Goal: Information Seeking & Learning: Find specific fact

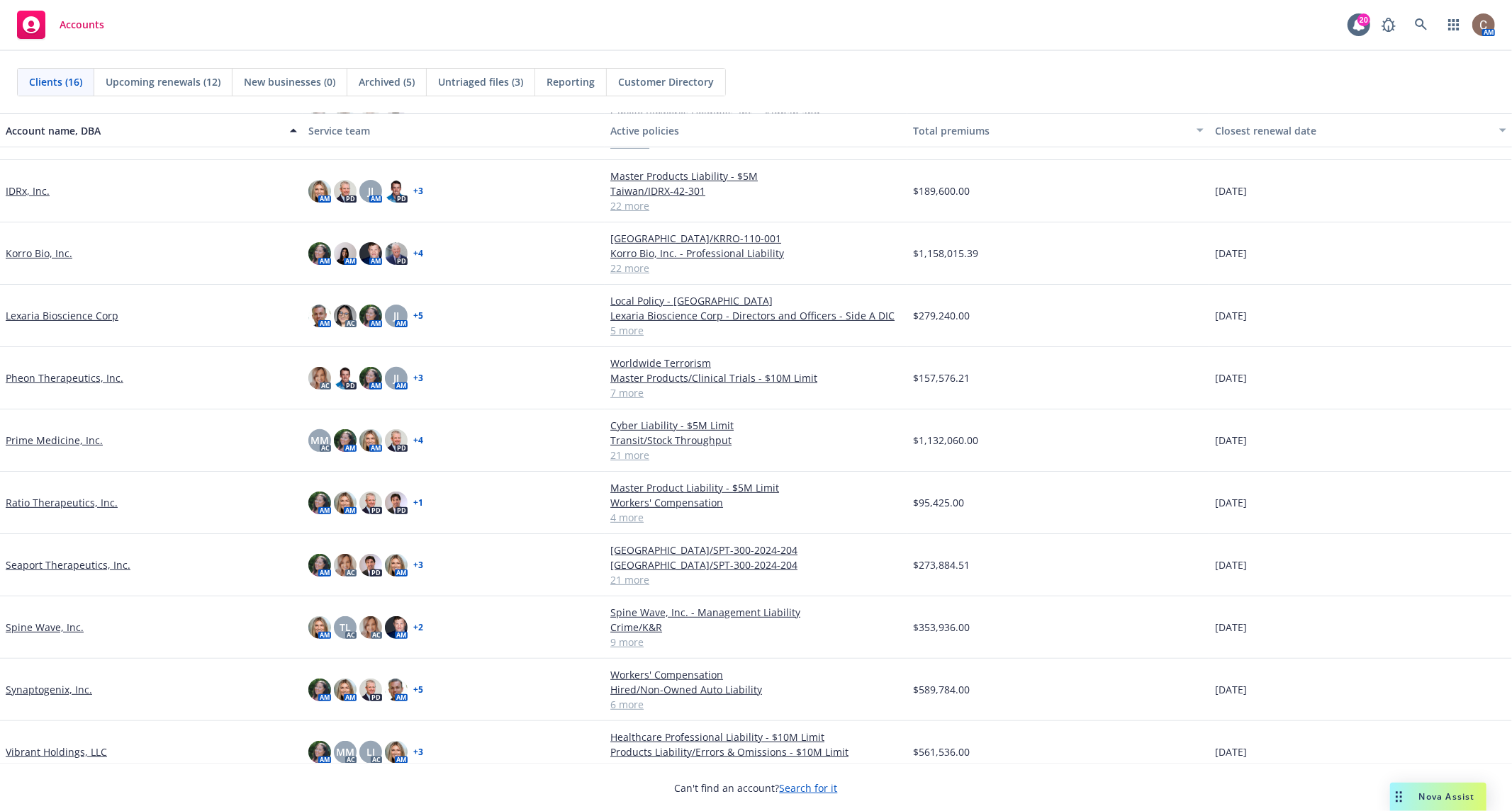
scroll to position [350, 0]
click at [62, 556] on link "Seaport Therapeutics, Inc." at bounding box center [68, 563] width 125 height 15
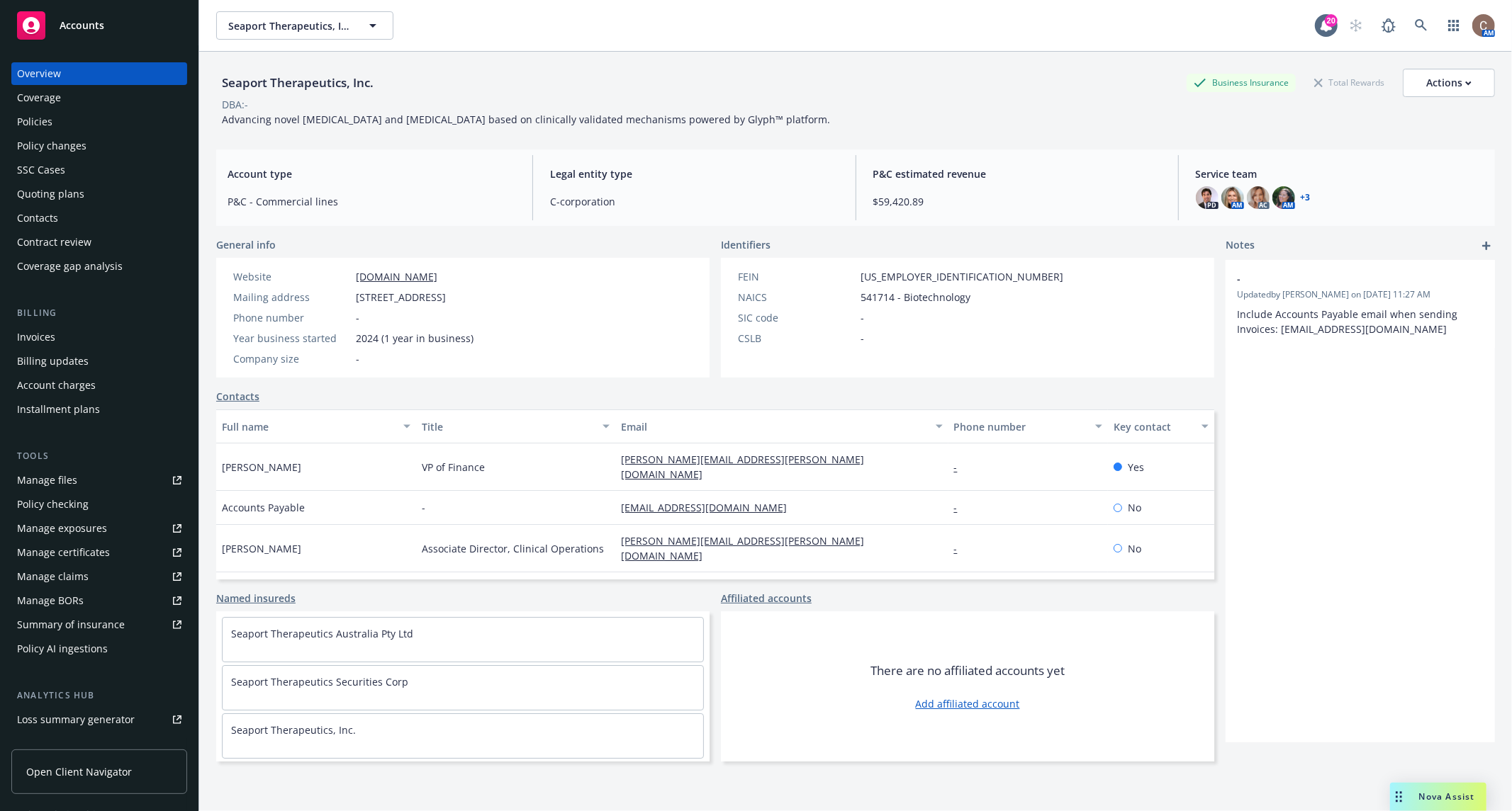
click at [91, 123] on div "Policies" at bounding box center [99, 122] width 165 height 23
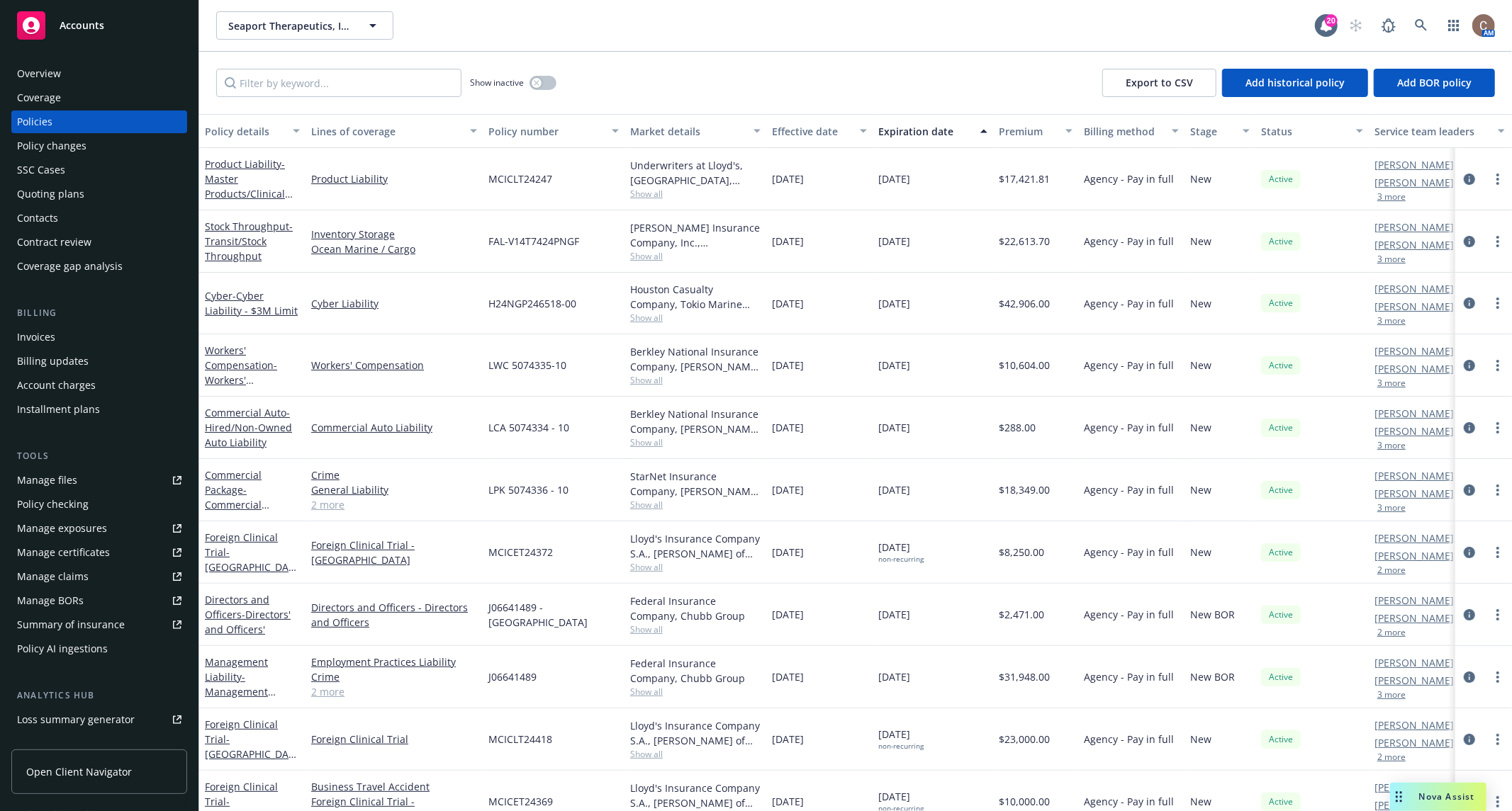
click at [91, 197] on div "Quoting plans" at bounding box center [99, 194] width 165 height 23
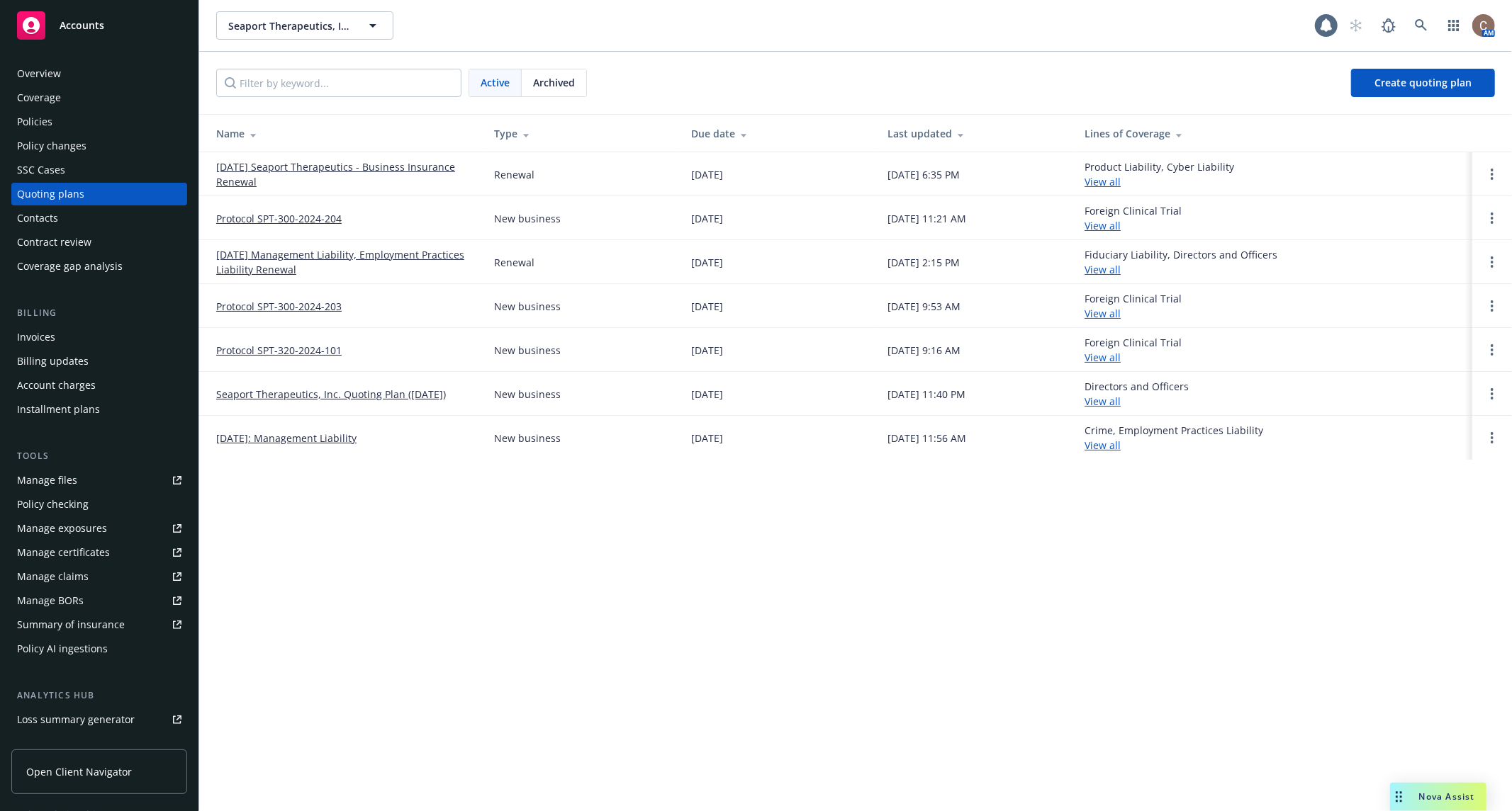
click at [330, 165] on link "10/18/25 Seaport Therapeutics - Business Insurance Renewal" at bounding box center [343, 175] width 255 height 30
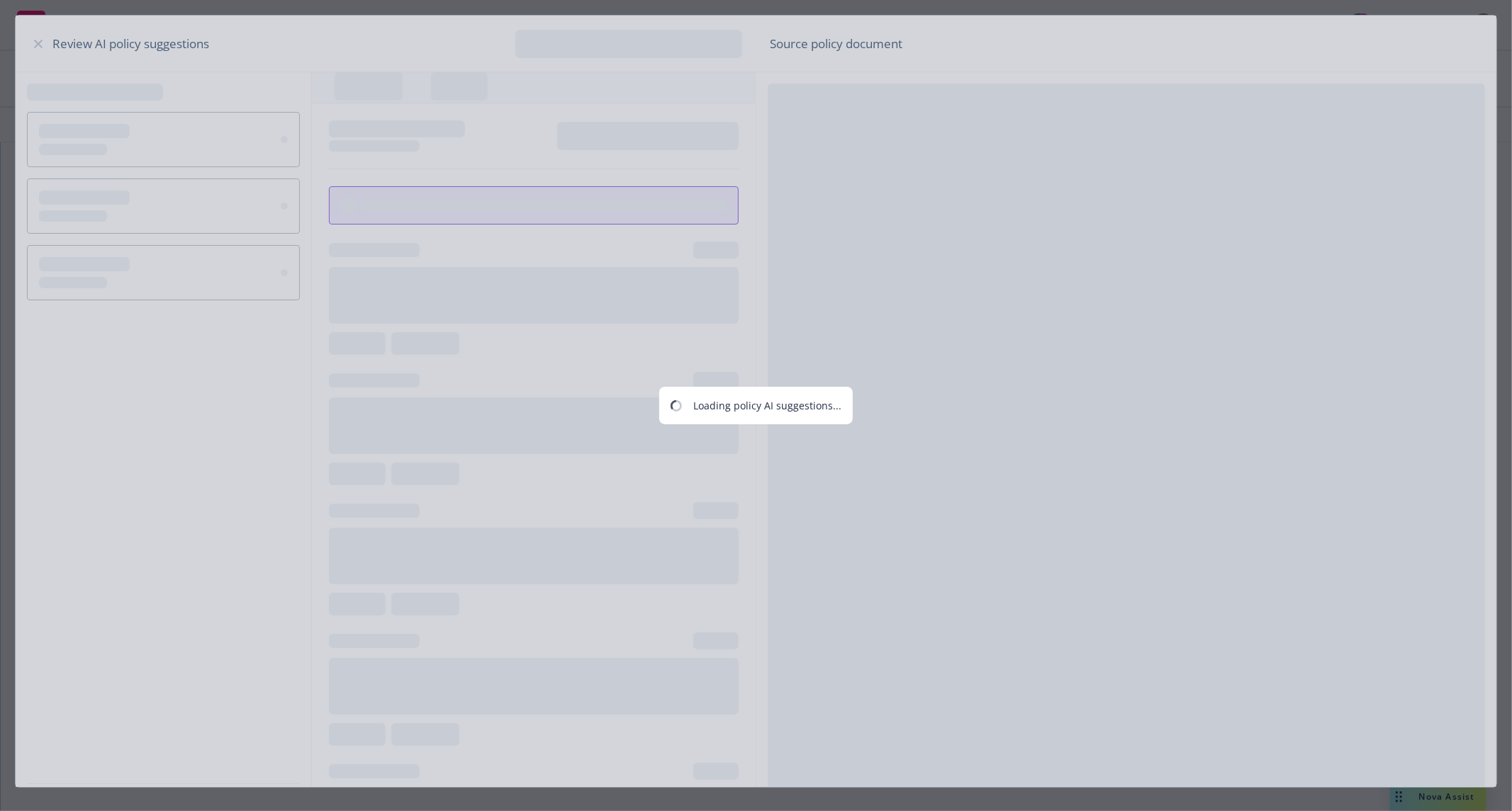
click at [30, 43] on div "Loading policy AI suggestions..." at bounding box center [756, 406] width 1512 height 811
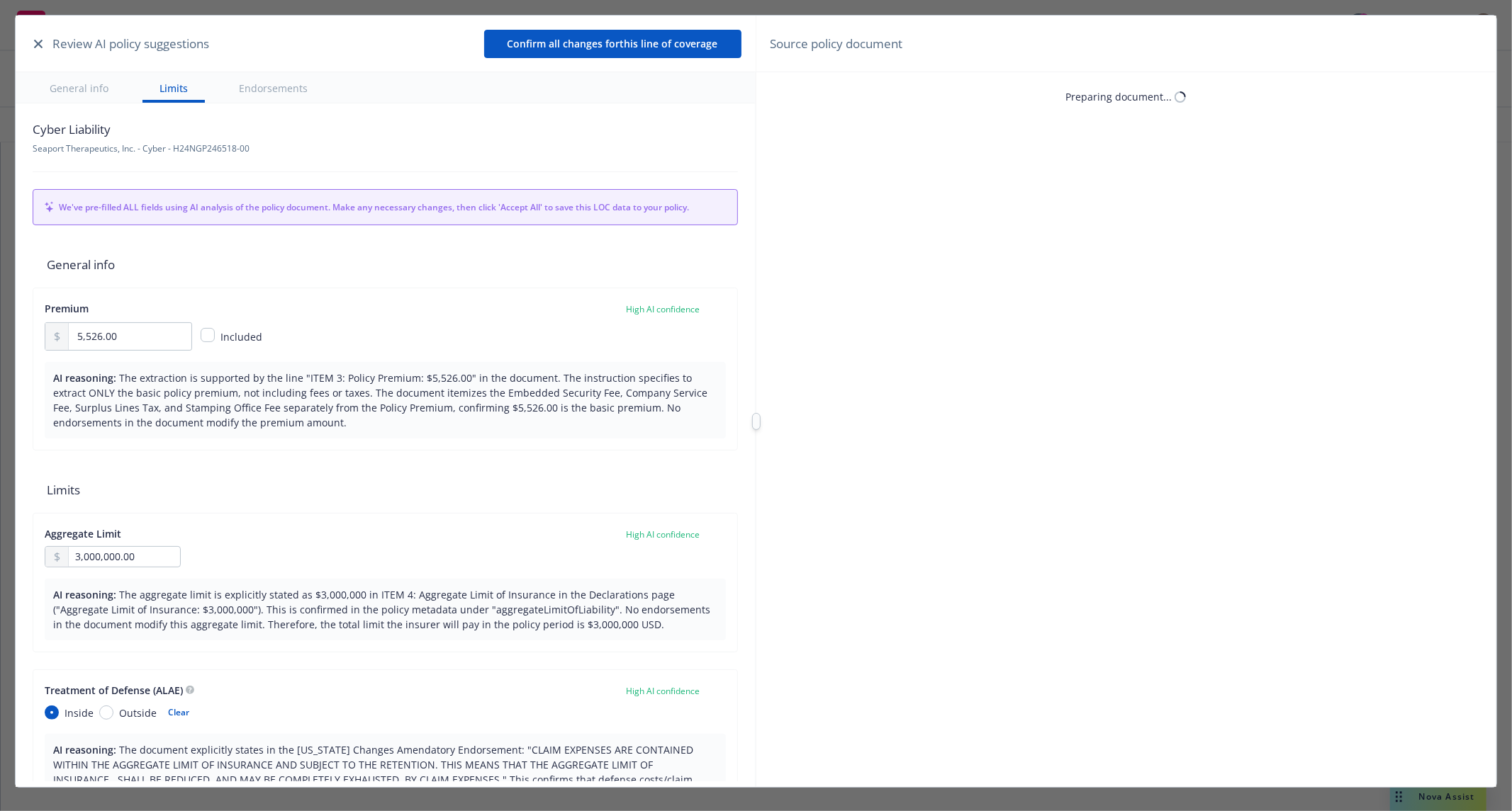
click at [30, 43] on button "button" at bounding box center [38, 43] width 17 height 17
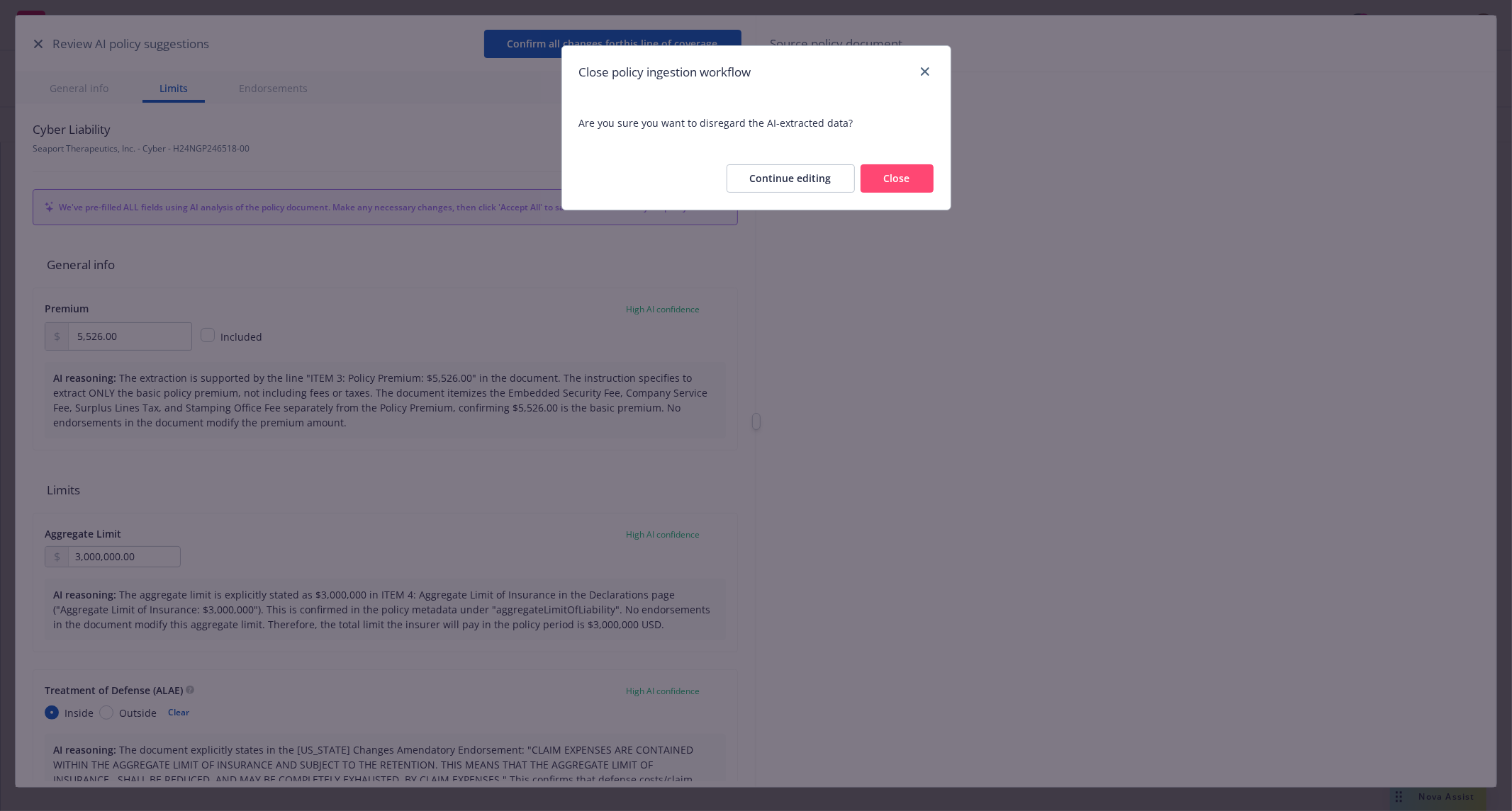
click at [883, 179] on button "Close" at bounding box center [896, 179] width 73 height 28
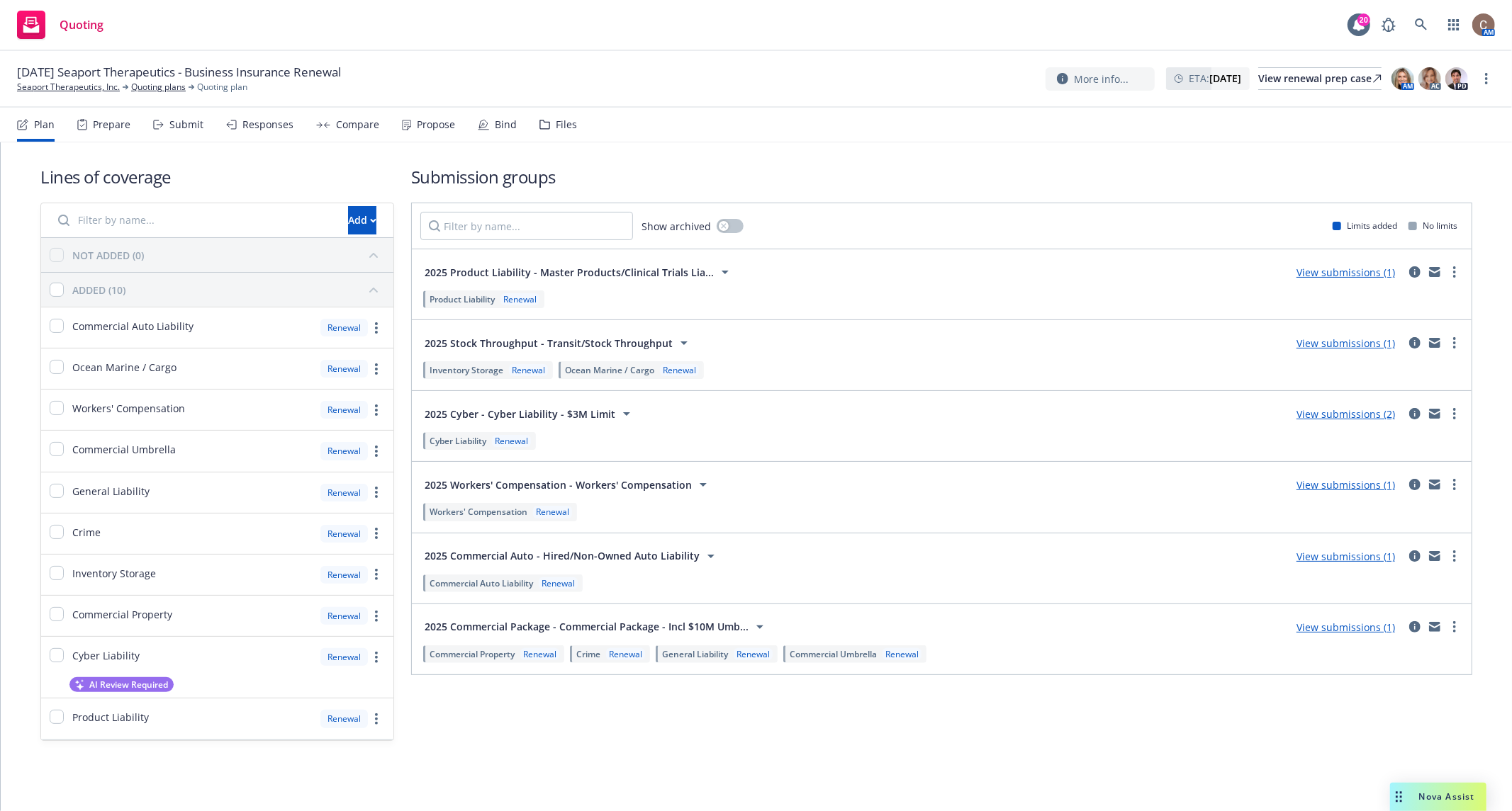
click at [282, 130] on div "Responses" at bounding box center [268, 124] width 51 height 11
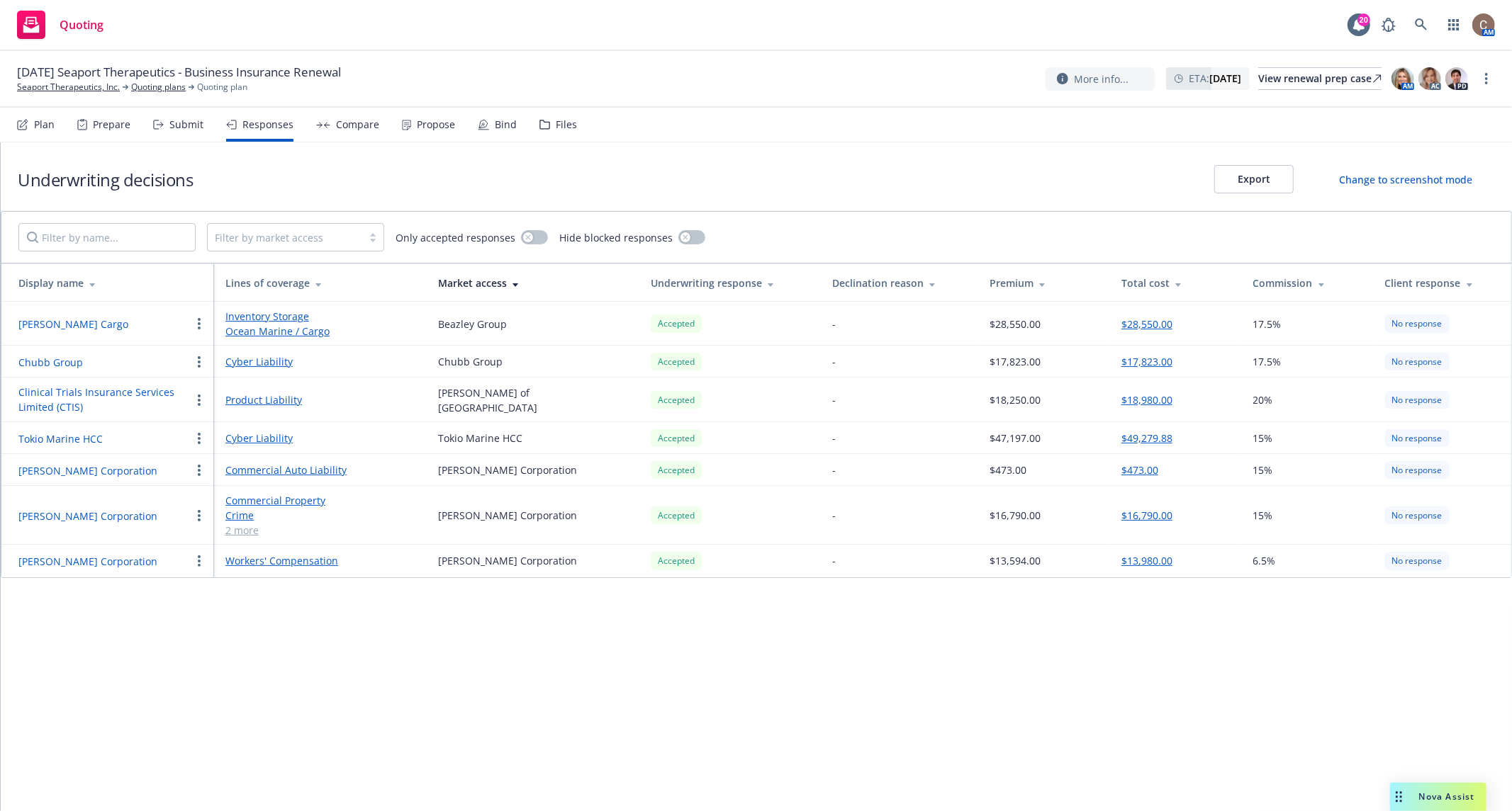
click at [200, 364] on button "button" at bounding box center [199, 362] width 17 height 17
click at [246, 415] on span "Edit display name" at bounding box center [249, 415] width 119 height 13
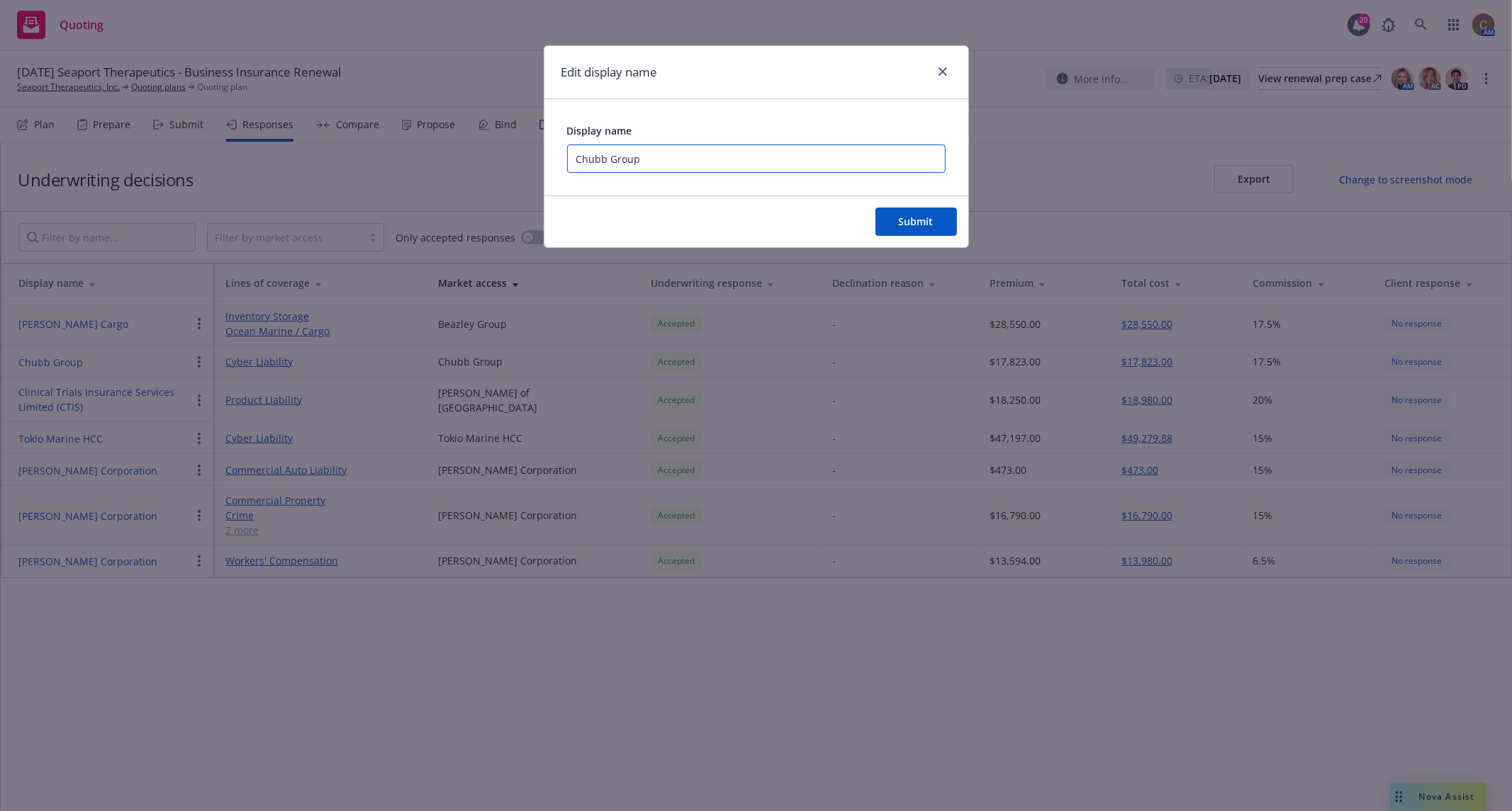
click at [633, 162] on input "Chubb Group" at bounding box center [756, 159] width 379 height 28
click at [662, 156] on input "Chubb Group" at bounding box center [756, 159] width 379 height 28
type input "Chubb Group $3M"
click at [904, 221] on span "Submit" at bounding box center [916, 221] width 35 height 13
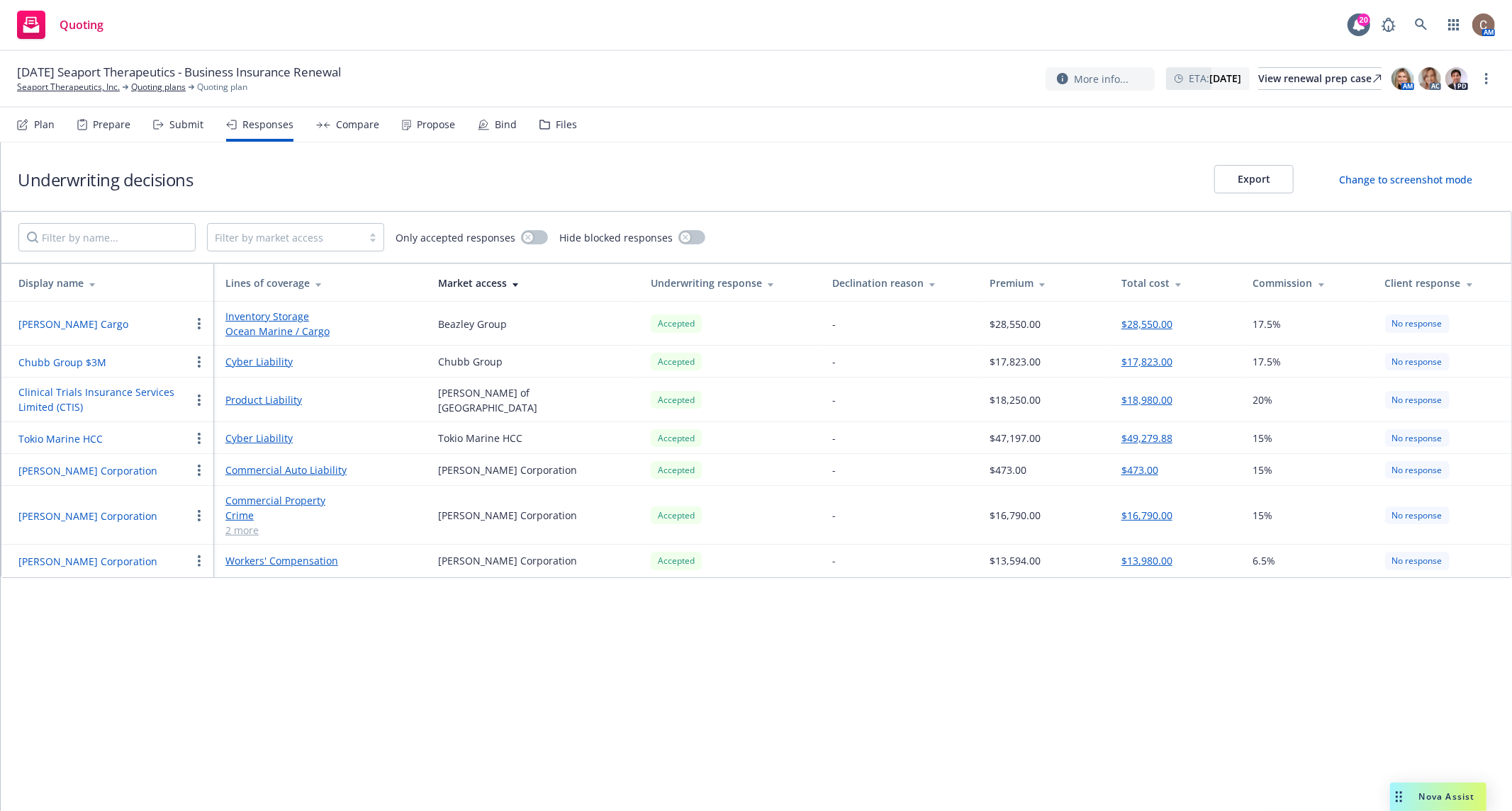
click at [196, 431] on button "button" at bounding box center [199, 438] width 17 height 17
click at [248, 496] on span "Edit display name" at bounding box center [249, 492] width 119 height 13
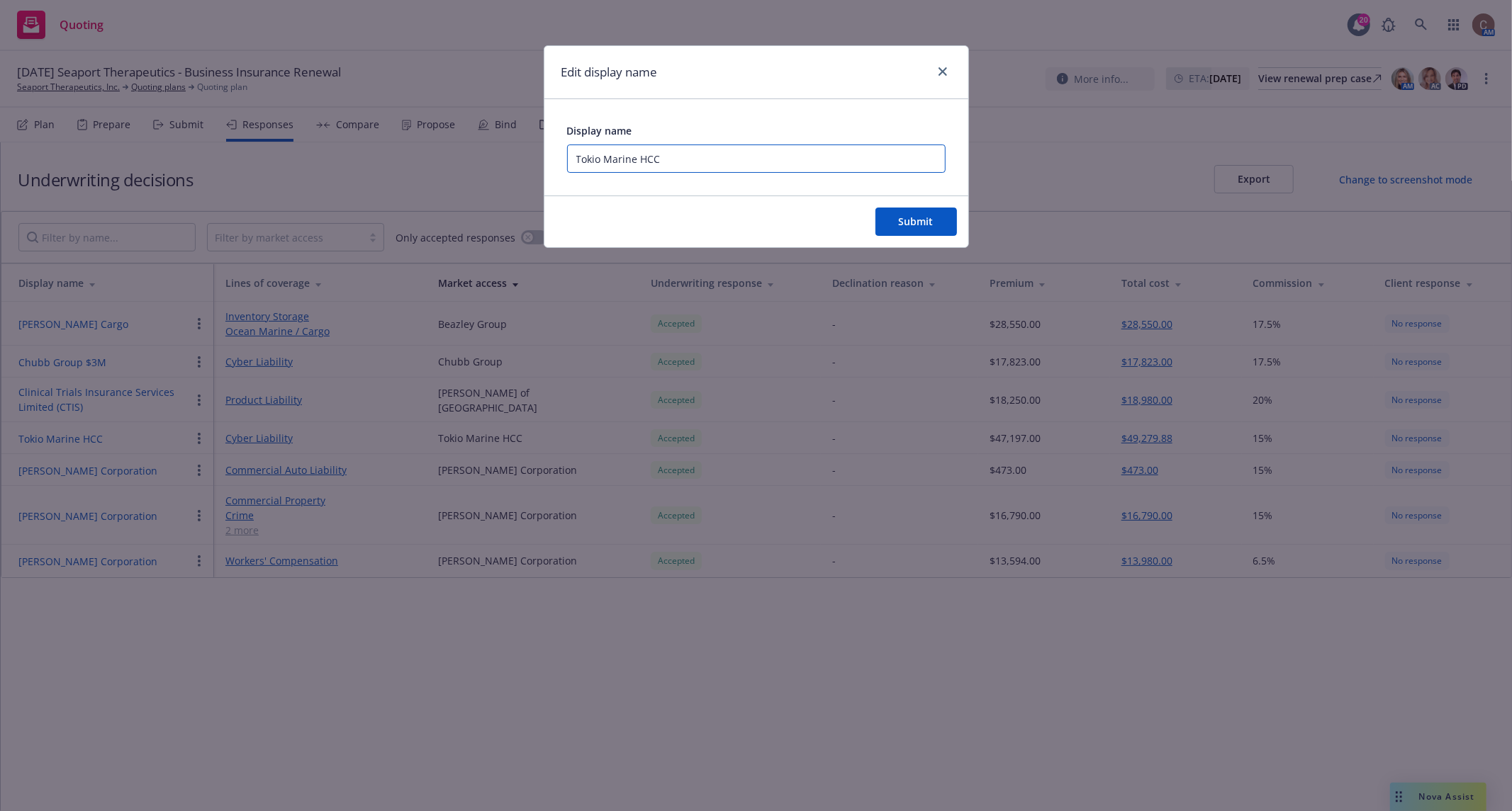
click at [707, 163] on input "Tokio Marine HCC" at bounding box center [756, 159] width 379 height 28
type input "Tokio Marine HCC - $3M"
click at [915, 229] on button "Submit" at bounding box center [916, 222] width 82 height 28
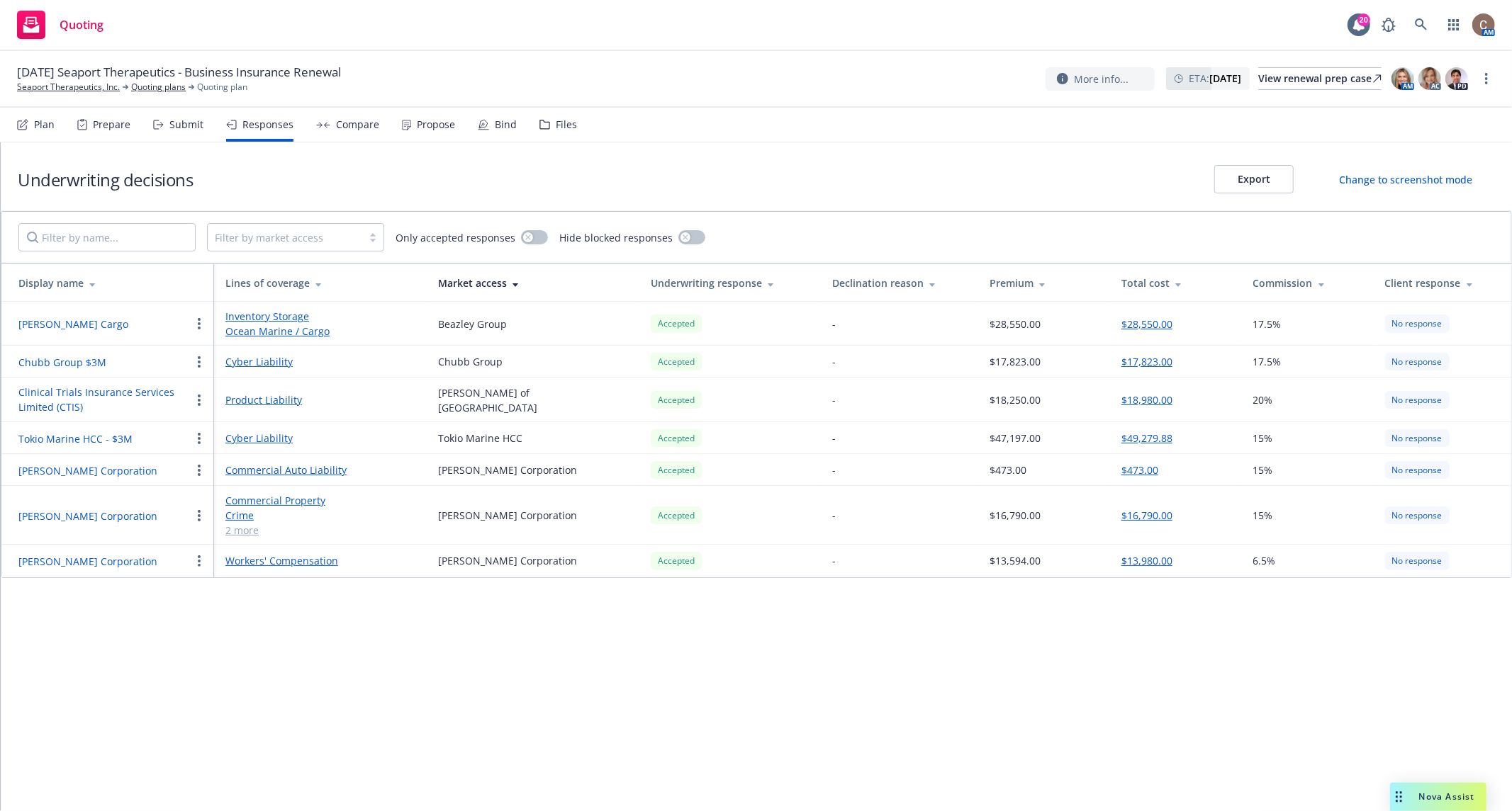
click at [187, 128] on div "Submit" at bounding box center [187, 124] width 34 height 11
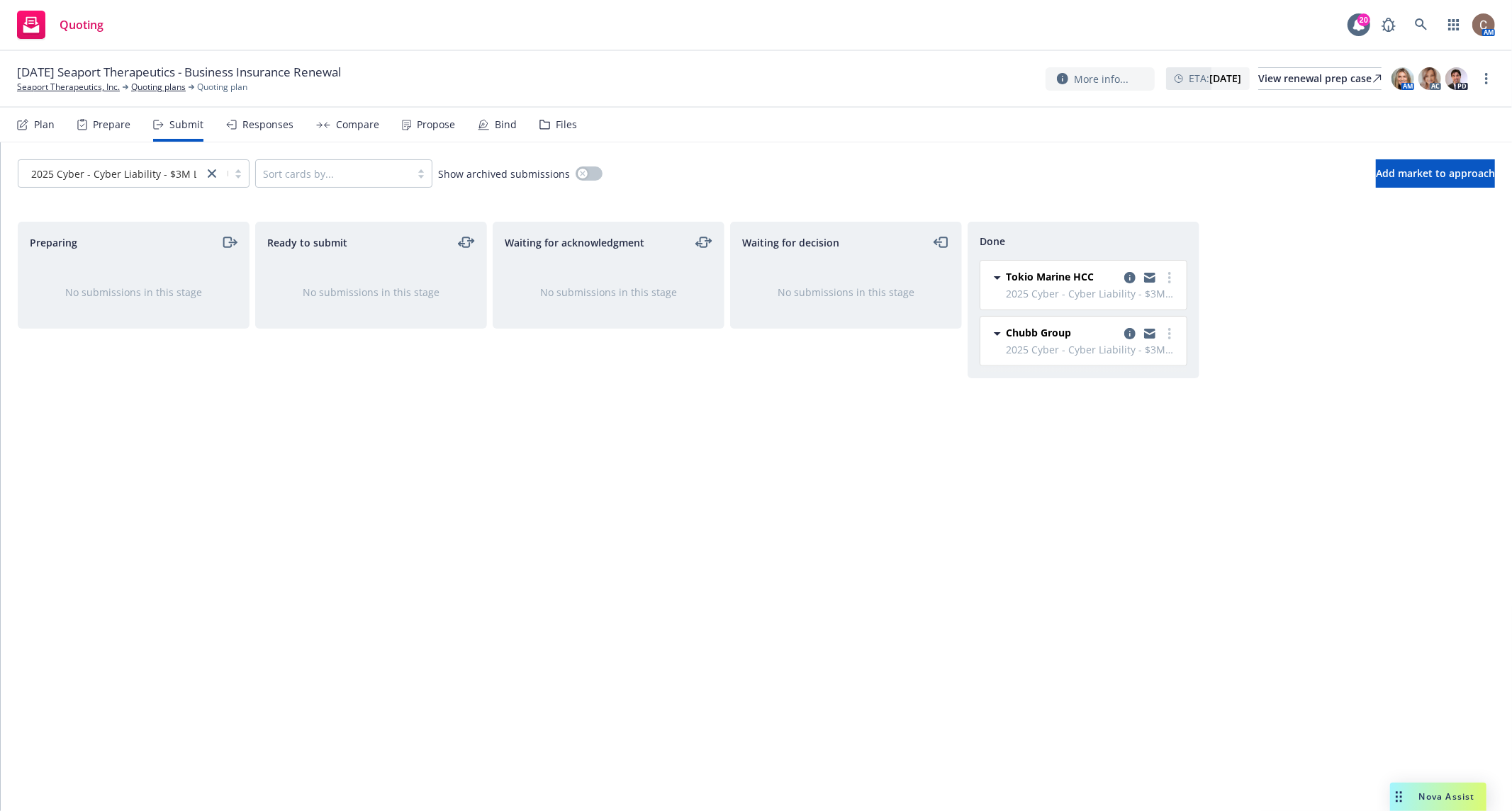
click at [110, 133] on div "Prepare" at bounding box center [103, 125] width 53 height 34
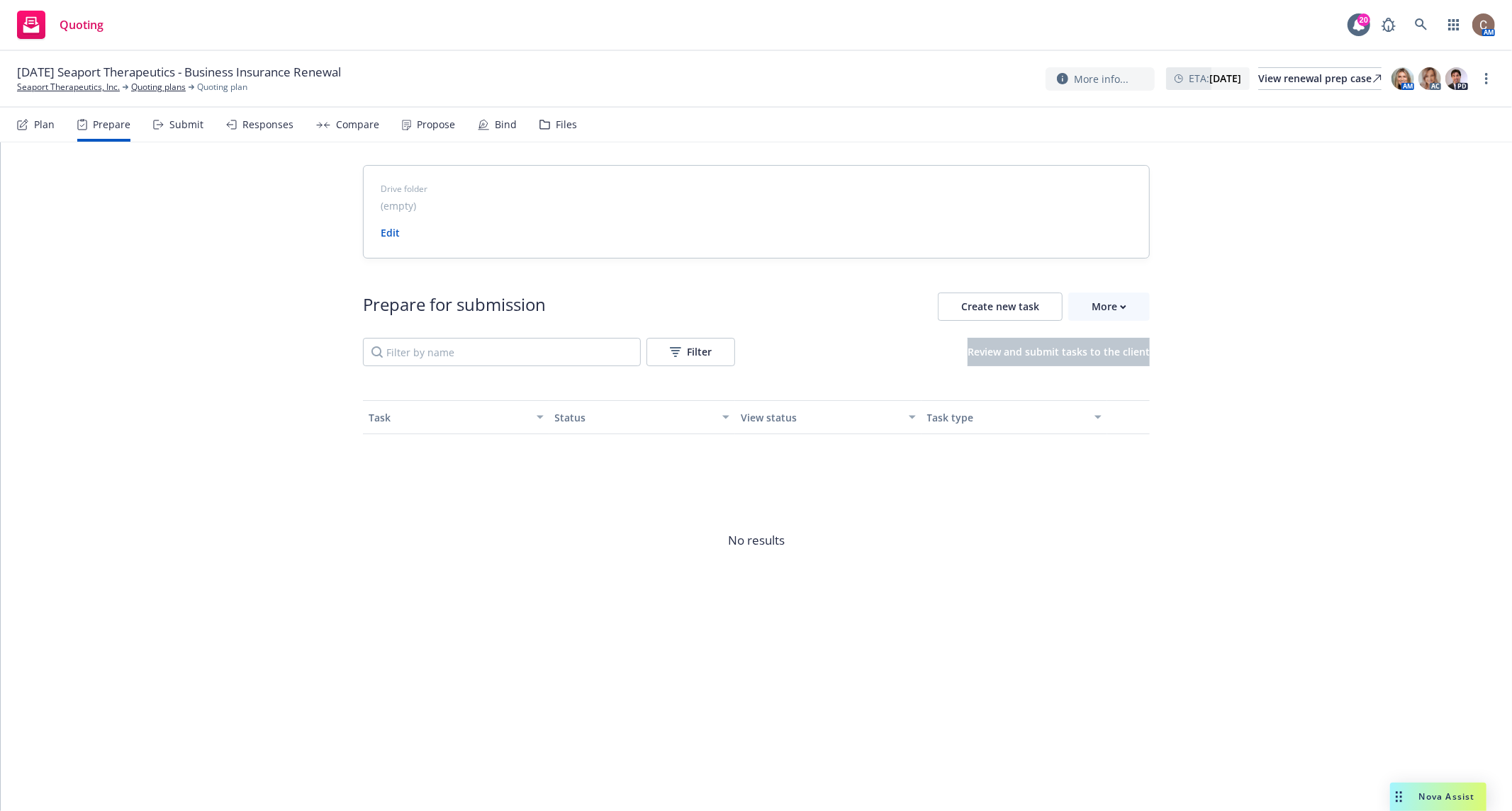
click at [46, 121] on div "Plan" at bounding box center [44, 124] width 21 height 11
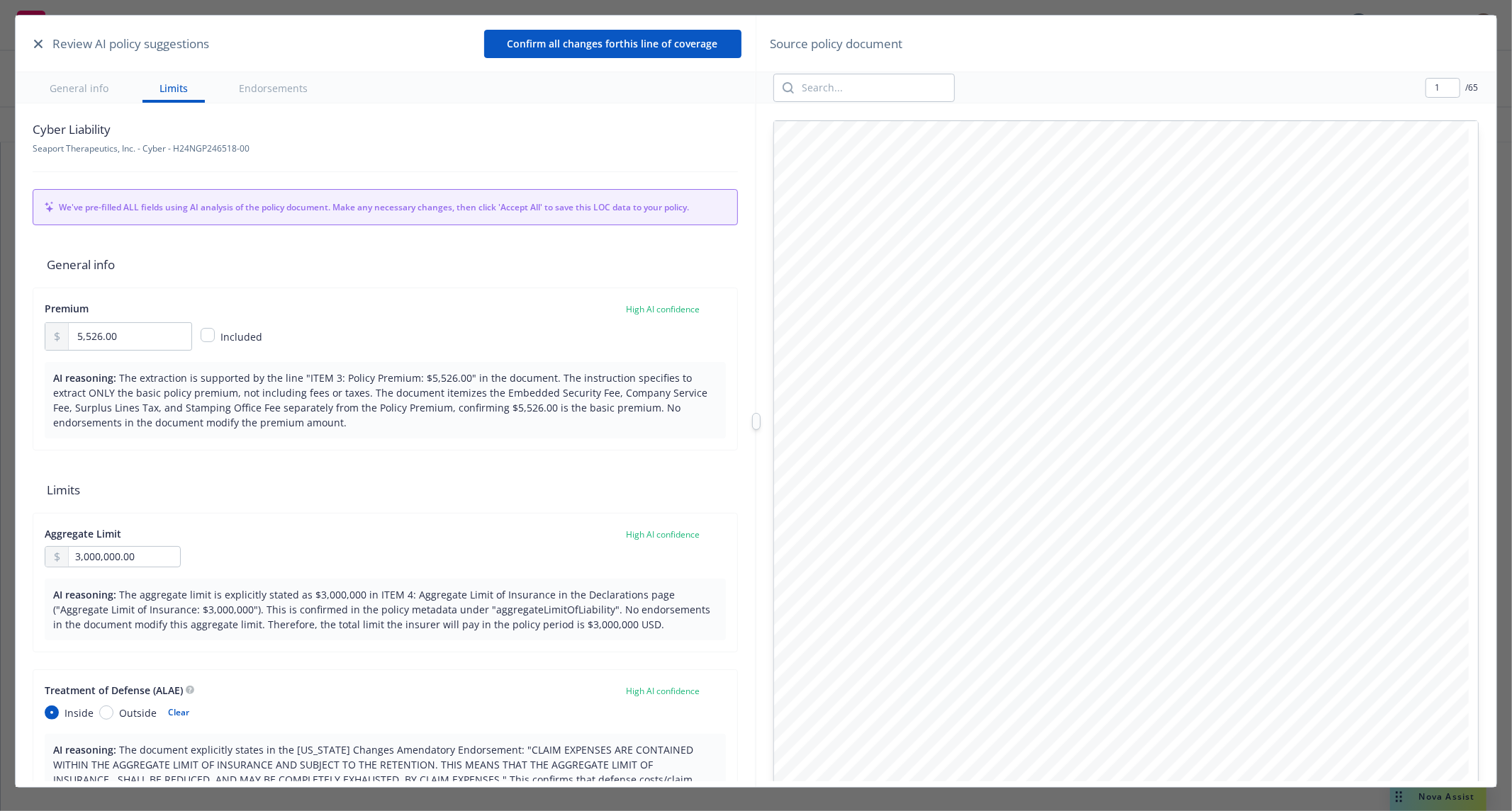
click at [41, 42] on icon "button" at bounding box center [38, 44] width 9 height 9
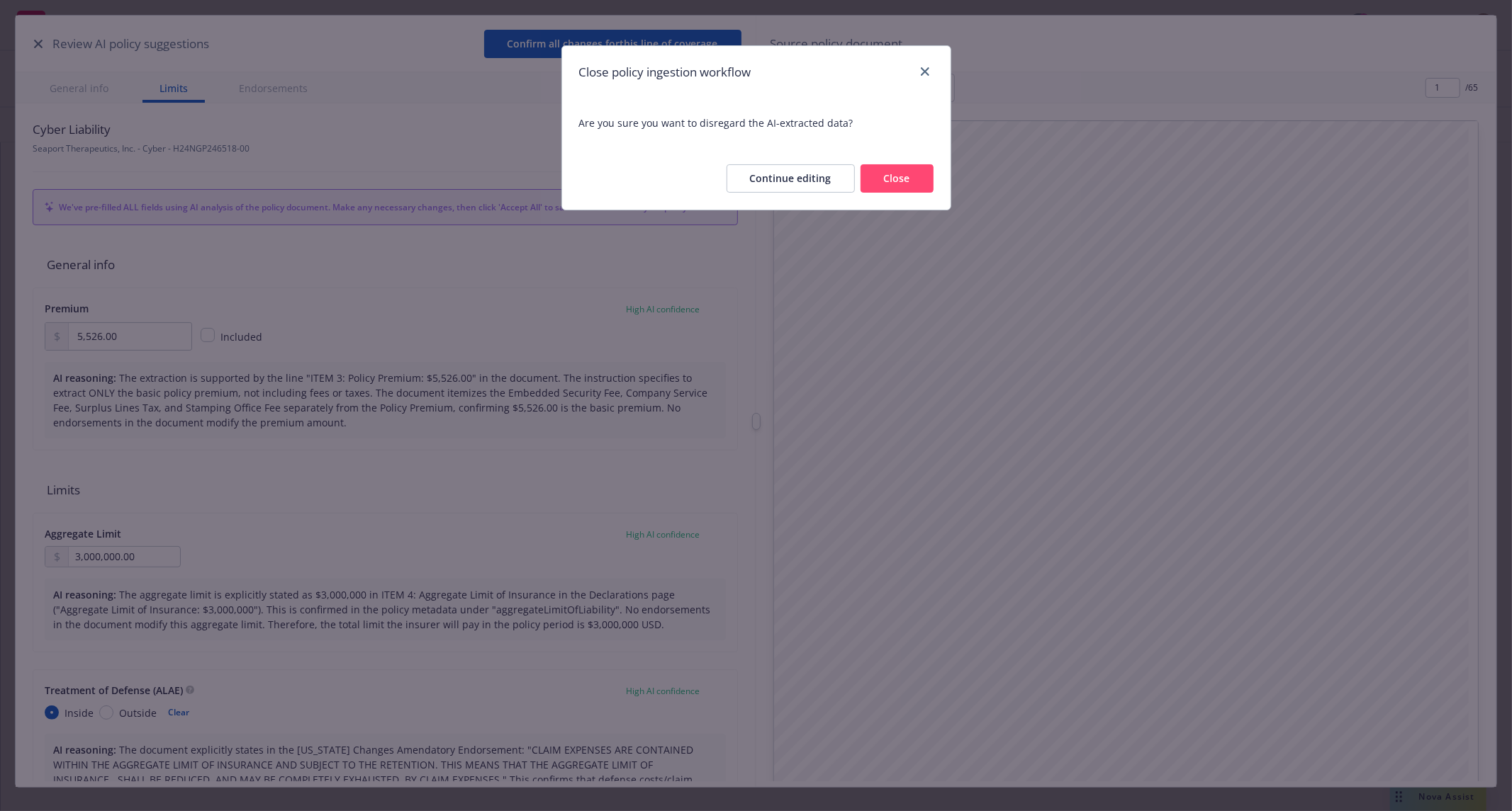
click at [884, 176] on button "Close" at bounding box center [896, 179] width 73 height 28
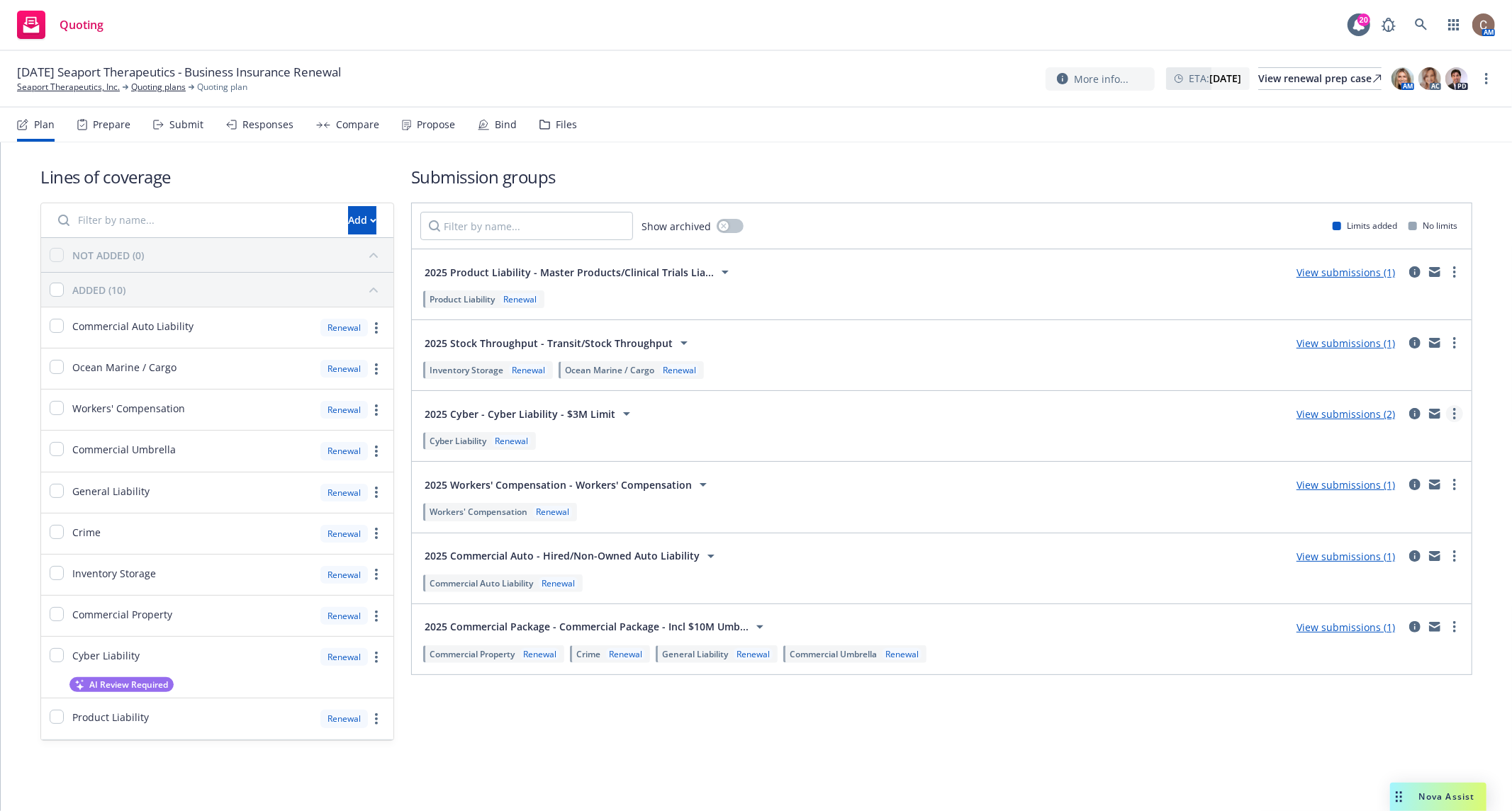
click at [1454, 408] on circle "more" at bounding box center [1454, 409] width 3 height 3
click at [1406, 532] on span "Add market to approach" at bounding box center [1389, 529] width 150 height 13
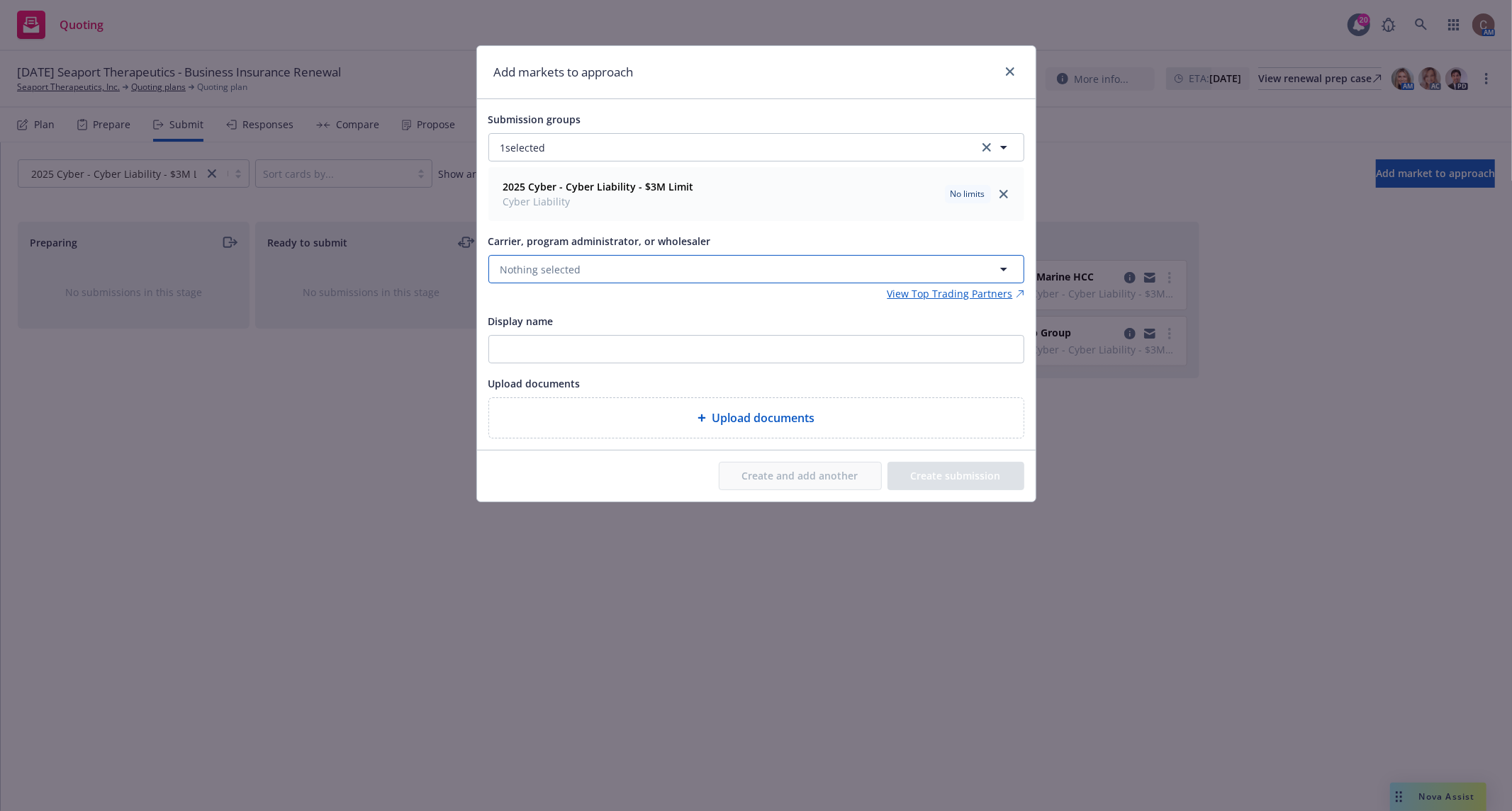
click at [582, 271] on button "Nothing selected" at bounding box center [756, 269] width 536 height 28
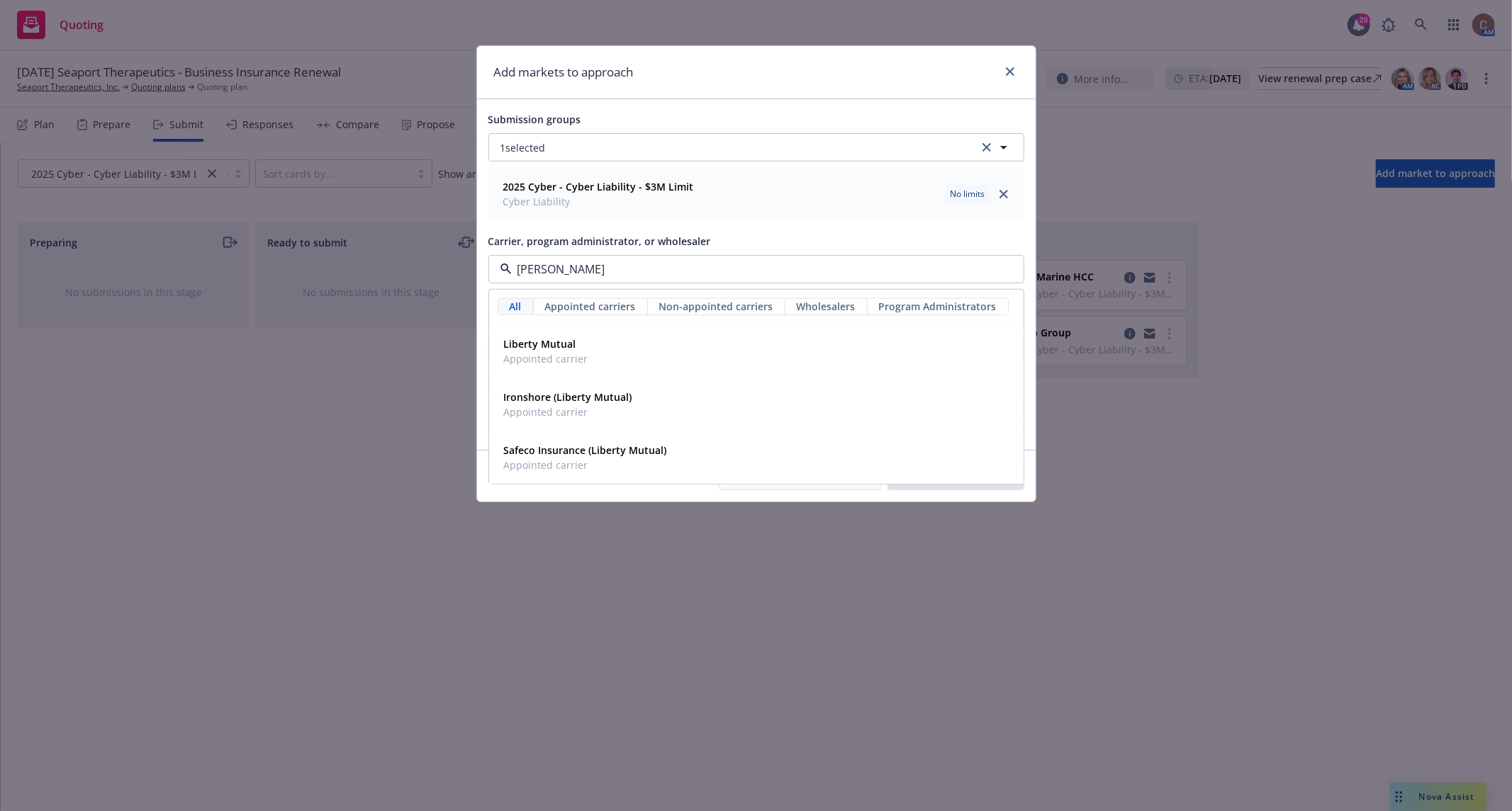
type input "liberty"
click at [584, 352] on span "Appointed carrier" at bounding box center [546, 359] width 84 height 15
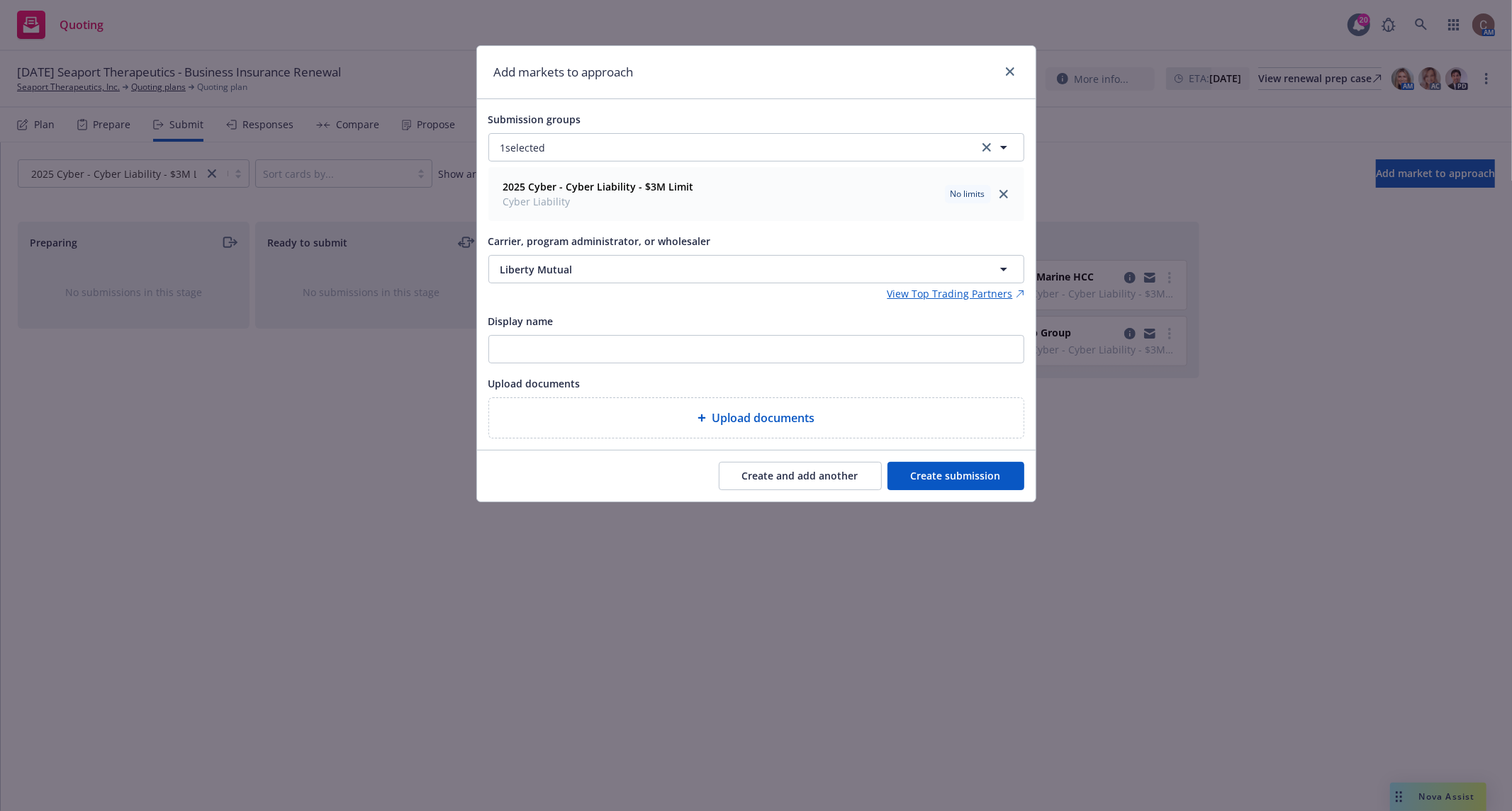
click at [928, 480] on button "Create submission" at bounding box center [955, 476] width 137 height 28
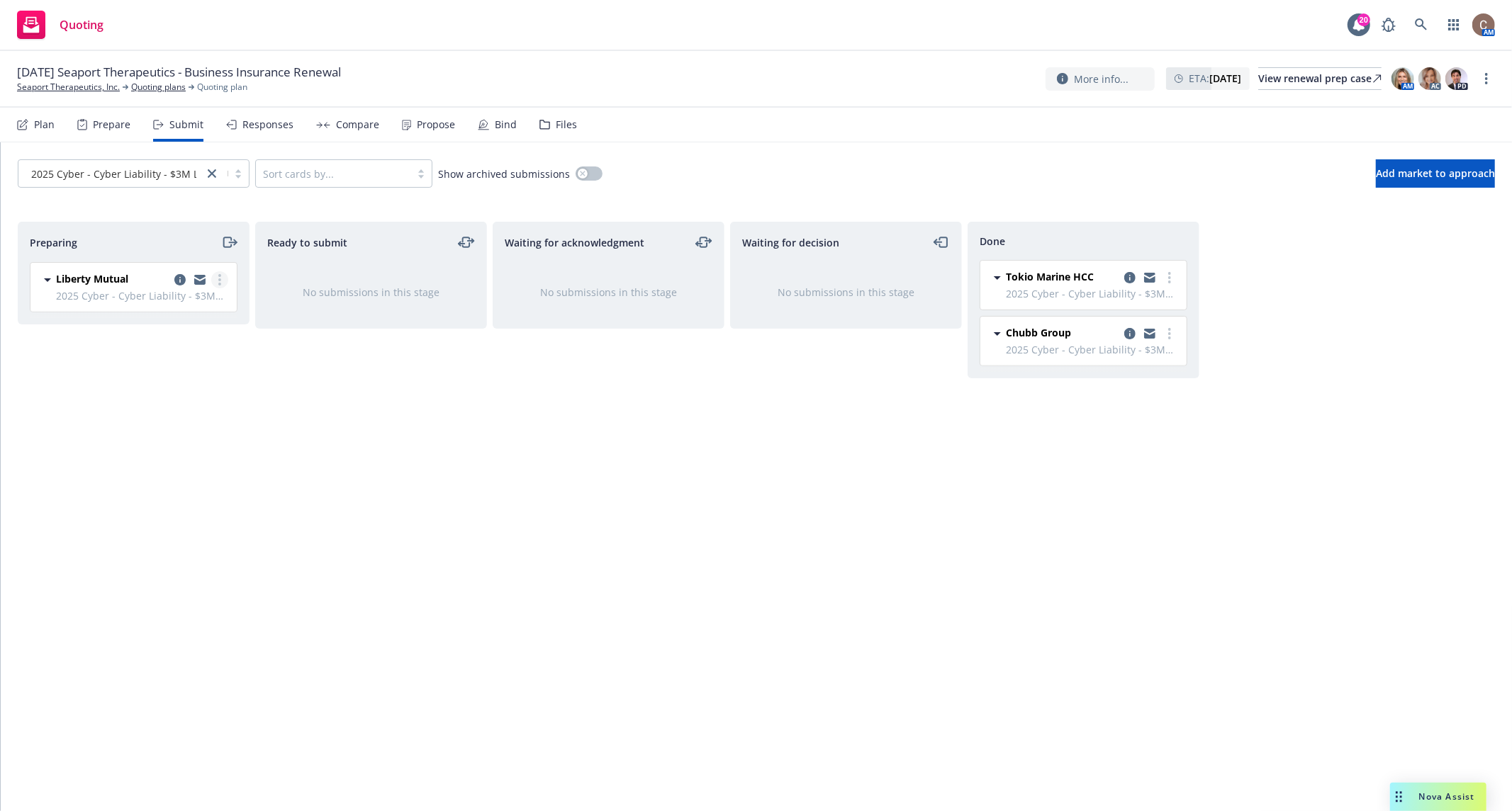
click at [223, 272] on link "more" at bounding box center [219, 280] width 17 height 17
click at [168, 392] on span "Add accepted decision" at bounding box center [157, 393] width 142 height 13
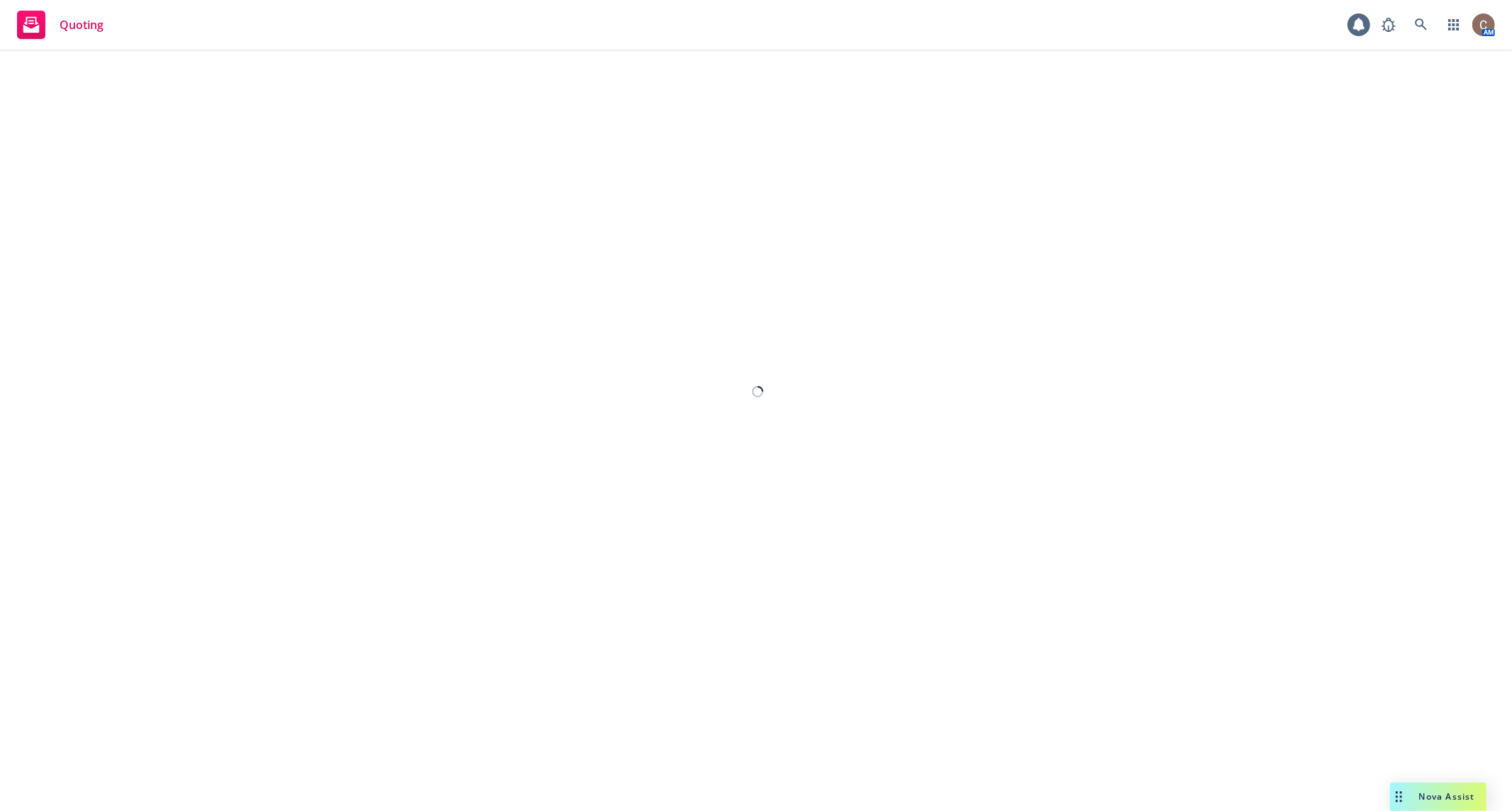
select select "12"
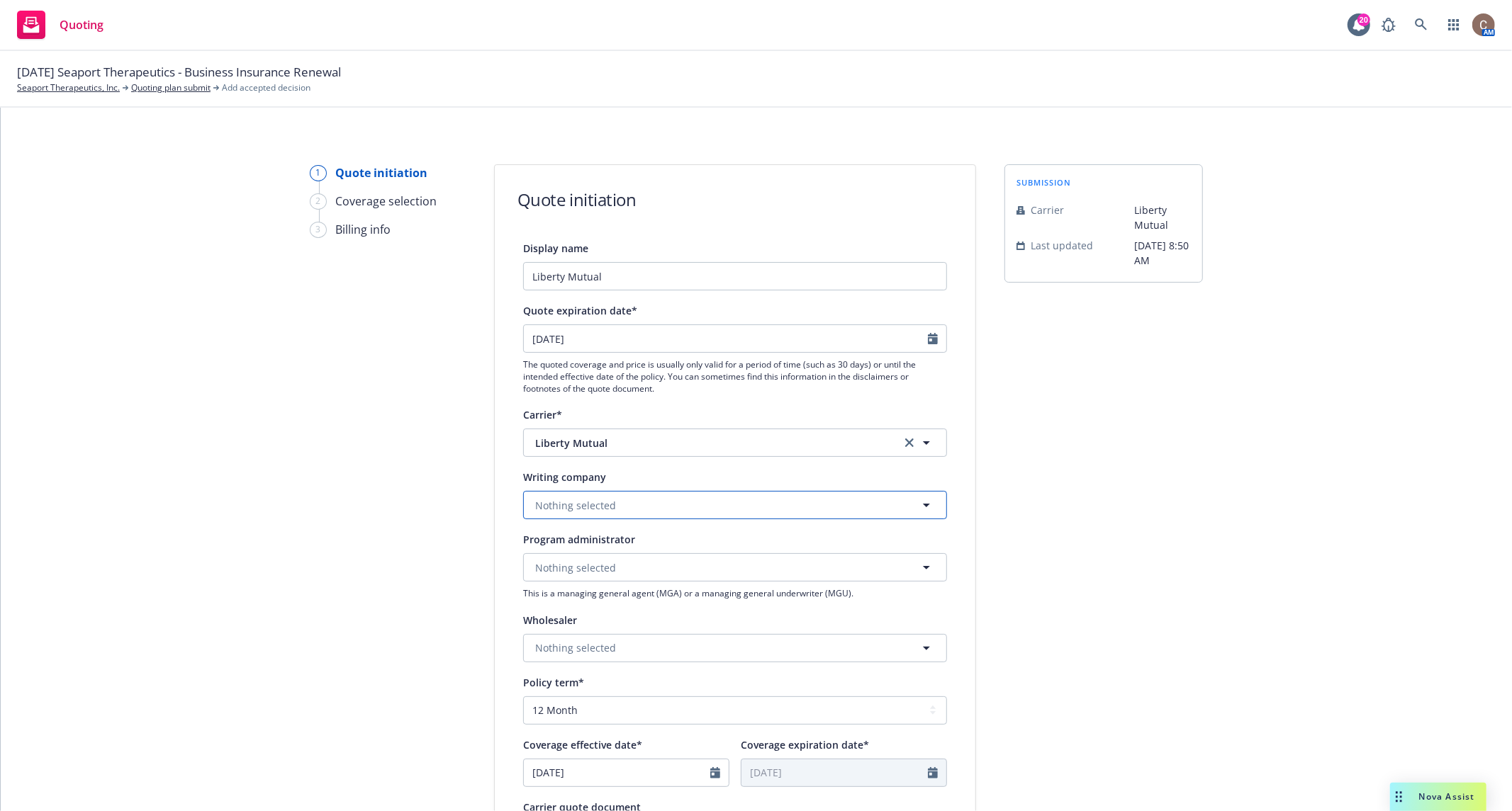
click at [633, 507] on button "Nothing selected" at bounding box center [736, 505] width 424 height 28
drag, startPoint x: 250, startPoint y: 389, endPoint x: 259, endPoint y: 392, distance: 9.5
click at [250, 389] on div "1 Quote initiation 2 Coverage selection 3 Billing info Quote initiation Display…" at bounding box center [756, 639] width 1477 height 950
click at [661, 518] on button "Nothing selected" at bounding box center [736, 505] width 424 height 28
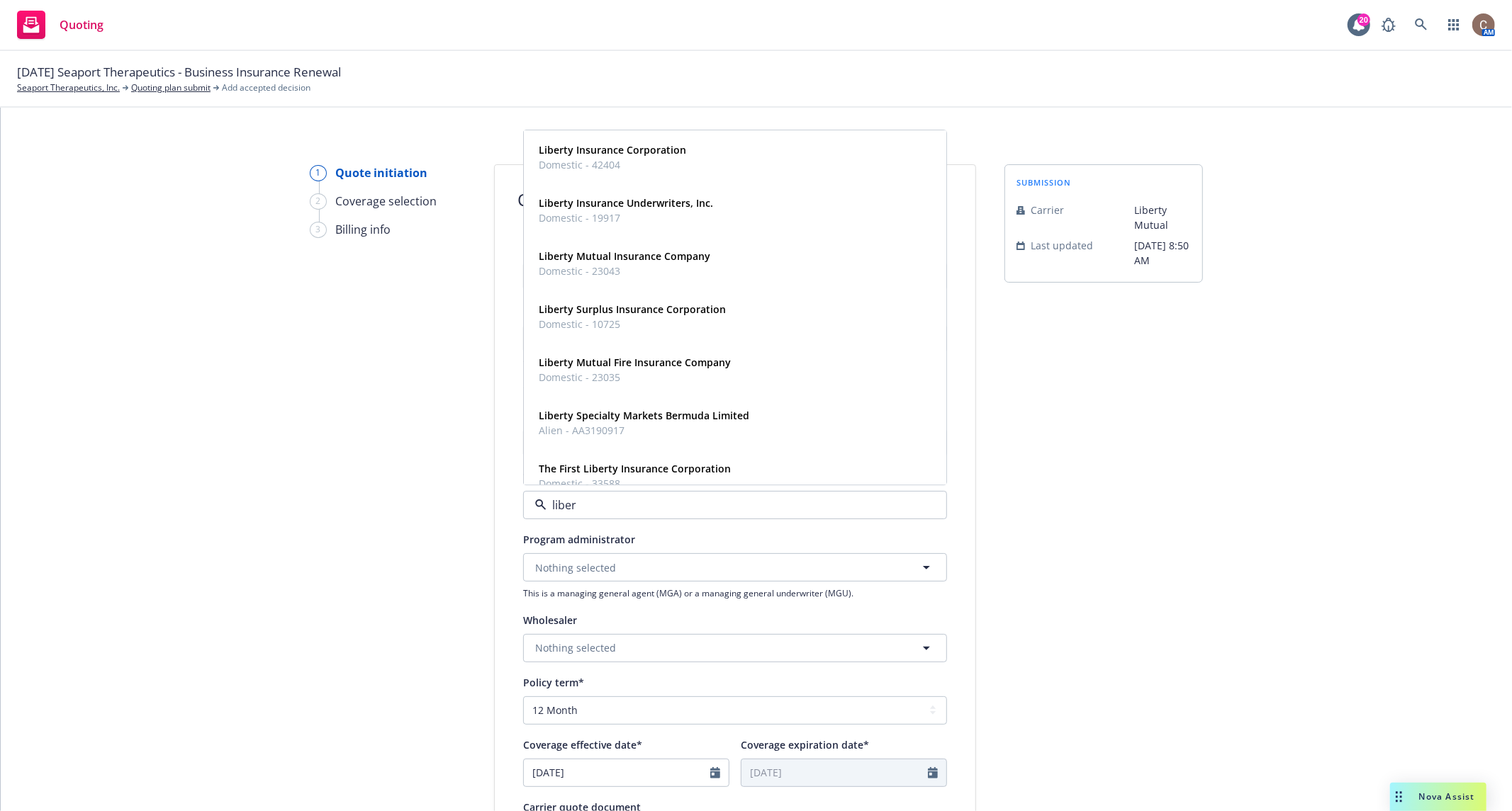
type input "libert"
click at [636, 311] on strong "Liberty Surplus Insurance Corporation" at bounding box center [632, 310] width 187 height 13
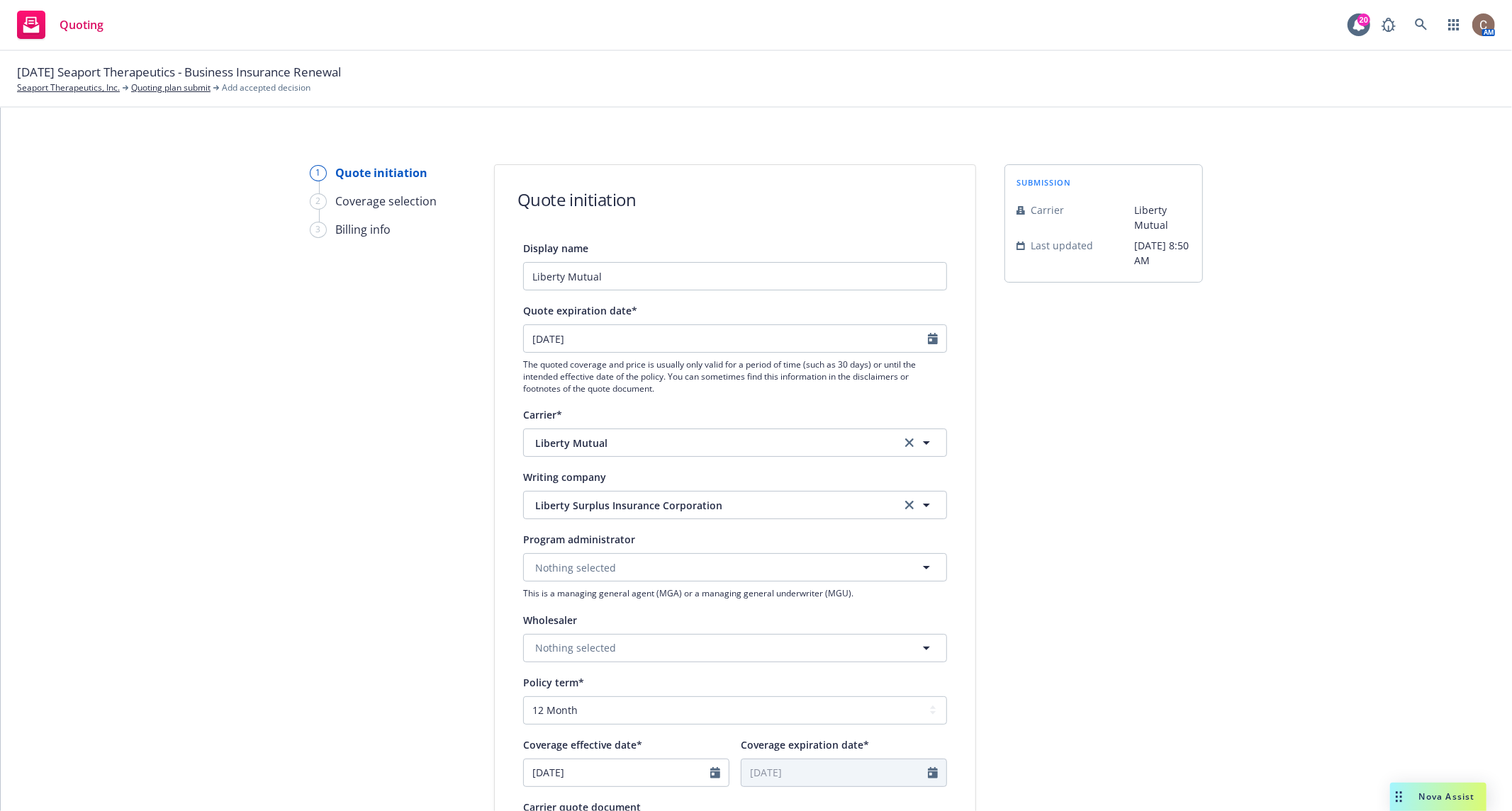
click at [284, 435] on div "1 Quote initiation 2 Coverage selection 3 Billing info Quote initiation Display…" at bounding box center [756, 639] width 1477 height 950
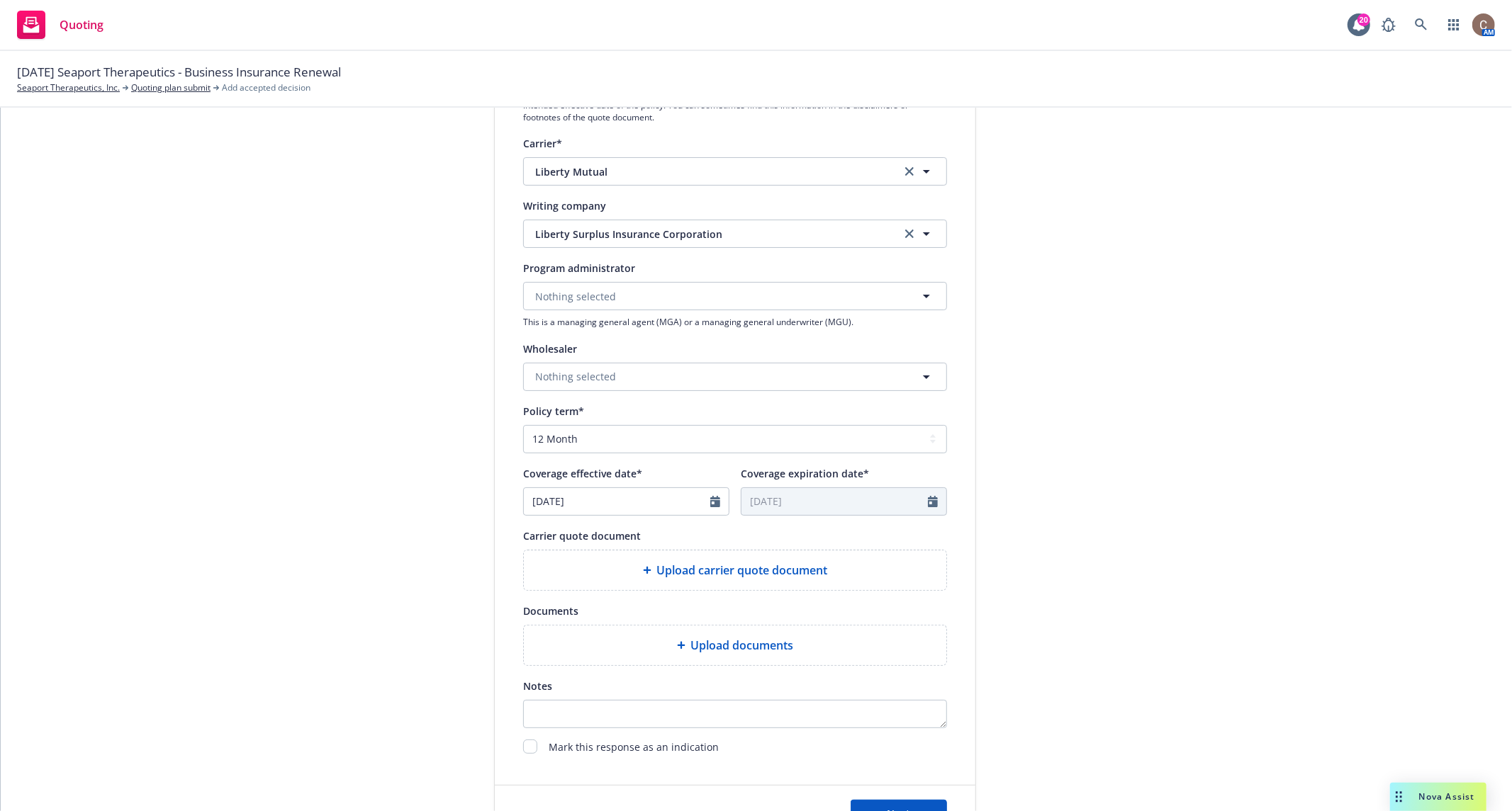
scroll to position [315, 0]
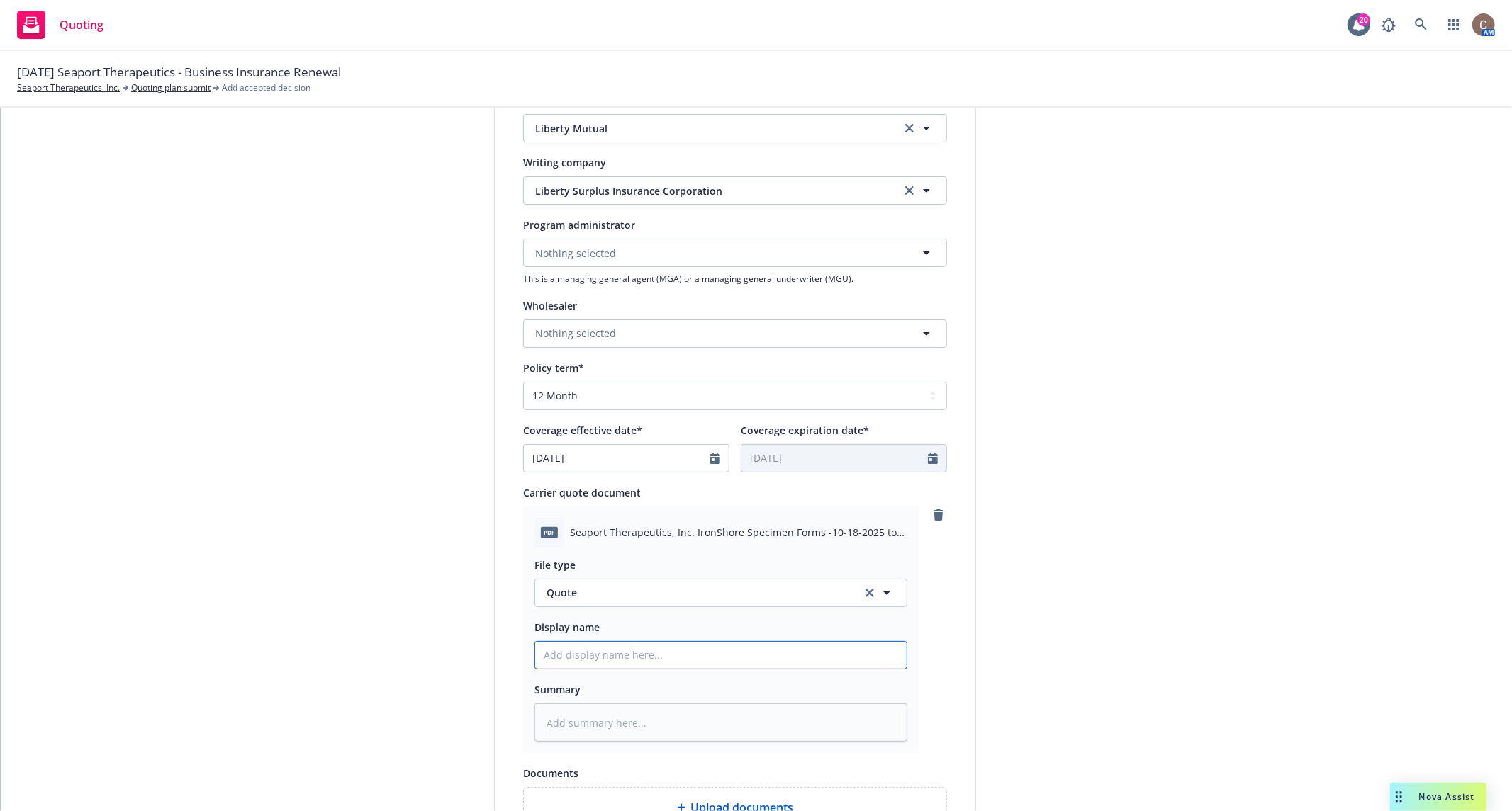
click at [632, 642] on input "Display name" at bounding box center [722, 655] width 372 height 27
type textarea "x"
type input "2"
type textarea "x"
type input "25"
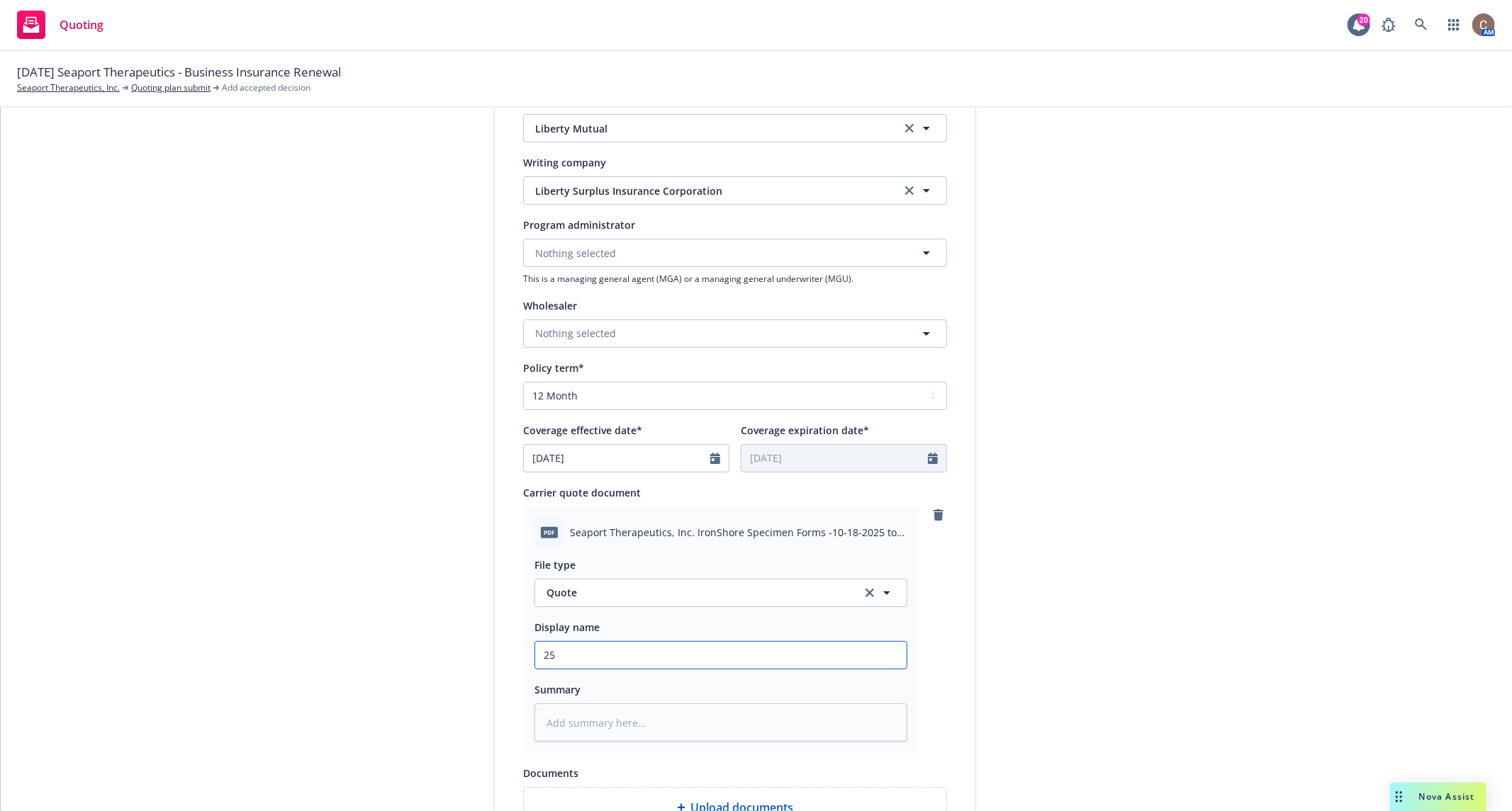
type textarea "x"
type input "25-"
type textarea "x"
type input "25-2"
type textarea "x"
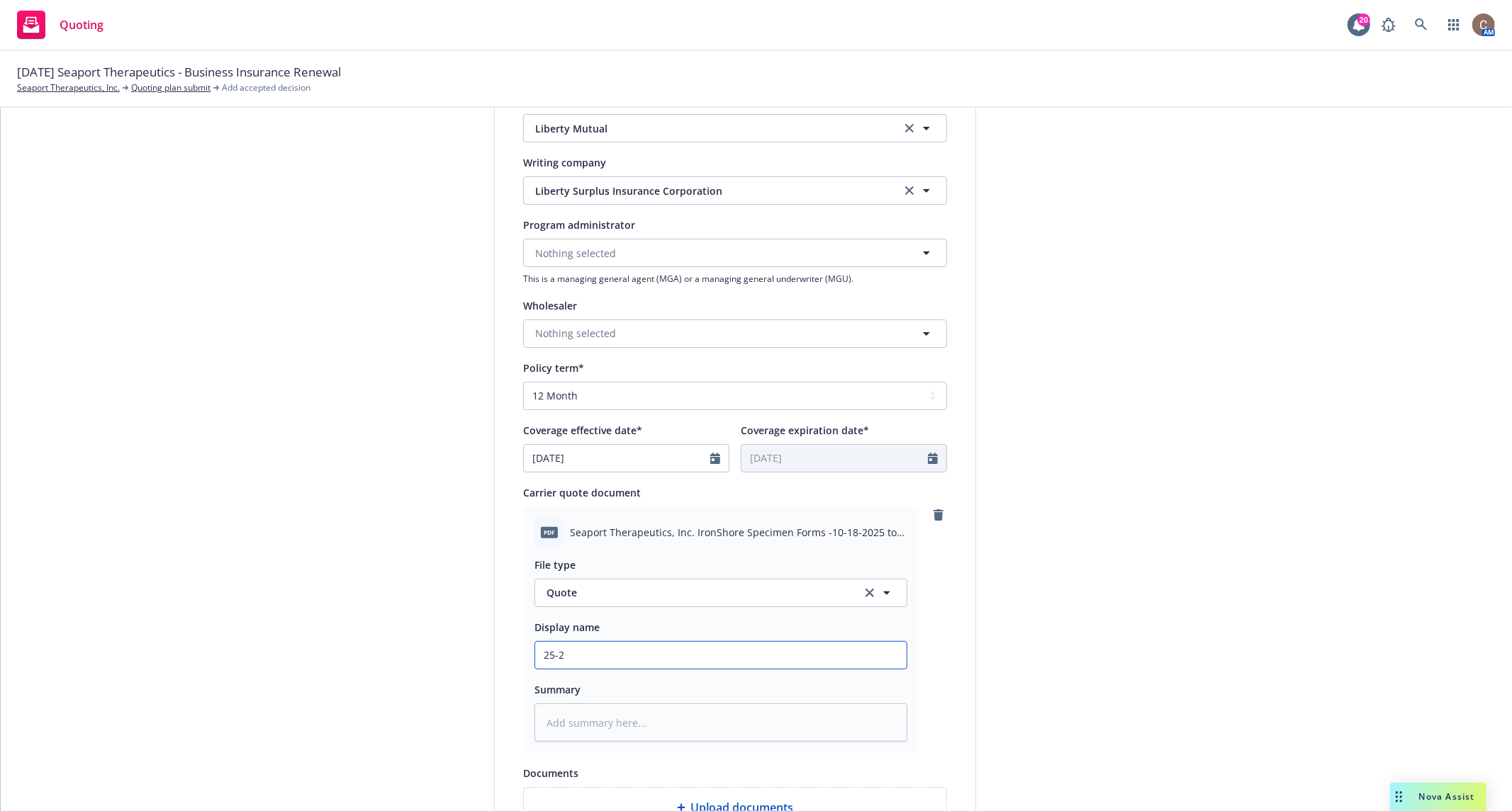
type input "25-26"
type textarea "x"
type input "25-26"
type textarea "x"
type input "25-26 C"
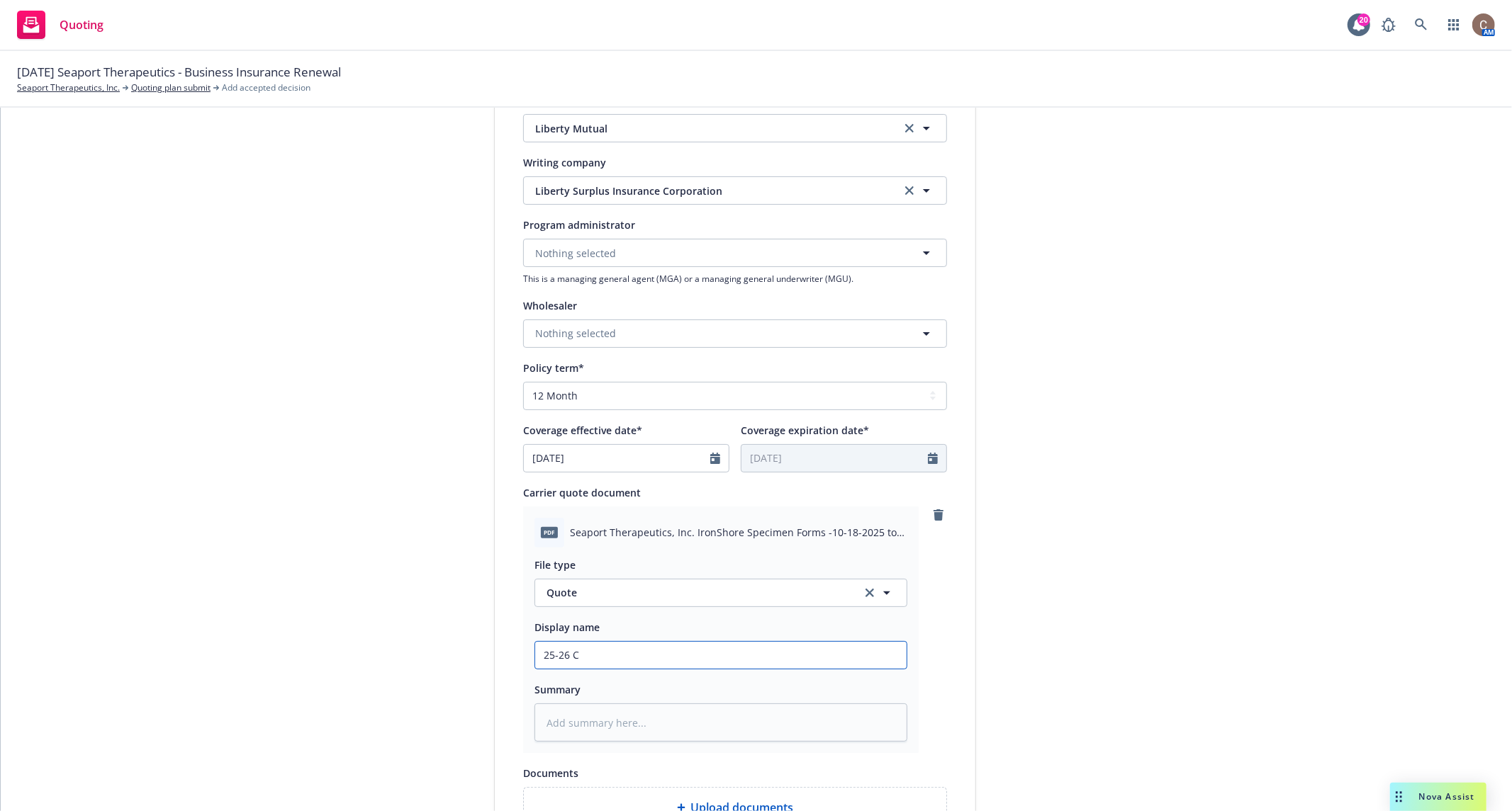
type textarea "x"
type input "25-26 Cy"
type textarea "x"
type input "25-26 Cyb"
type textarea "x"
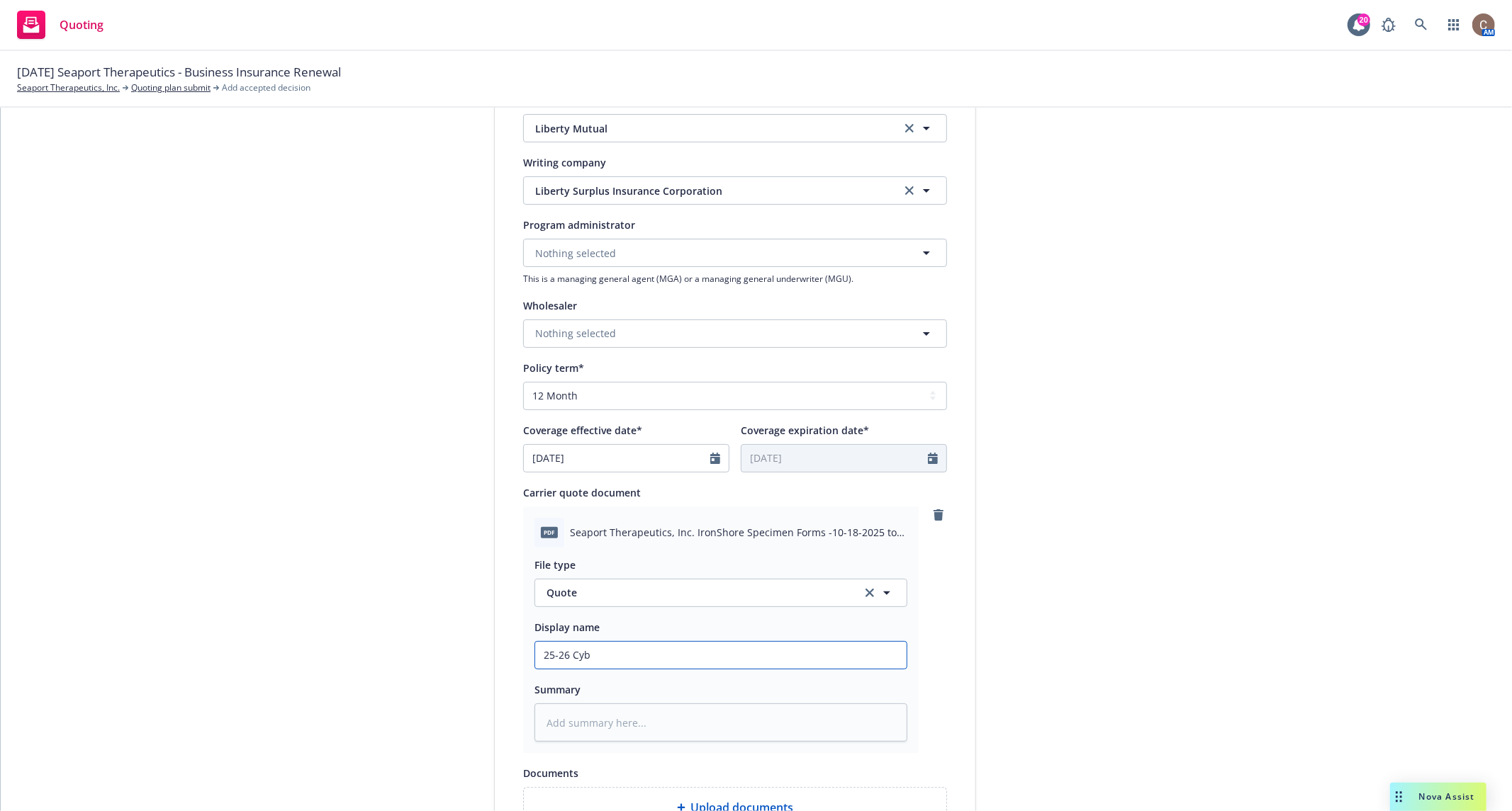
type input "25-26 Cybe"
type textarea "x"
type input "25-26 Cyber"
type textarea "x"
type input "25-26 Cyber"
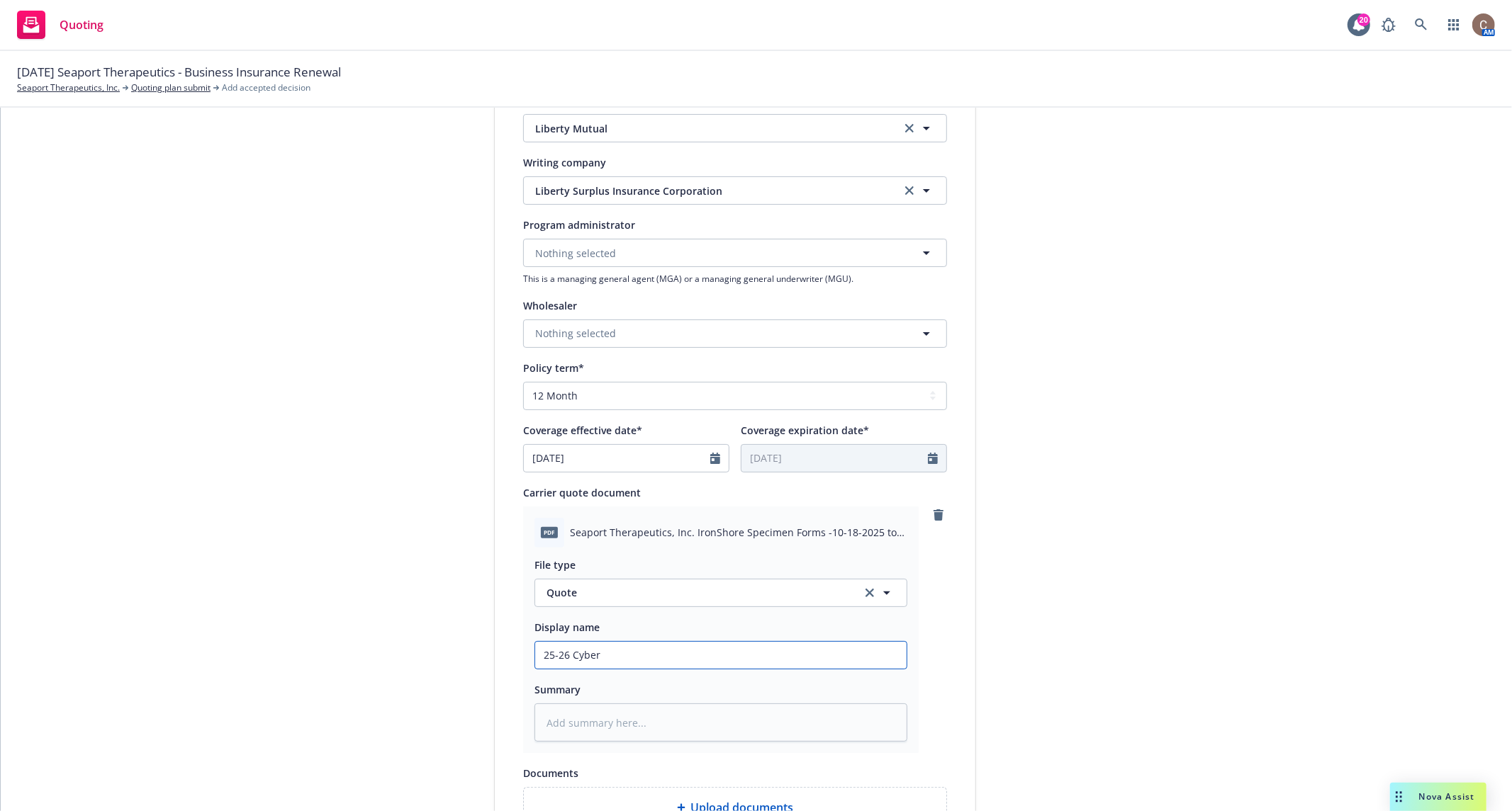
type textarea "x"
type input "25-26 Cyber Q"
type textarea "x"
type input "25-26 Cyber Qu"
type textarea "x"
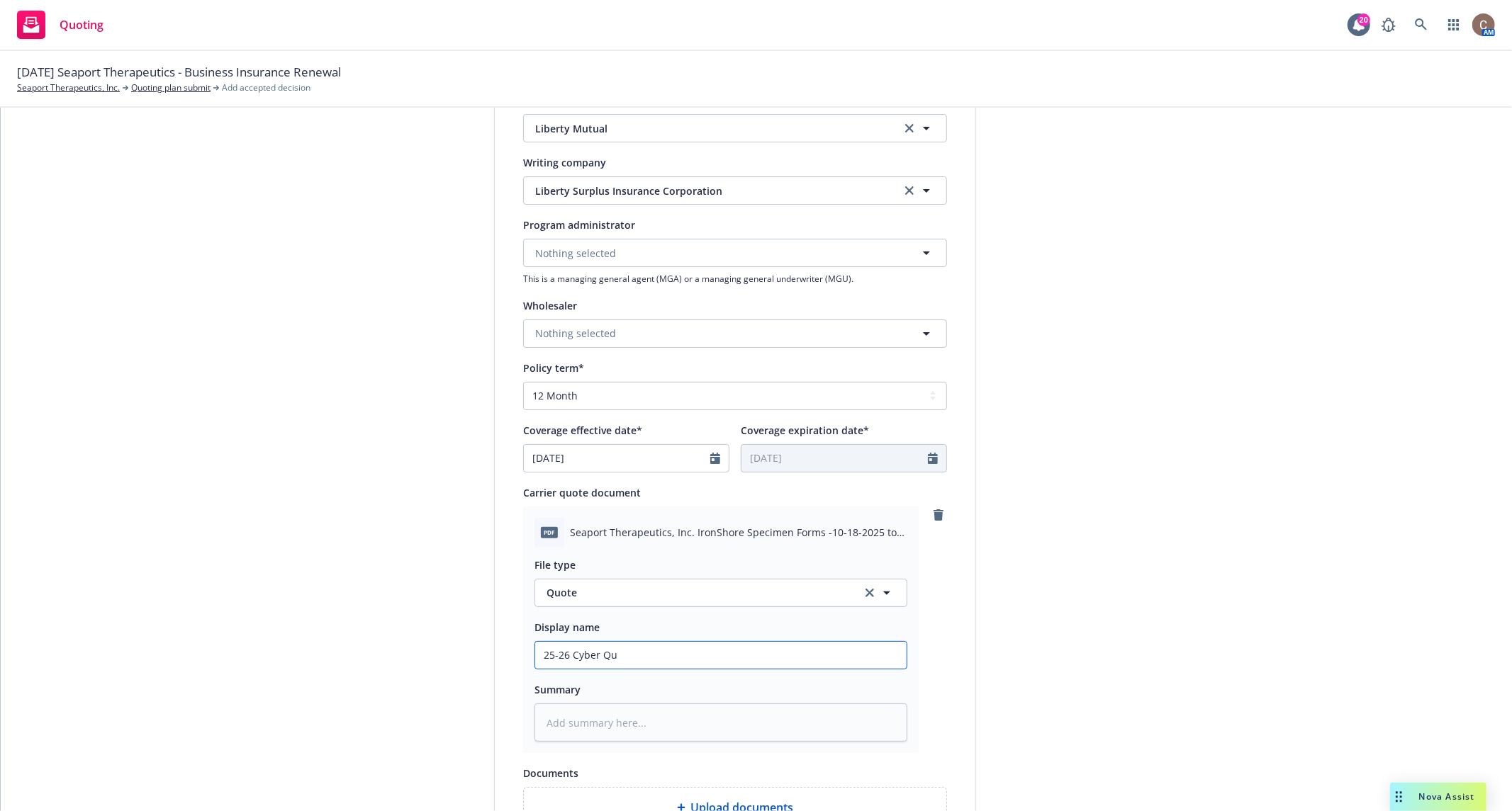
type input "25-26 Cyber Quo"
type textarea "x"
type input "25-26 Cyber Quot"
type textarea "x"
type input "25-26 Cyber Quote"
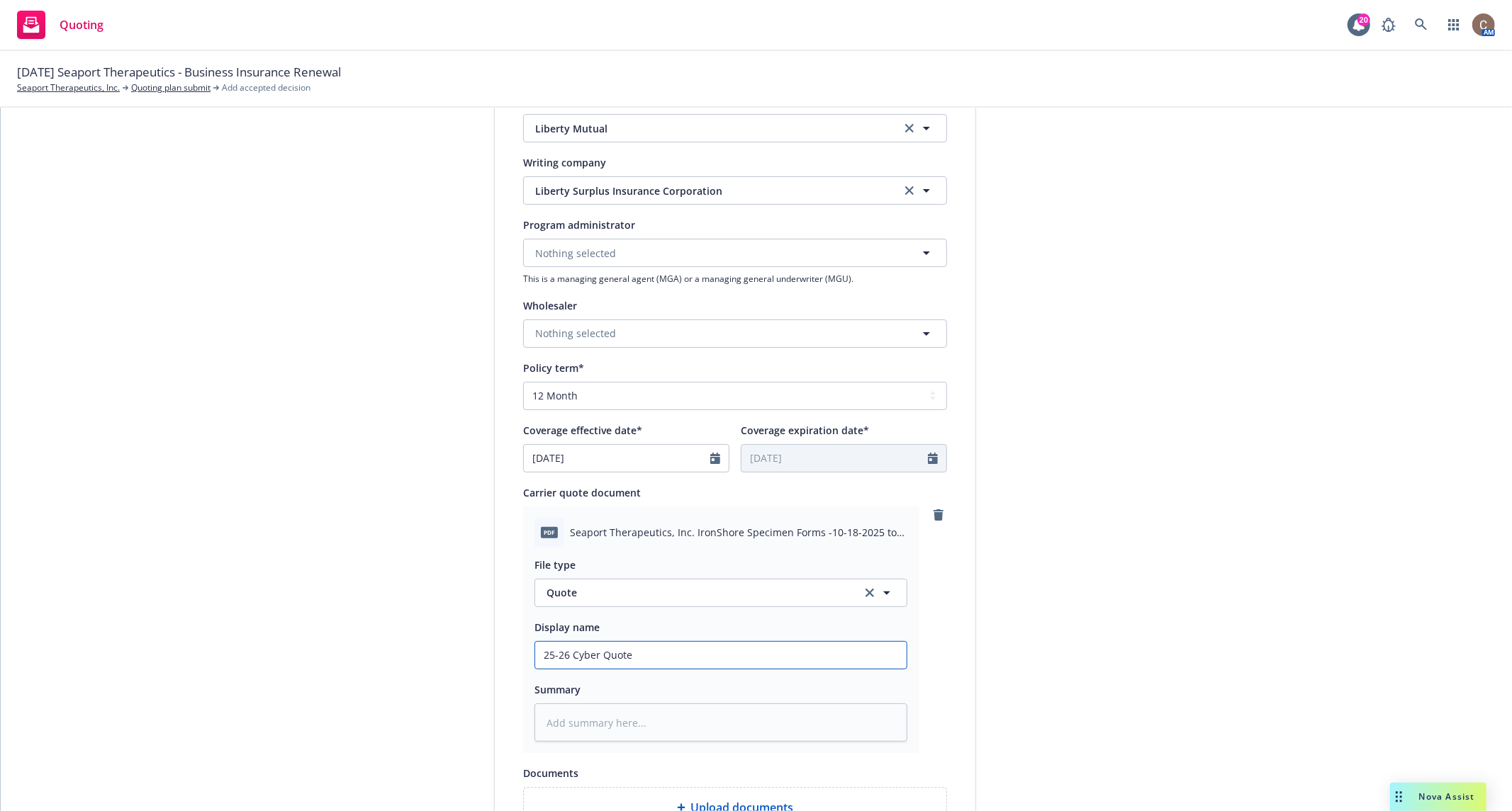
type textarea "x"
type input "25-26 Cyber Quote"
type textarea "x"
type input "25-26 Cyber Quote -"
type textarea "x"
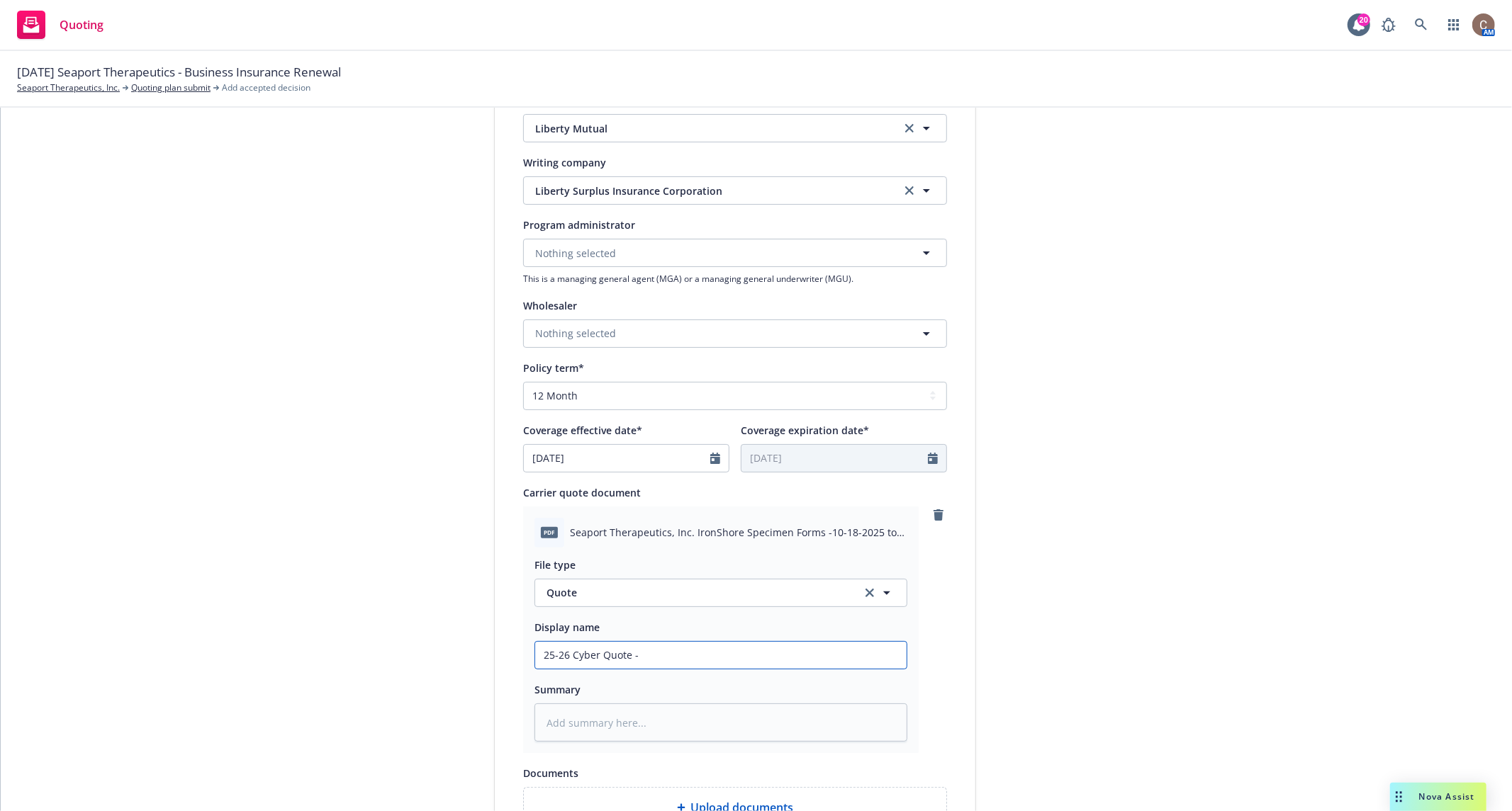
type input "25-26 Cyber Quote -"
type textarea "x"
type input "25-26 Cyber Quote - L"
type textarea "x"
type input "25-26 Cyber Quote - Li"
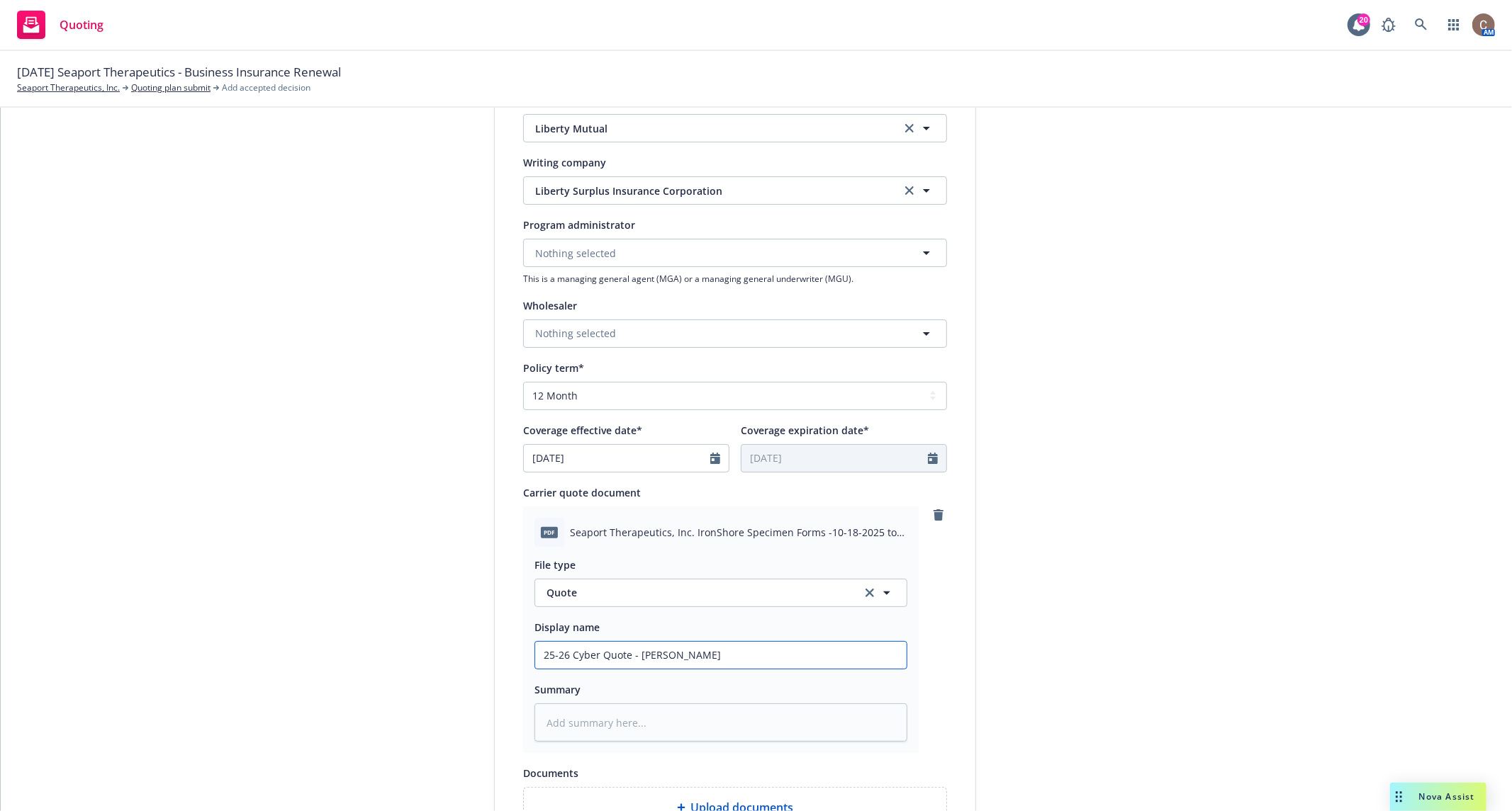
type textarea "x"
type input "25-26 Cyber Quote - Lib"
type textarea "x"
type input "25-26 Cyber Quote - Libe"
type textarea "x"
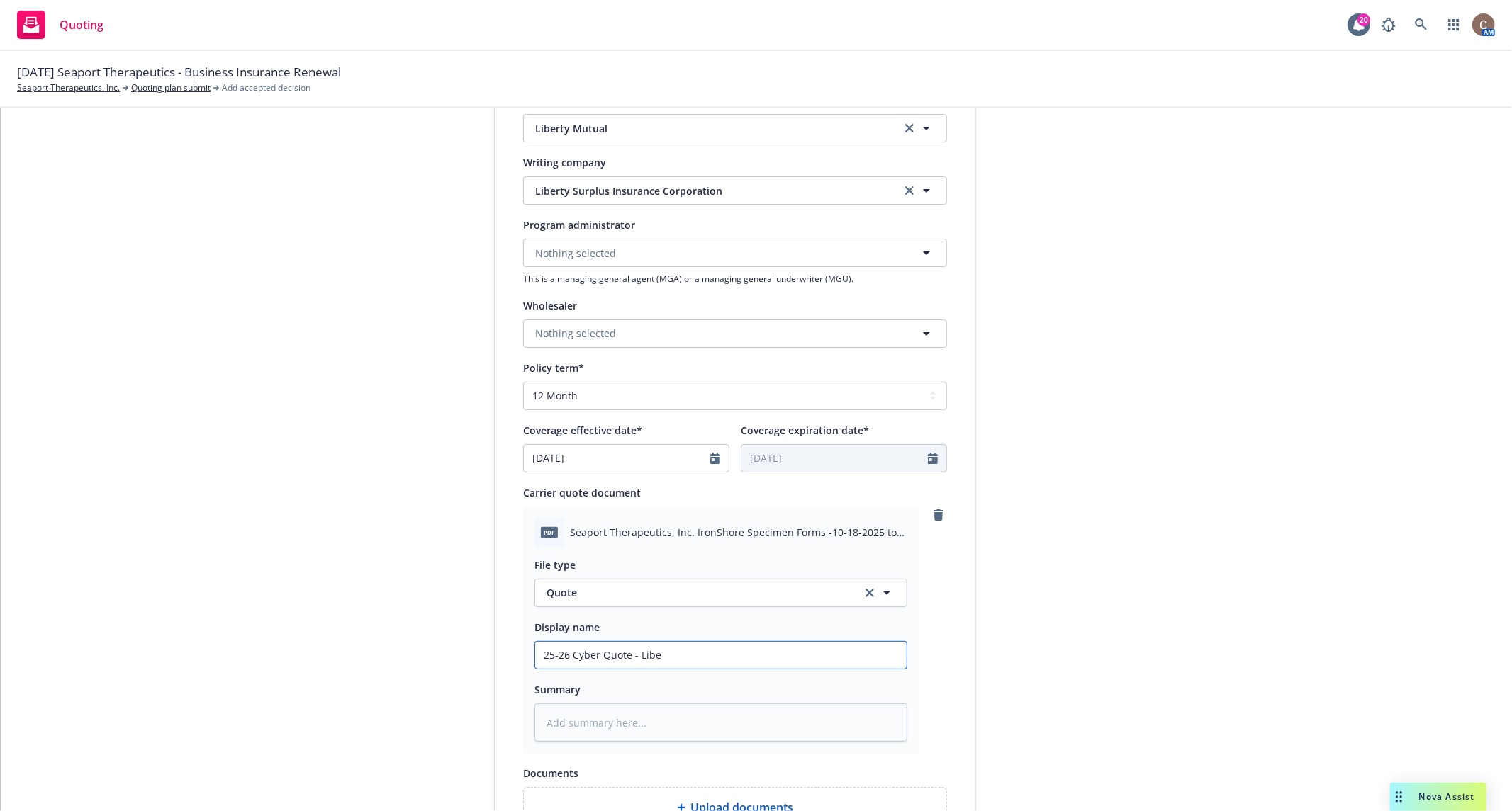
type input "25-26 Cyber Quote - Liber"
type textarea "x"
type input "25-26 Cyber Quote - Libert"
type textarea "x"
type input "25-26 Cyber Quote - Liberty"
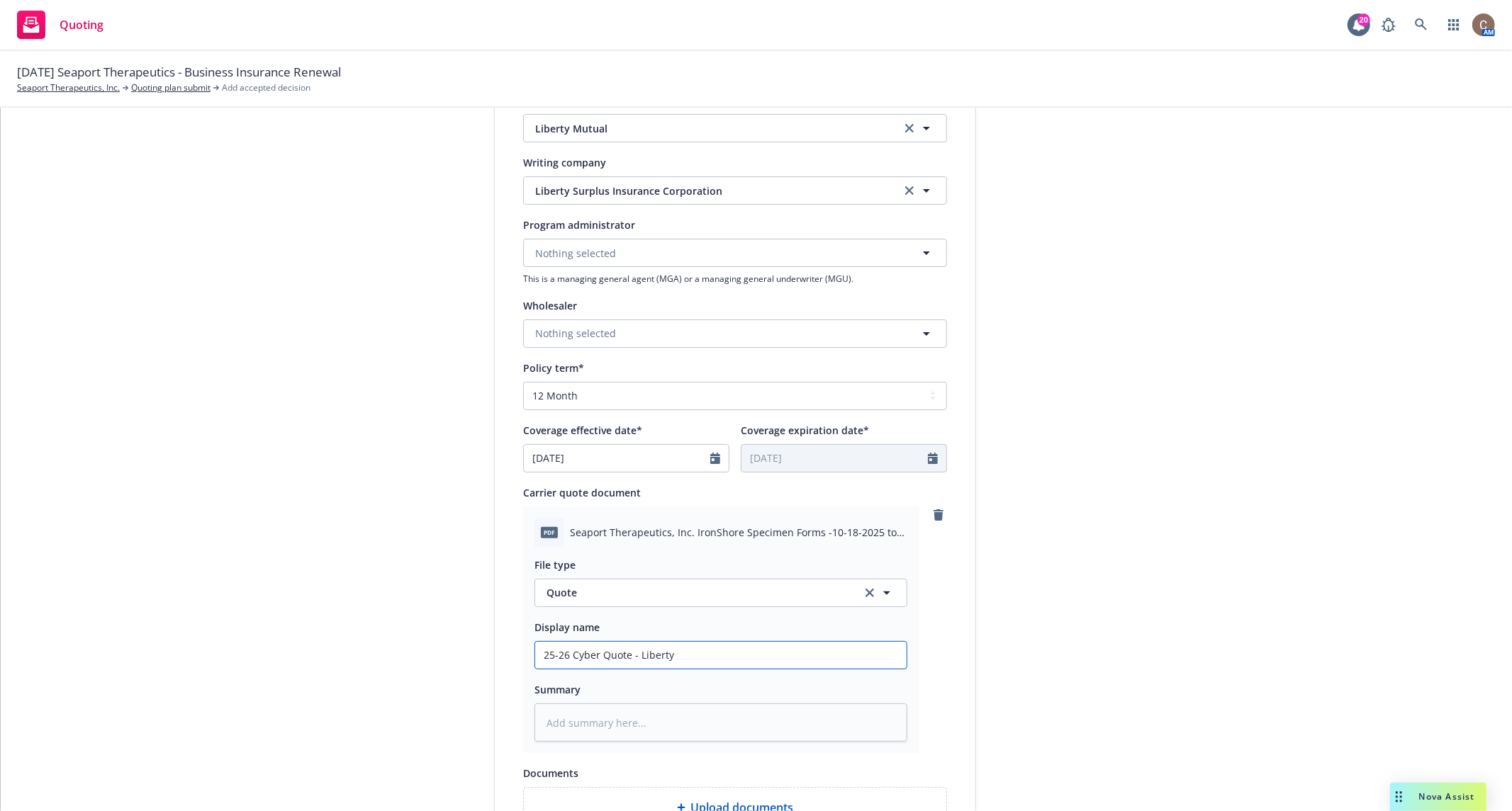
type textarea "x"
type input "25-26 Cyber Quote - Liberty"
type textarea "x"
type input "25-26 Cyber Quote - Liberty u"
type textarea "x"
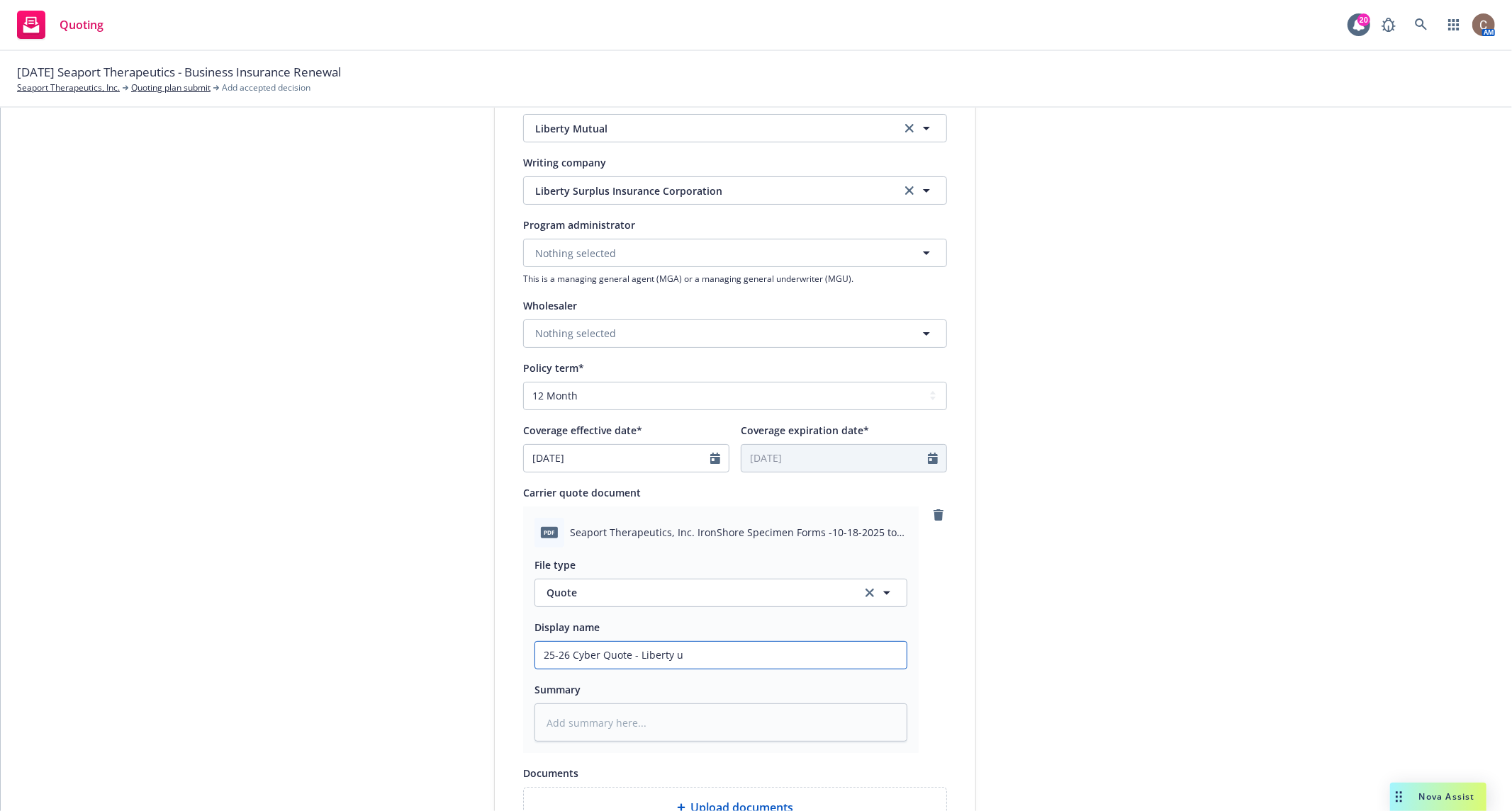
type input "25-26 Cyber Quote - Liberty ut"
type textarea "x"
type input "25-26 Cyber Quote - Liberty u"
type textarea "x"
type input "25-26 Cyber Quote - Liberty"
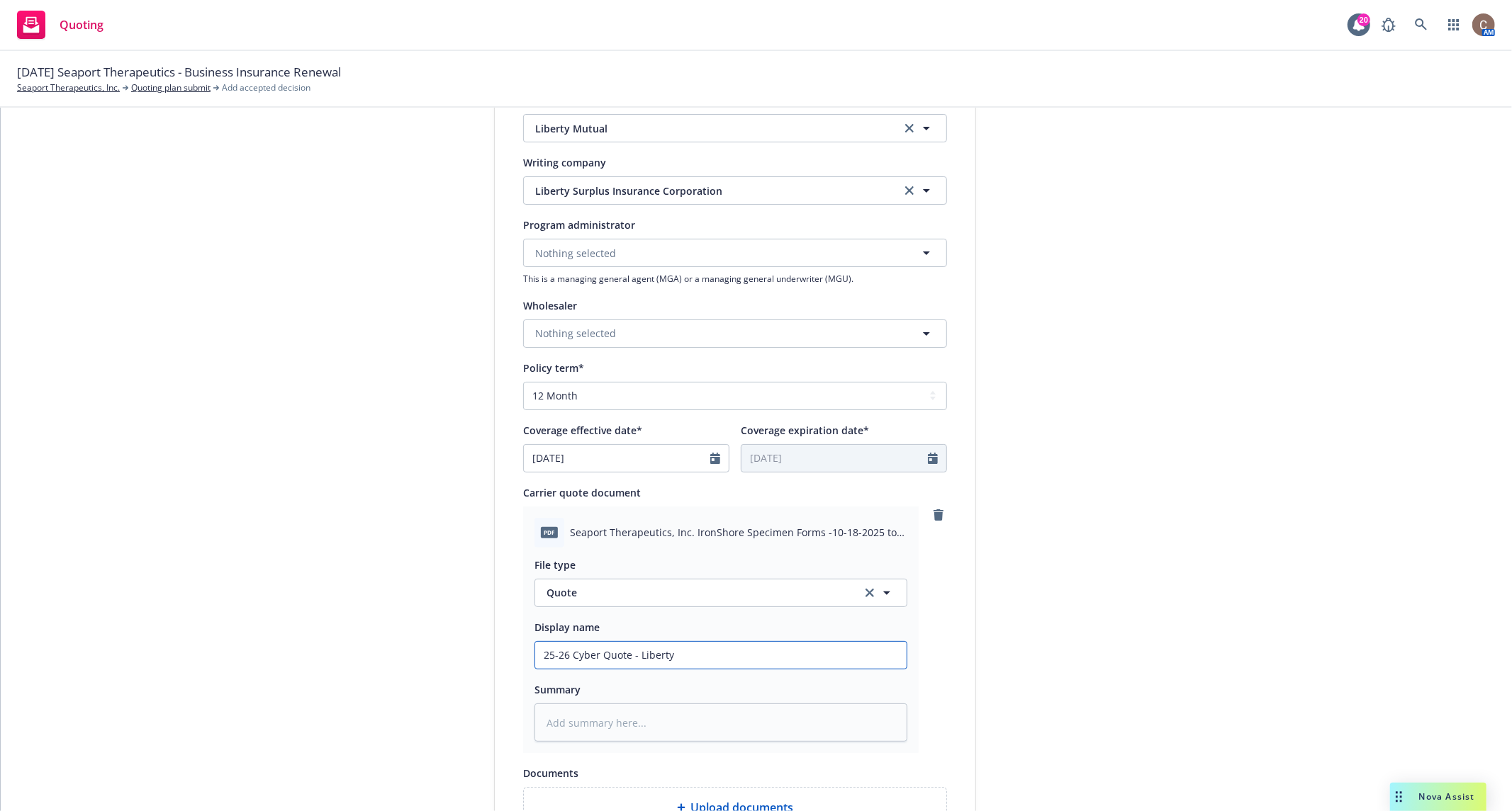
type textarea "x"
type input "25-26 Cyber Quote - Liberty M"
type textarea "x"
type input "25-26 Cyber Quote - Liberty Mu"
type textarea "x"
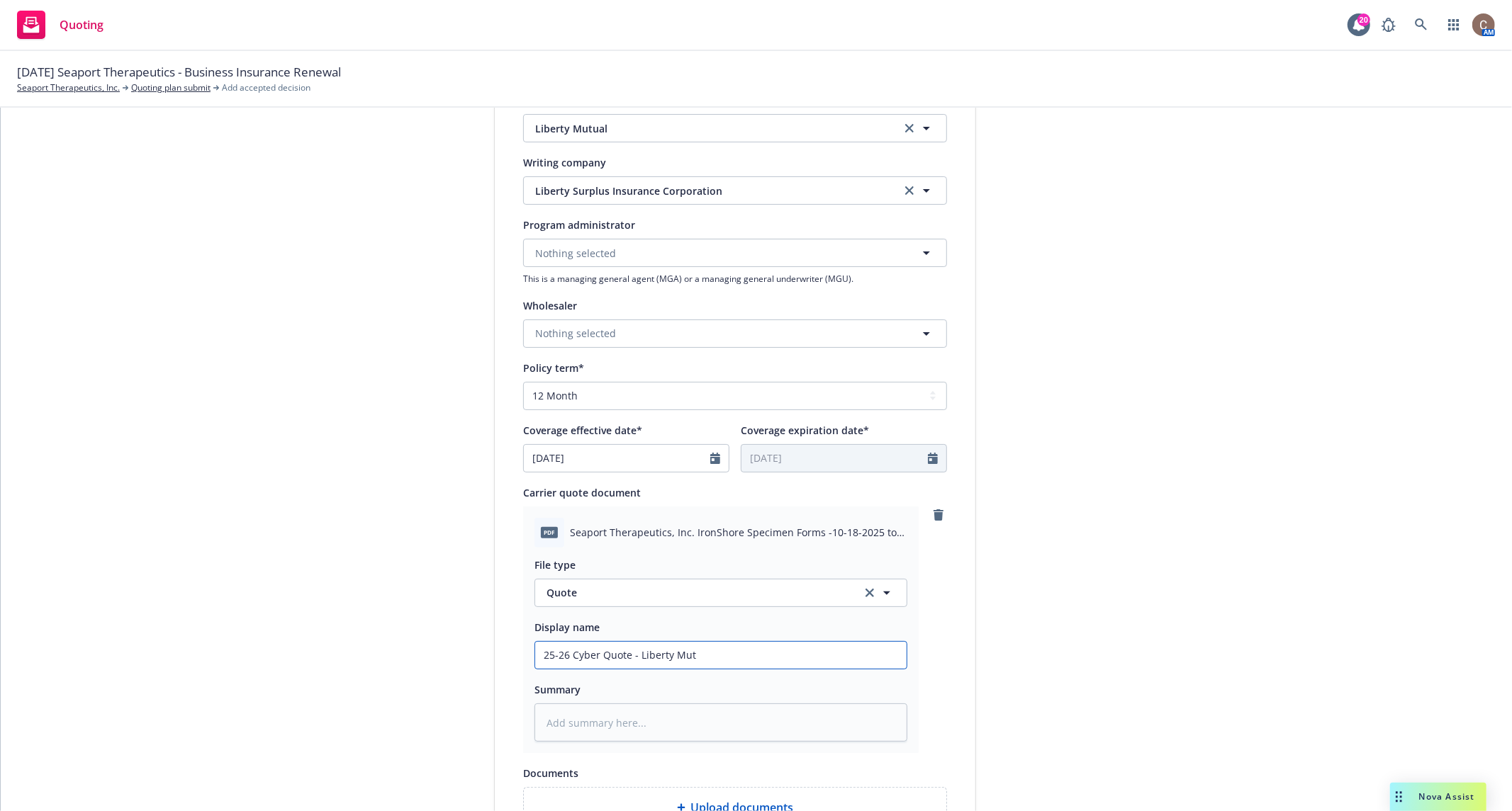
type input "25-26 Cyber Quote - Liberty Mutu"
type textarea "x"
type input "25-26 Cyber Quote - Liberty Mutua"
type textarea "x"
type input "25-26 Cyber Quote - Liberty Mutual"
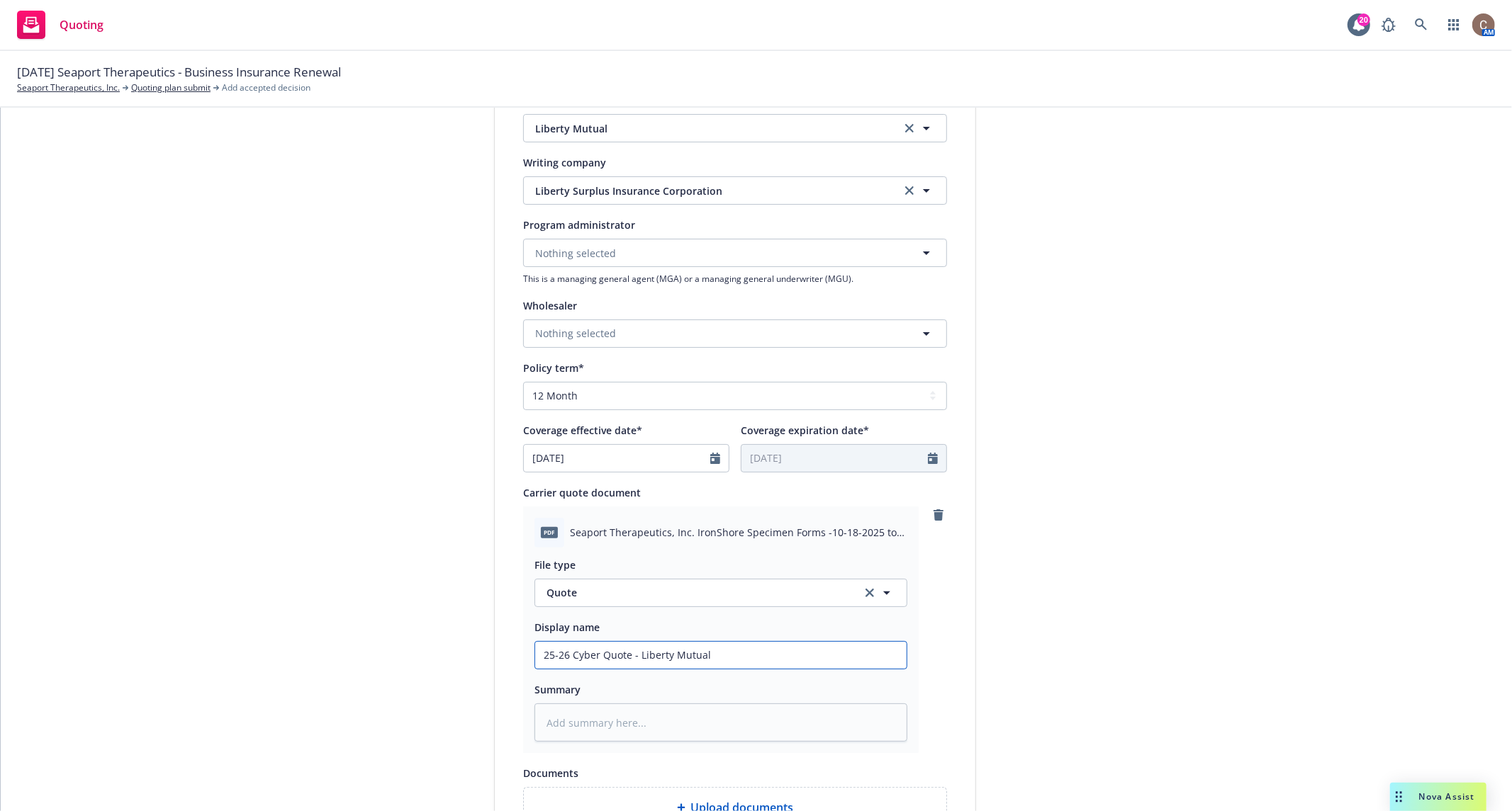
type textarea "x"
type input "25-26 Cyber Quote - Liberty Mutual"
type textarea "x"
type input "25-26 Cyber Quote - Liberty Mutual $"
type textarea "x"
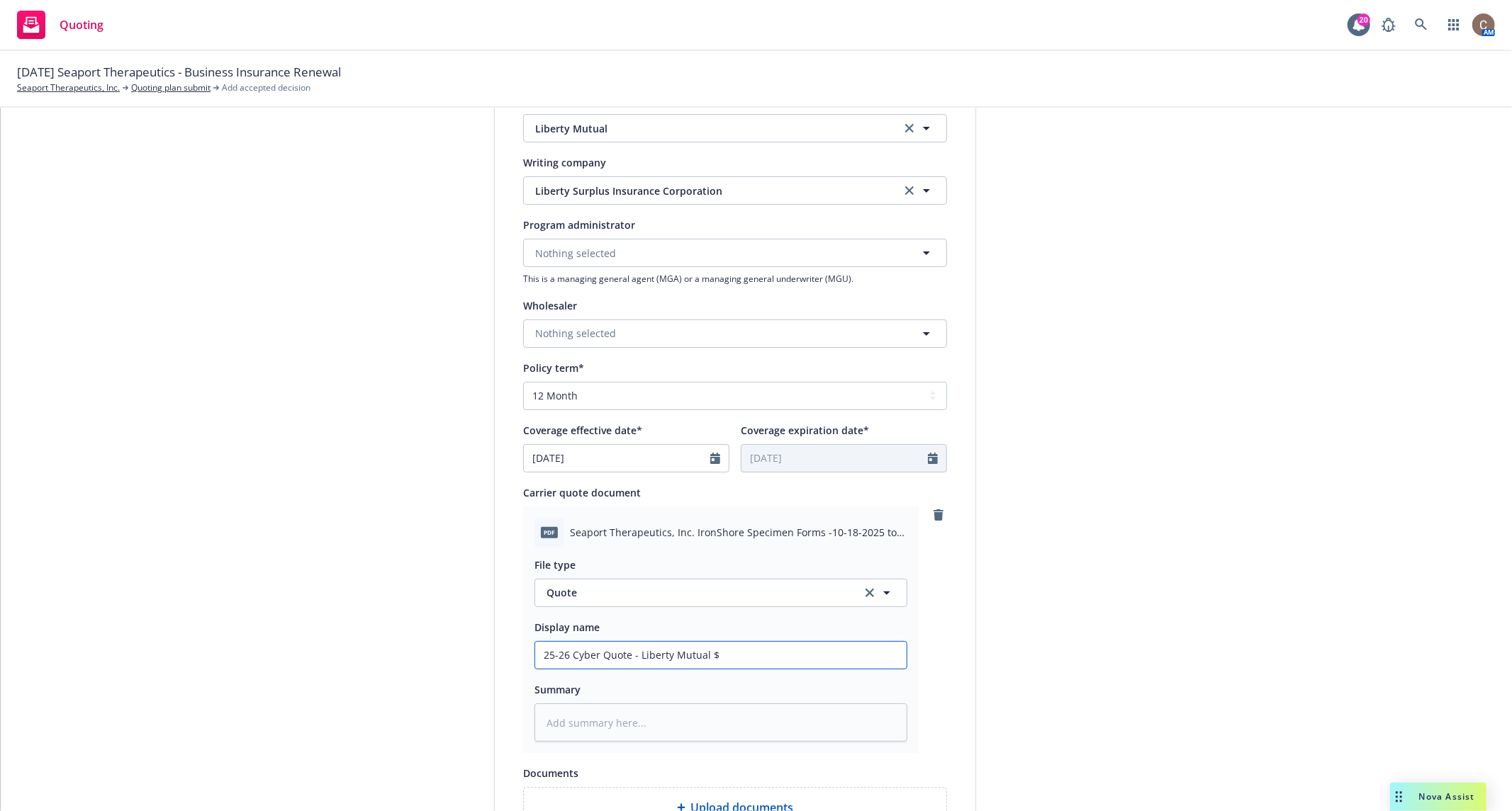
type input "25-26 Cyber Quote - Liberty Mutual $3"
type textarea "x"
type input "25-26 Cyber Quote - Liberty Mutual $3M"
type textarea "x"
type input "25-26 Cyber Quote - Liberty Mutual $3M"
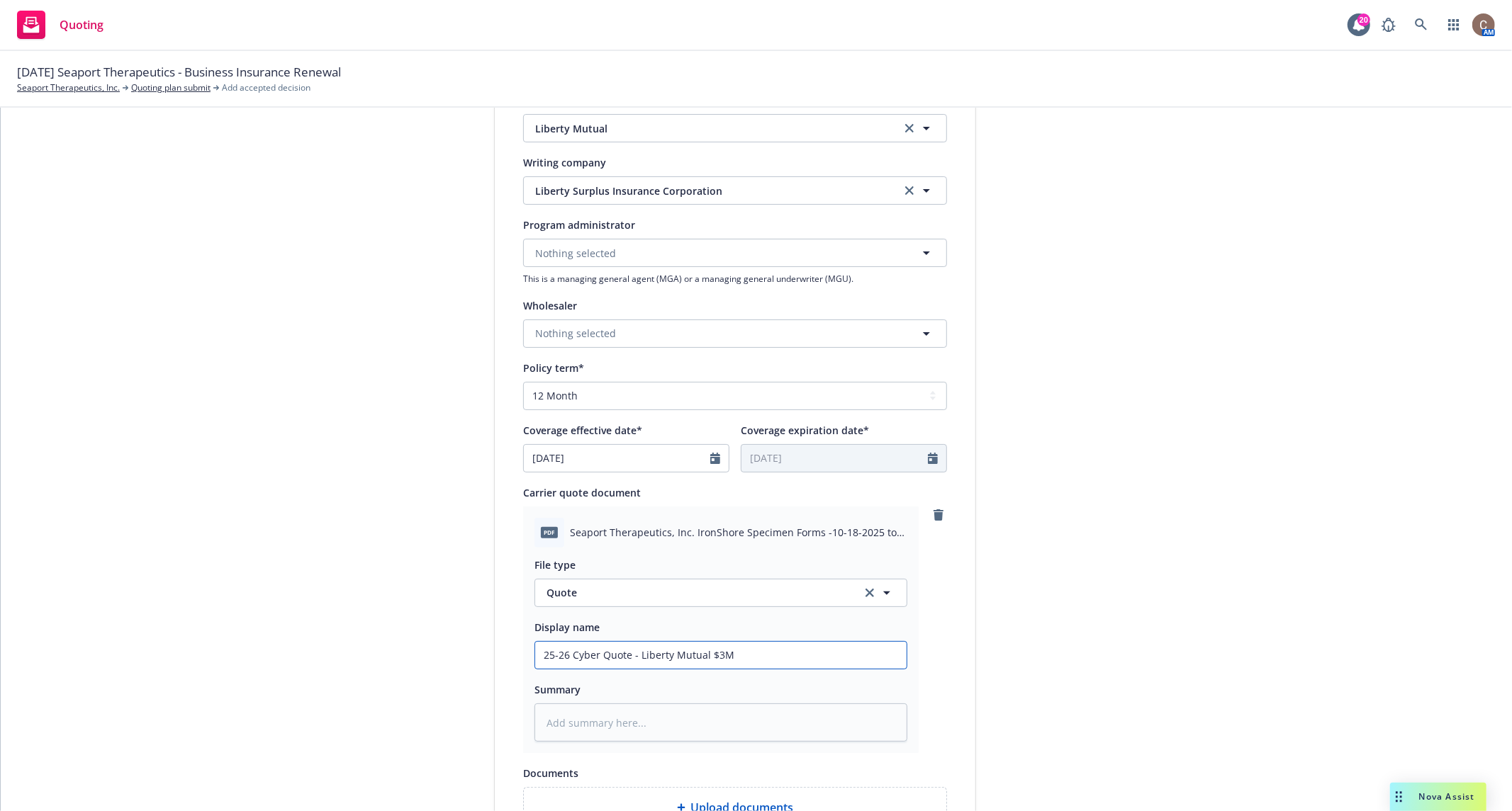
type textarea "x"
type input "25-26 Cyber Quote - Liberty Mutual $3M o"
type textarea "x"
type input "25-26 Cyber Quote - Liberty Mutual $3M op"
type textarea "x"
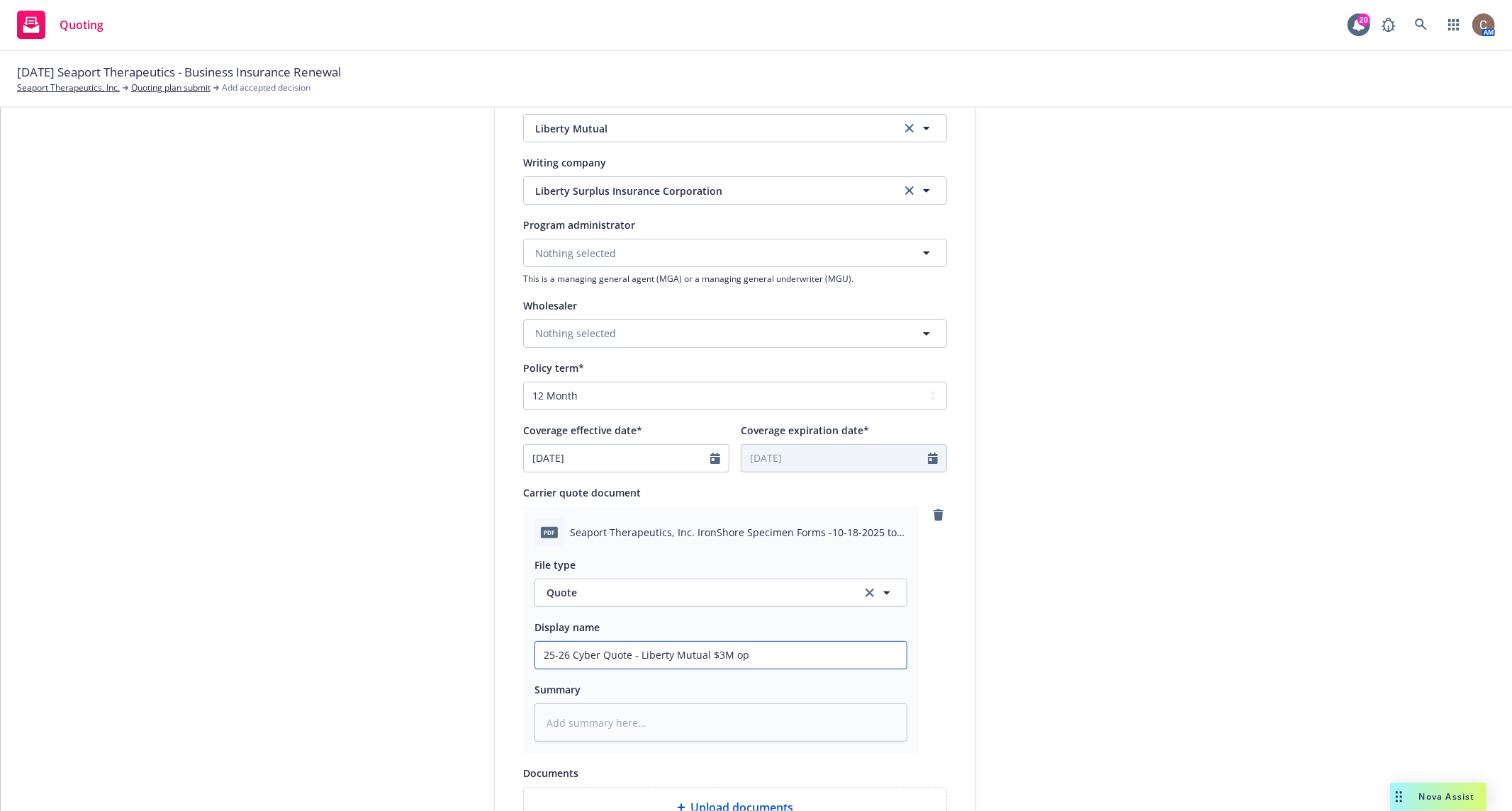
type input "25-26 Cyber Quote - Liberty Mutual $3M opt"
type textarea "x"
type input "25-26 Cyber Quote - Liberty Mutual $3M opti"
type textarea "x"
type input "25-26 Cyber Quote - Liberty Mutual $3M optio"
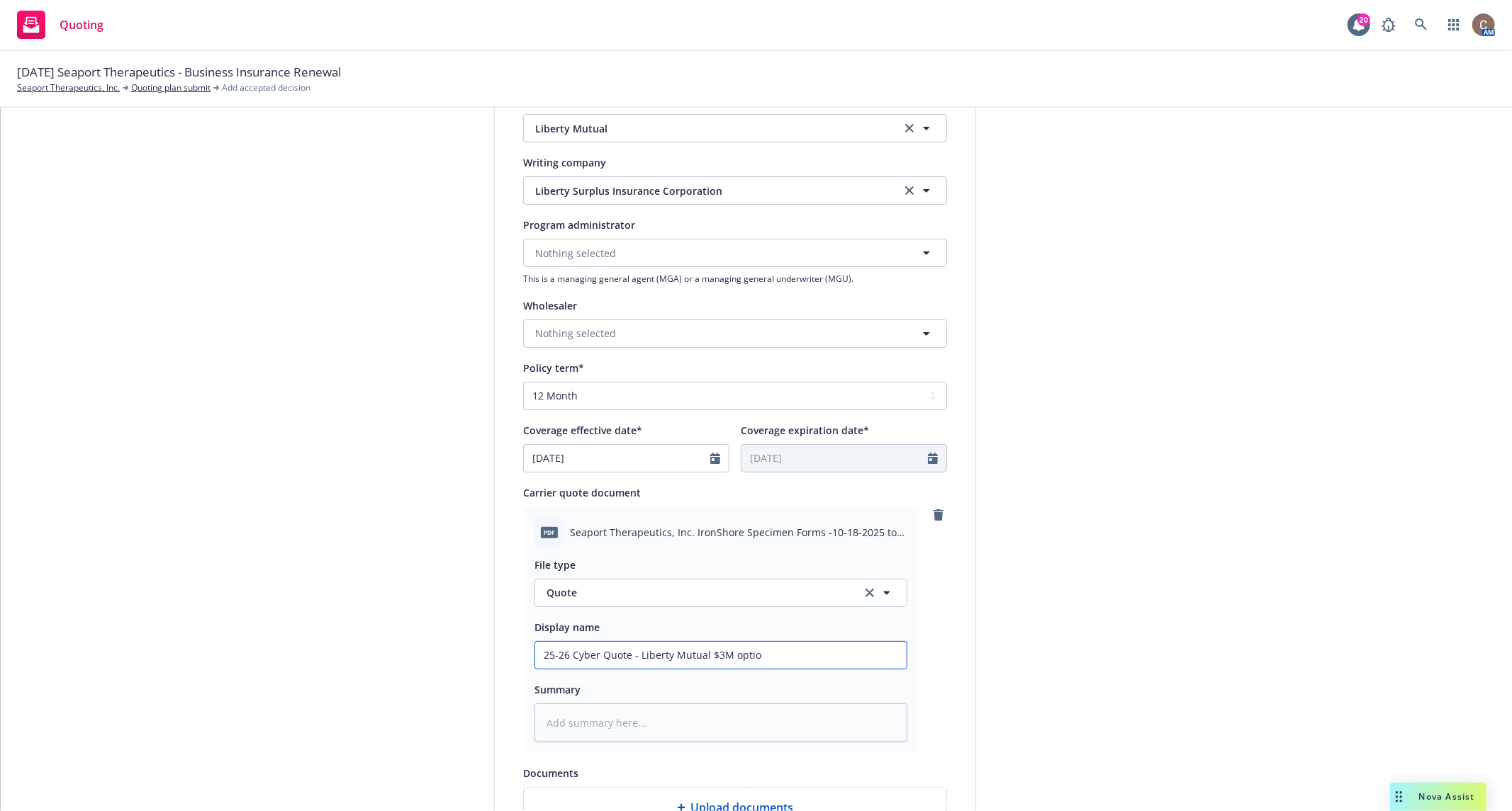
type textarea "x"
type input "25-26 Cyber Quote - Liberty Mutual $3M option"
type textarea "x"
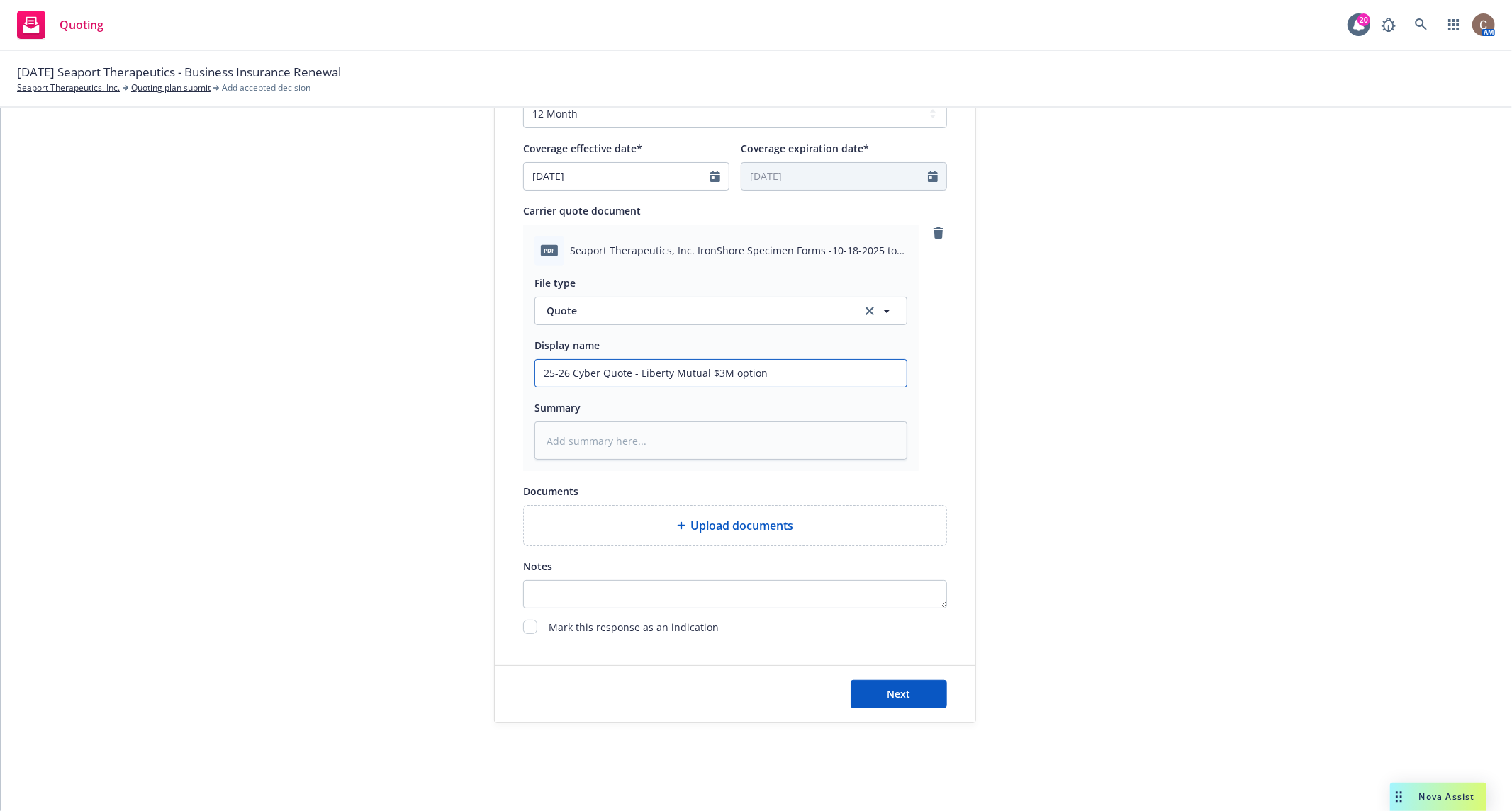
type input "25-26 Cyber Quote - Liberty Mutual $3M option"
click at [889, 707] on div "Next" at bounding box center [735, 694] width 481 height 57
click at [889, 695] on span "Next" at bounding box center [898, 693] width 23 height 13
type textarea "x"
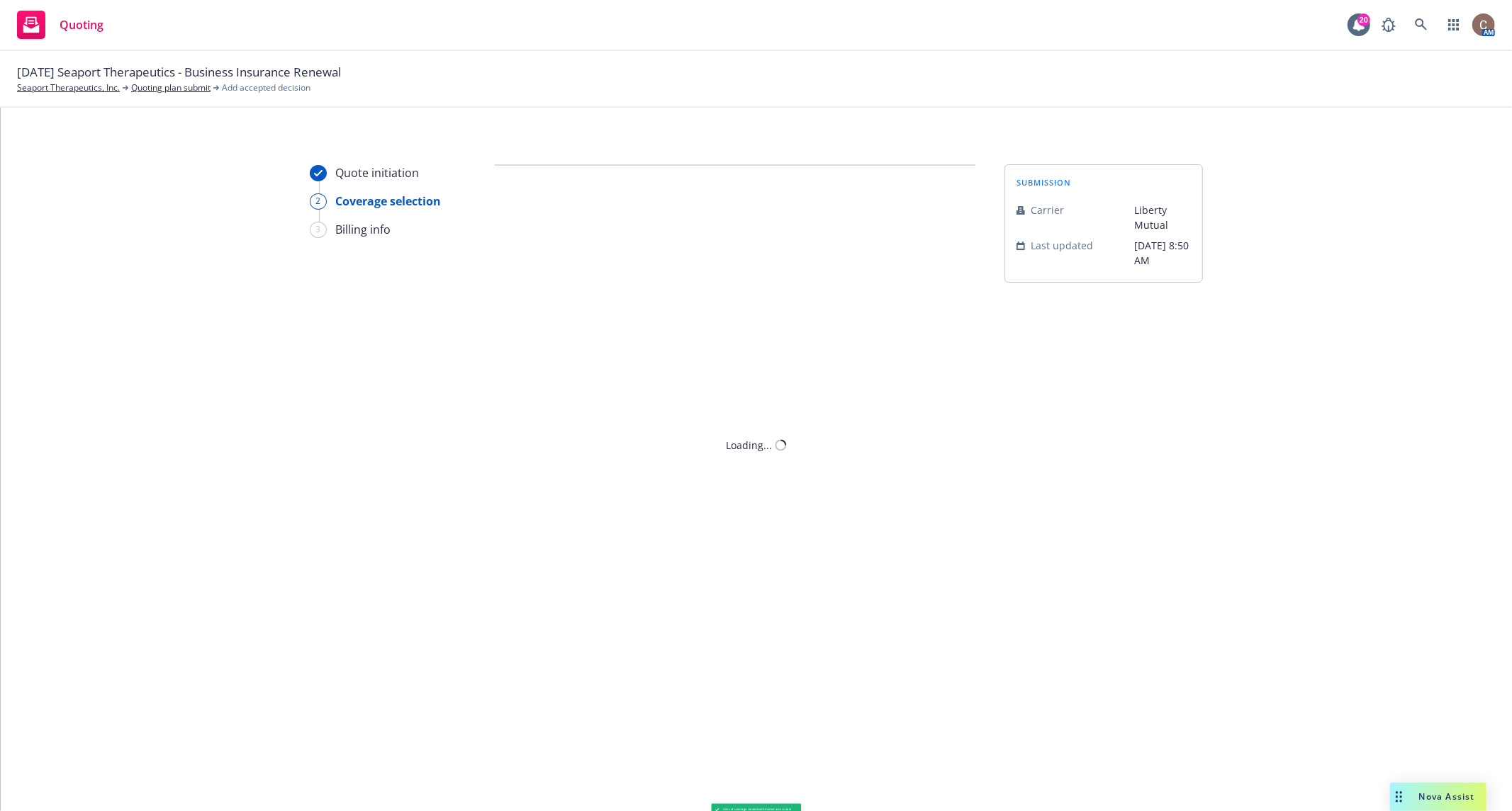
scroll to position [0, 0]
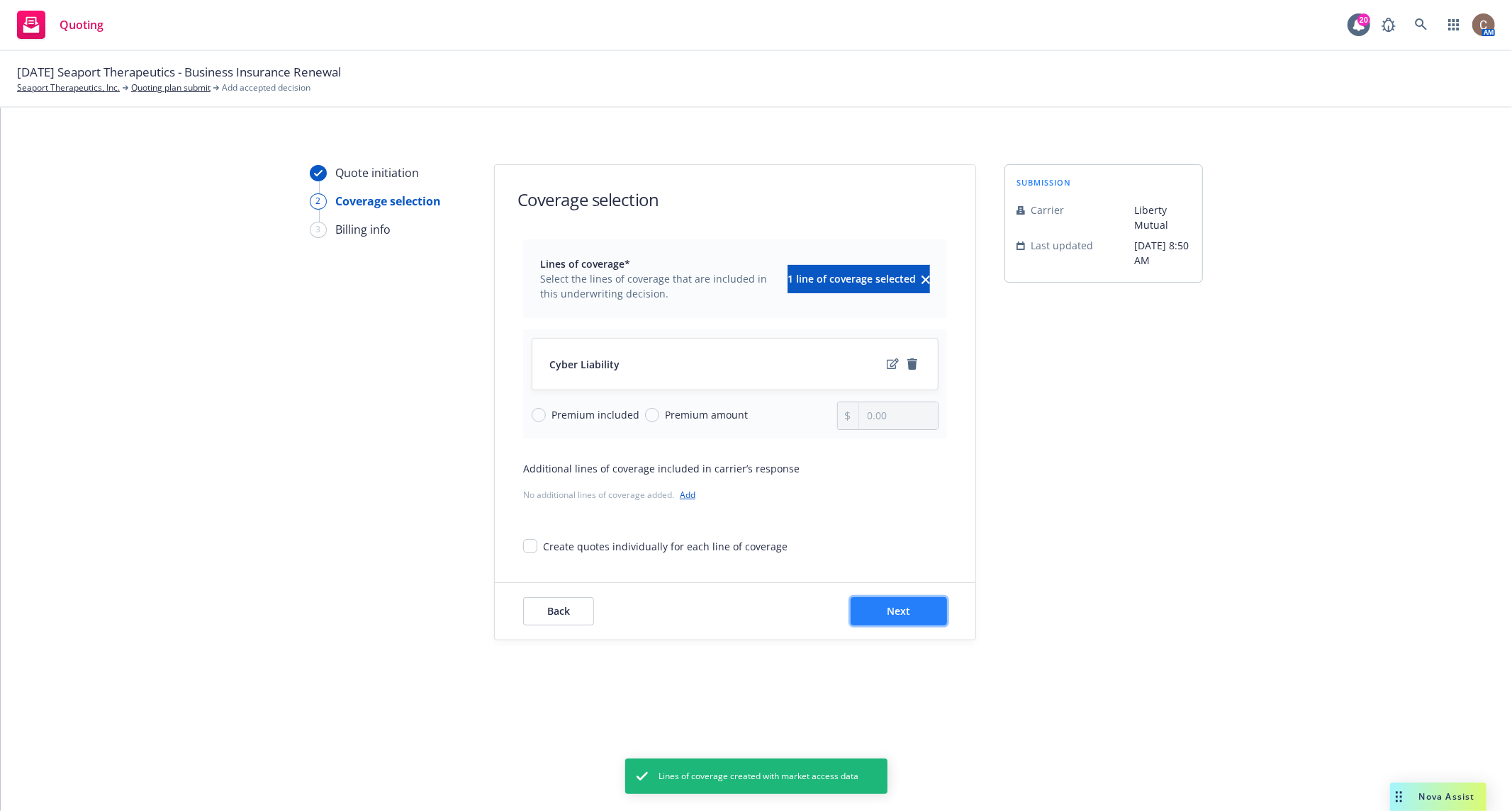
click at [890, 614] on span "Next" at bounding box center [898, 610] width 23 height 13
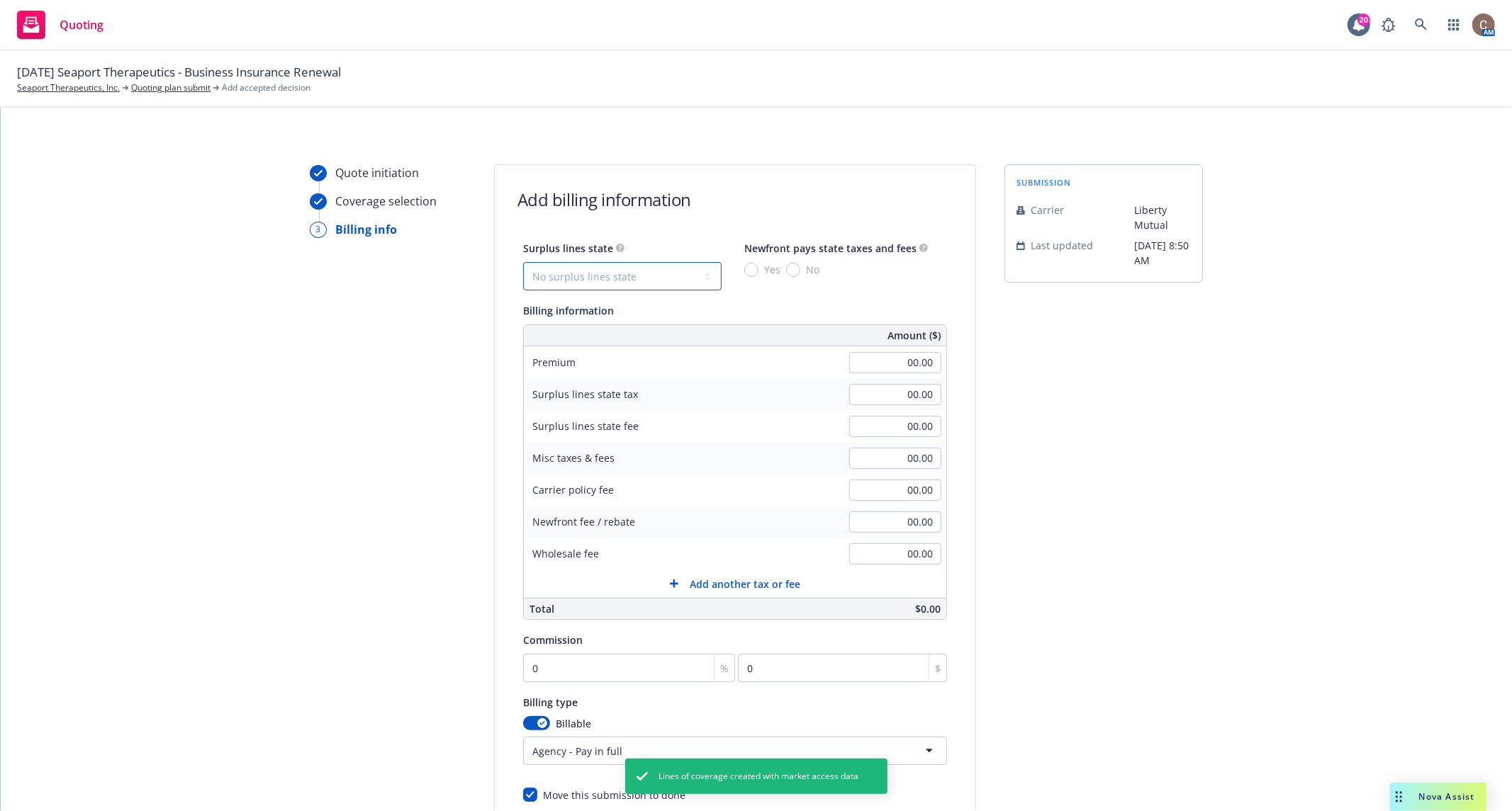
click at [649, 280] on select "No surplus lines state Alaska Alabama Arkansas Arizona California Colorado Conn…" at bounding box center [623, 276] width 199 height 28
select select "MA"
click at [524, 262] on select "No surplus lines state Alaska Alabama Arkansas Arizona California Colorado Conn…" at bounding box center [623, 276] width 199 height 28
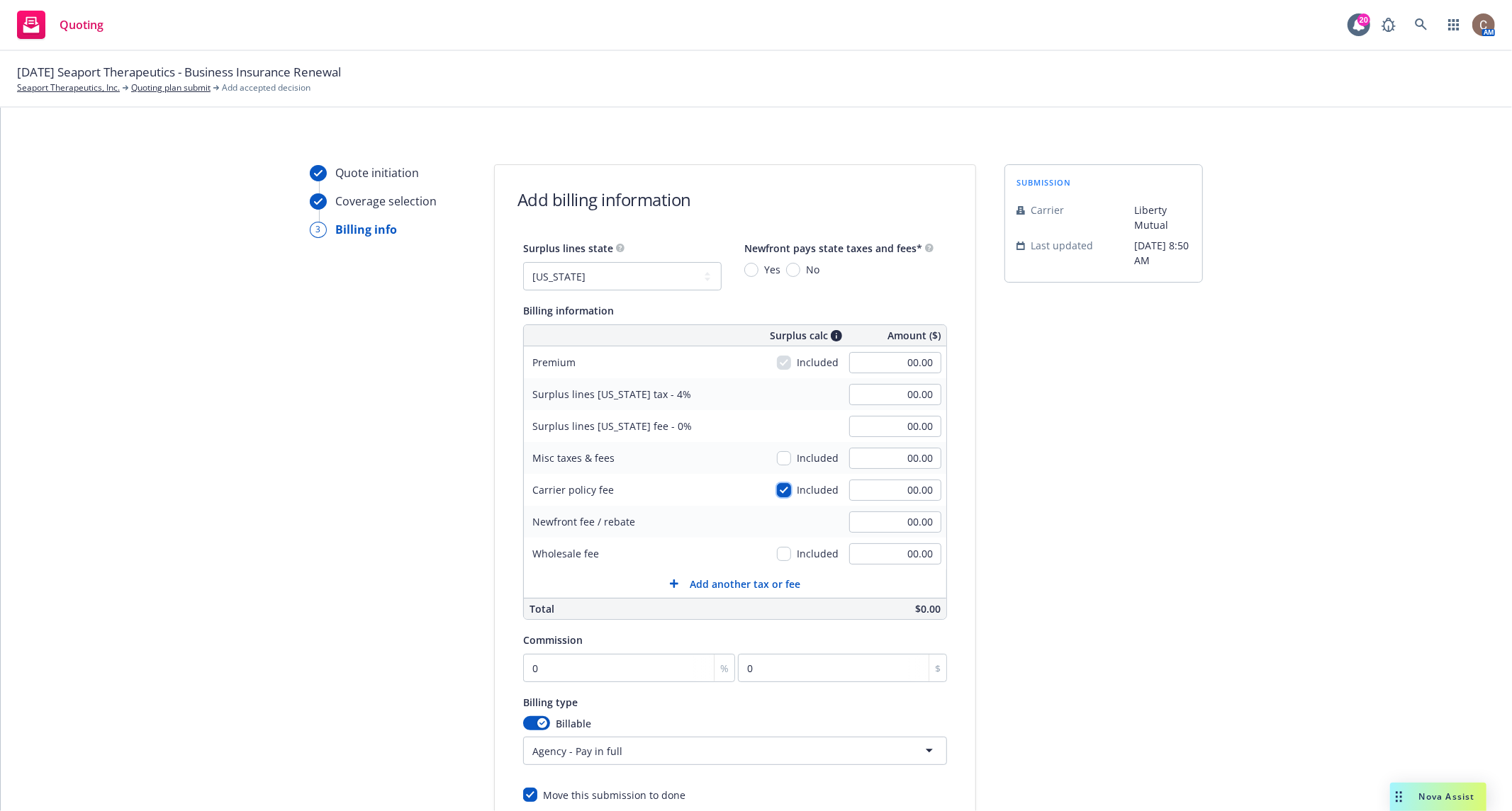
click at [777, 488] on input "checkbox" at bounding box center [784, 490] width 14 height 14
checkbox input "false"
click at [890, 348] on div "Included 00.00" at bounding box center [862, 363] width 170 height 32
click at [887, 362] on input "00.00" at bounding box center [895, 363] width 92 height 21
type input "16,756.00"
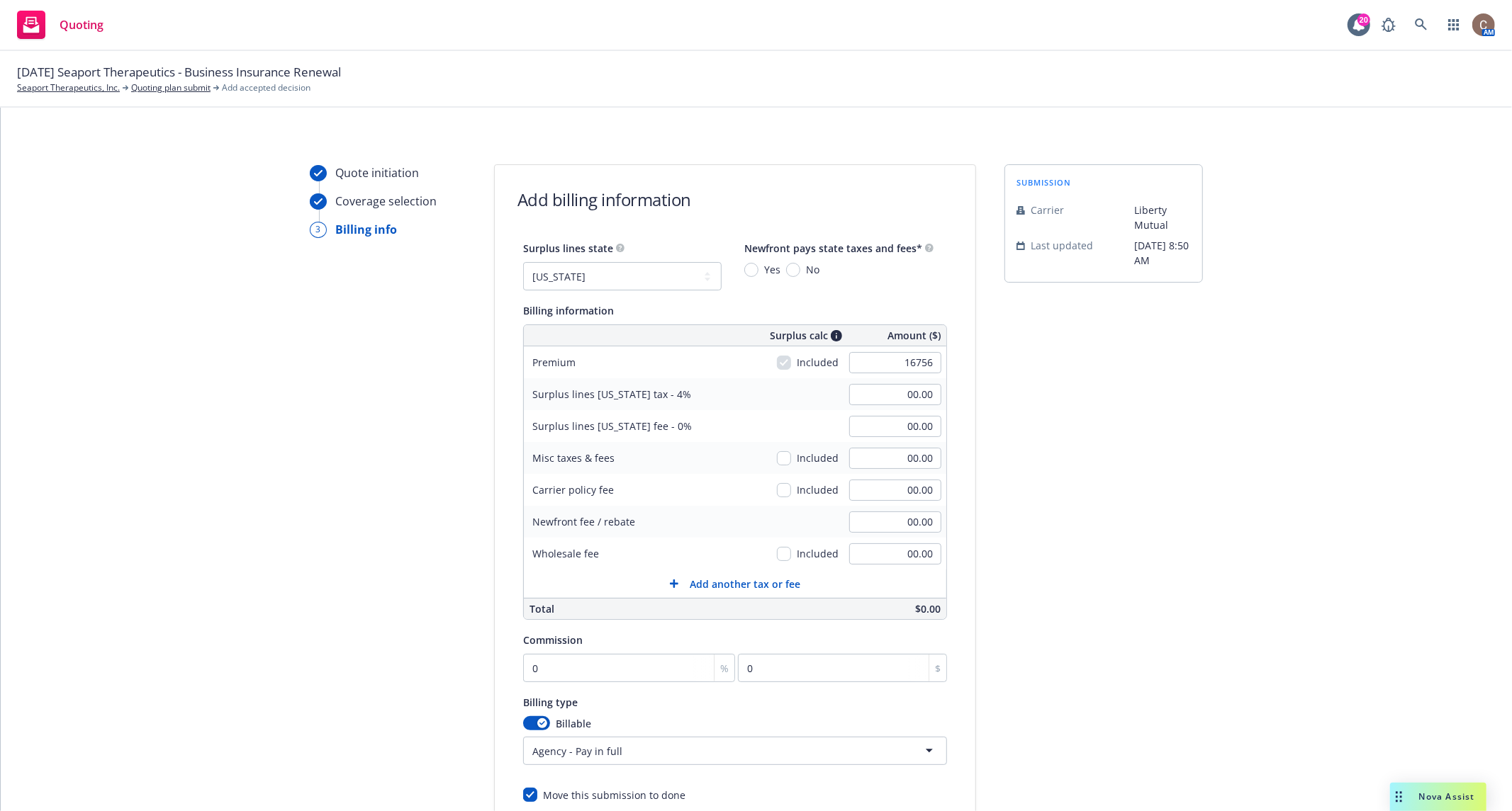
type input "670.24"
click at [255, 525] on div "Quote initiation Coverage selection 3 Billing info Add billing information Surp…" at bounding box center [756, 527] width 1477 height 725
click at [268, 425] on div "Quote initiation Coverage selection 3 Billing info Add billing information Surp…" at bounding box center [756, 527] width 1477 height 725
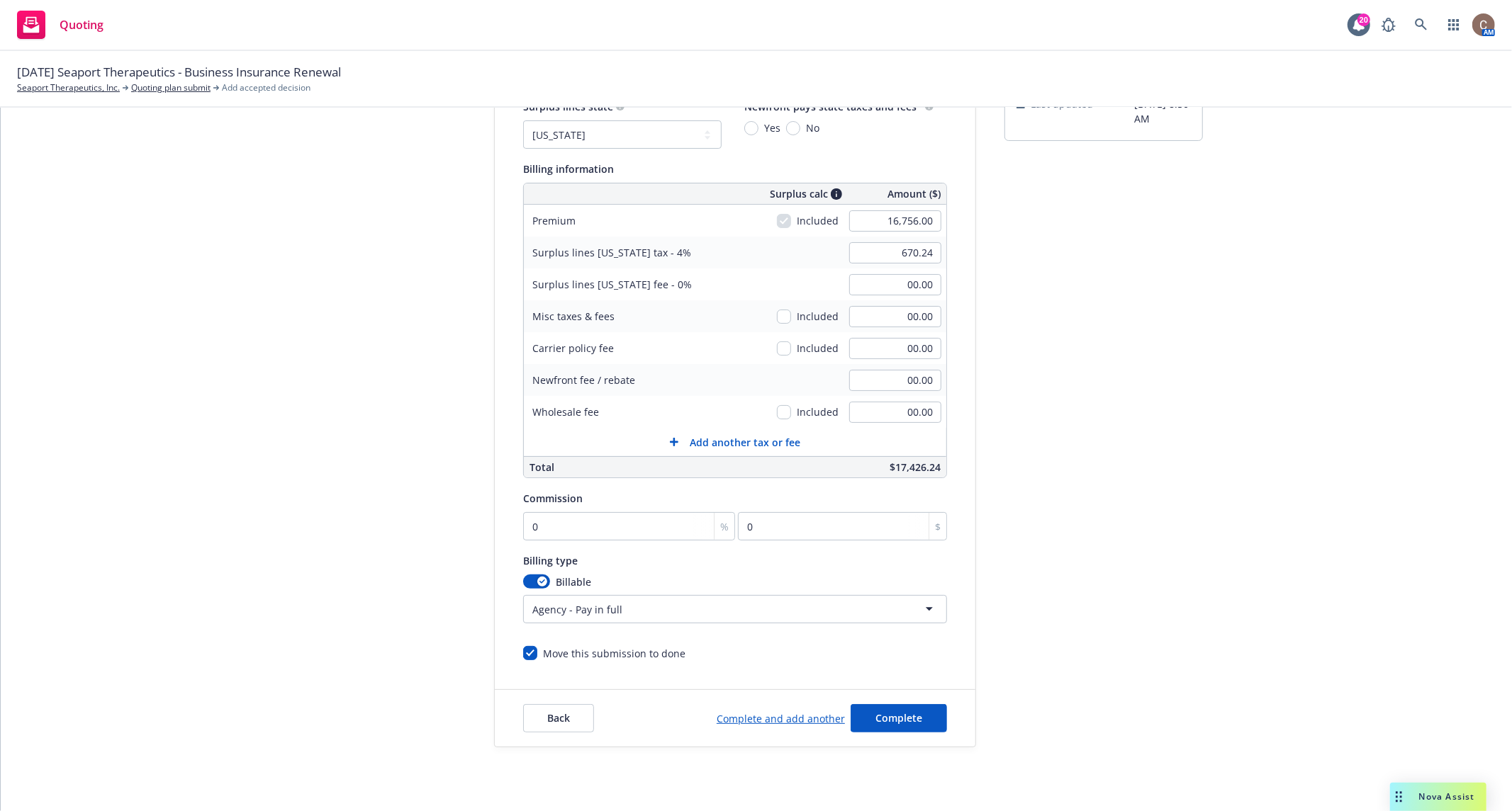
scroll to position [166, 0]
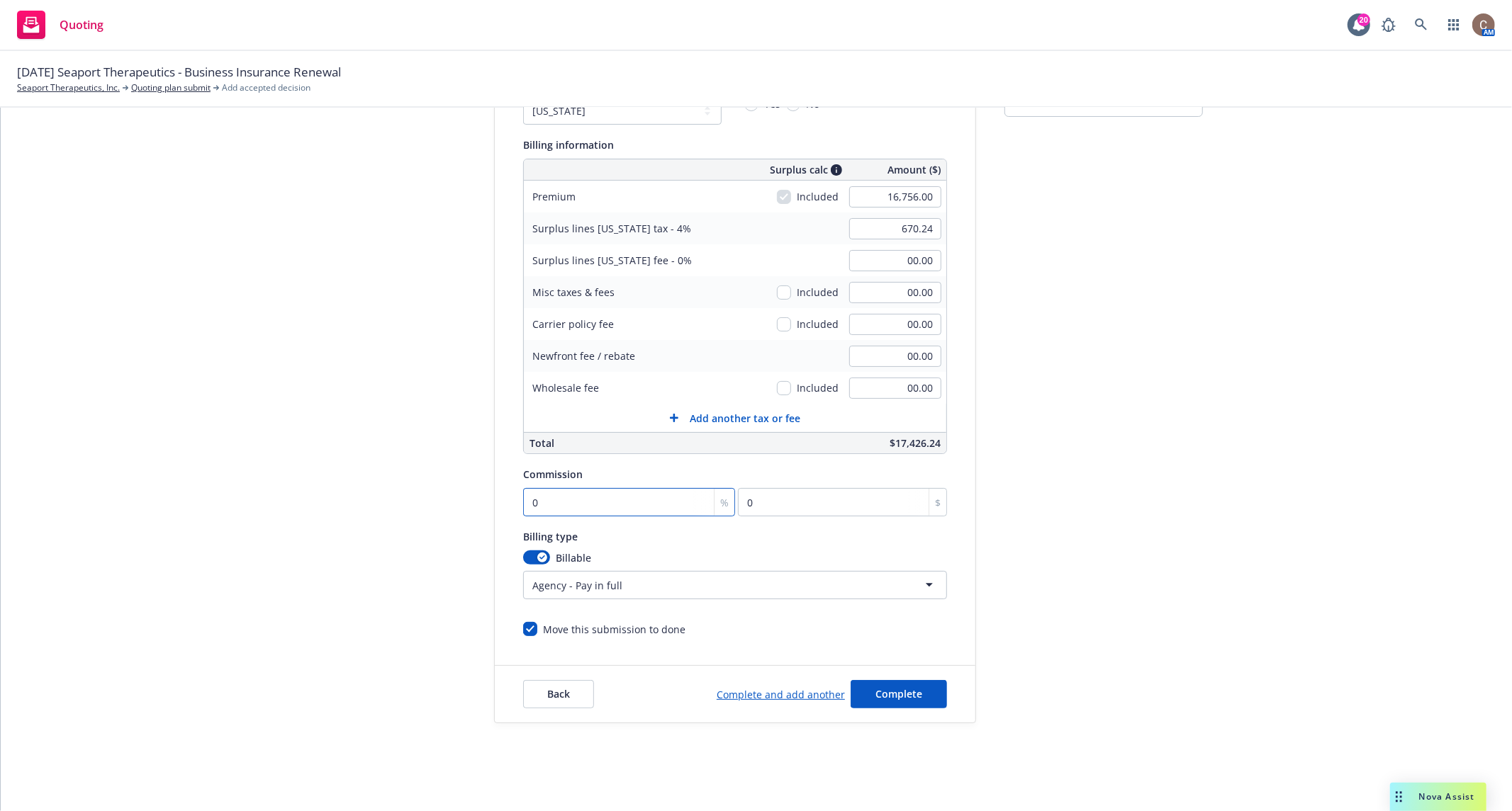
click at [607, 493] on input "0" at bounding box center [630, 502] width 212 height 28
type input "1"
type input "167.56"
type input "15"
type input "2513.4"
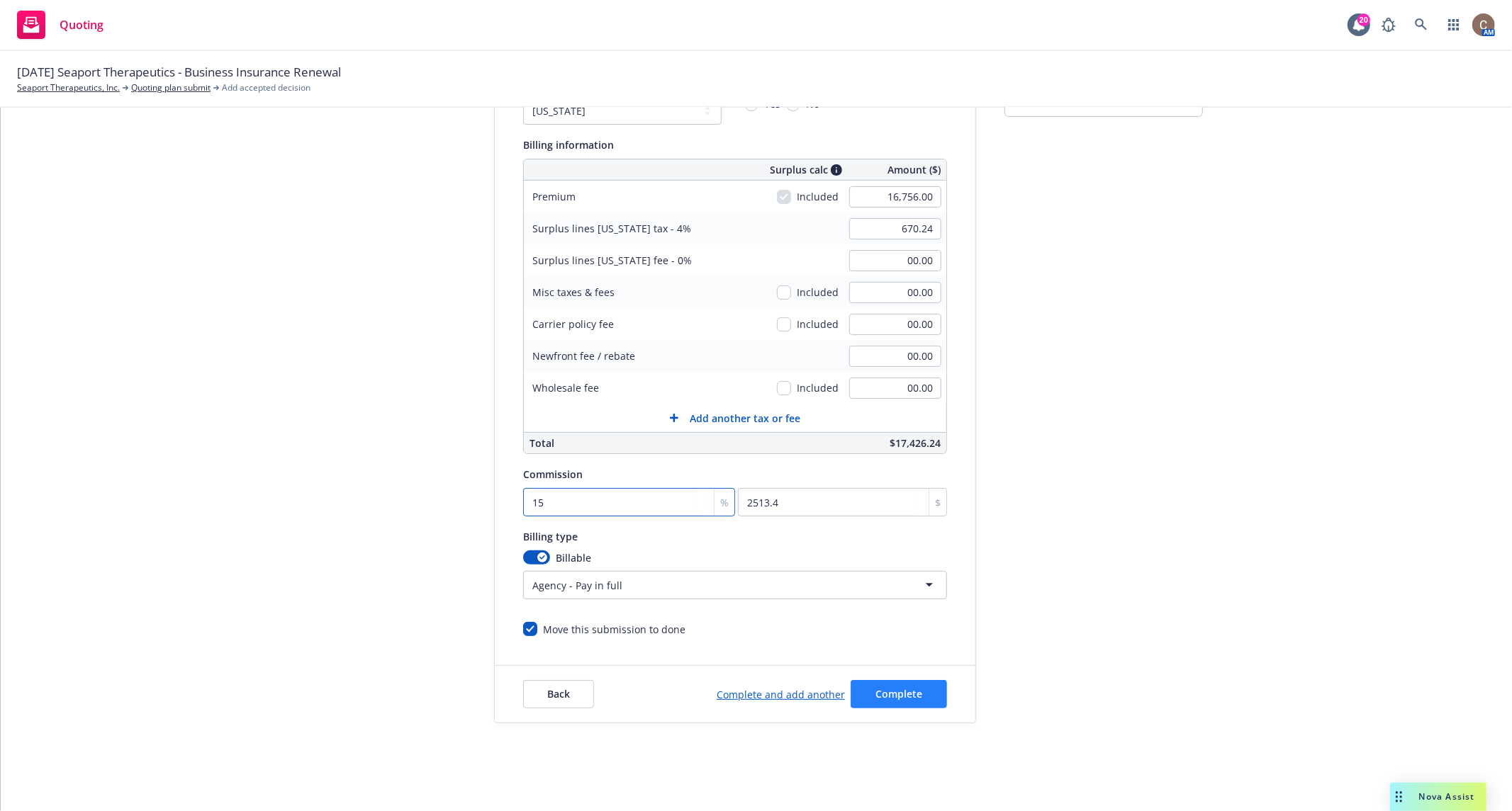
type input "15"
click at [881, 691] on span "Complete" at bounding box center [898, 693] width 47 height 13
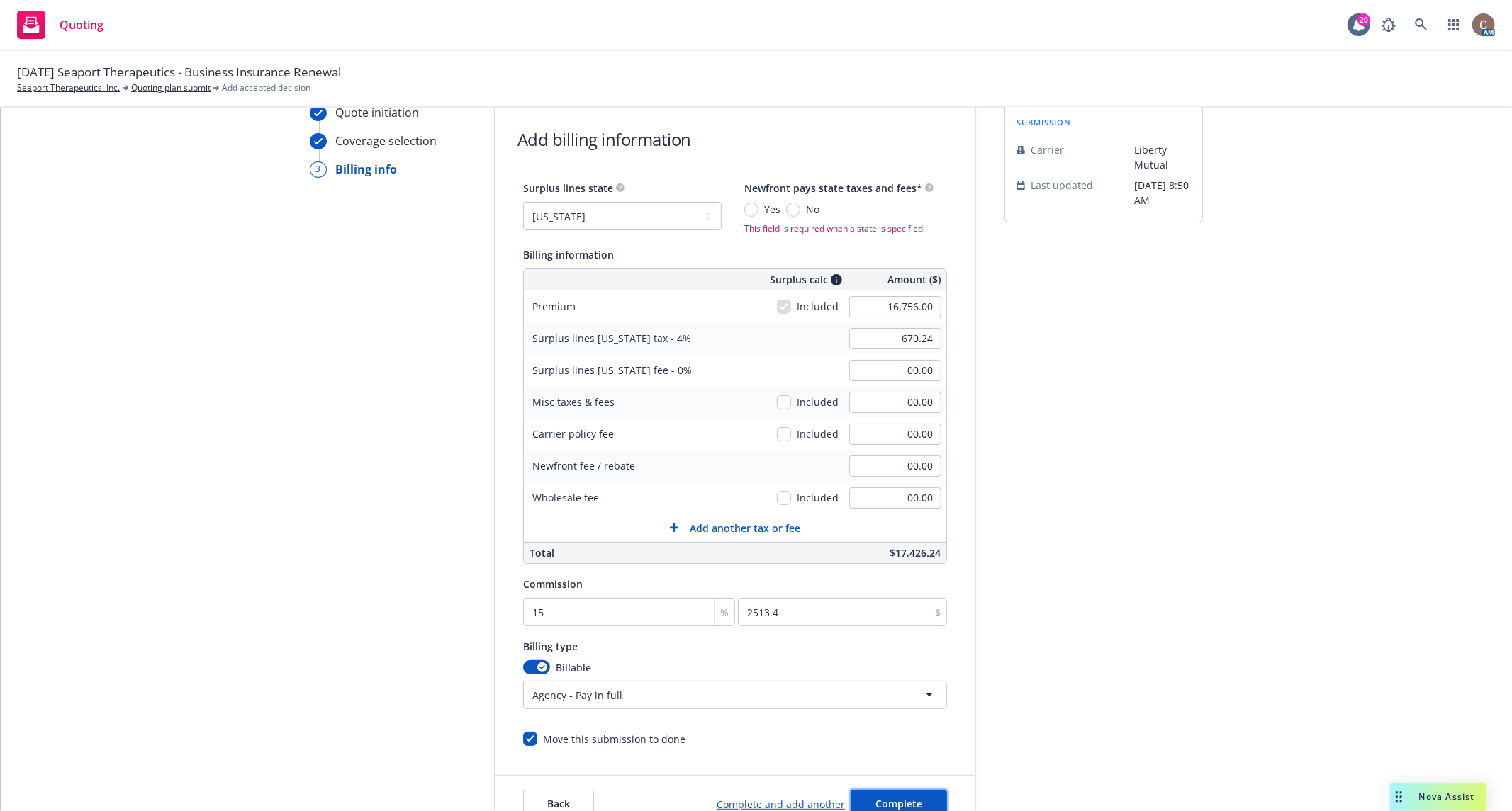
scroll to position [0, 0]
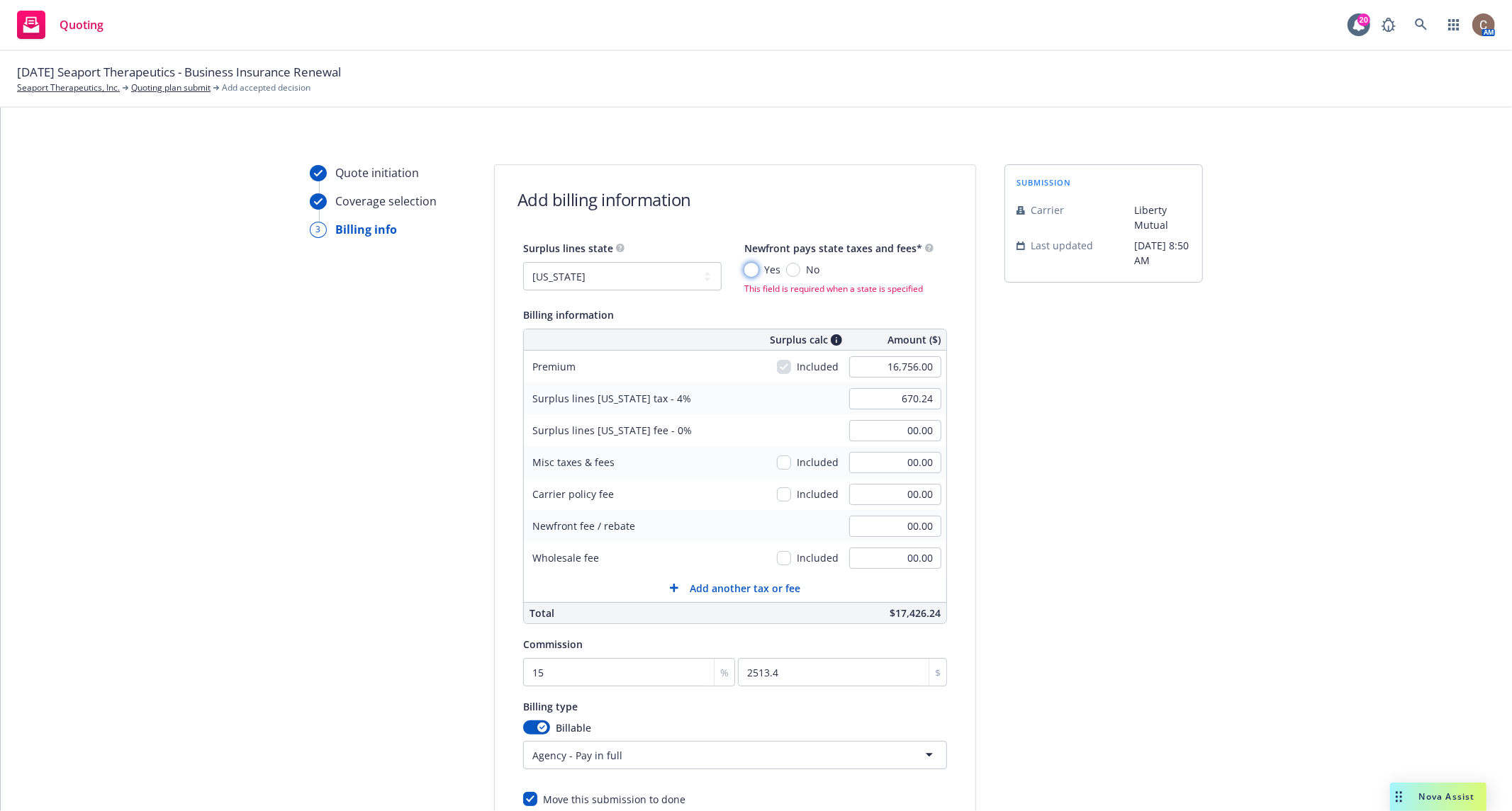
click at [750, 271] on input "Yes" at bounding box center [752, 270] width 14 height 14
radio input "true"
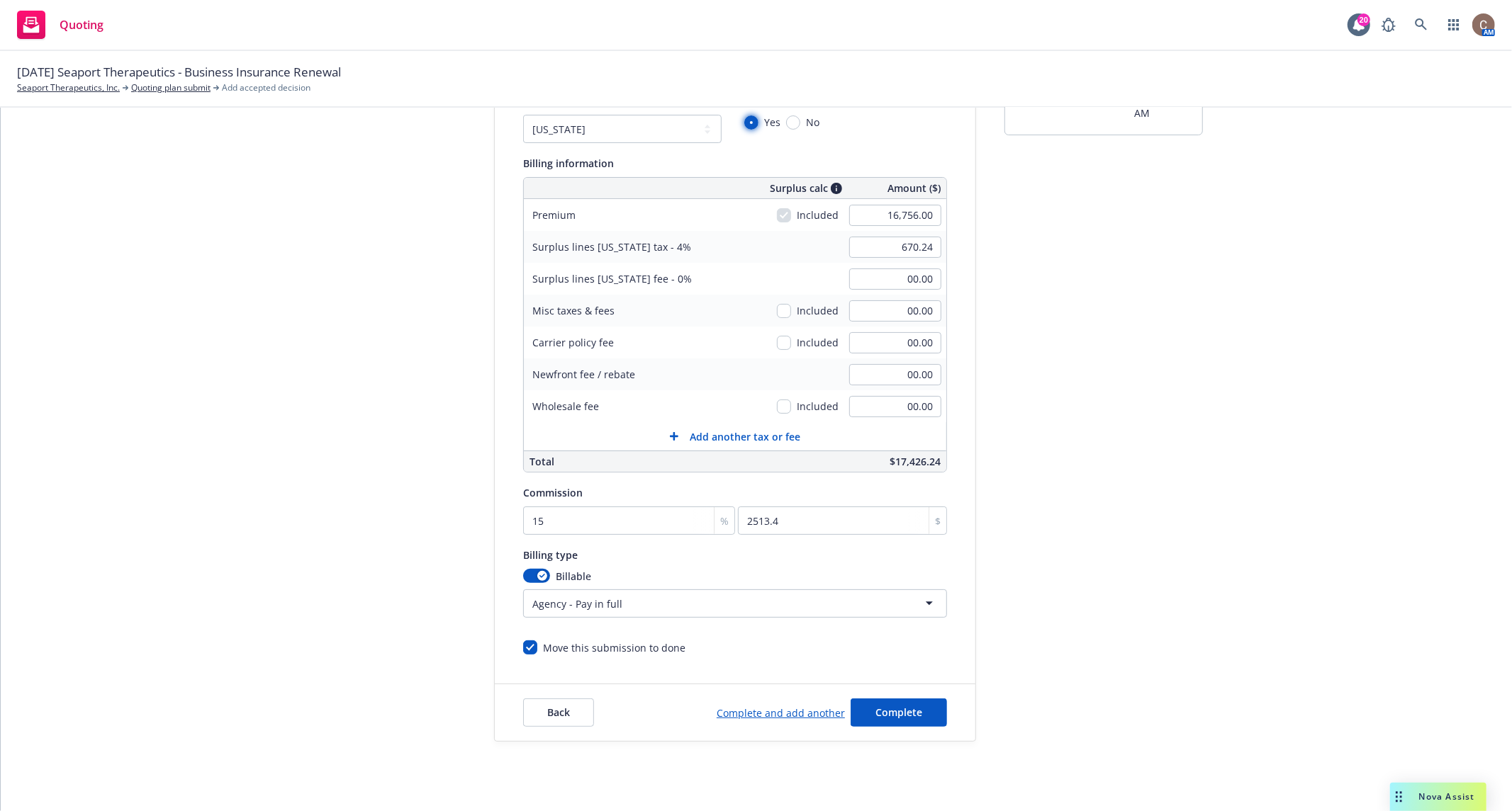
scroll to position [166, 0]
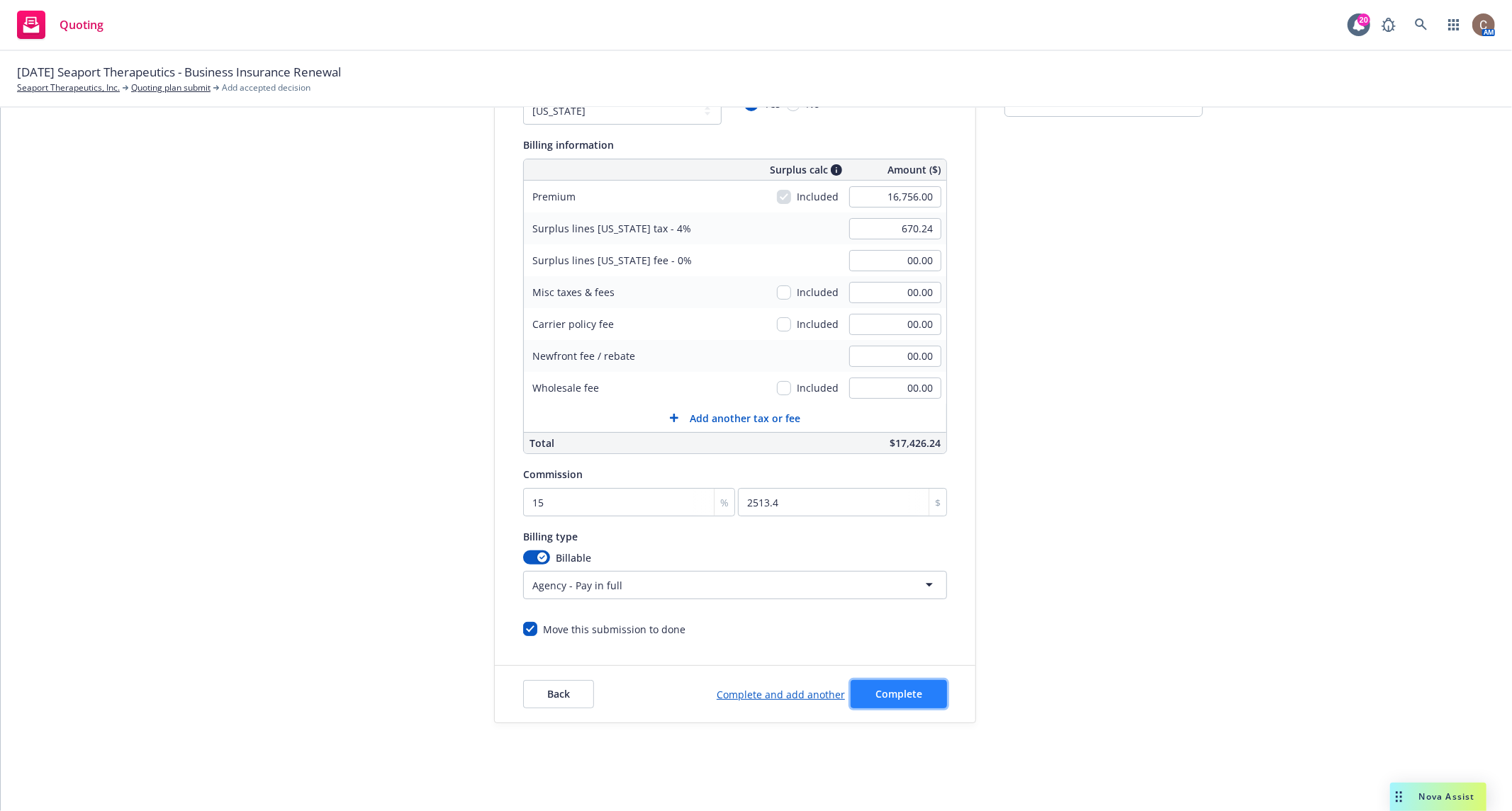
click at [886, 694] on span "Complete" at bounding box center [898, 693] width 47 height 13
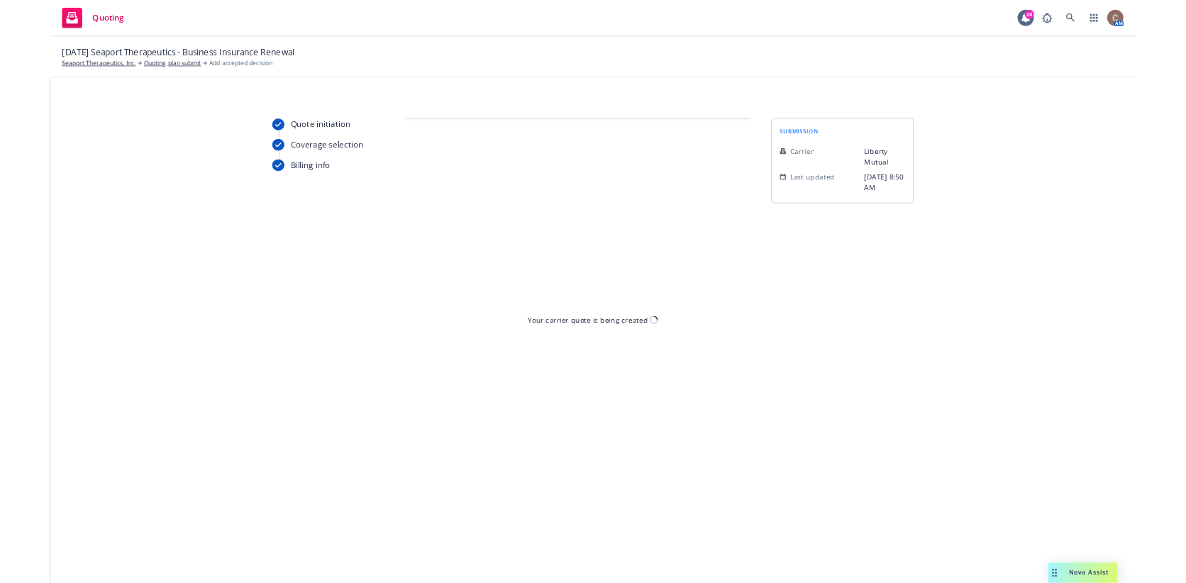
scroll to position [0, 0]
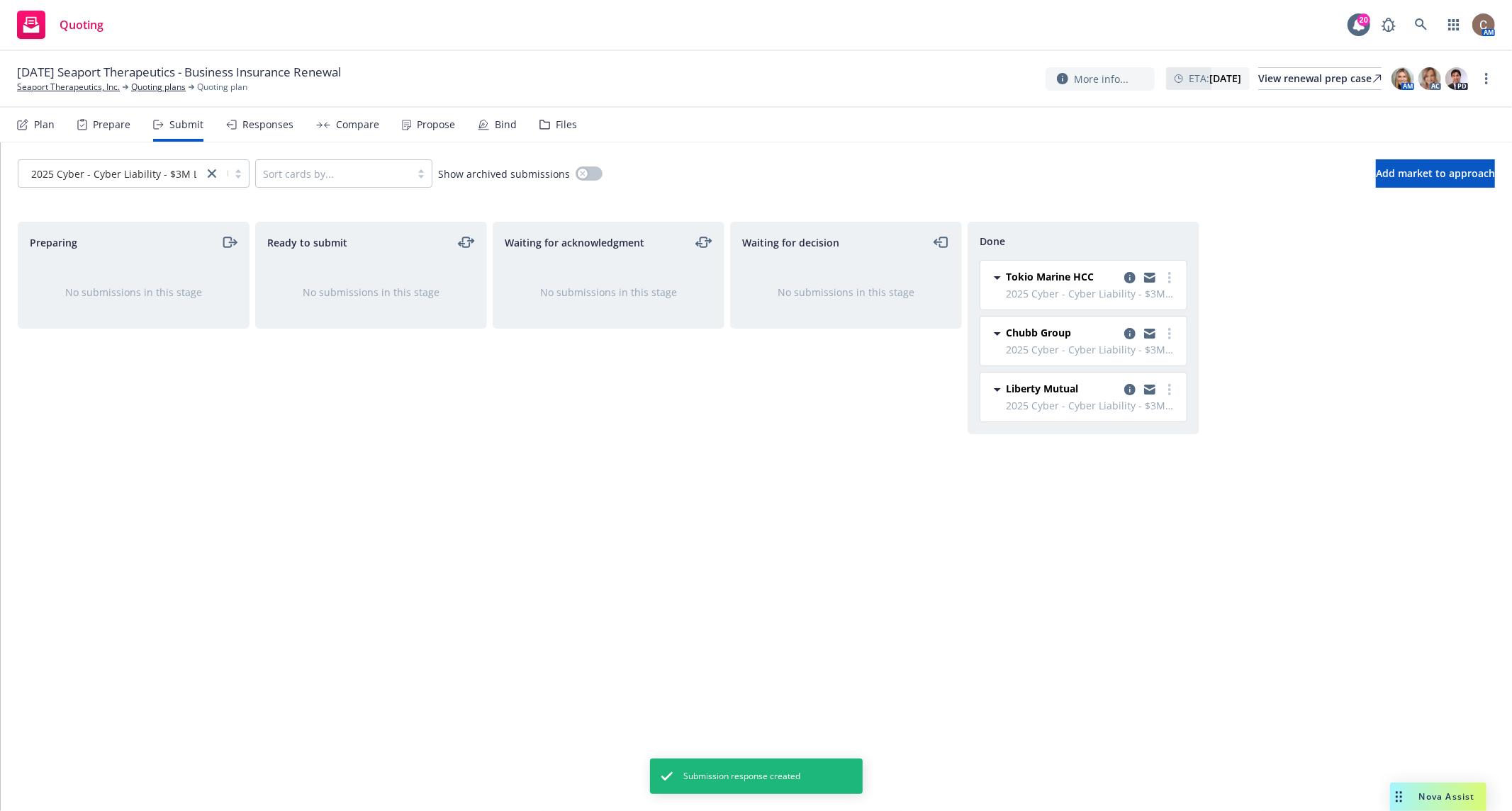
click at [280, 124] on div "Responses" at bounding box center [268, 124] width 51 height 11
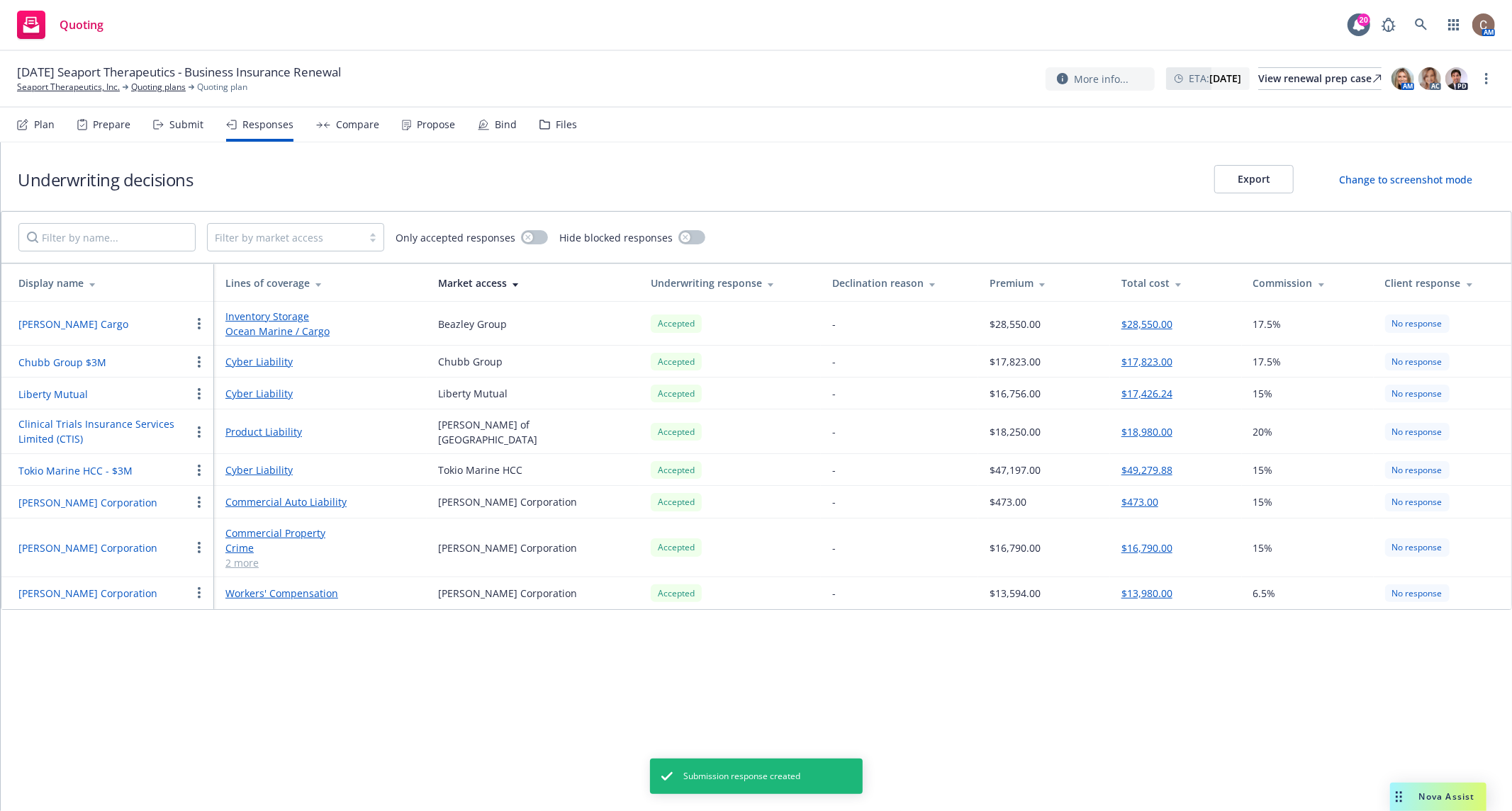
click at [199, 390] on icon "button" at bounding box center [199, 394] width 3 height 11
click at [258, 452] on span "Edit display name" at bounding box center [249, 447] width 119 height 13
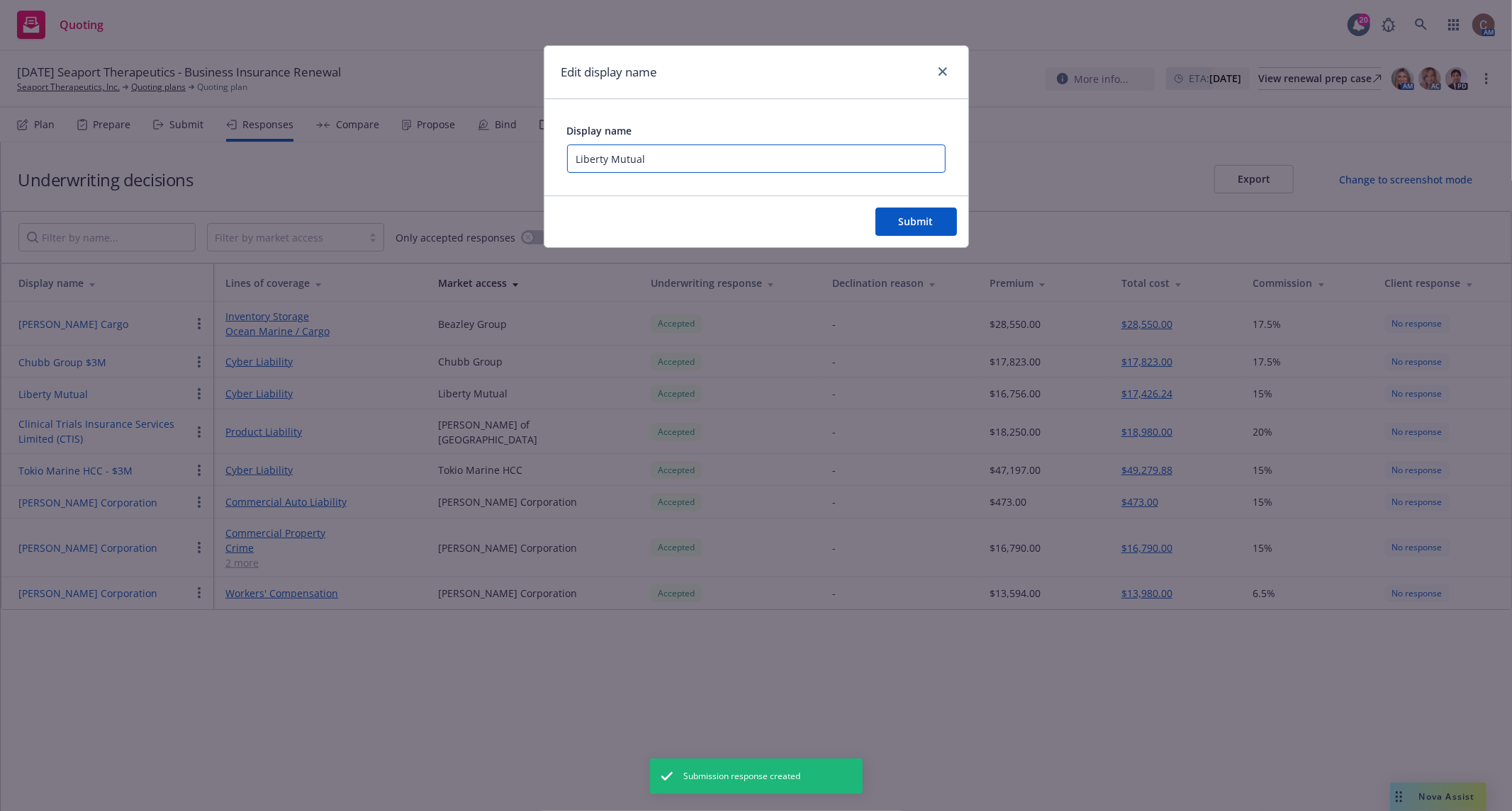
click at [716, 157] on input "Liberty Mutual" at bounding box center [756, 159] width 379 height 28
type input "Liberty Mutual - $3M"
click at [918, 211] on button "Submit" at bounding box center [916, 222] width 82 height 28
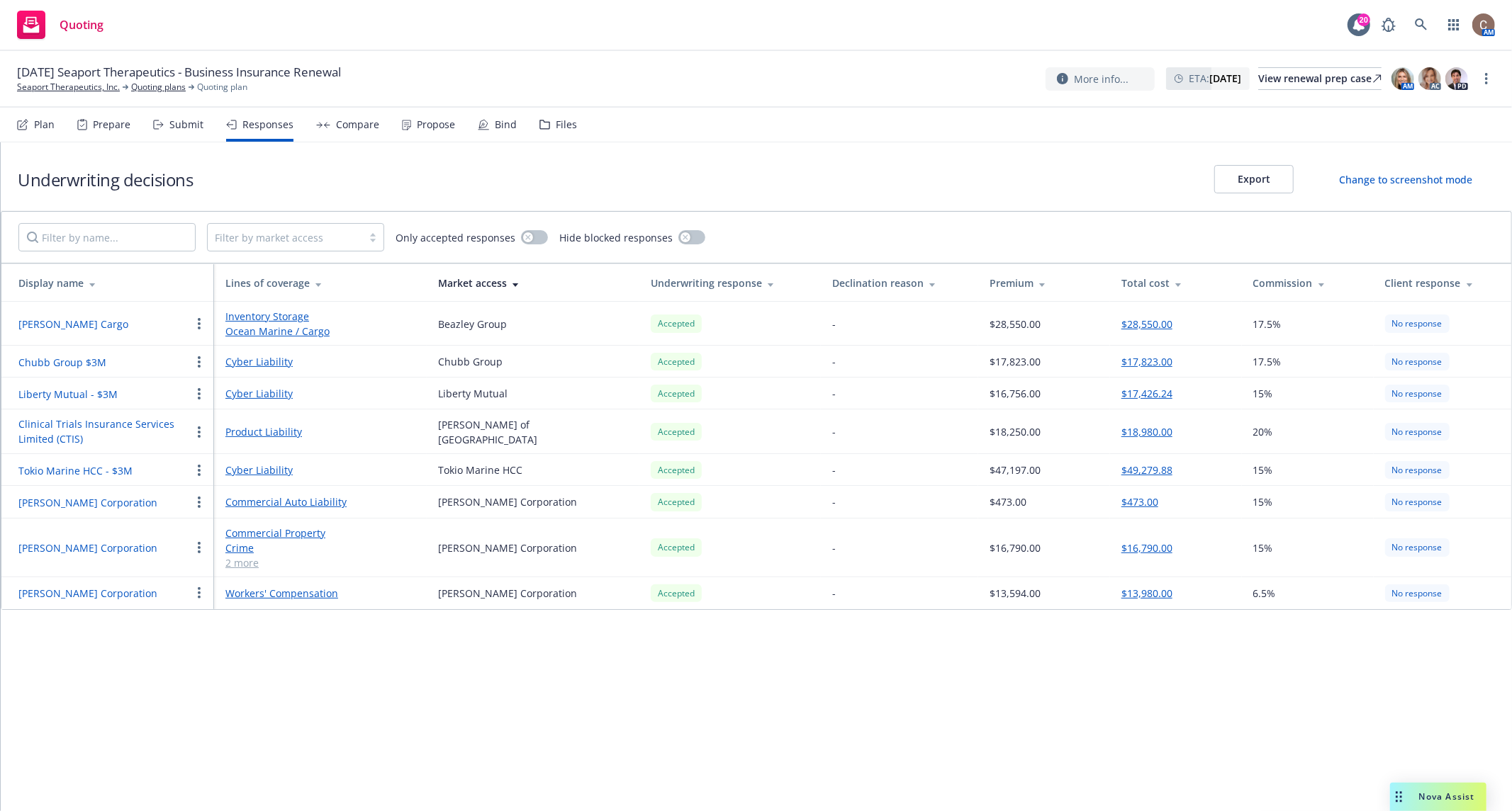
click at [203, 389] on button "button" at bounding box center [199, 394] width 17 height 17
click at [546, 128] on div "Files" at bounding box center [559, 125] width 38 height 34
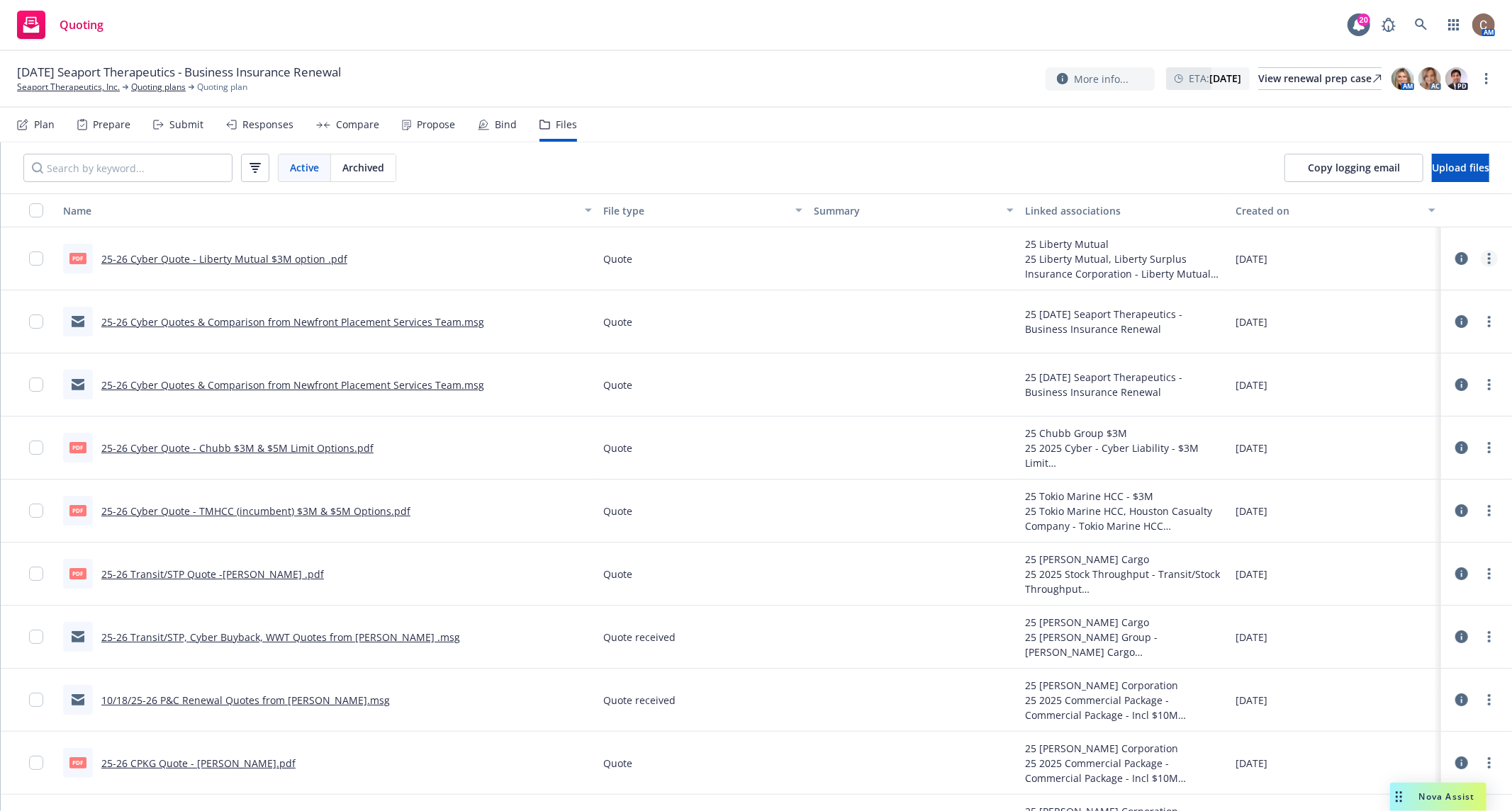
click at [1481, 262] on link "more" at bounding box center [1489, 258] width 17 height 17
click at [1409, 337] on link "Edit" at bounding box center [1415, 344] width 141 height 28
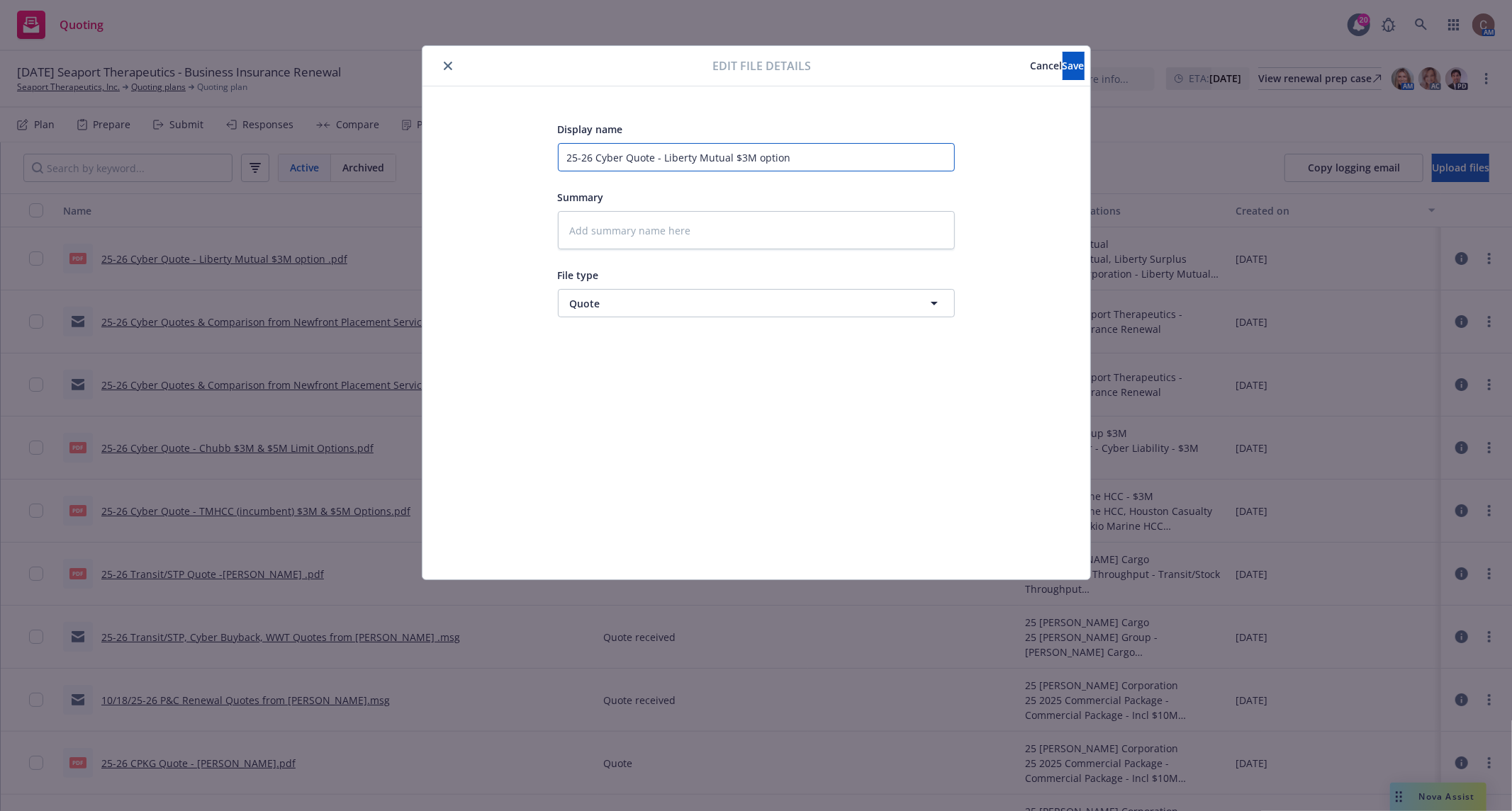
click at [754, 146] on input "25-26 Cyber Quote - Liberty Mutual $3M option" at bounding box center [756, 157] width 397 height 28
type textarea "x"
type input "25-26 Cyber Quote - Liberty Mutual $3M Loption"
type textarea "x"
type input "25-26 Cyber Quote - Liberty Mutual $3M Lioption"
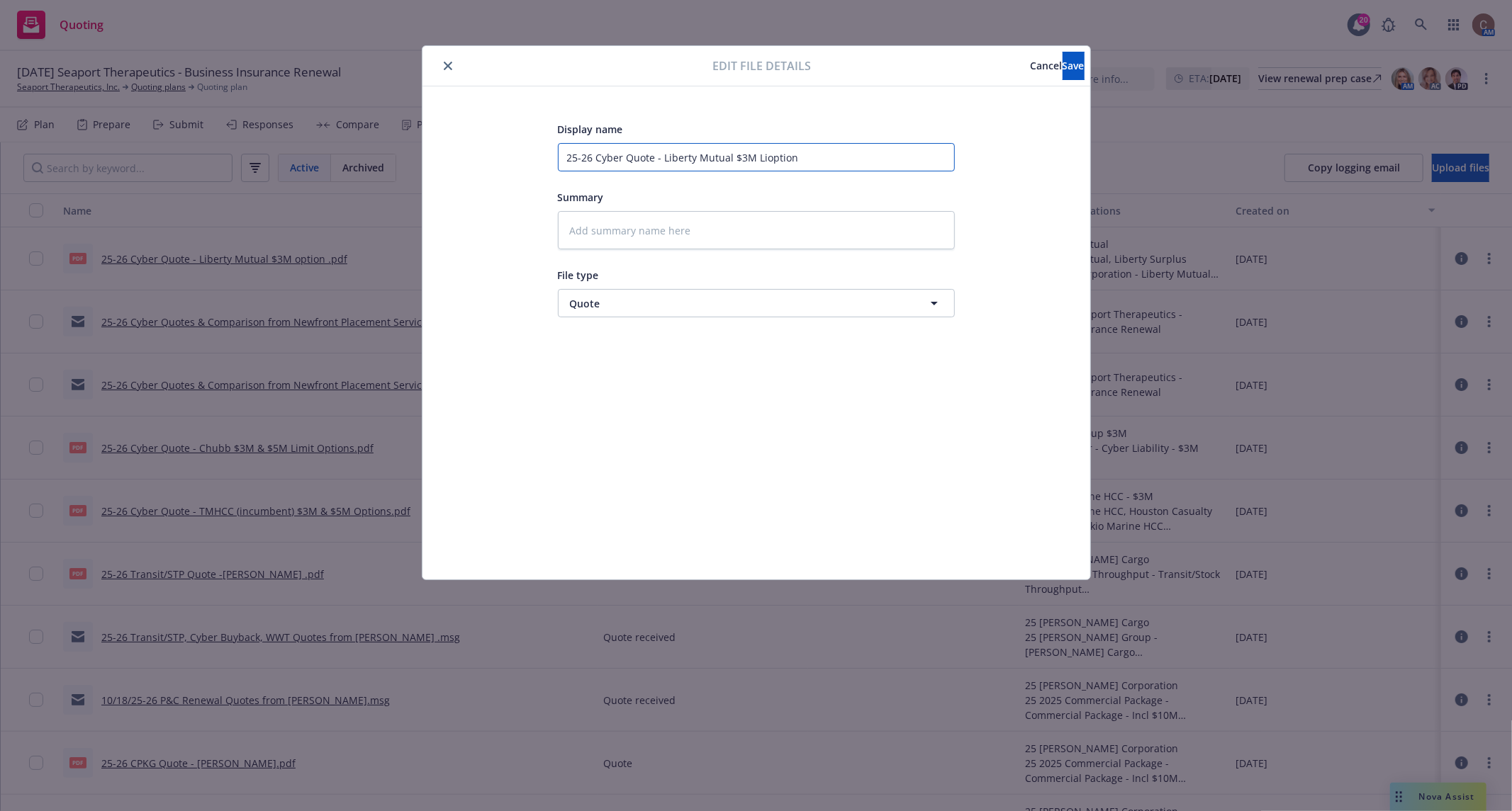
type textarea "x"
type input "25-26 Cyber Quote - Liberty Mutual $3M Limoption"
type textarea "x"
type input "25-26 Cyber Quote - Liberty Mutual $3M Limioption"
type textarea "x"
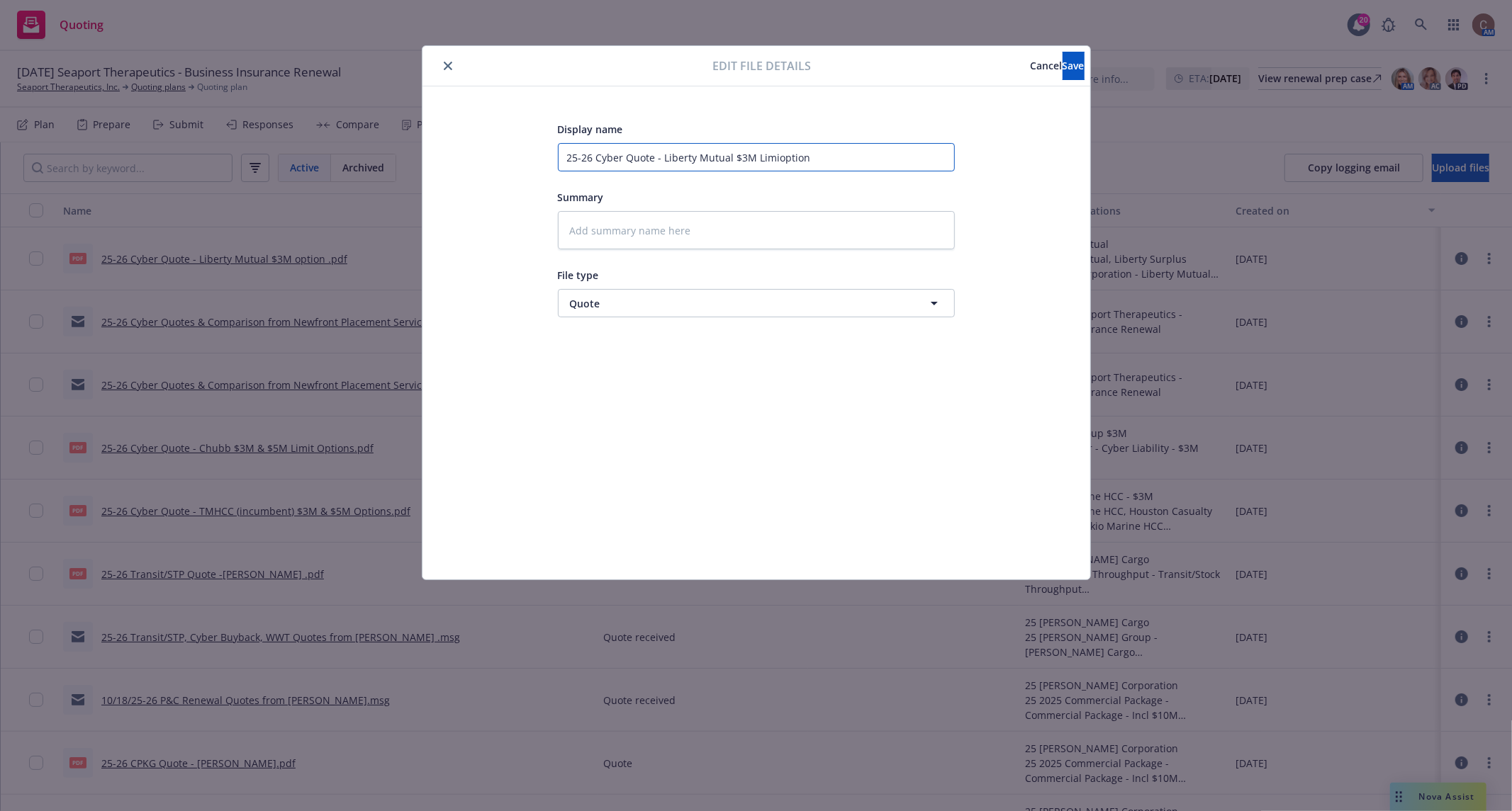
type input "25-26 Cyber Quote - Liberty Mutual $3M Limitoption"
type textarea "x"
type input "25-26 Cyber Quote - Liberty Mutual $3M Limit option"
click at [1062, 72] on button "Save" at bounding box center [1073, 66] width 22 height 28
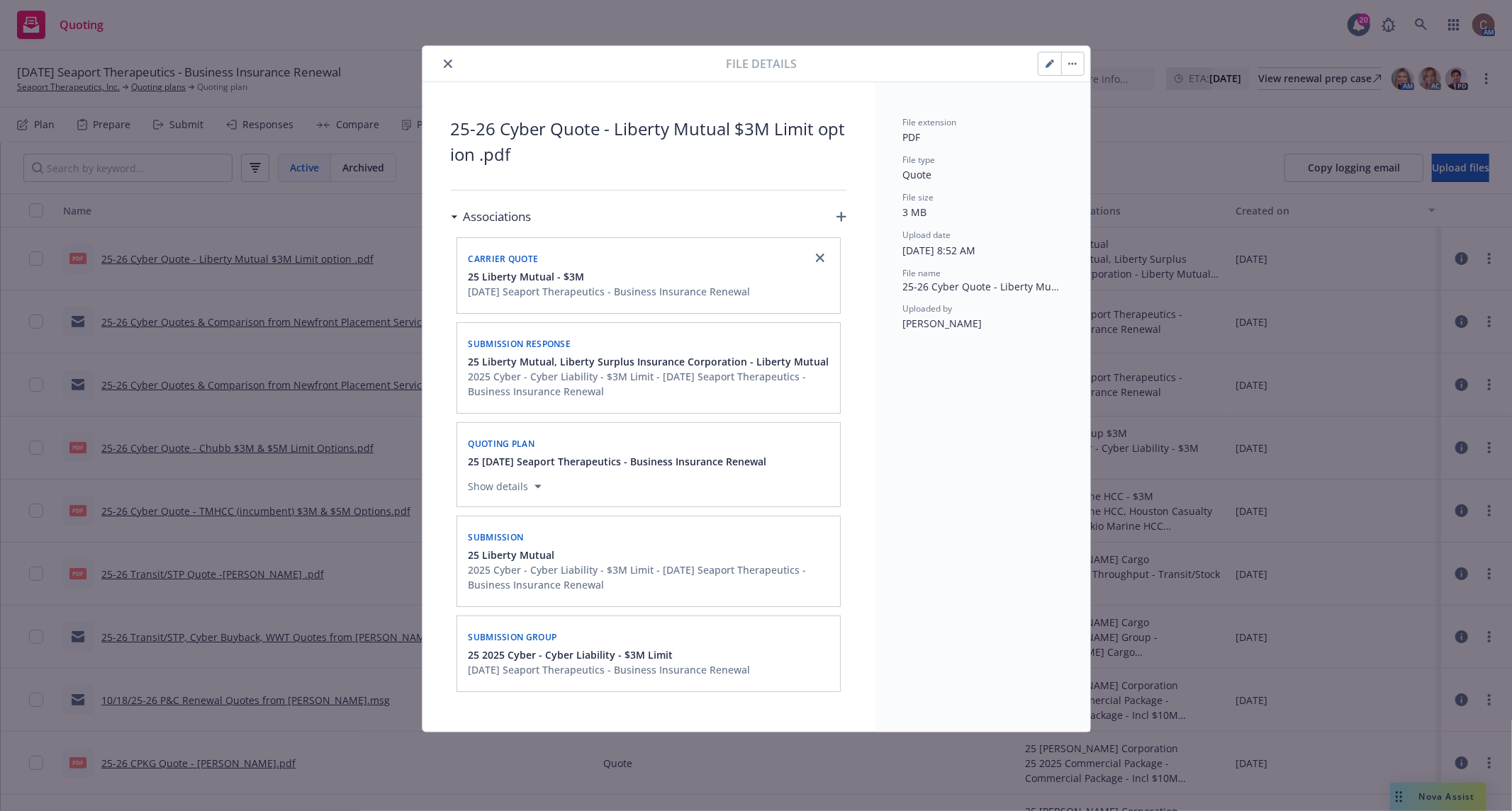
click at [450, 65] on icon "close" at bounding box center [448, 64] width 9 height 9
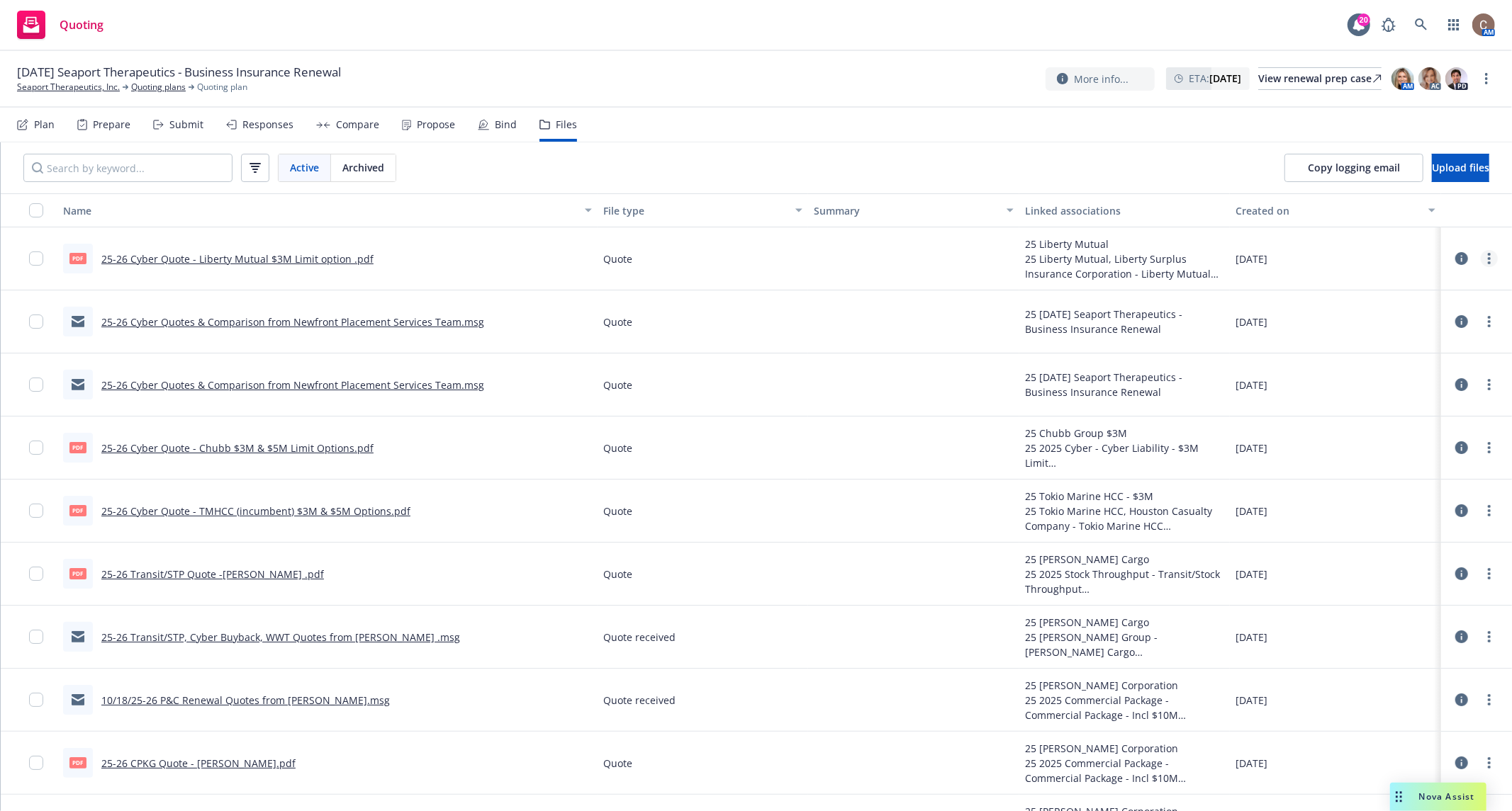
click at [1481, 262] on link "more" at bounding box center [1489, 258] width 17 height 17
click at [1417, 344] on link "Edit" at bounding box center [1415, 344] width 141 height 28
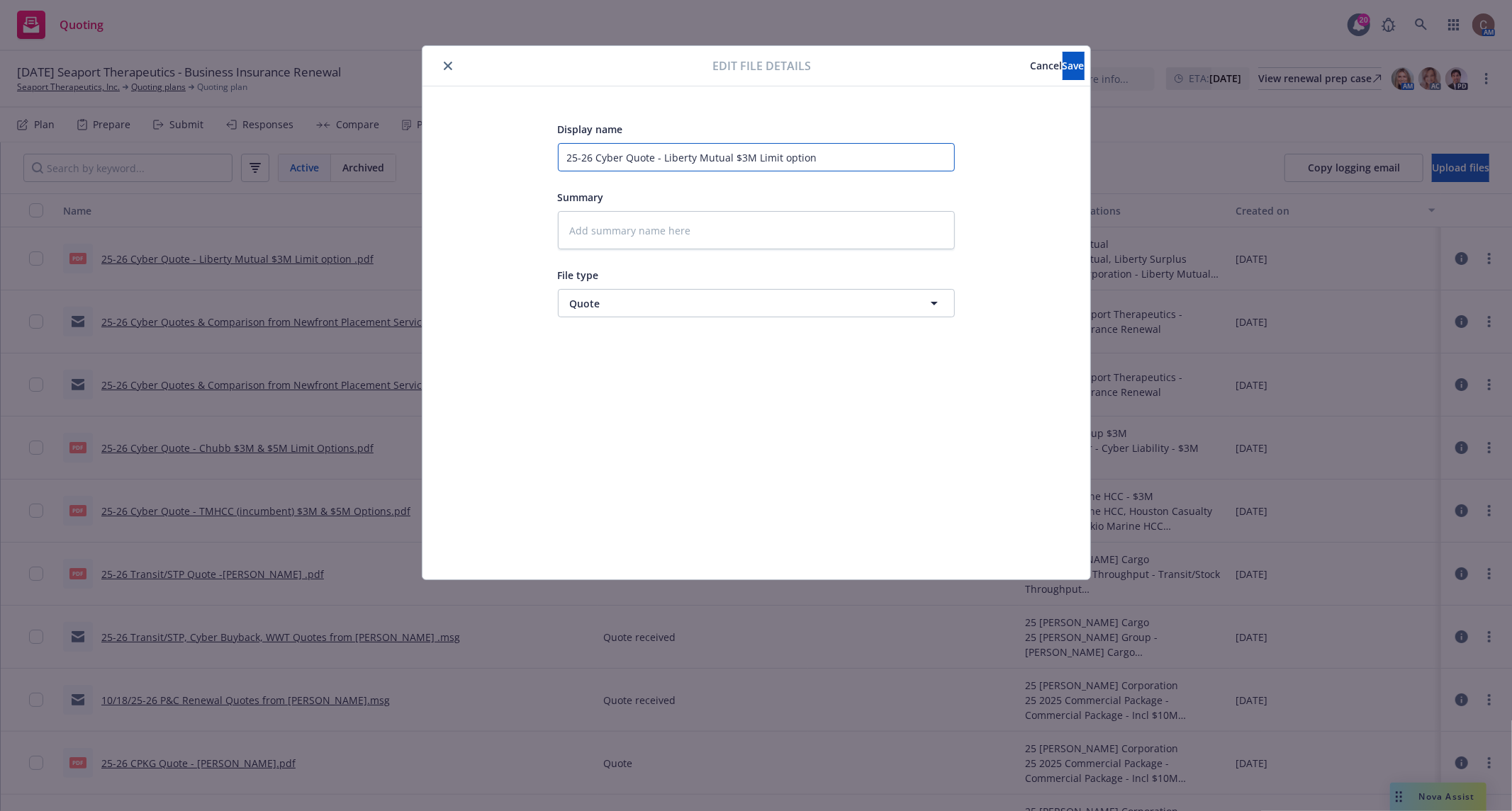
click at [753, 161] on input "25-26 Cyber Quote - Liberty Mutual $3M Limit option" at bounding box center [756, 157] width 397 height 28
type textarea "x"
type input "25-26 Cyber Quote - Liberty Mutual $3M Limit option"
type textarea "x"
type input "25-26 Cyber Quote - Liberty Mutual $3M & Limit option"
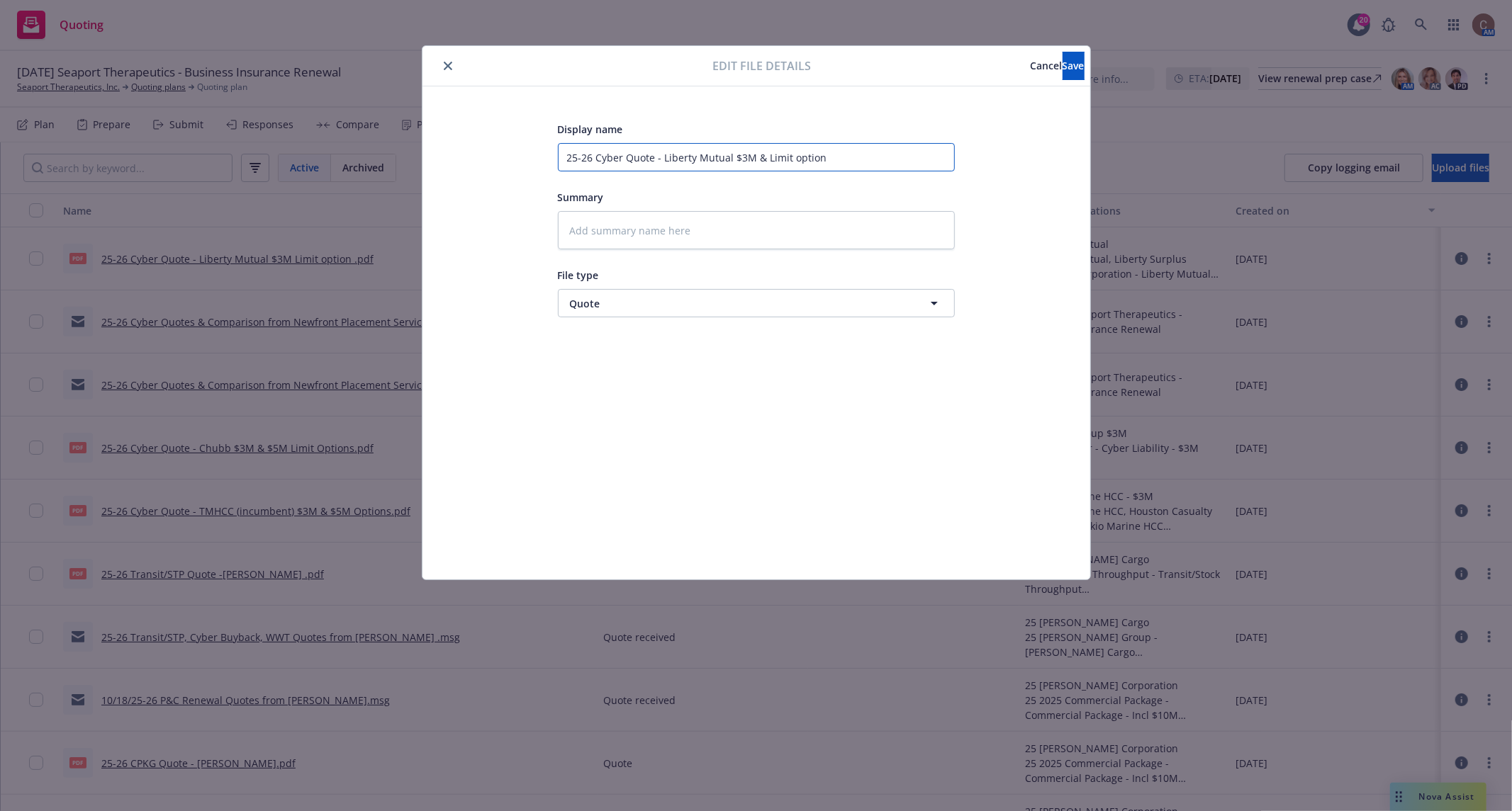
type textarea "x"
type input "25-26 Cyber Quote - Liberty Mutual $3M & Limit option"
type textarea "x"
type input "25-26 Cyber Quote - Liberty Mutual $3M & $ Limit option"
type textarea "x"
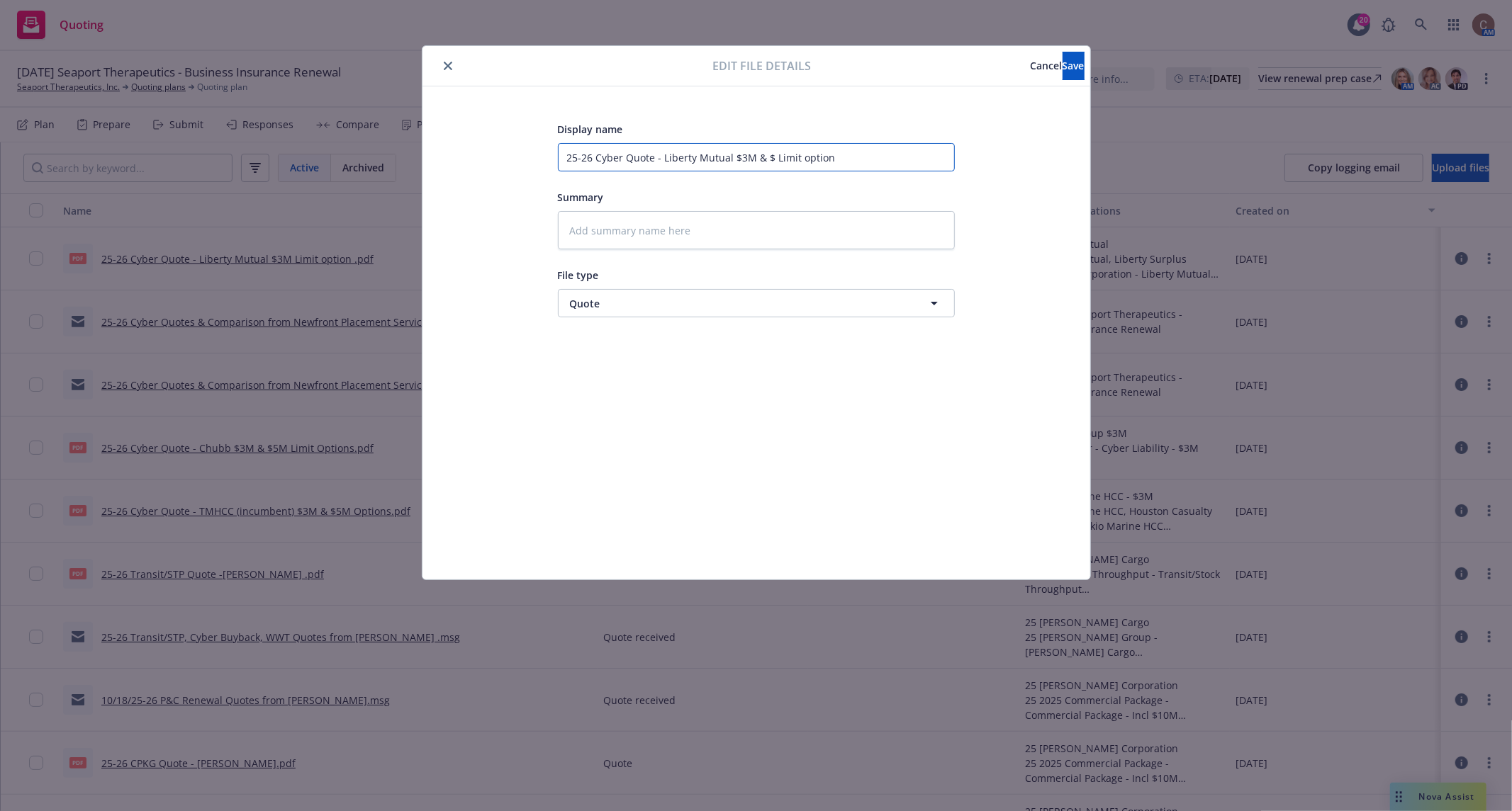
type input "25-26 Cyber Quote - Liberty Mutual $3M & $5 Limit option"
type textarea "x"
type input "25-26 Cyber Quote - Liberty Mutual $3M & $5M Limit option"
click at [848, 160] on input "25-26 Cyber Quote - Liberty Mutual $3M & $5M Limit option" at bounding box center [756, 157] width 397 height 28
type textarea "x"
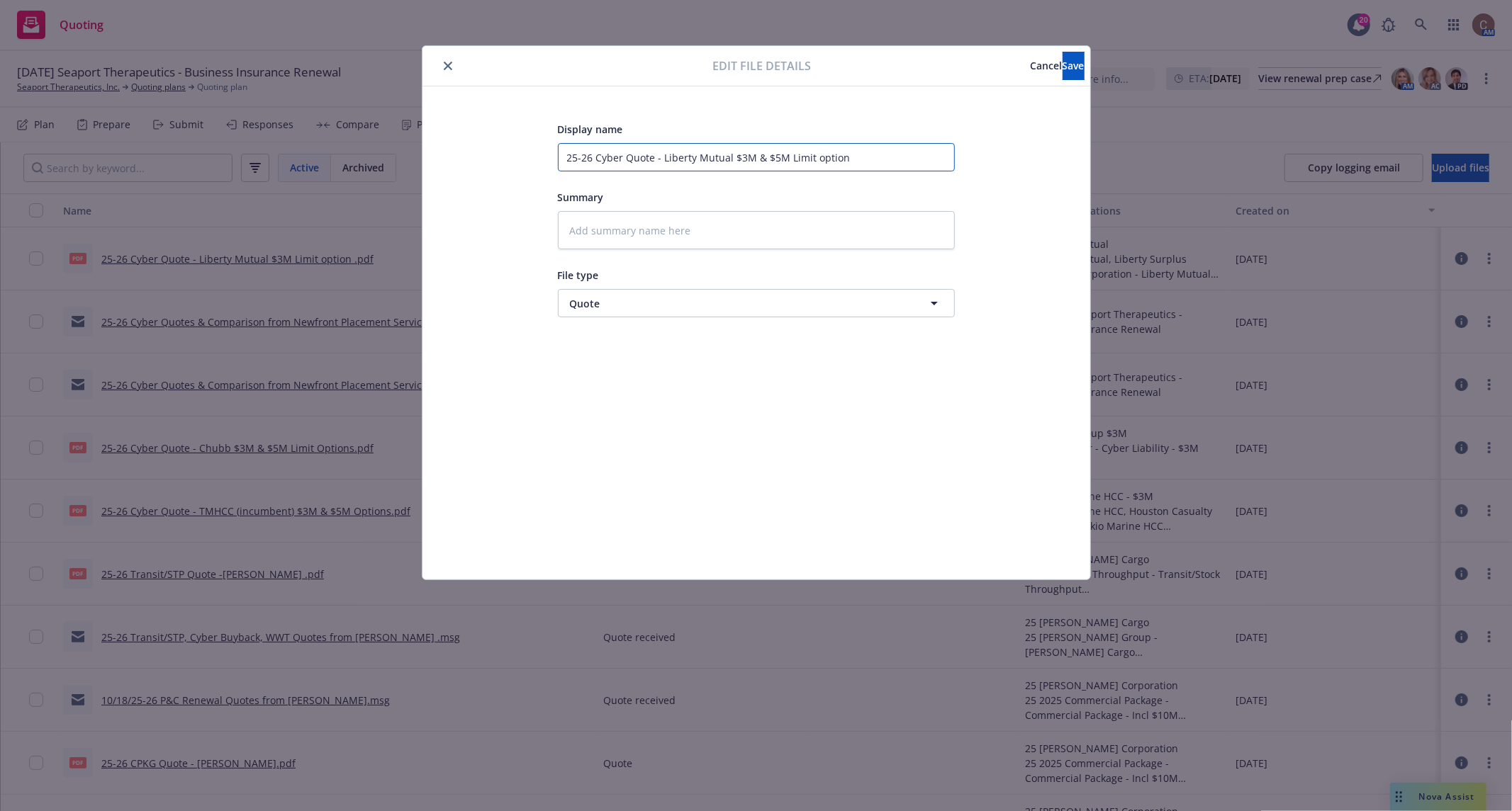
type input "25-26 Cyber Quote - Liberty Mutual $3M & $5M Limit option"
type textarea "x"
type input "25-26 Cyber Quote - Liberty Mutual $3M & $5M Limit options"
click at [1062, 67] on button "Save" at bounding box center [1073, 66] width 22 height 28
type textarea "x"
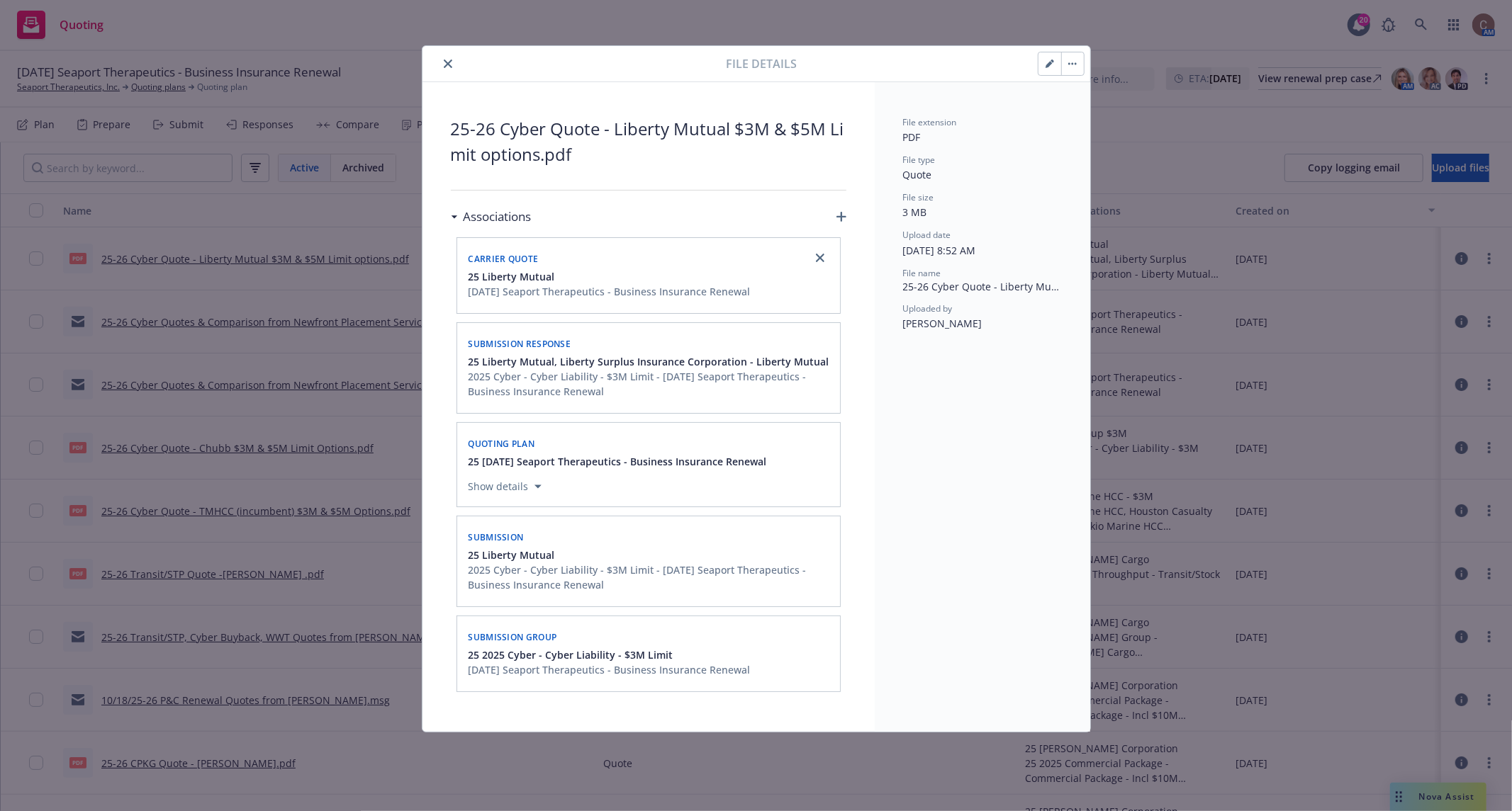
click at [449, 63] on icon "close" at bounding box center [448, 64] width 9 height 9
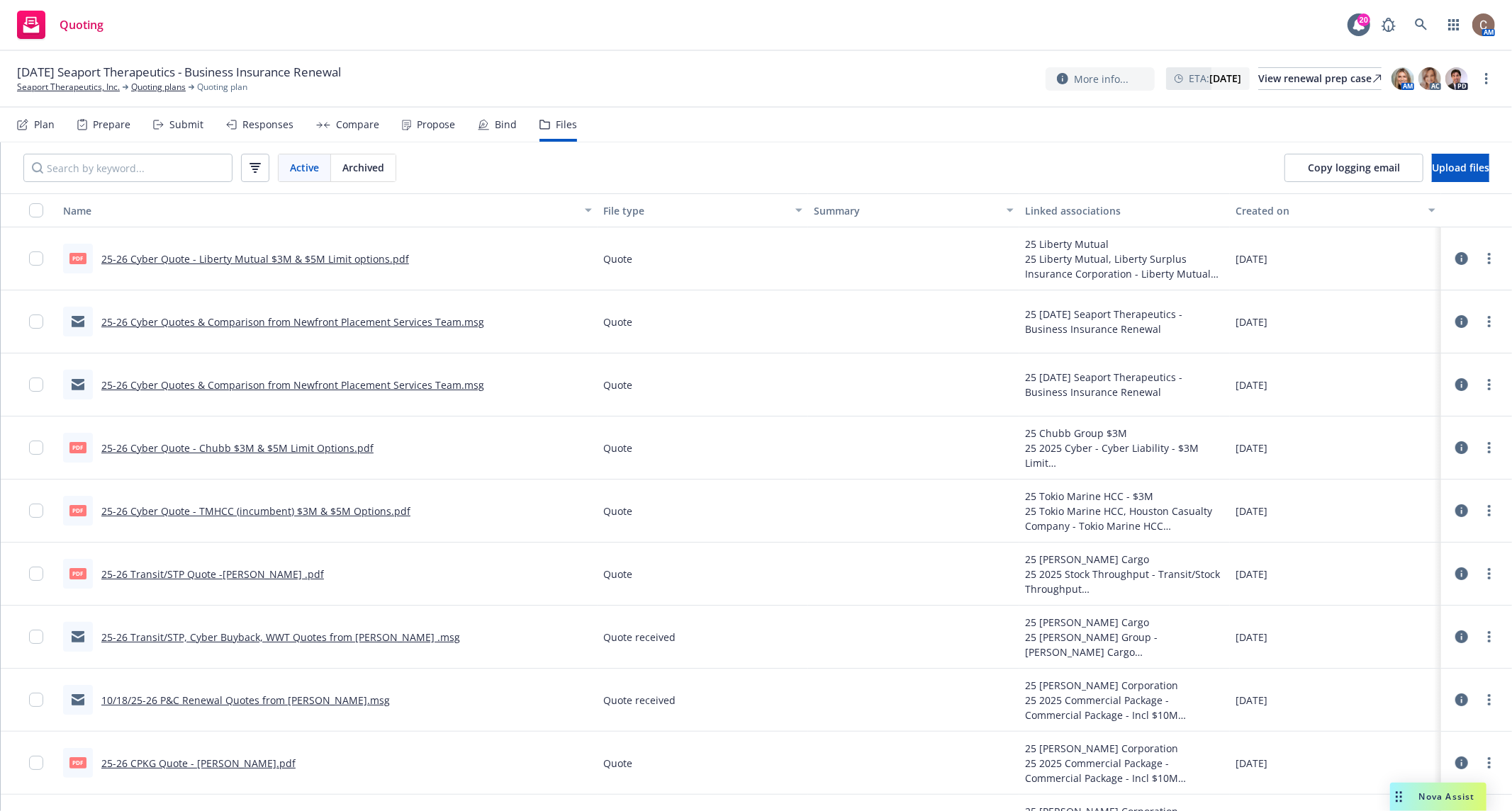
click at [575, 77] on div "10/18/25 Seaport Therapeutics - Business Insurance Renewal Seaport Therapeutics…" at bounding box center [756, 79] width 1478 height 30
click at [111, 123] on div "Prepare" at bounding box center [112, 124] width 38 height 11
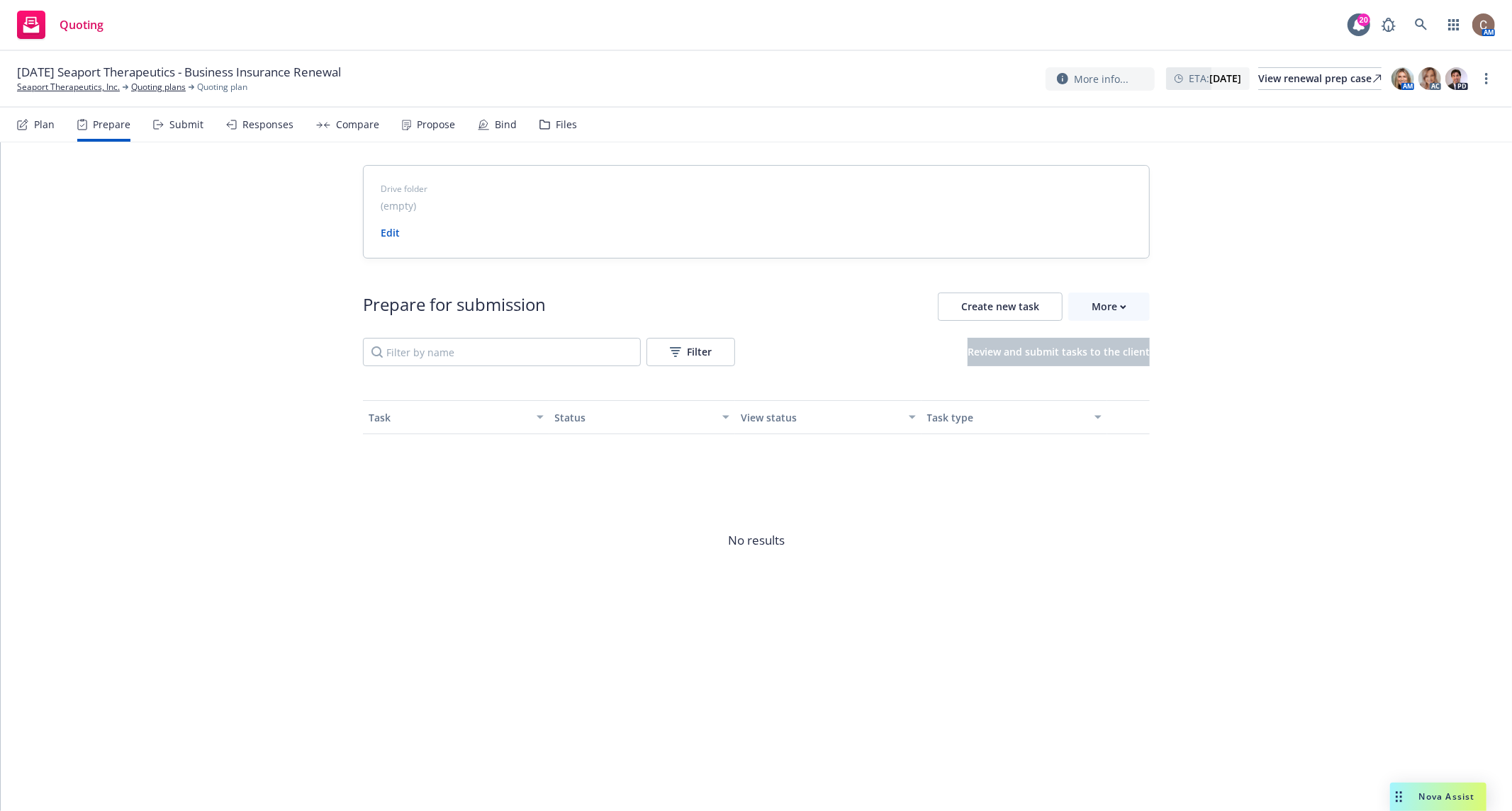
click at [163, 130] on div "Submit" at bounding box center [178, 125] width 50 height 34
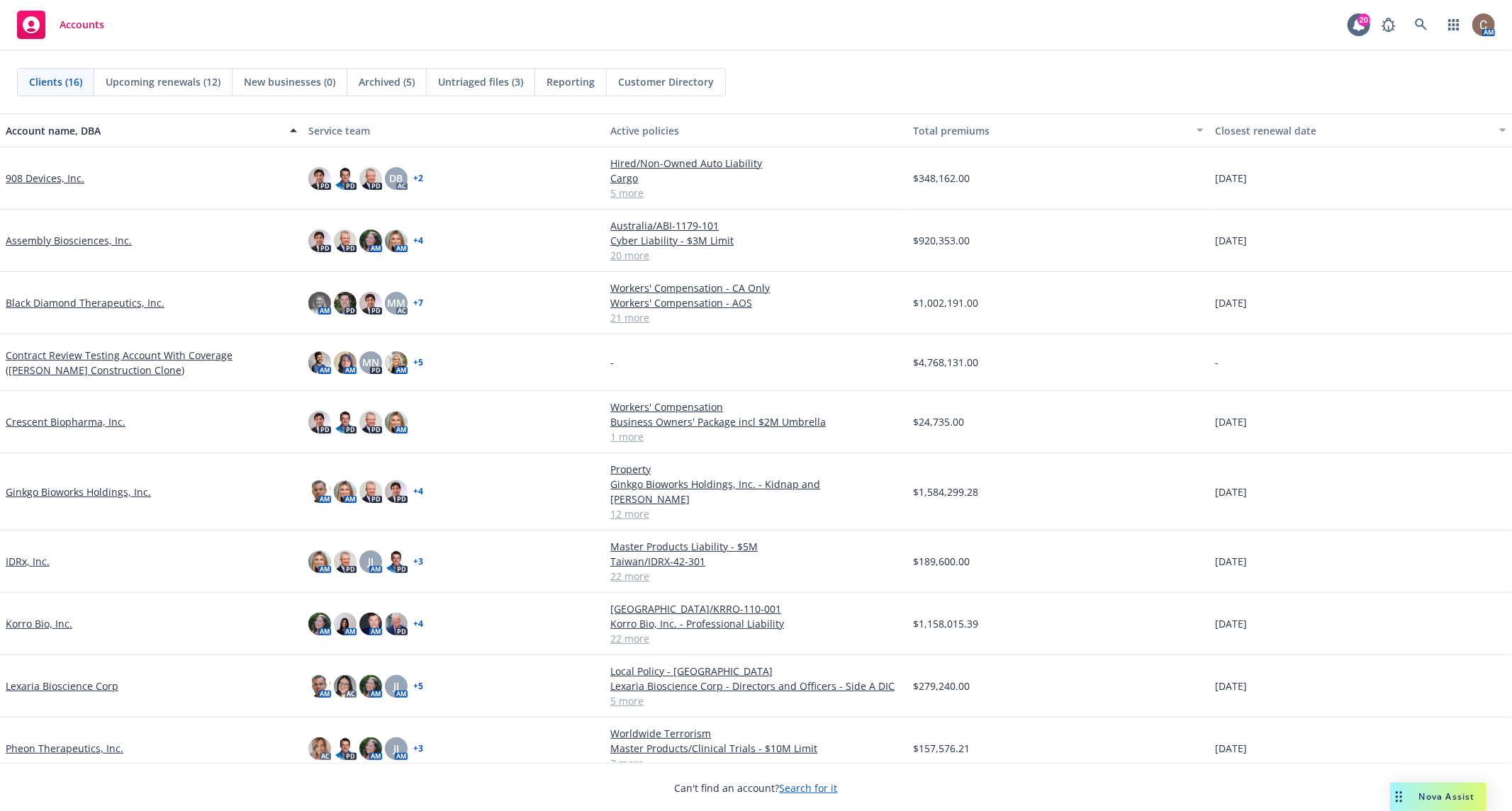
click at [106, 414] on link "Crescent Biopharma, Inc." at bounding box center [66, 421] width 120 height 15
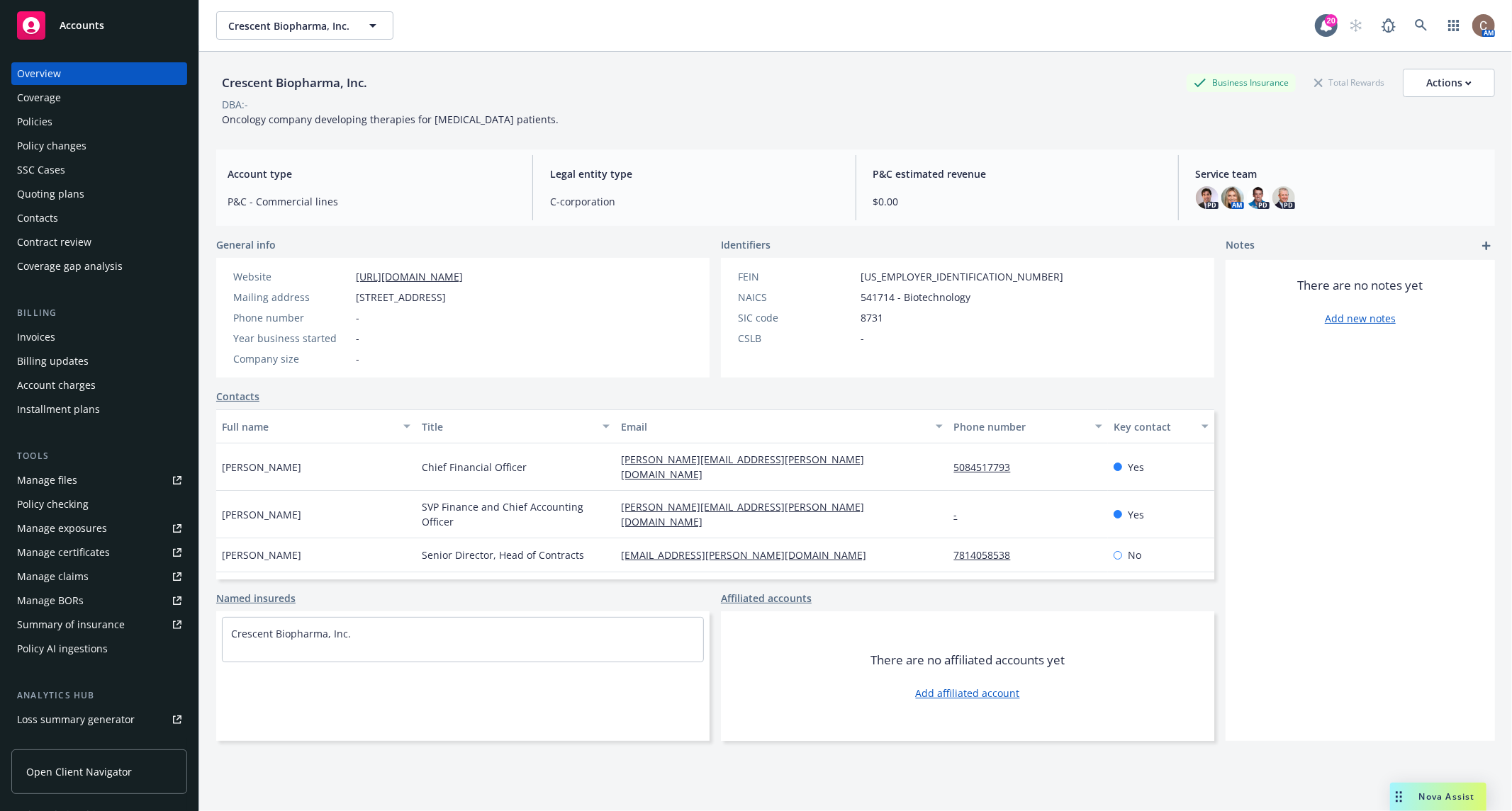
click at [40, 145] on div "Policy changes" at bounding box center [52, 146] width 70 height 23
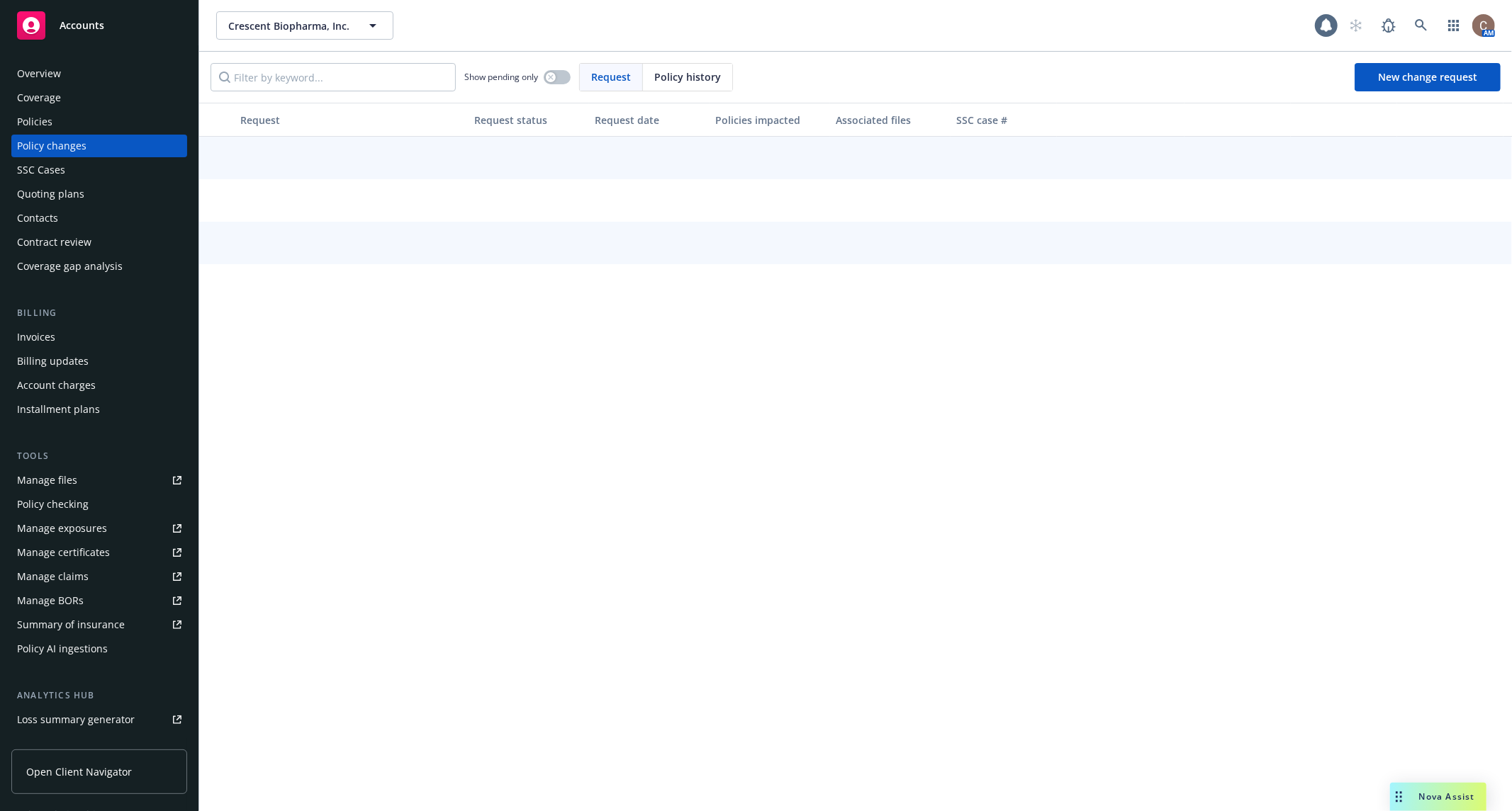
click at [62, 124] on div "Policies" at bounding box center [99, 122] width 165 height 23
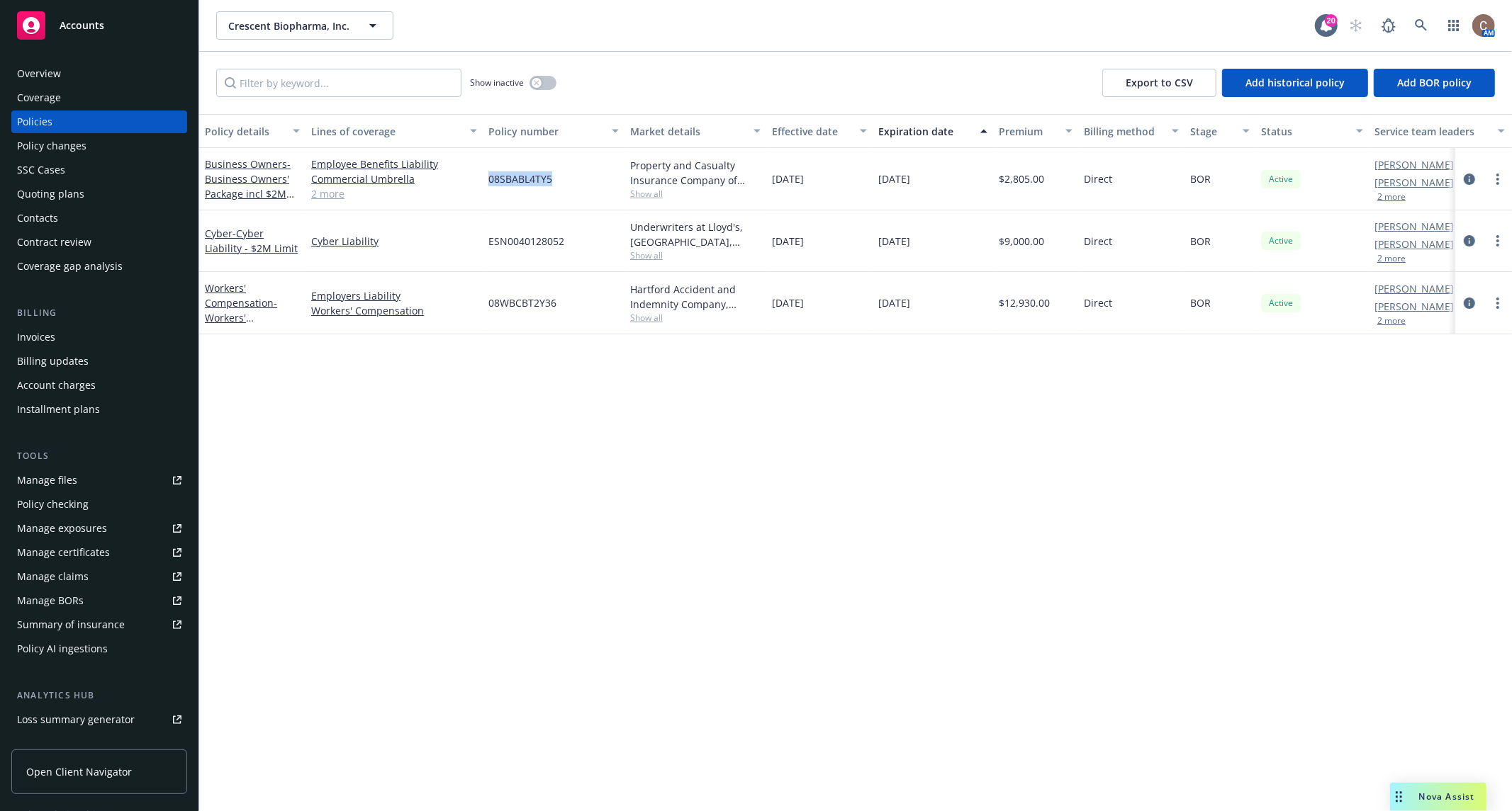
drag, startPoint x: 551, startPoint y: 178, endPoint x: 490, endPoint y: 182, distance: 61.1
click at [490, 182] on span "08SBABL4TY5" at bounding box center [521, 179] width 64 height 15
copy span "08SBABL4TY5"
click at [72, 168] on div "SSC Cases" at bounding box center [99, 170] width 165 height 23
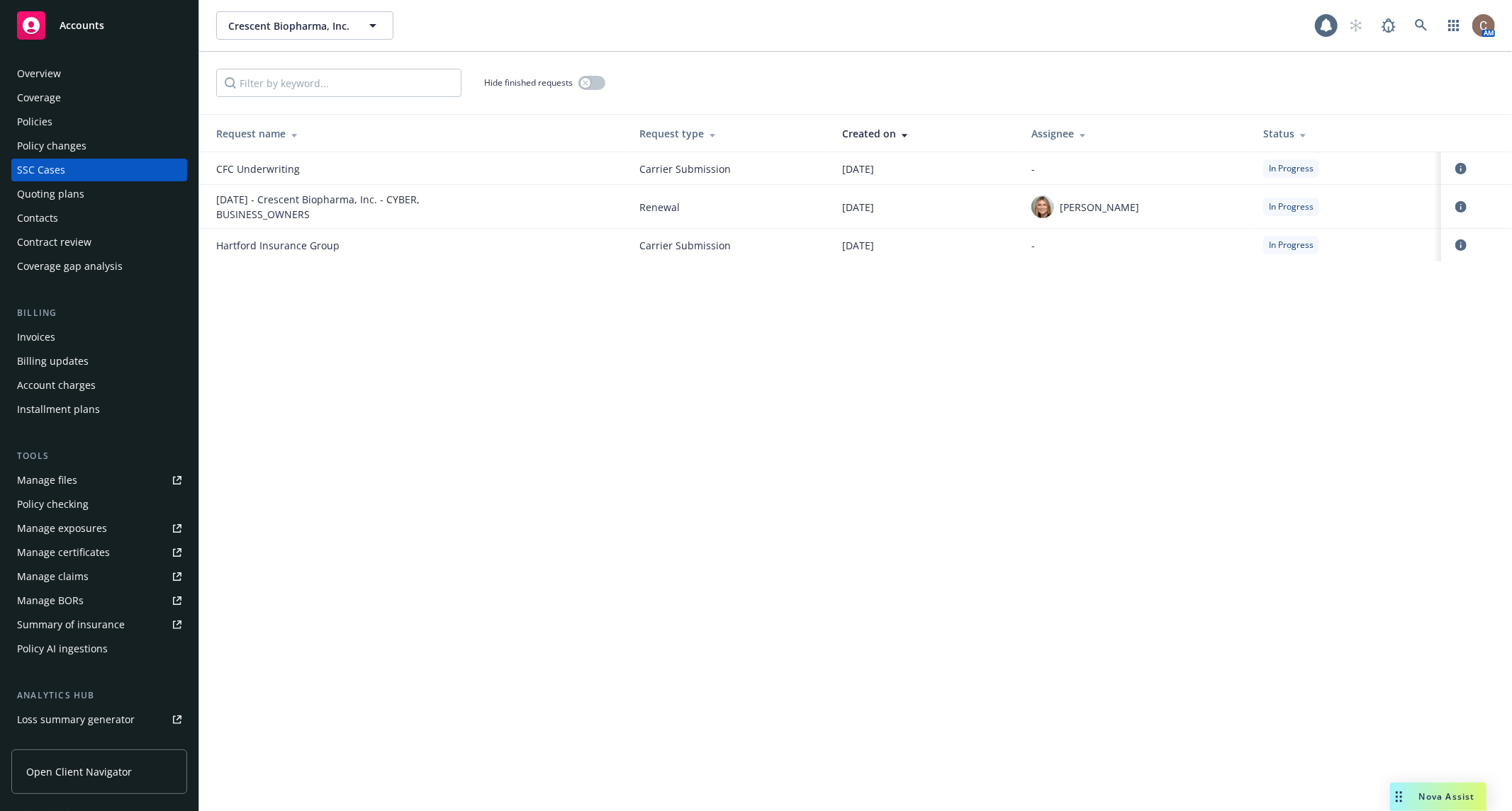
click at [83, 153] on div "Policy changes" at bounding box center [52, 146] width 70 height 23
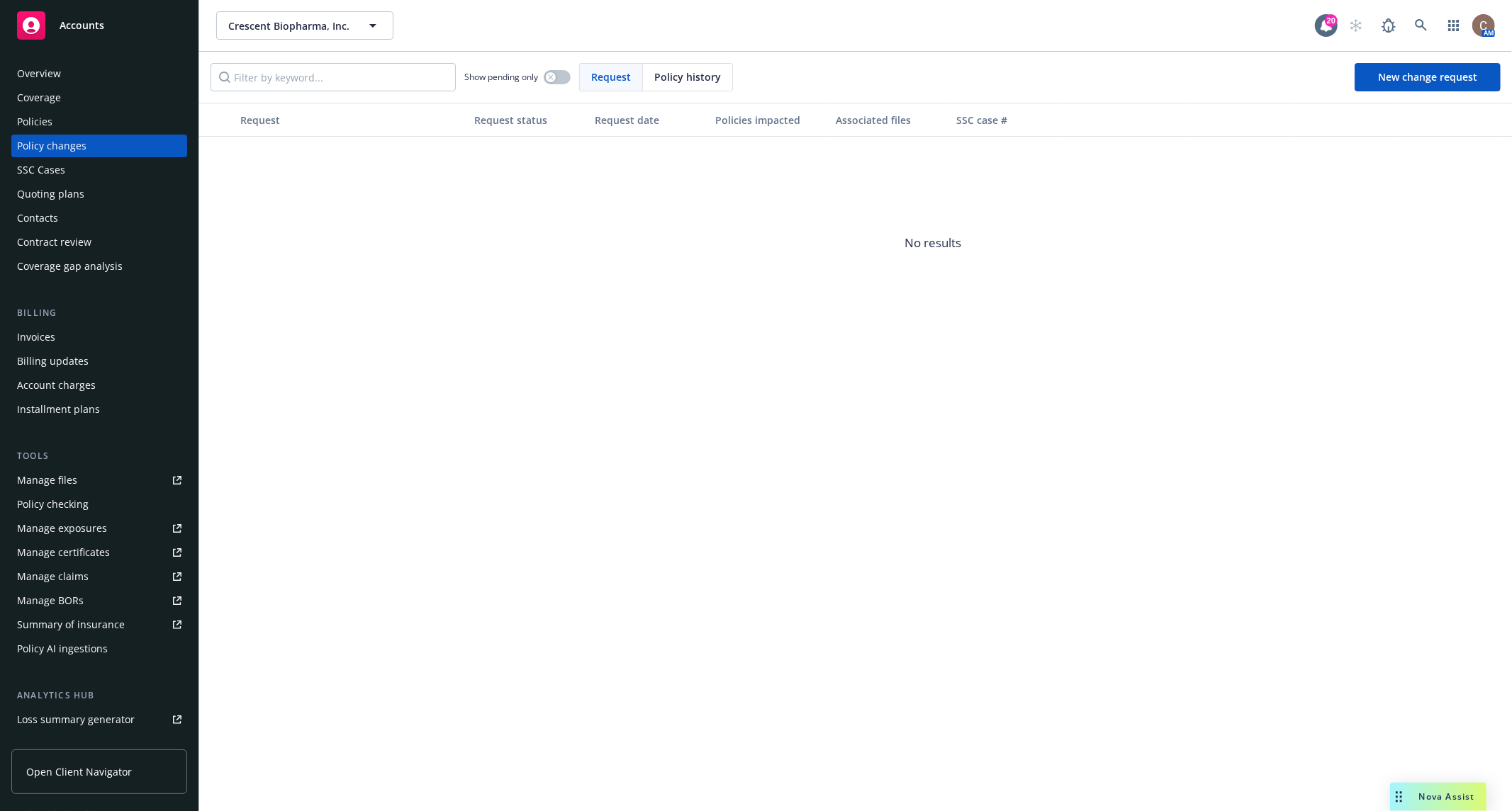
click at [72, 123] on div "Policies" at bounding box center [99, 122] width 165 height 23
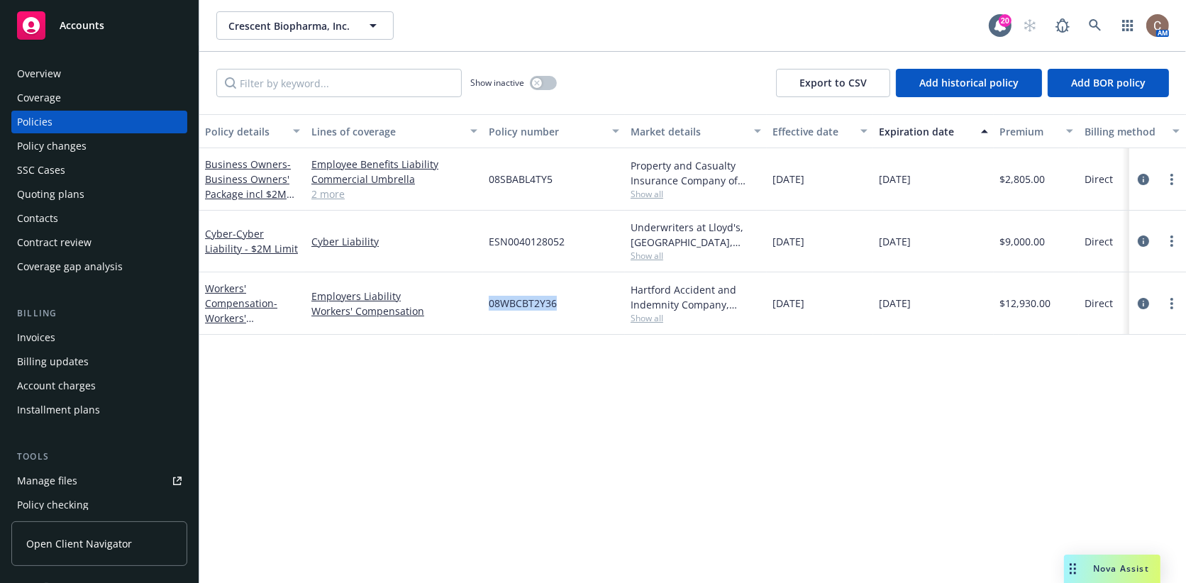
drag, startPoint x: 562, startPoint y: 303, endPoint x: 477, endPoint y: 306, distance: 85.2
click at [479, 303] on div "Workers' Compensation - Workers' Compensation Employers Liability Workers' Comp…" at bounding box center [883, 303] width 1369 height 62
click at [522, 307] on span "08WBCBT2Y36" at bounding box center [523, 303] width 68 height 15
drag, startPoint x: 563, startPoint y: 297, endPoint x: 487, endPoint y: 302, distance: 76.1
click at [487, 302] on div "08WBCBT2Y36" at bounding box center [554, 303] width 142 height 62
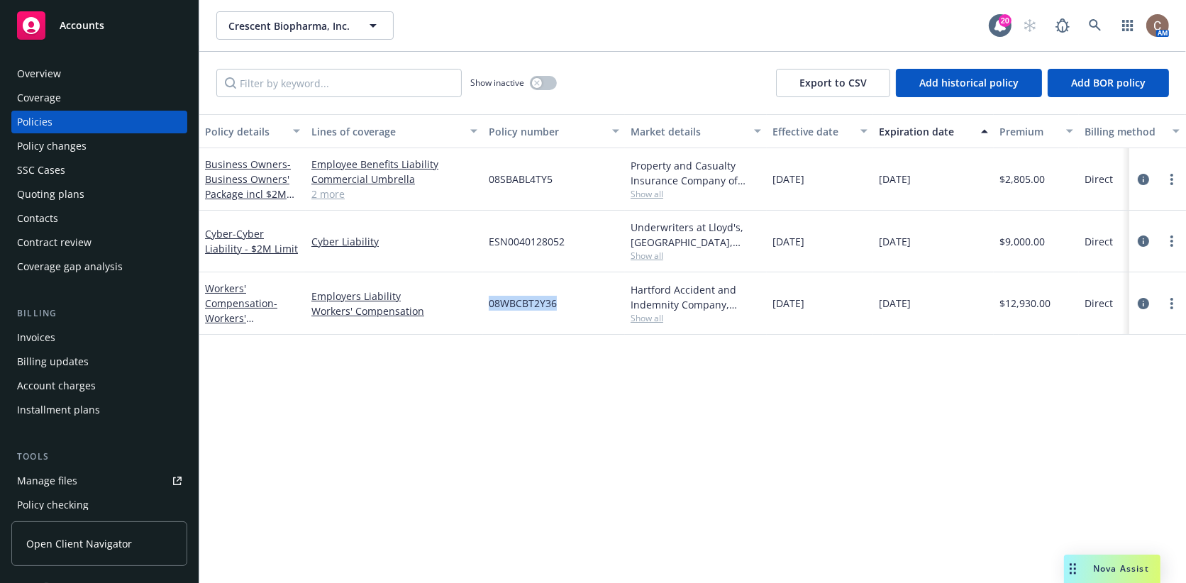
copy span "08WBCBT2Y36"
click at [92, 154] on div "Policy changes" at bounding box center [99, 146] width 165 height 23
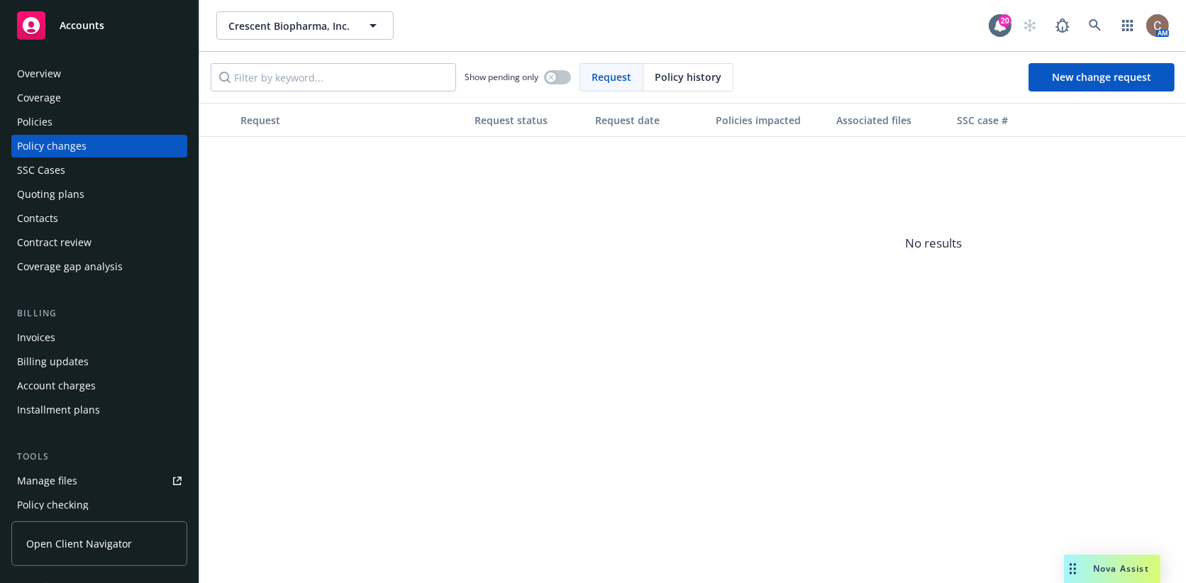
click at [69, 479] on div "Manage files" at bounding box center [47, 481] width 60 height 23
click at [142, 4] on div "Accounts" at bounding box center [99, 22] width 199 height 45
click at [139, 14] on div "Accounts" at bounding box center [99, 25] width 165 height 28
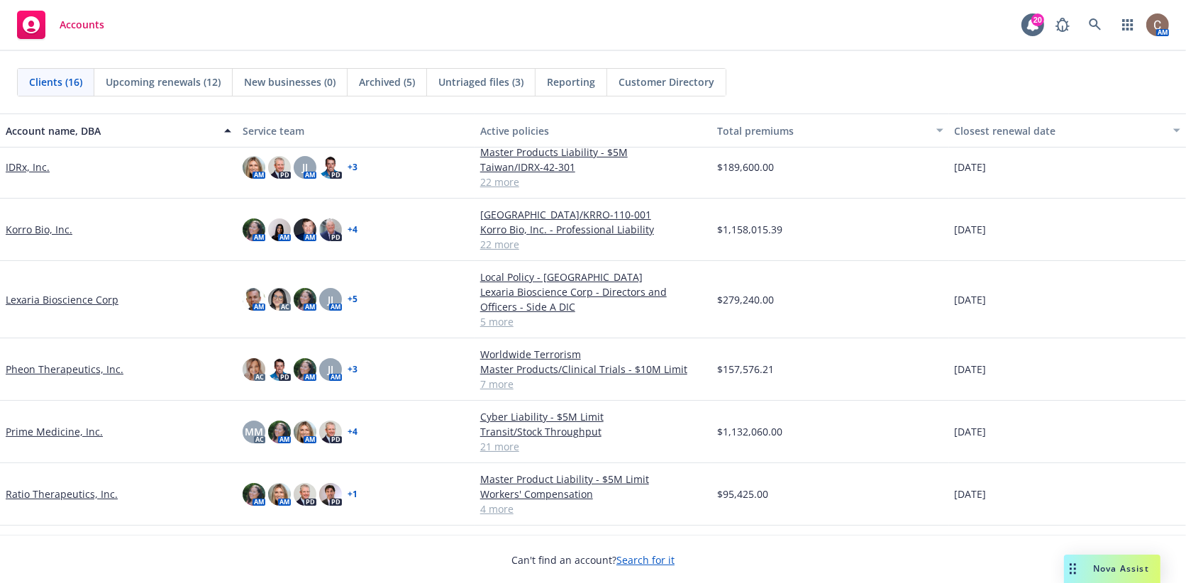
scroll to position [394, 0]
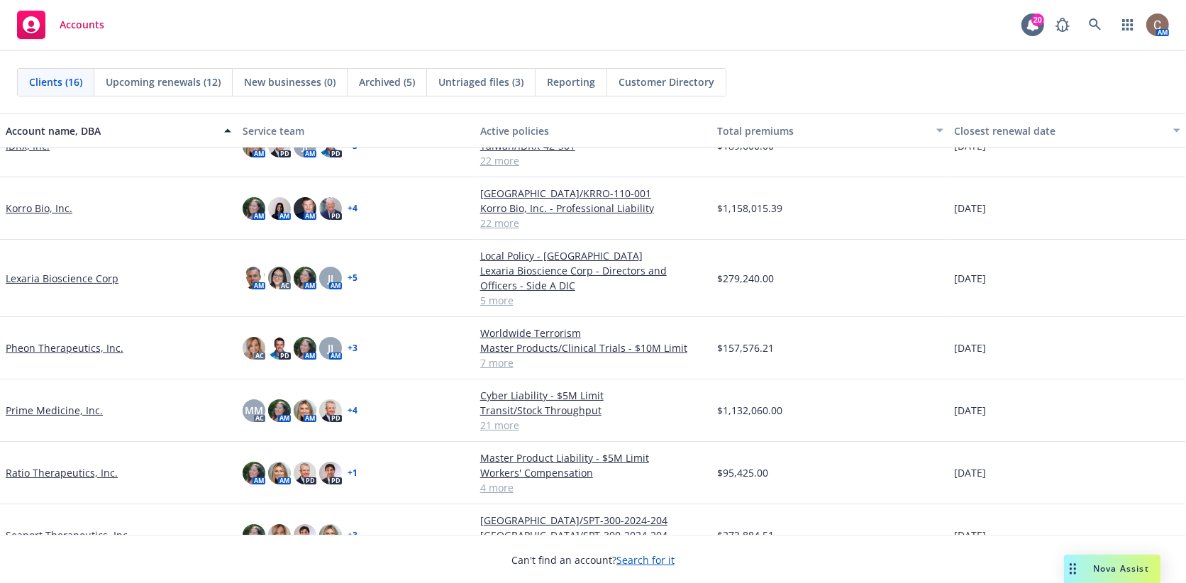
click at [43, 204] on link "Korro Bio, Inc." at bounding box center [39, 208] width 67 height 15
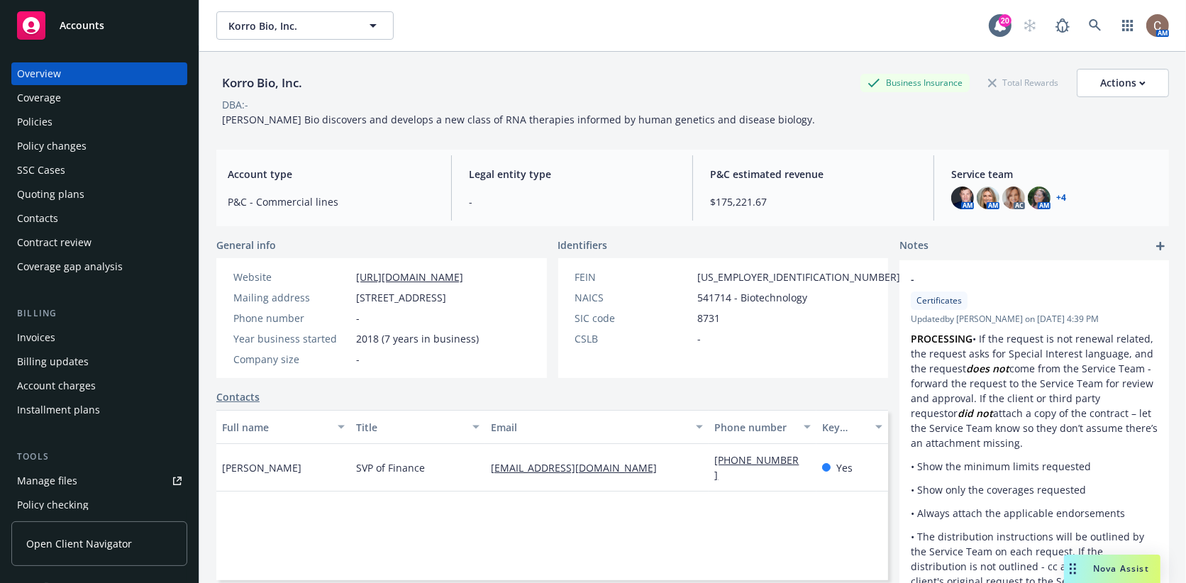
click at [25, 121] on div "Policies" at bounding box center [34, 122] width 35 height 23
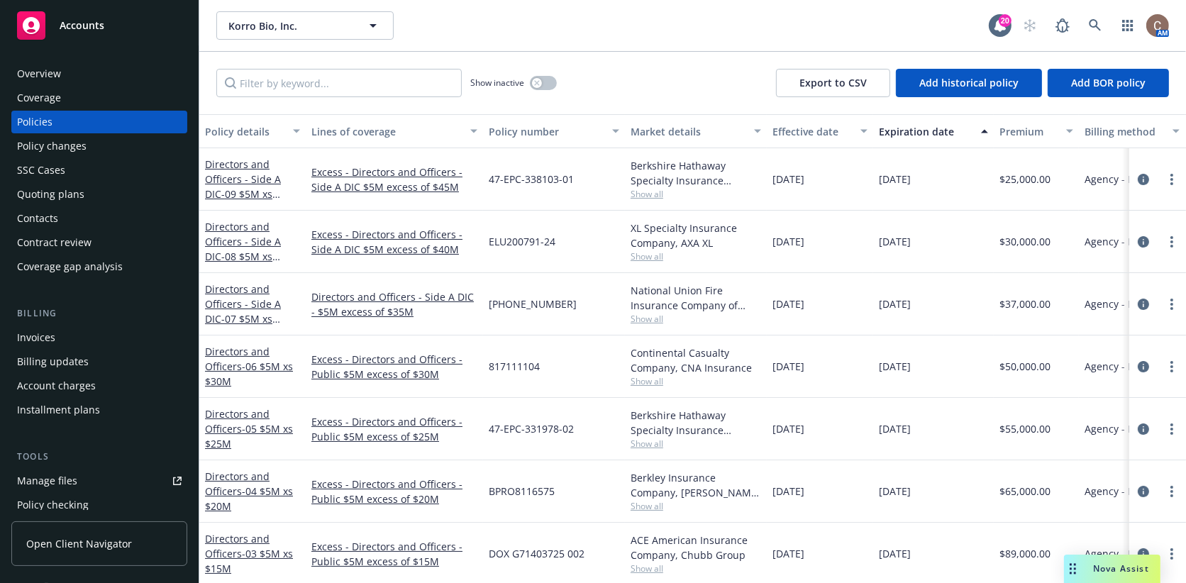
click at [78, 472] on link "Manage files" at bounding box center [99, 481] width 176 height 23
click at [84, 35] on div "Accounts" at bounding box center [99, 25] width 165 height 28
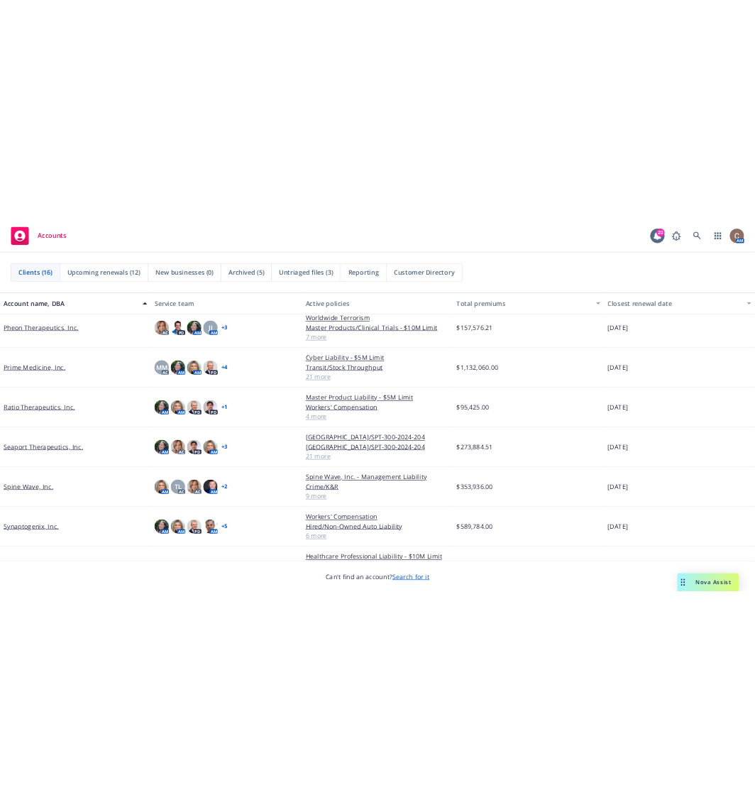
scroll to position [572, 0]
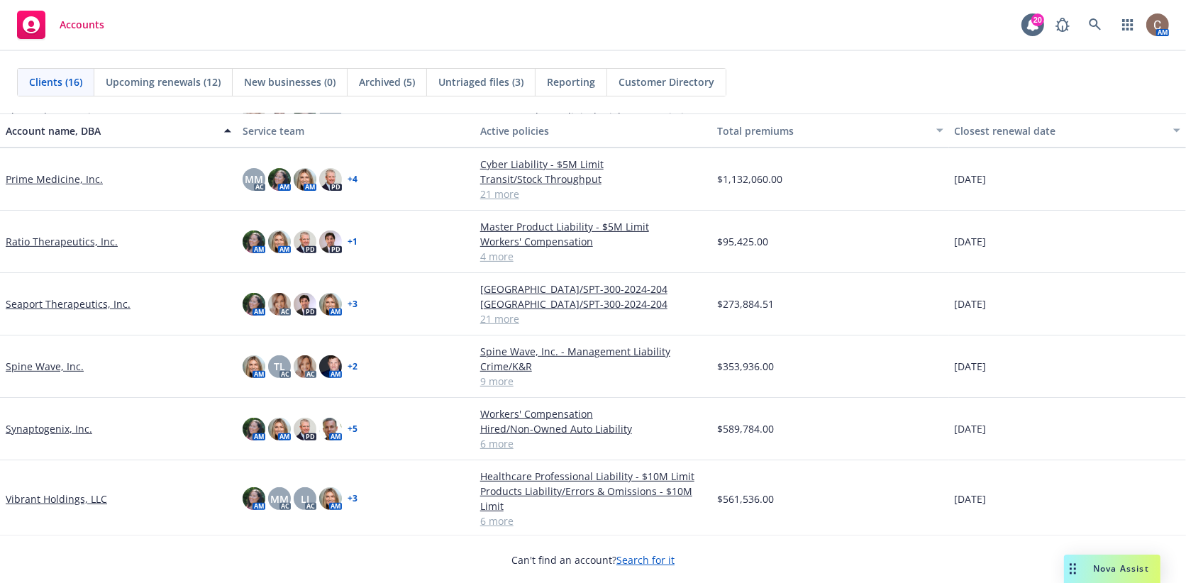
click at [60, 297] on link "Seaport Therapeutics, Inc." at bounding box center [68, 304] width 125 height 15
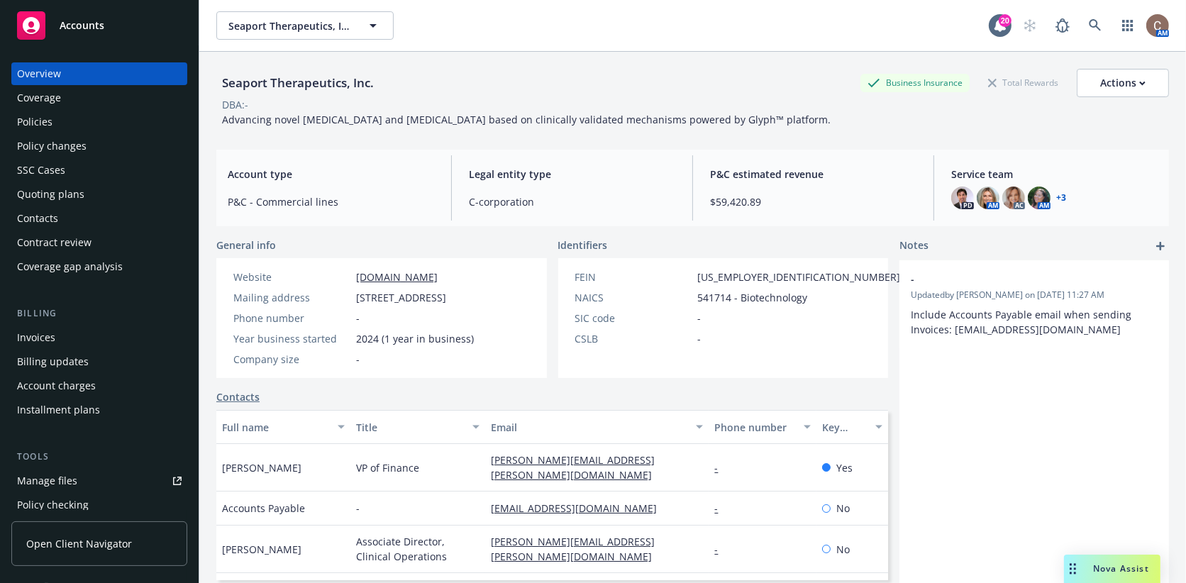
click at [41, 122] on div "Policies" at bounding box center [34, 122] width 35 height 23
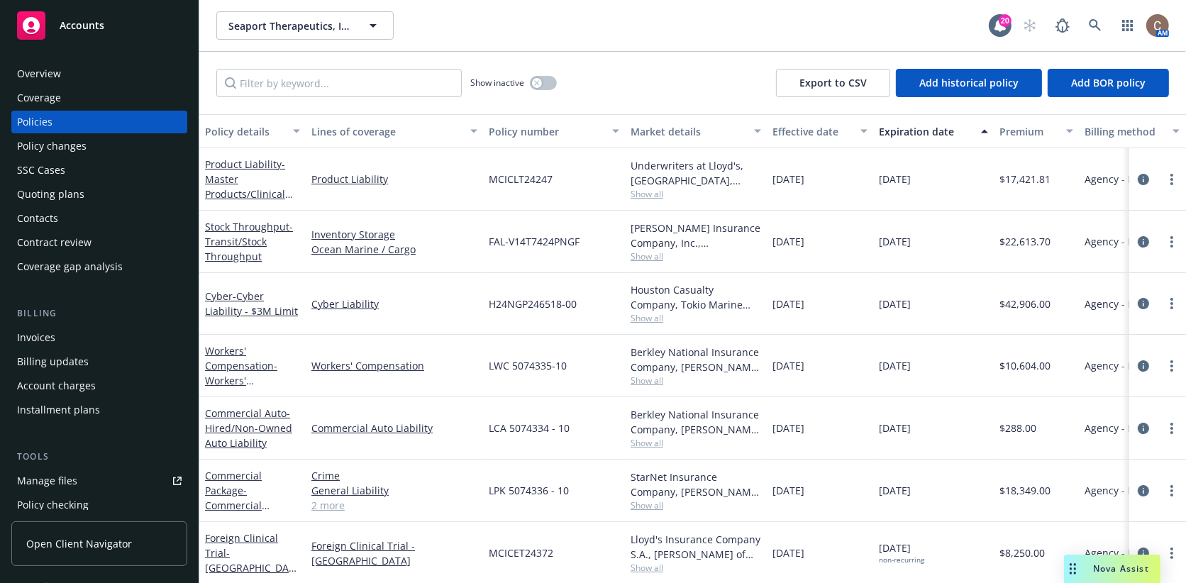
drag, startPoint x: 933, startPoint y: 302, endPoint x: 774, endPoint y: 304, distance: 158.9
click at [774, 304] on div "Cyber - Cyber Liability - $3M Limit Cyber Liability H24NGP246518-00 Houston Cas…" at bounding box center [883, 304] width 1369 height 62
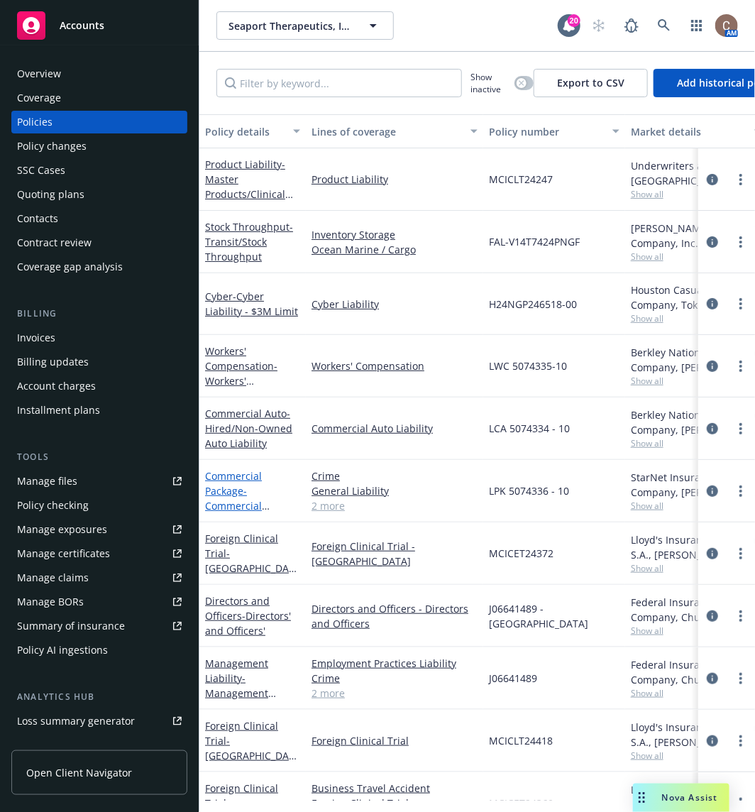
click at [241, 499] on span "- Commercial Package - Incl $10M Umbrella" at bounding box center [252, 513] width 94 height 58
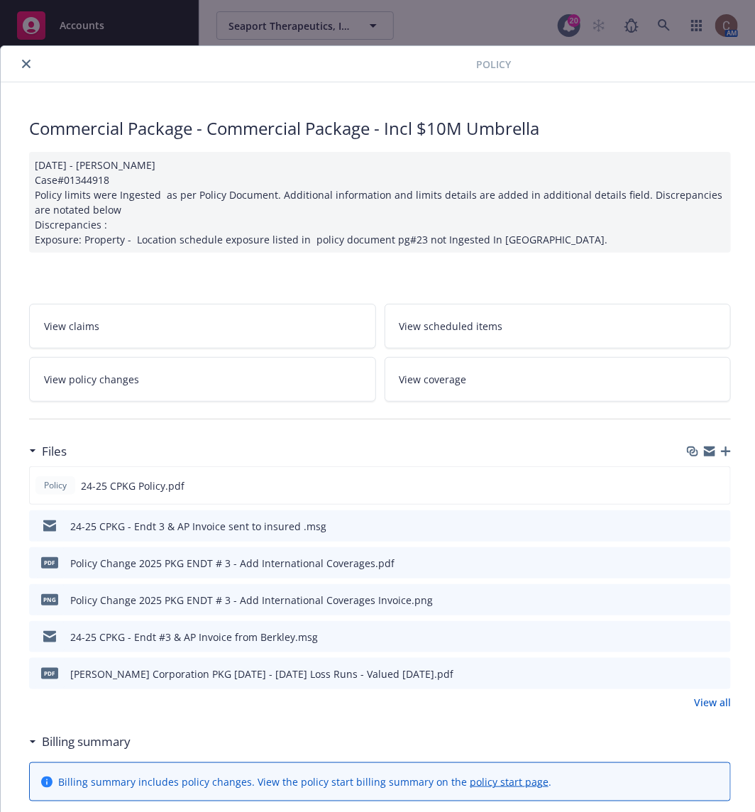
scroll to position [79, 0]
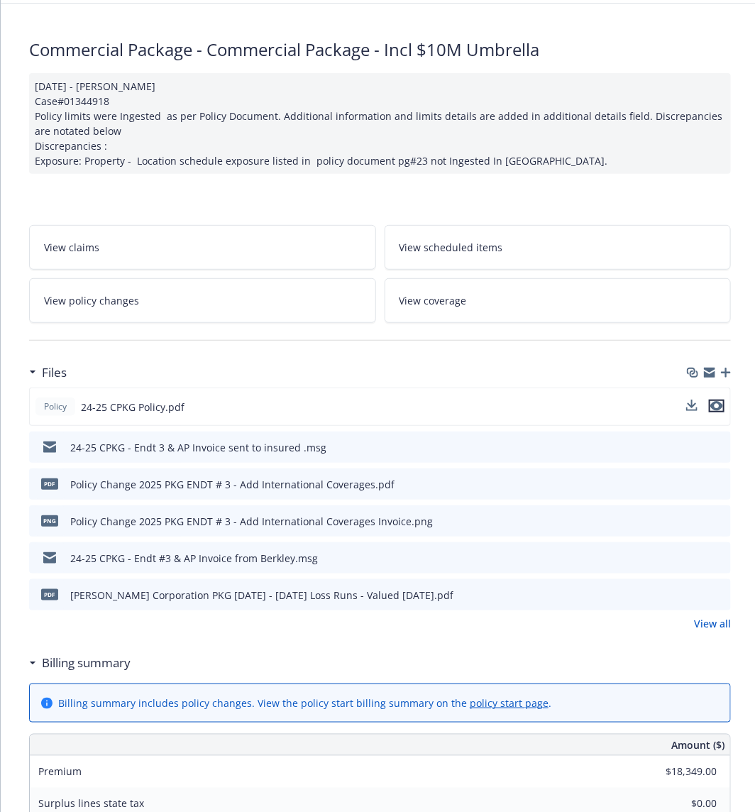
click at [721, 401] on icon "preview file" at bounding box center [716, 406] width 13 height 10
click at [706, 623] on link "View all" at bounding box center [712, 623] width 37 height 15
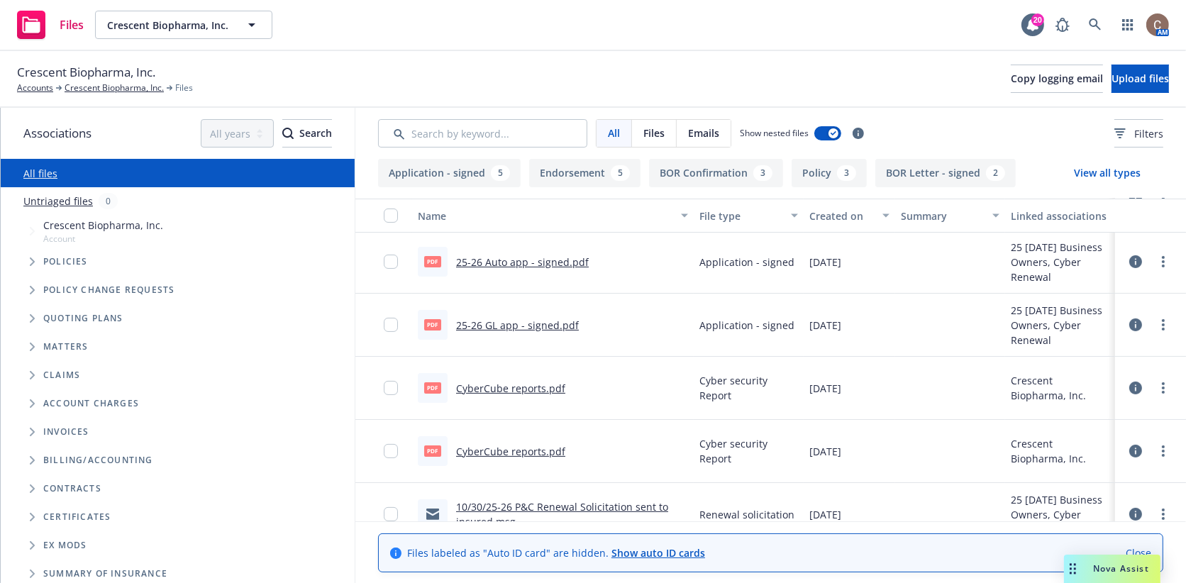
scroll to position [394, 0]
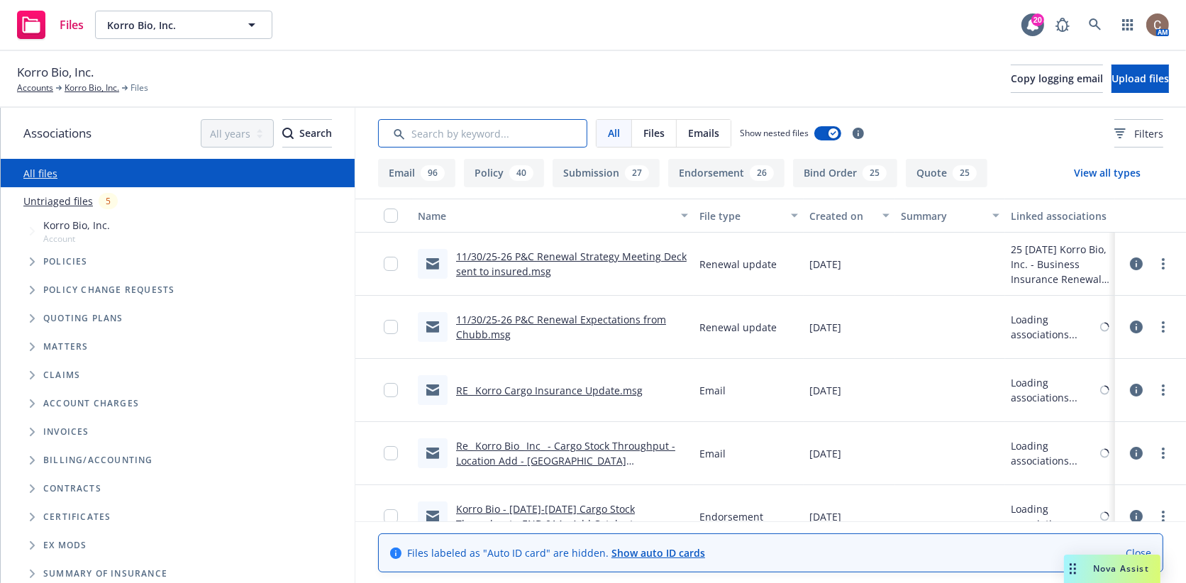
click at [458, 127] on input "Search by keyword..." at bounding box center [482, 133] width 209 height 28
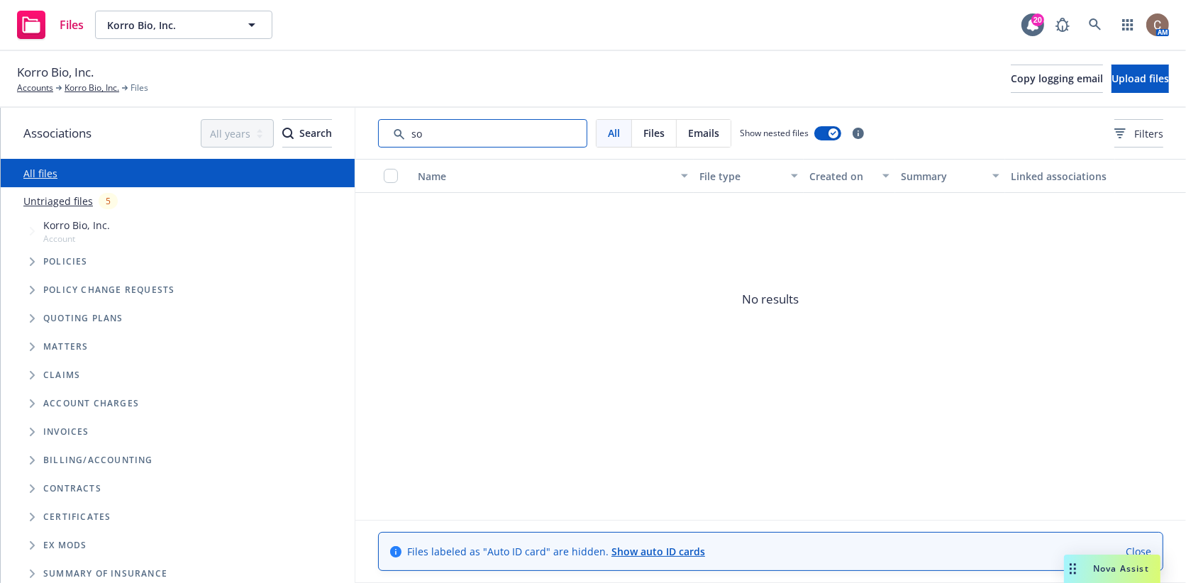
type input "s"
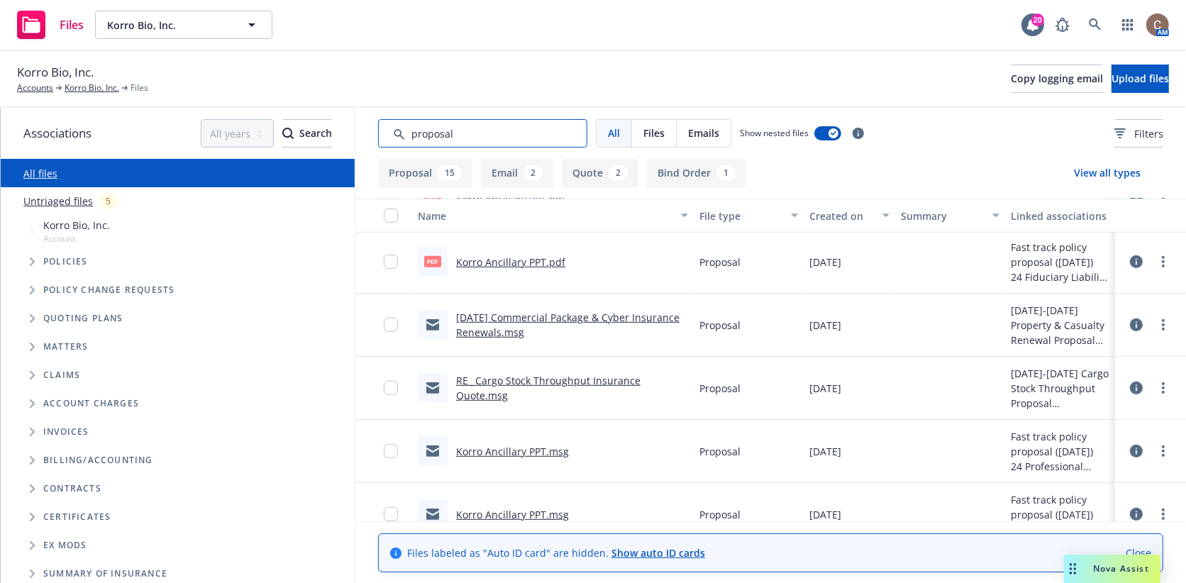
scroll to position [725, 0]
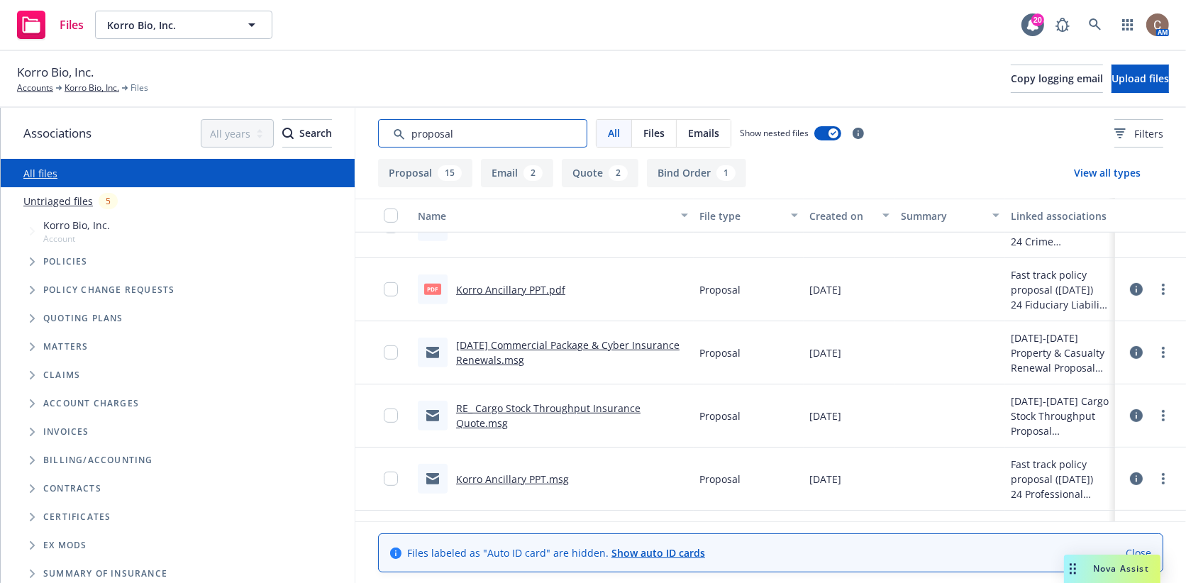
type input "proposal"
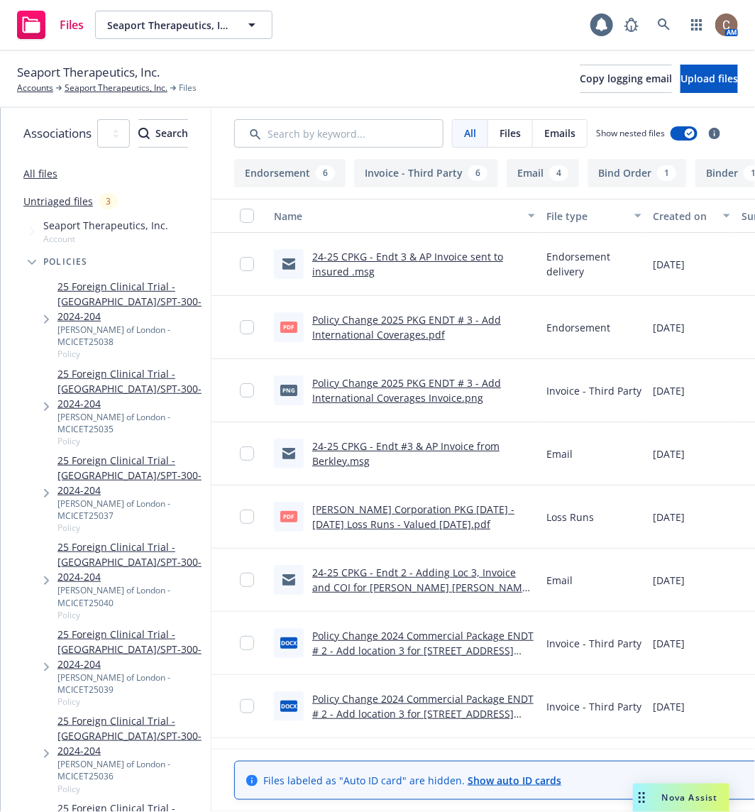
click at [345, 163] on button "Endorsement 6" at bounding box center [289, 173] width 111 height 28
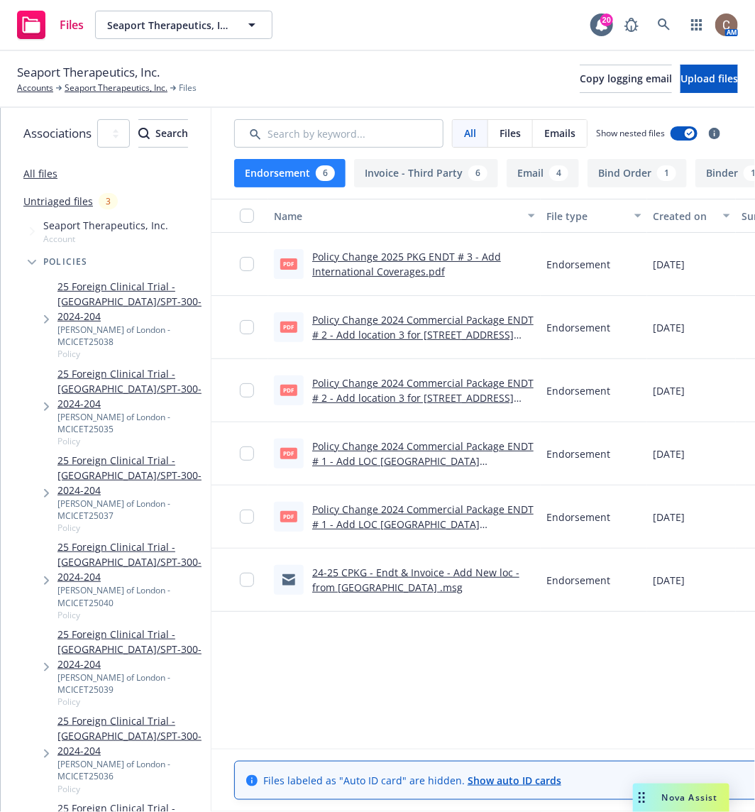
click at [477, 455] on link "Policy Change 2024 Commercial Package ENDT # 1 - Add LOC [GEOGRAPHIC_DATA][STRE…" at bounding box center [422, 483] width 221 height 88
click at [442, 262] on div "Policy Change 2025 PKG ENDT # 3 - Add International Coverages.pdf" at bounding box center [423, 264] width 223 height 30
click at [472, 396] on link "Policy Change 2024 Commercial Package ENDT # 2 - Add location 3 for [STREET_ADD…" at bounding box center [422, 420] width 221 height 88
click at [437, 261] on link "Policy Change 2025 PKG ENDT # 3 - Add International Coverages.pdf" at bounding box center [406, 264] width 189 height 28
click at [73, 200] on link "Untriaged files" at bounding box center [58, 201] width 70 height 15
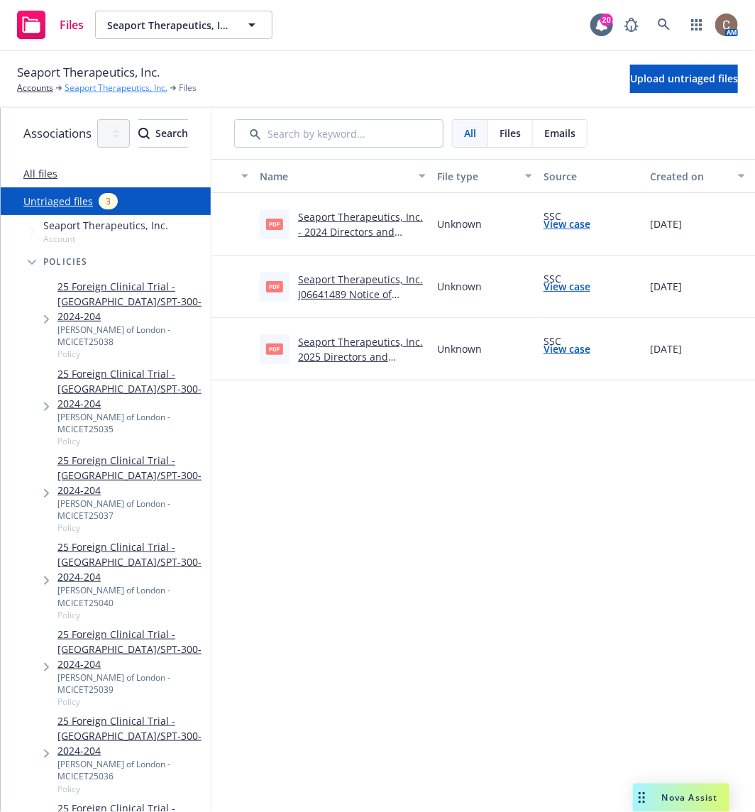
click at [99, 87] on link "Seaport Therapeutics, Inc." at bounding box center [116, 88] width 103 height 13
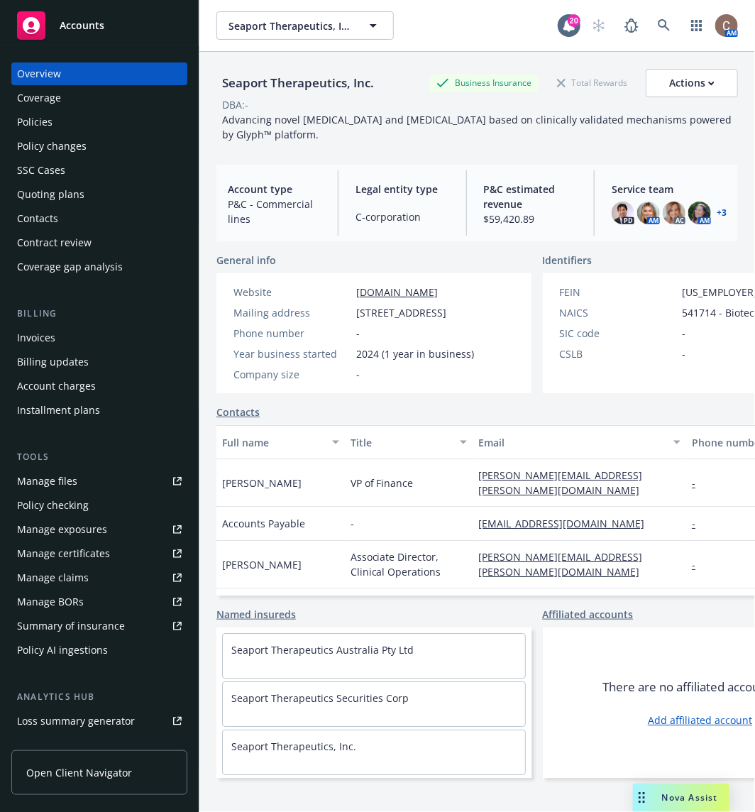
click at [71, 124] on div "Policies" at bounding box center [99, 122] width 165 height 23
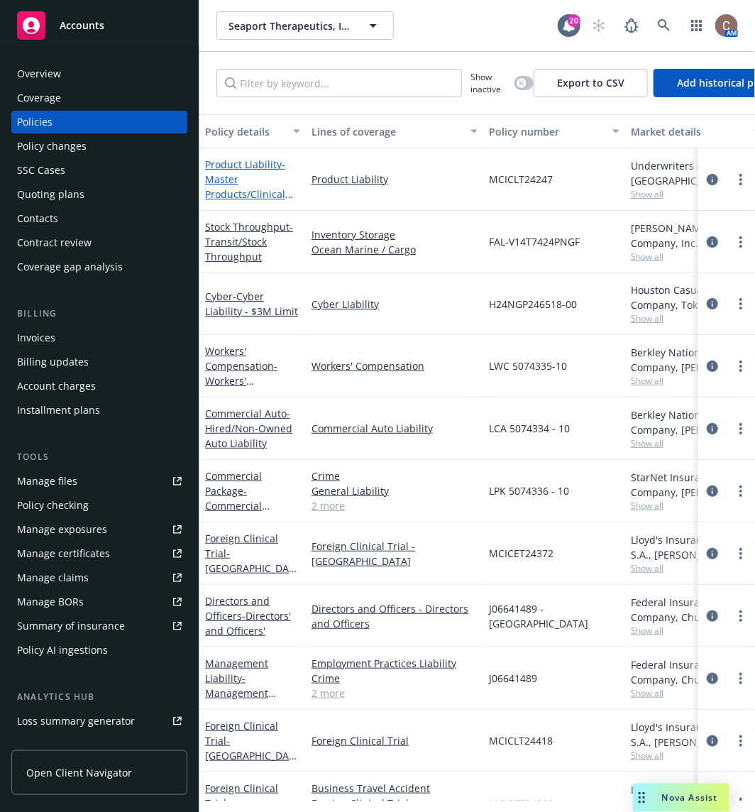
click at [226, 199] on span "- Master Products/Clinical Trials Liability - $10M Limit" at bounding box center [249, 193] width 88 height 73
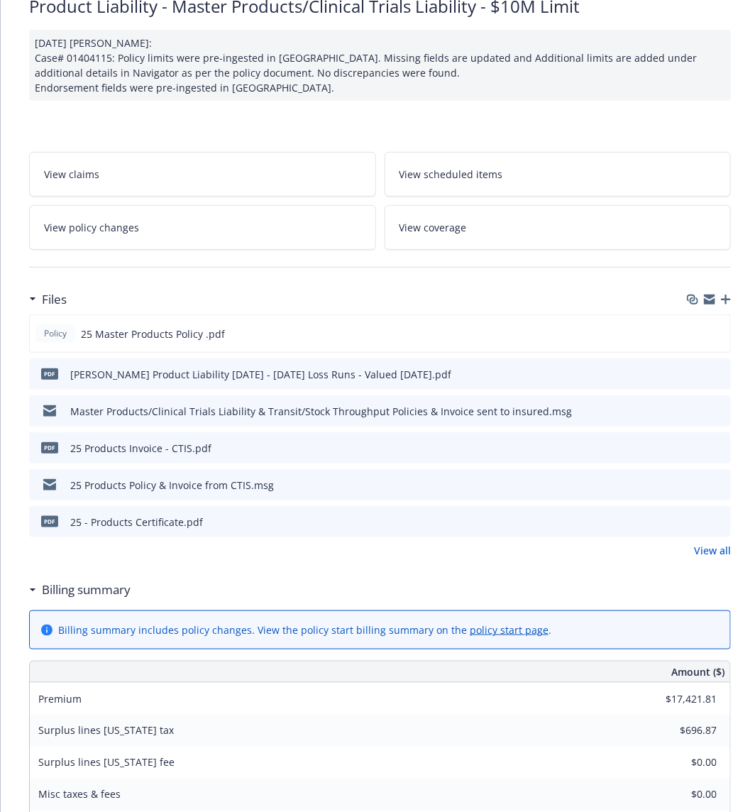
scroll to position [157, 0]
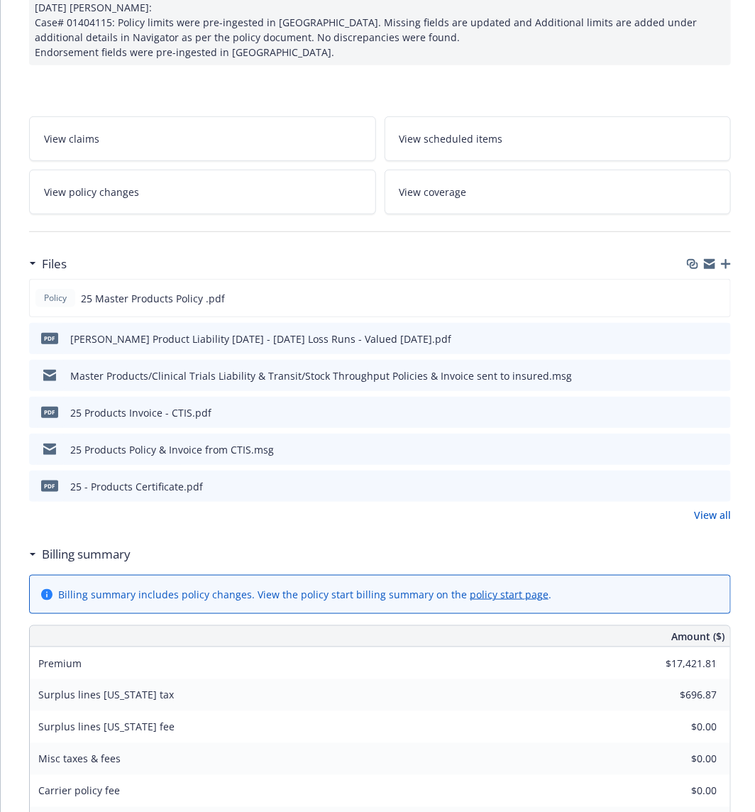
click at [290, 125] on link "View claims" at bounding box center [202, 138] width 347 height 45
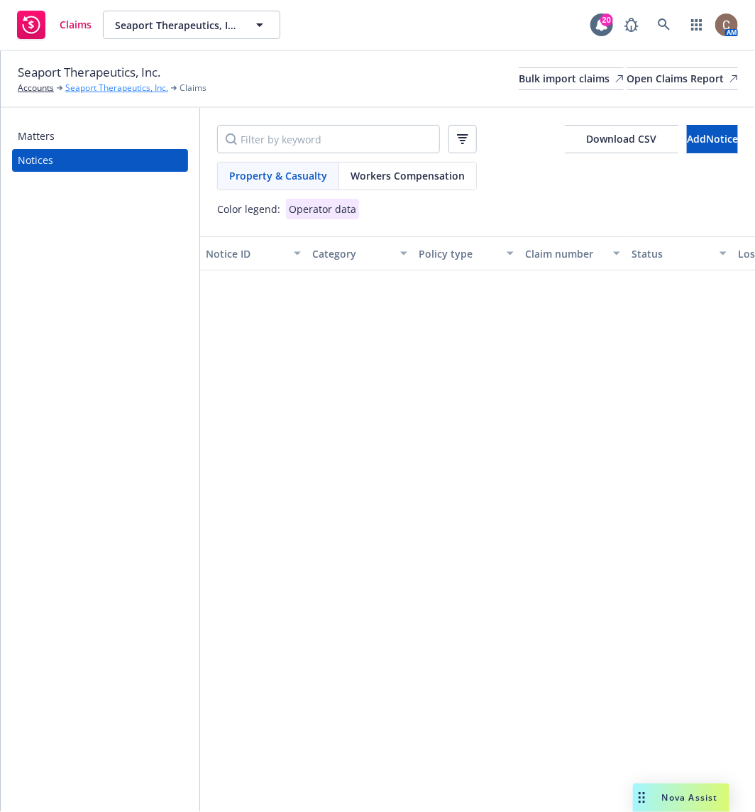
click at [131, 90] on link "Seaport Therapeutics, Inc." at bounding box center [116, 88] width 103 height 13
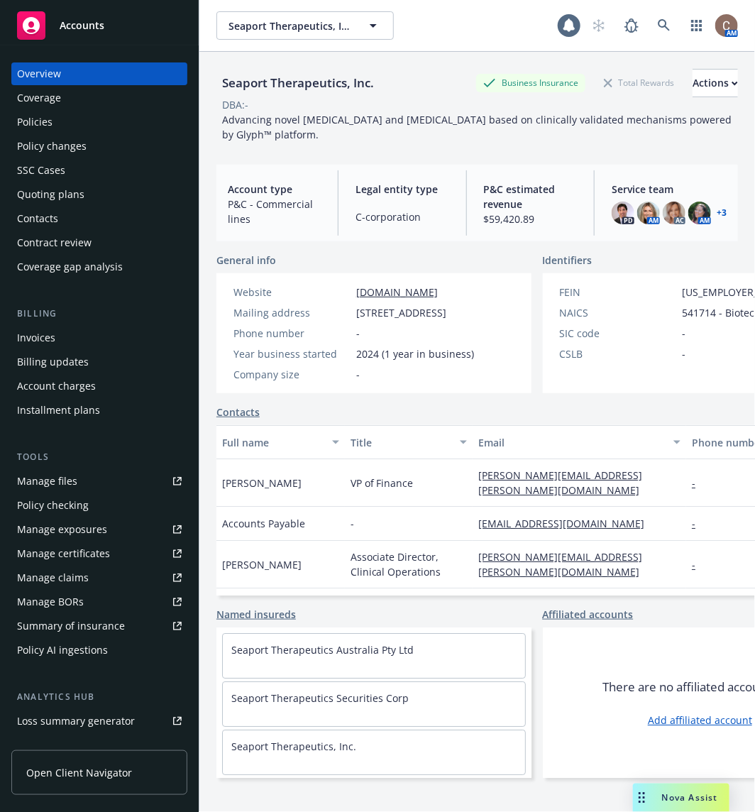
click at [79, 112] on div "Policies" at bounding box center [99, 122] width 165 height 23
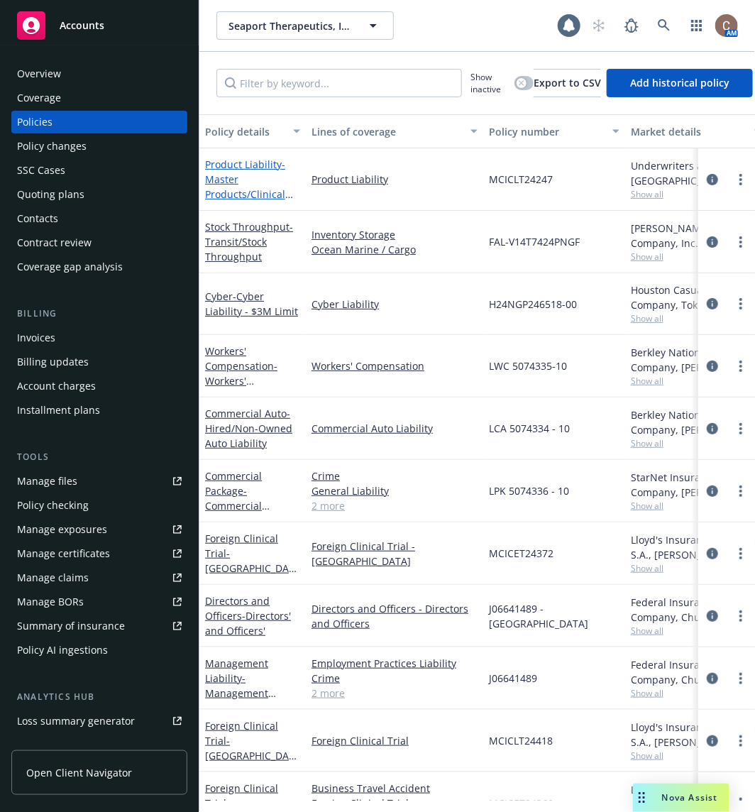
click at [239, 187] on span "- Master Products/Clinical Trials Liability - $10M Limit" at bounding box center [249, 193] width 88 height 73
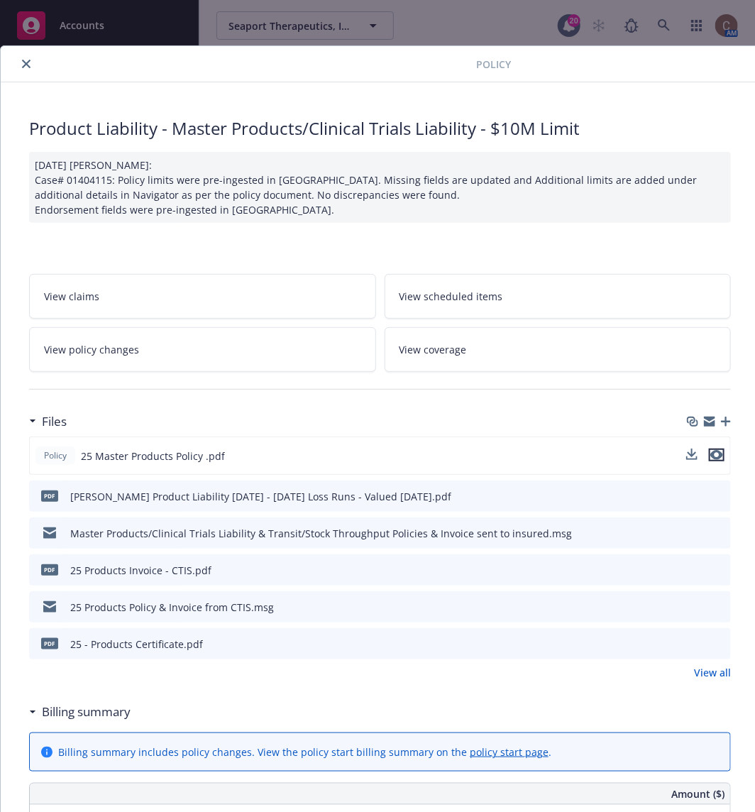
click at [720, 450] on icon "preview file" at bounding box center [716, 455] width 13 height 10
click at [702, 671] on link "View all" at bounding box center [712, 672] width 37 height 15
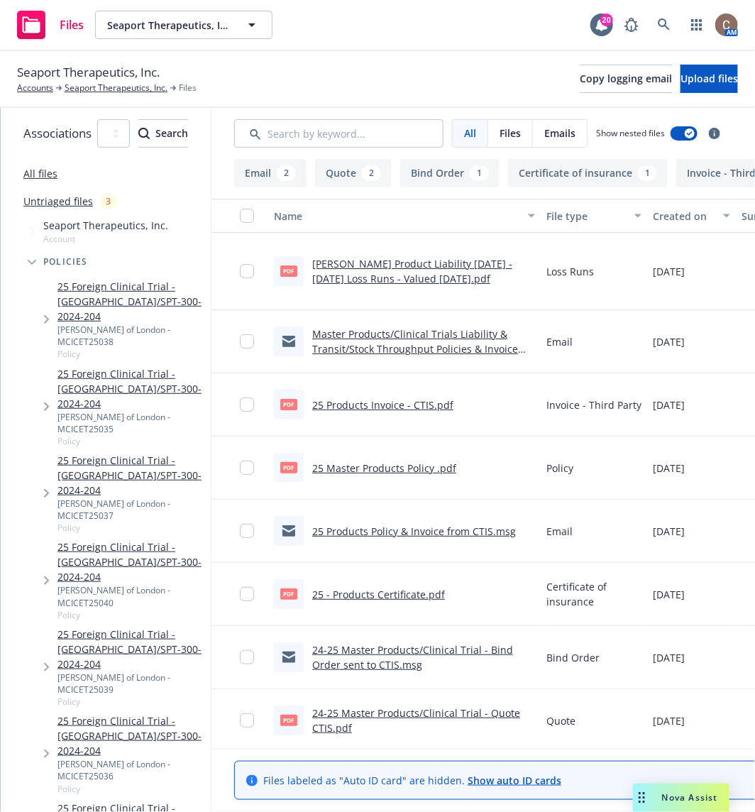
click at [392, 175] on button "Quote 2" at bounding box center [353, 173] width 77 height 28
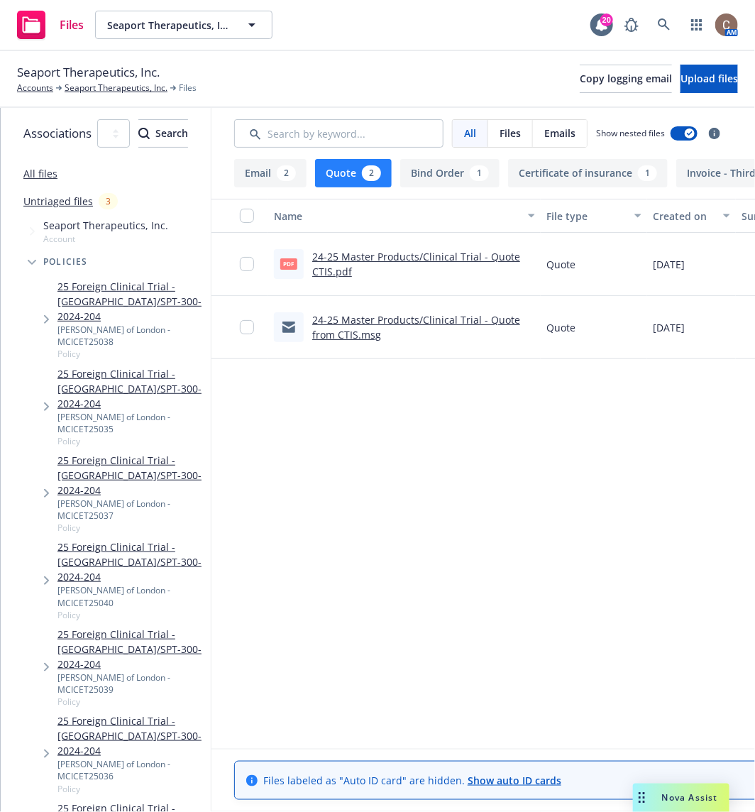
click at [442, 258] on link "24-25 Master Products/Clinical Trial - Quote CTIS.pdf" at bounding box center [416, 264] width 208 height 28
click at [113, 86] on link "Seaport Therapeutics, Inc." at bounding box center [116, 88] width 103 height 13
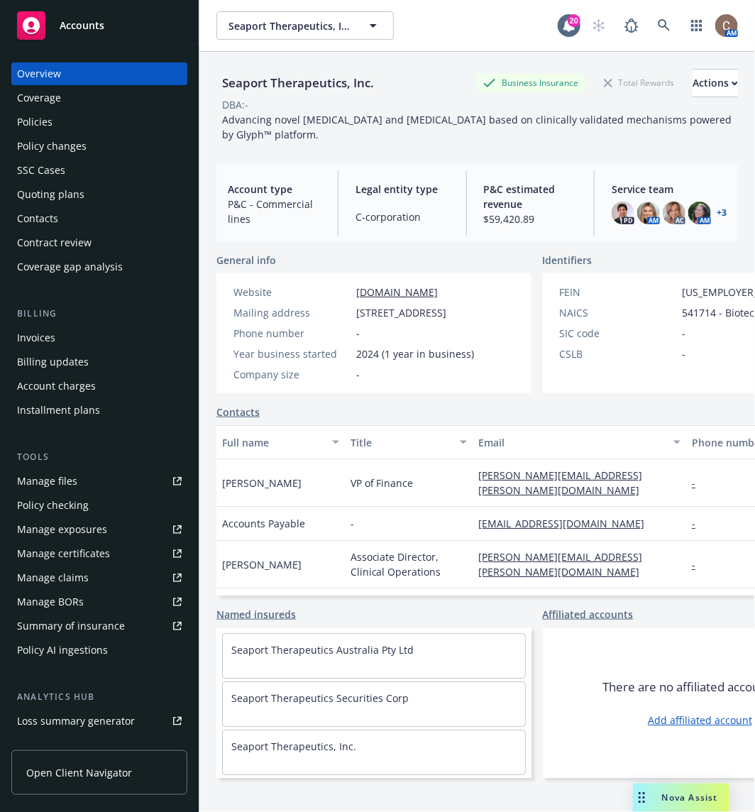
click at [66, 129] on div "Policies" at bounding box center [99, 122] width 165 height 23
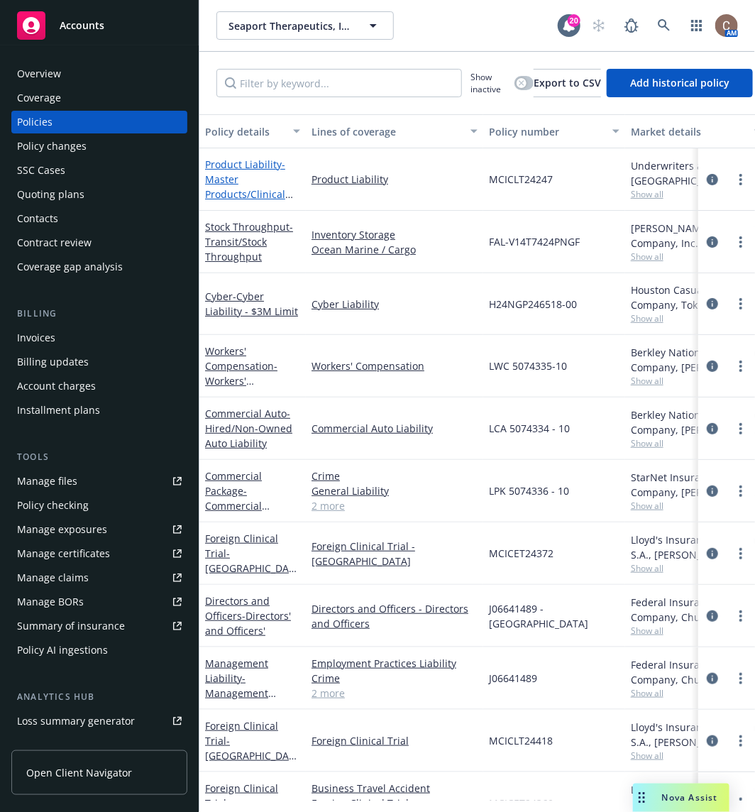
click at [224, 179] on span "- Master Products/Clinical Trials Liability - $10M Limit" at bounding box center [249, 193] width 88 height 73
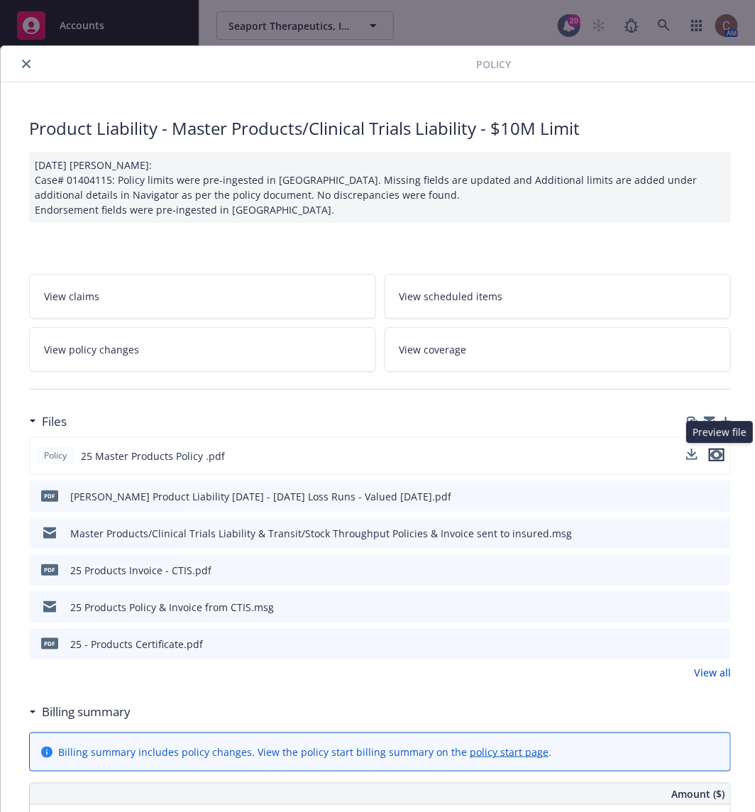
click at [718, 450] on icon "preview file" at bounding box center [716, 455] width 13 height 10
click at [719, 564] on icon "preview file" at bounding box center [717, 569] width 13 height 10
click at [25, 62] on icon "close" at bounding box center [26, 64] width 9 height 9
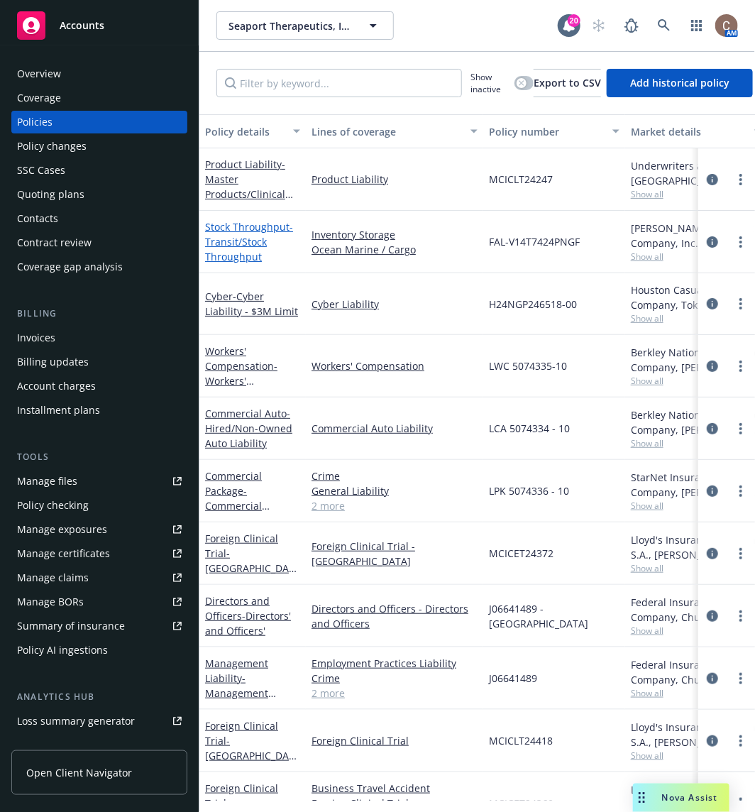
click at [242, 238] on span "- Transit/Stock Throughput" at bounding box center [249, 241] width 88 height 43
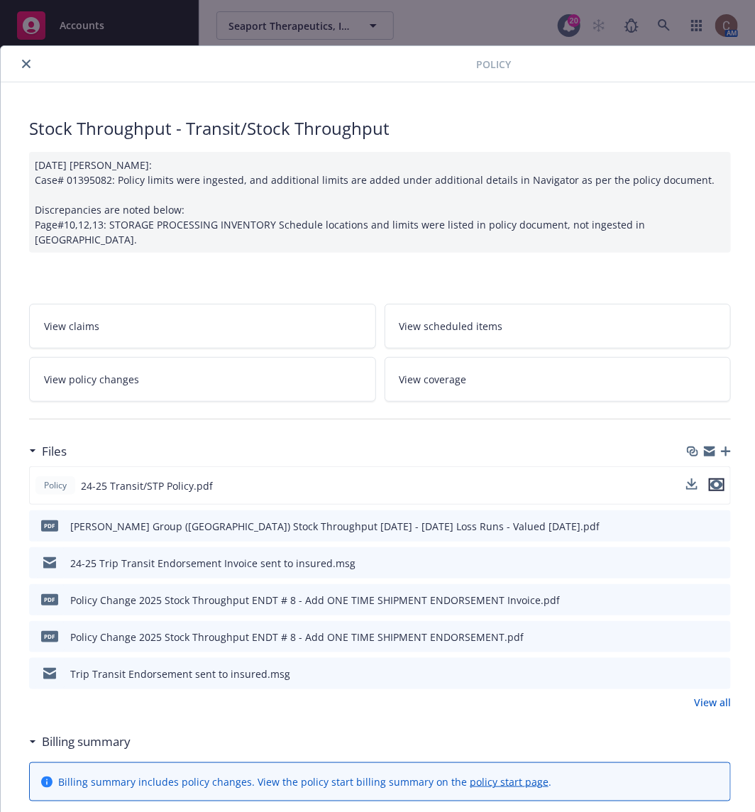
click at [718, 480] on icon "preview file" at bounding box center [716, 485] width 13 height 10
click at [704, 695] on link "View all" at bounding box center [712, 702] width 37 height 15
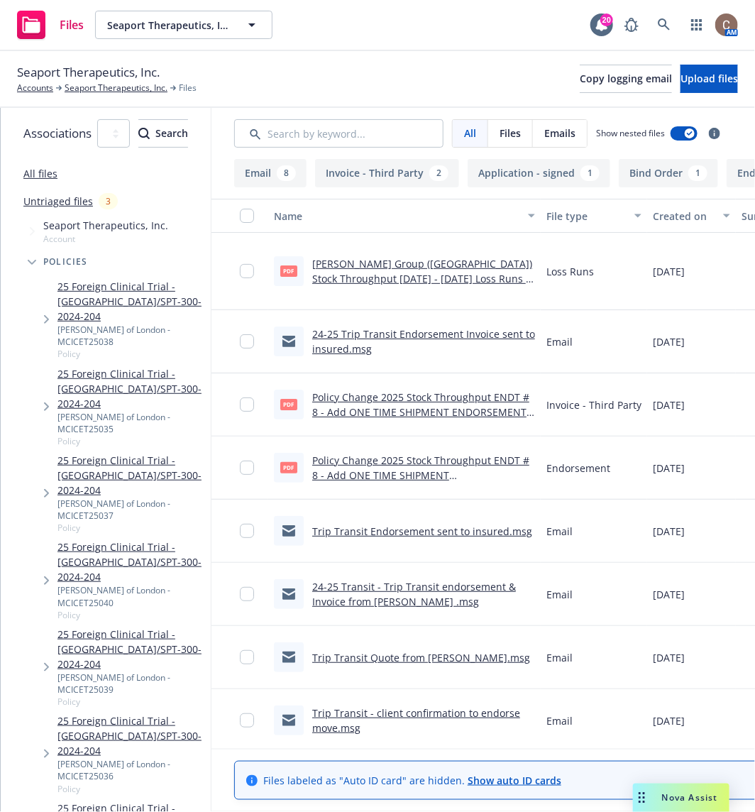
click at [131, 98] on div "Seaport Therapeutics, Inc. Accounts Seaport Therapeutics, Inc. Files Copy loggi…" at bounding box center [377, 79] width 755 height 57
click at [133, 87] on link "Seaport Therapeutics, Inc." at bounding box center [116, 88] width 103 height 13
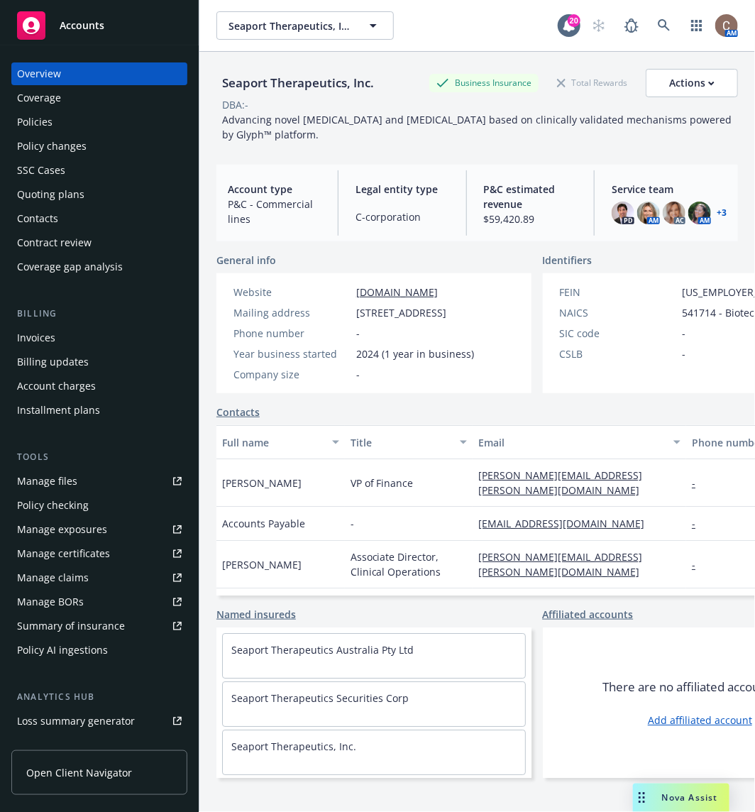
click at [94, 119] on div "Policies" at bounding box center [99, 122] width 165 height 23
click at [87, 133] on div "Policies" at bounding box center [99, 122] width 165 height 23
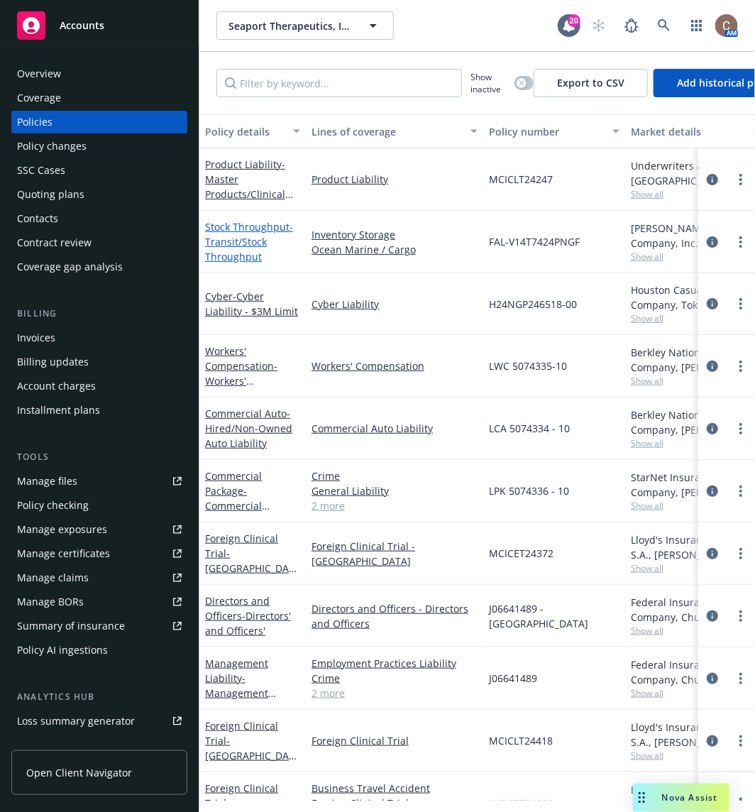
click at [232, 258] on span "- Transit/Stock Throughput" at bounding box center [249, 241] width 88 height 43
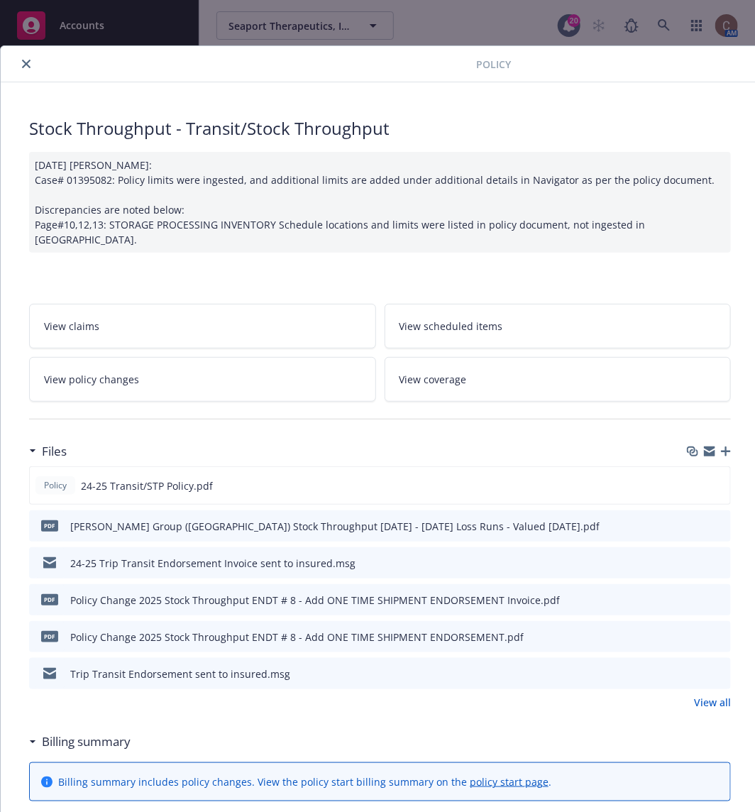
click at [699, 695] on link "View all" at bounding box center [712, 702] width 37 height 15
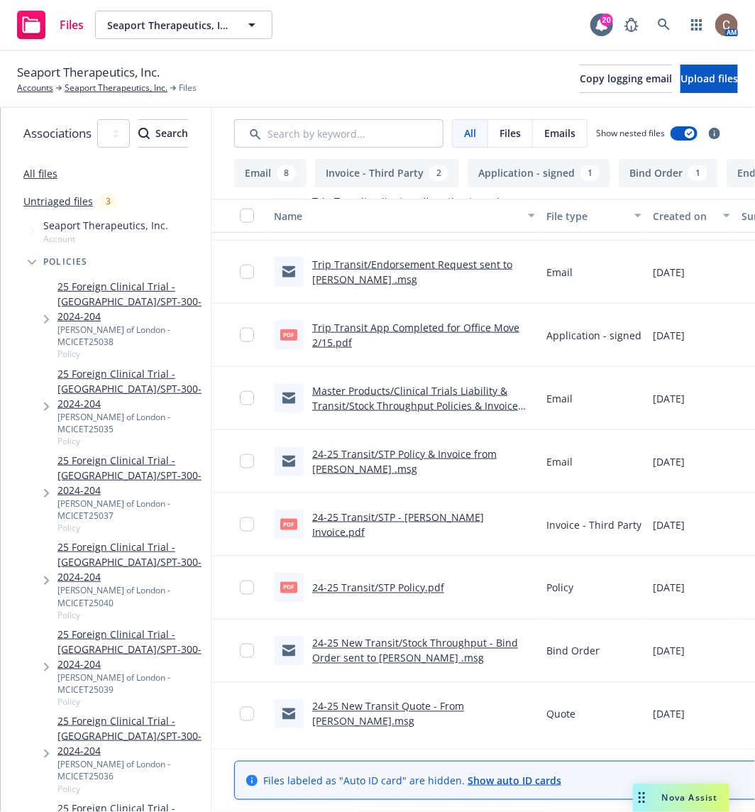
scroll to position [497, 0]
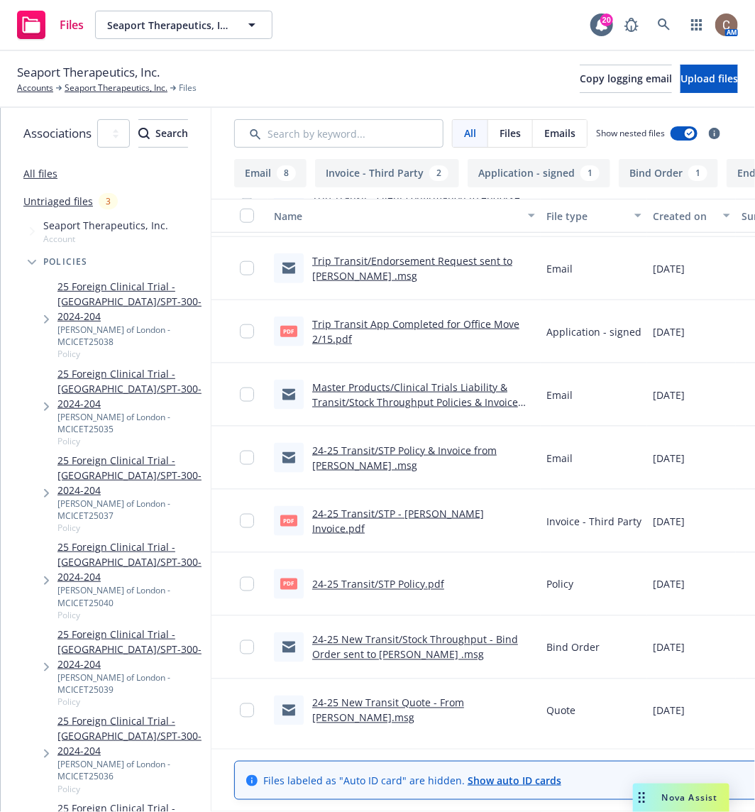
click at [459, 709] on link "24-25 New Transit Quote - From [PERSON_NAME].msg" at bounding box center [388, 710] width 152 height 28
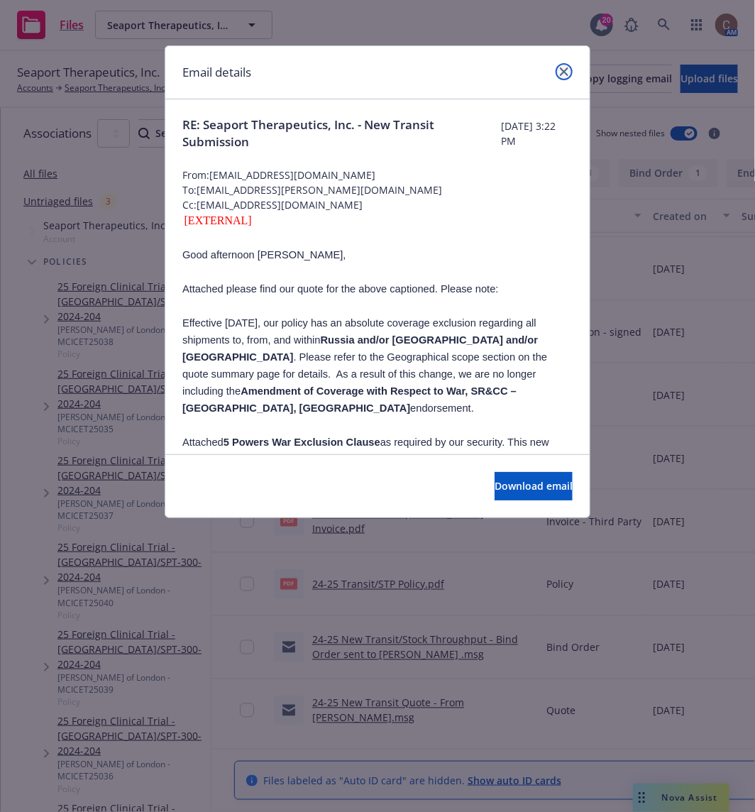
click at [560, 70] on icon "close" at bounding box center [564, 71] width 9 height 9
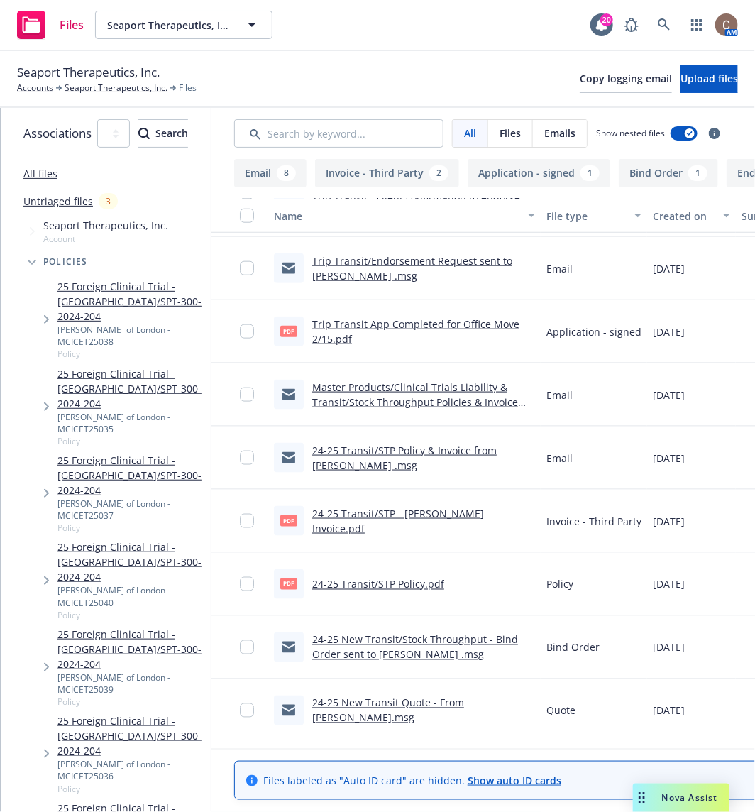
click at [464, 704] on link "24-25 New Transit Quote - From [PERSON_NAME].msg" at bounding box center [388, 710] width 152 height 28
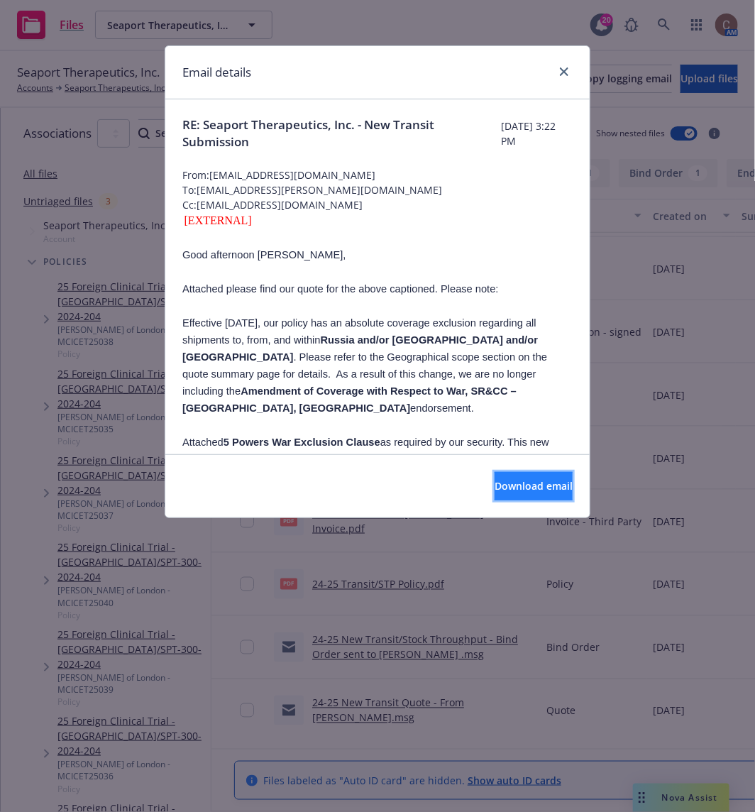
click at [498, 488] on span "Download email" at bounding box center [533, 485] width 78 height 13
click at [550, 71] on div at bounding box center [561, 72] width 23 height 18
click at [550, 74] on div at bounding box center [561, 72] width 23 height 18
click at [560, 70] on icon "close" at bounding box center [564, 71] width 9 height 9
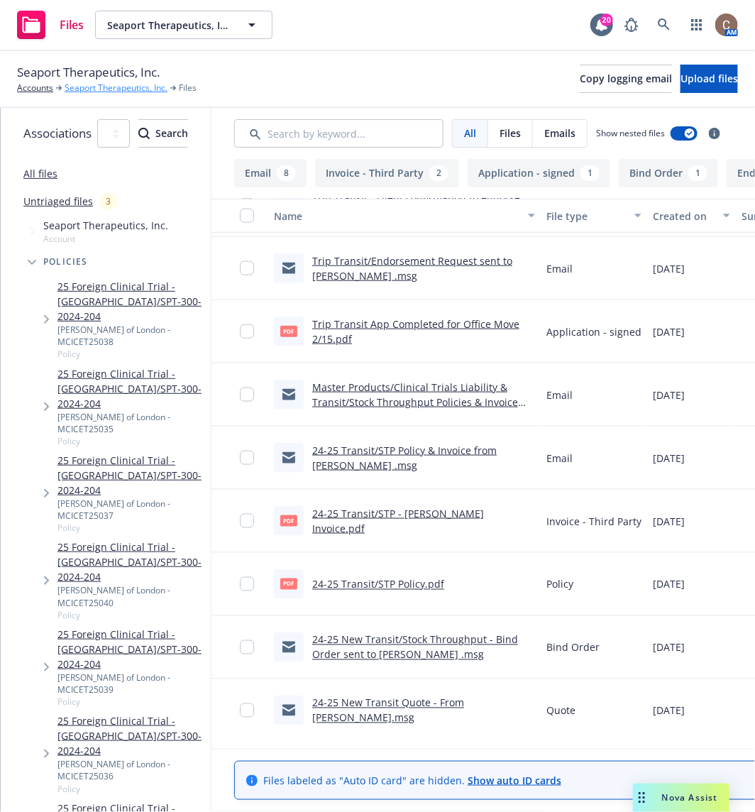
click at [92, 86] on link "Seaport Therapeutics, Inc." at bounding box center [116, 88] width 103 height 13
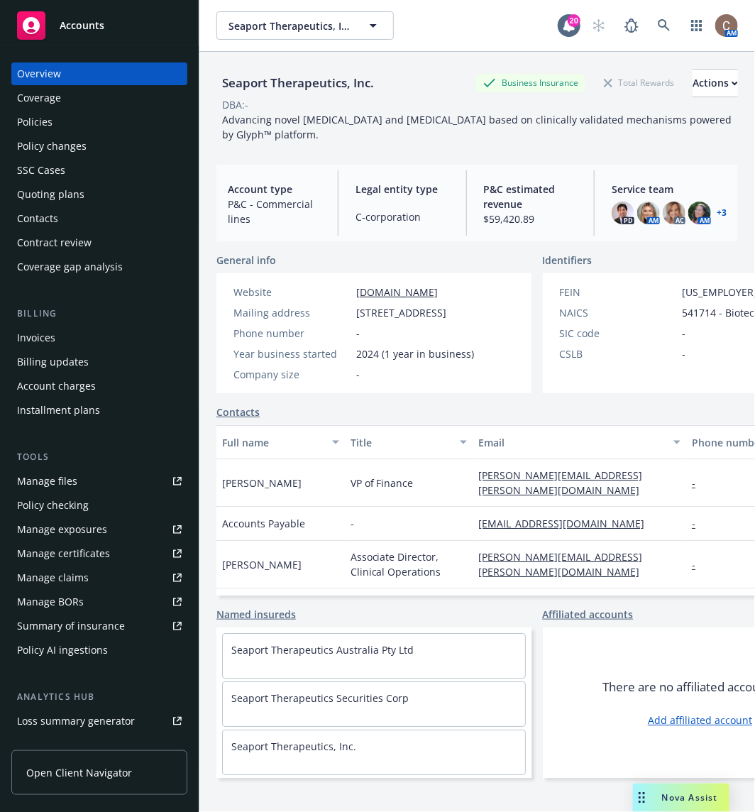
click at [26, 116] on div "Policies" at bounding box center [34, 122] width 35 height 23
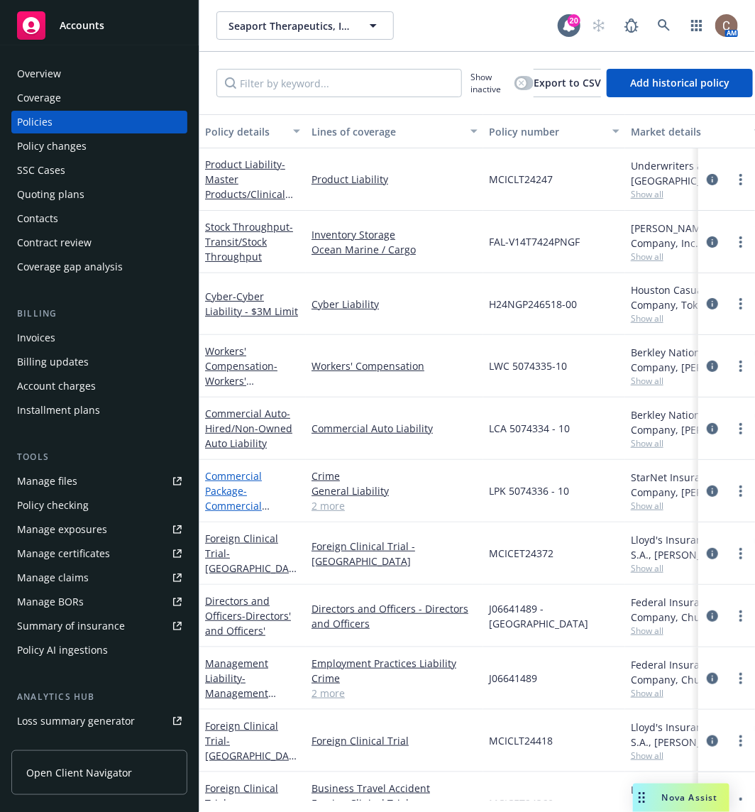
click at [233, 486] on link "Commercial Package - Commercial Package - Incl $10M Umbrella" at bounding box center [252, 505] width 94 height 73
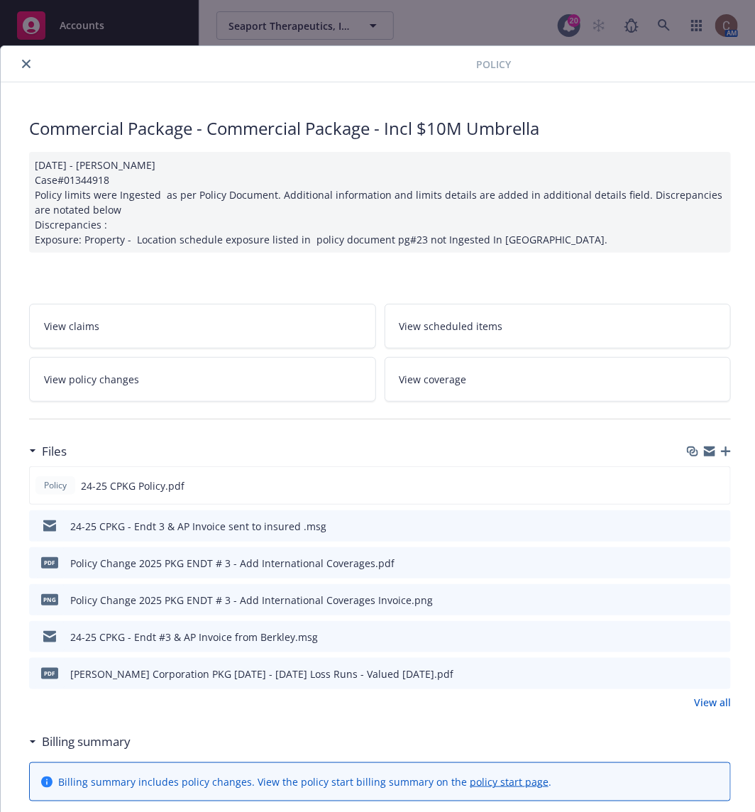
click at [711, 558] on div at bounding box center [707, 562] width 35 height 15
click at [714, 557] on icon "preview file" at bounding box center [717, 562] width 13 height 10
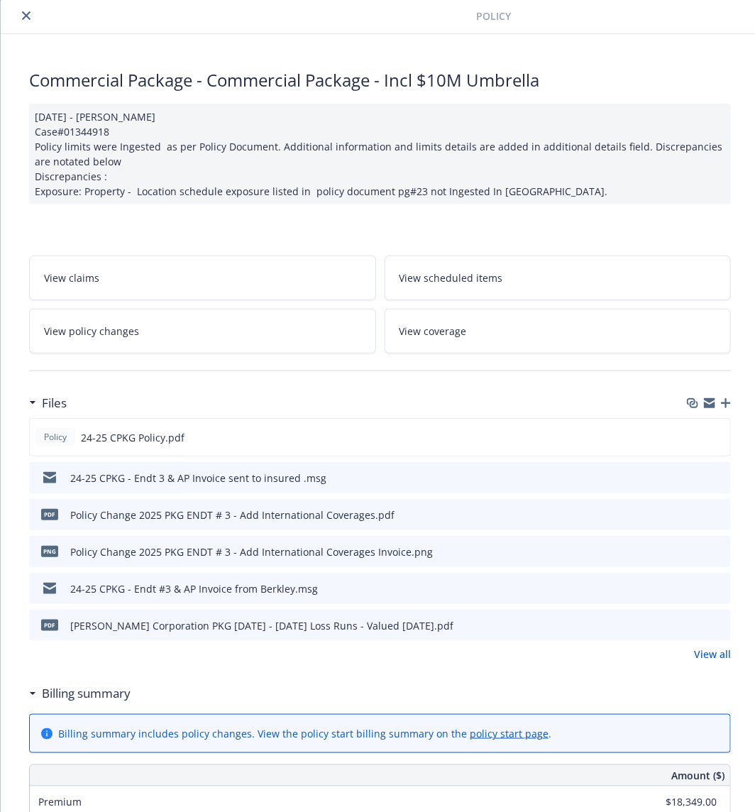
scroll to position [79, 0]
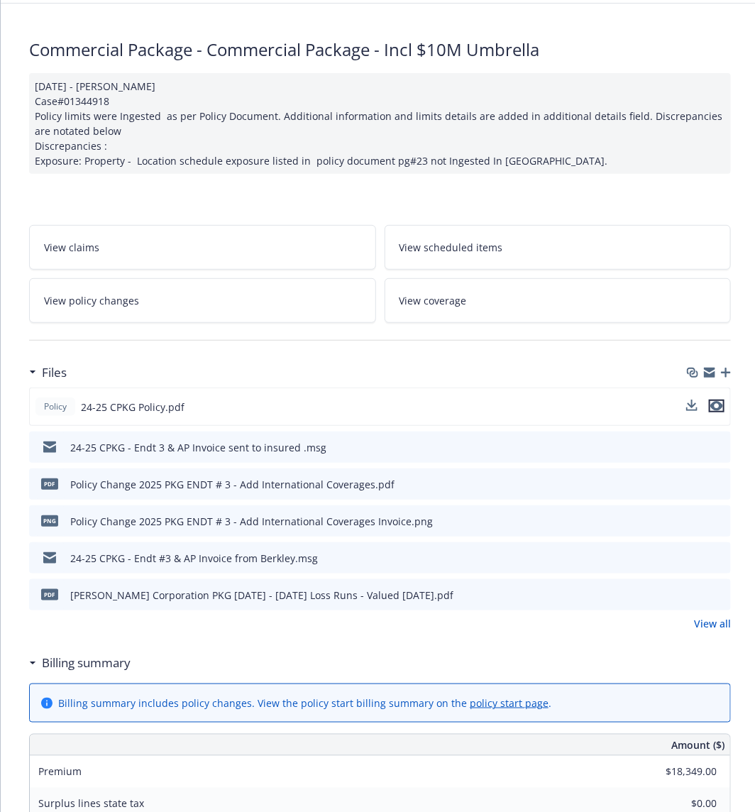
click at [717, 404] on icon "preview file" at bounding box center [716, 406] width 13 height 10
click at [705, 616] on link "View all" at bounding box center [712, 623] width 37 height 15
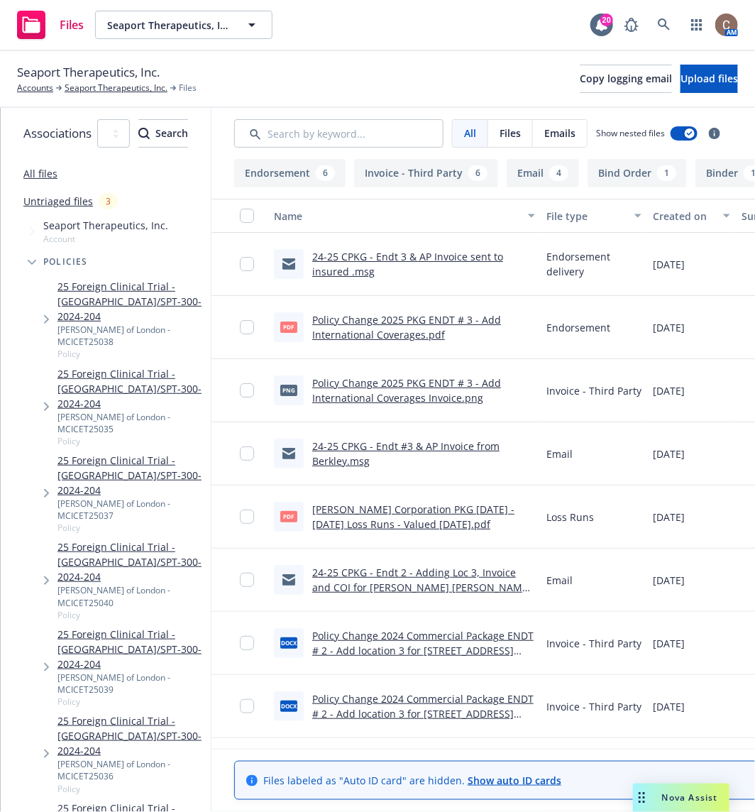
drag, startPoint x: 338, startPoint y: 158, endPoint x: 346, endPoint y: 164, distance: 9.6
click at [338, 159] on button "Endorsement 6" at bounding box center [289, 173] width 111 height 28
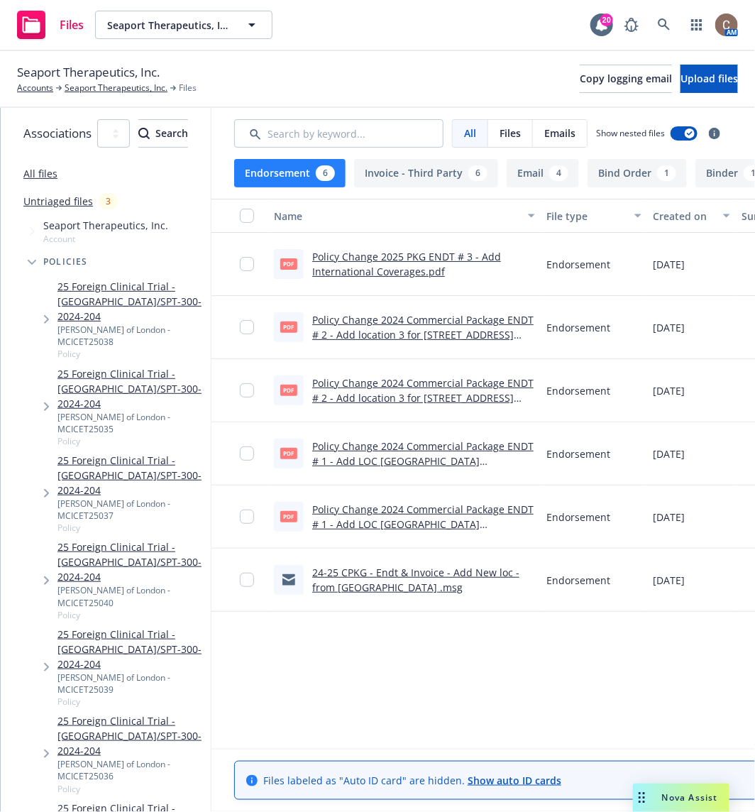
click at [487, 516] on link "Policy Change 2024 Commercial Package ENDT # 1 - Add LOC [GEOGRAPHIC_DATA][STRE…" at bounding box center [422, 546] width 221 height 88
click at [67, 271] on div "Policies" at bounding box center [113, 262] width 196 height 28
click at [35, 263] on icon "Tree Example" at bounding box center [32, 263] width 9 height 6
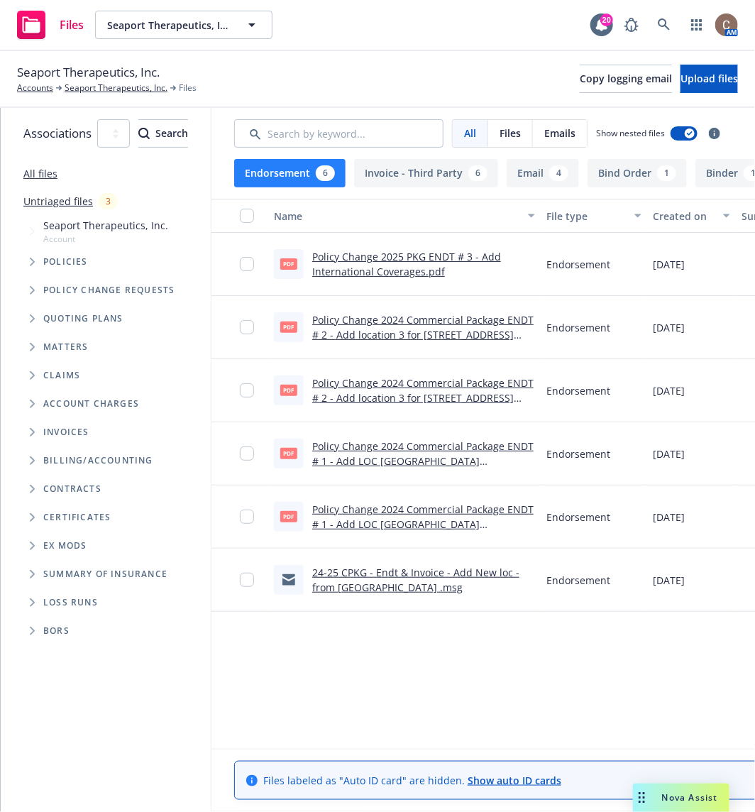
click at [73, 310] on div "Quoting plans" at bounding box center [113, 318] width 196 height 28
click at [28, 314] on span "Tree Example" at bounding box center [32, 318] width 23 height 23
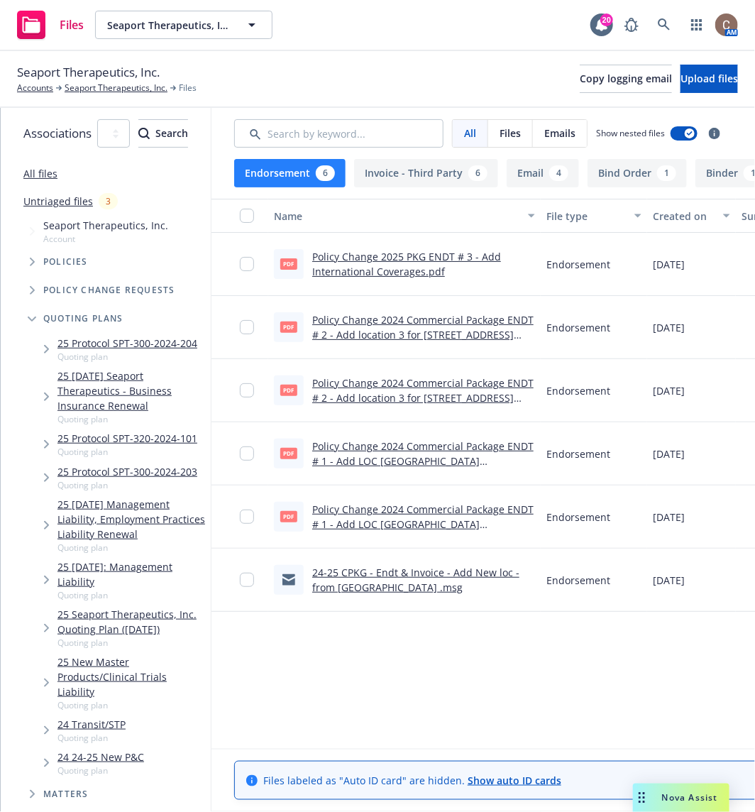
click at [98, 384] on link "25 10/18/25 Seaport Therapeutics - Business Insurance Renewal" at bounding box center [131, 390] width 148 height 45
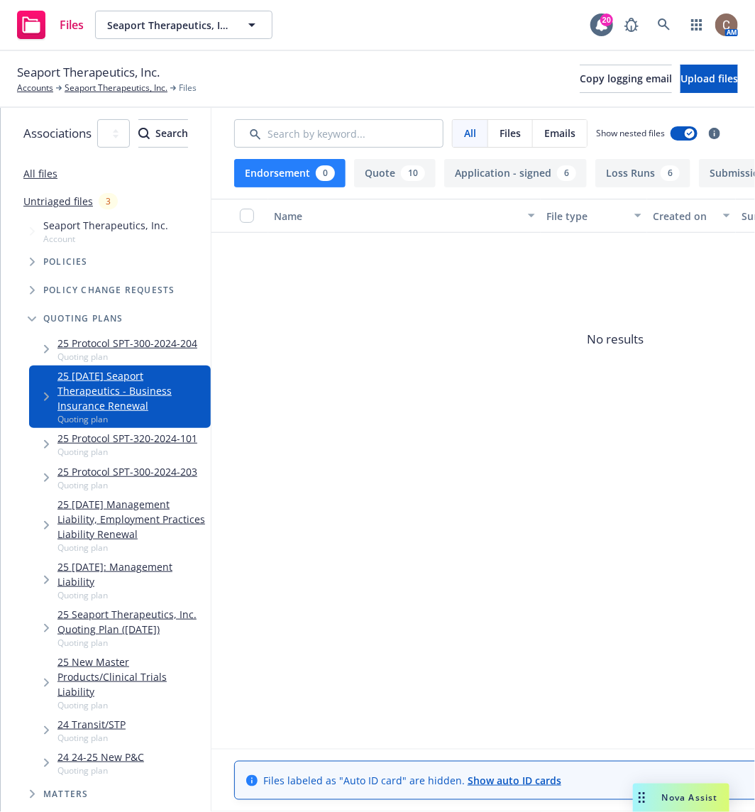
click at [436, 184] on button "Quote 10" at bounding box center [395, 173] width 82 height 28
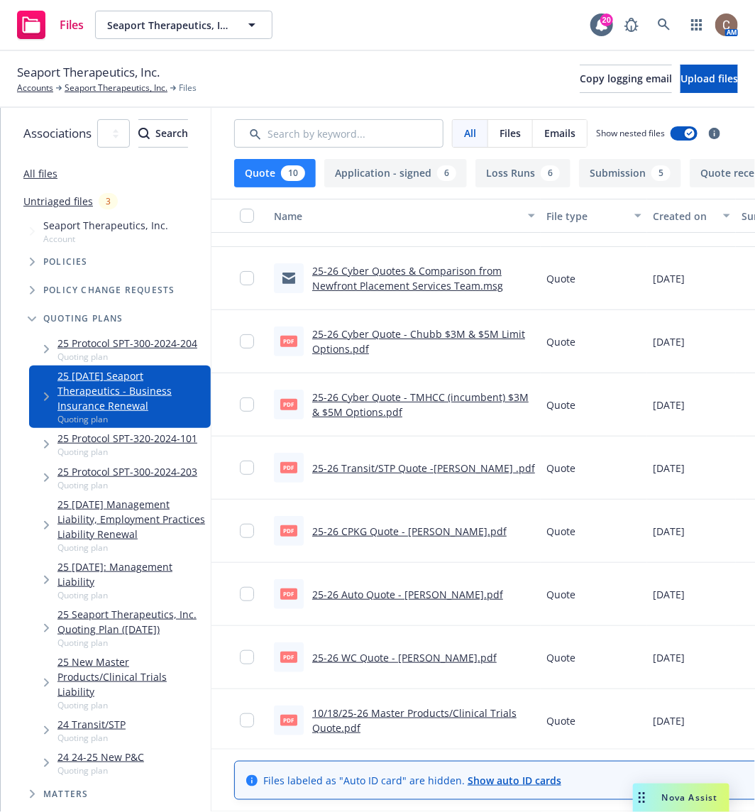
scroll to position [122, 0]
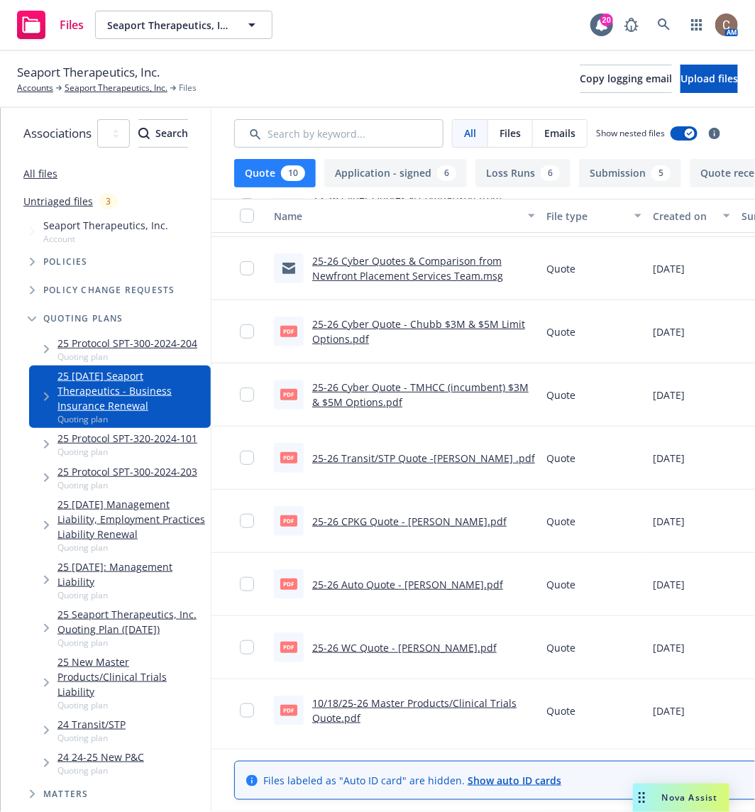
click at [452, 514] on link "25-26 CPKG Quote - Berkley LS.pdf" at bounding box center [409, 520] width 194 height 13
click at [104, 84] on link "Seaport Therapeutics, Inc." at bounding box center [116, 88] width 103 height 13
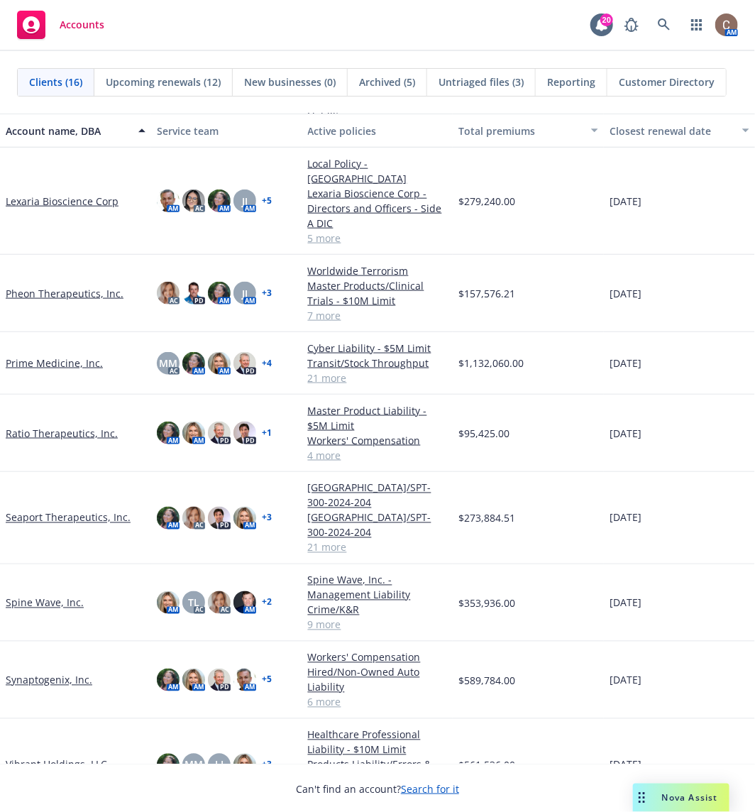
scroll to position [489, 0]
click at [84, 510] on link "Seaport Therapeutics, Inc." at bounding box center [68, 517] width 125 height 15
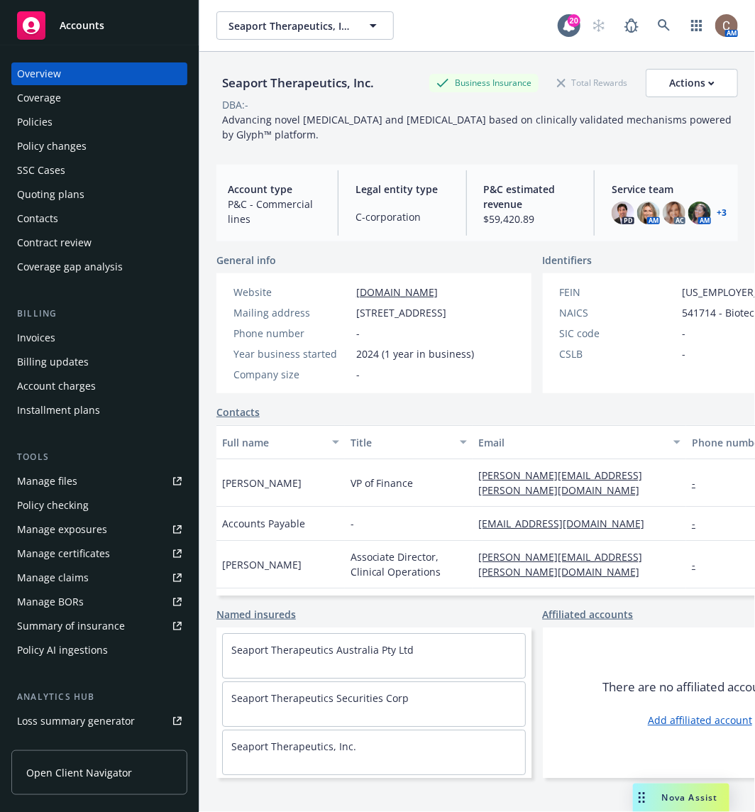
click at [89, 114] on div "Policies" at bounding box center [99, 122] width 165 height 23
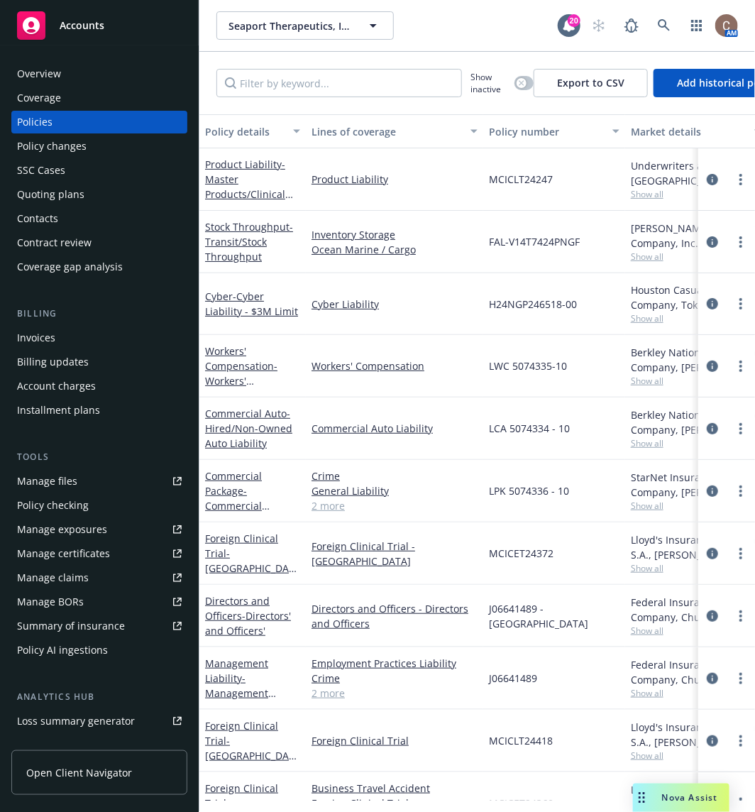
click at [87, 138] on div "Policy changes" at bounding box center [99, 146] width 165 height 23
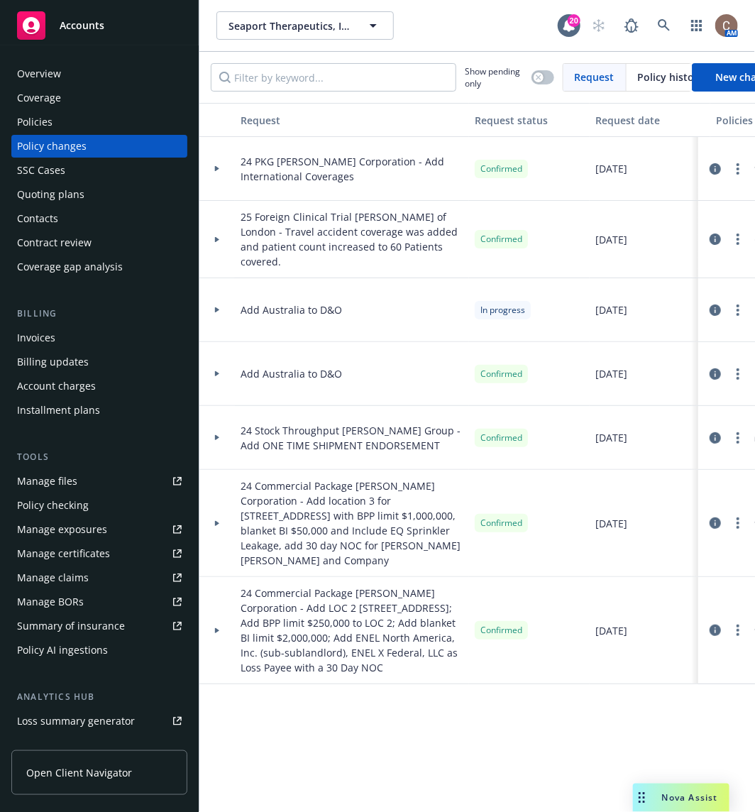
click at [217, 597] on div at bounding box center [216, 630] width 35 height 107
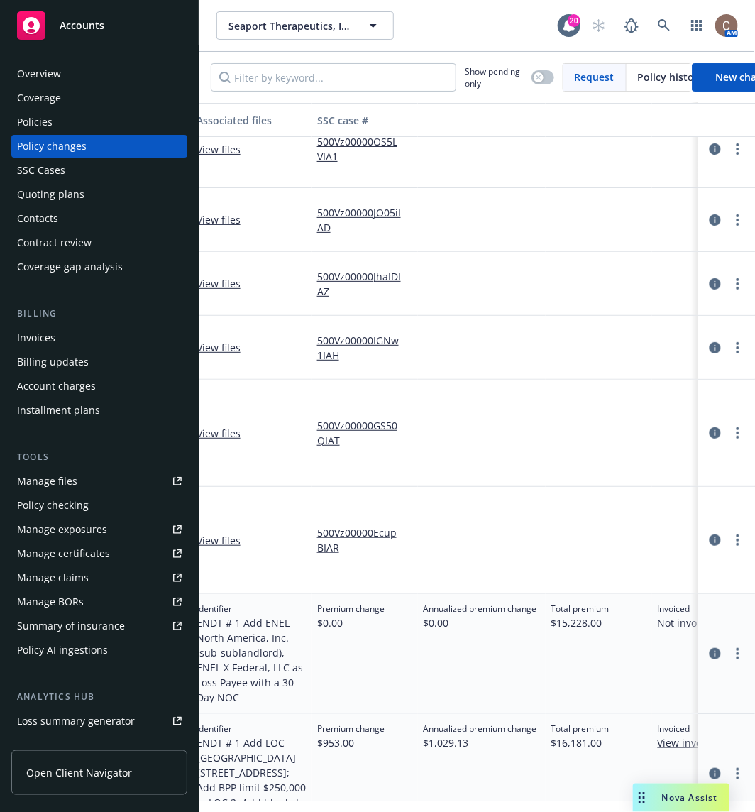
scroll to position [90, 703]
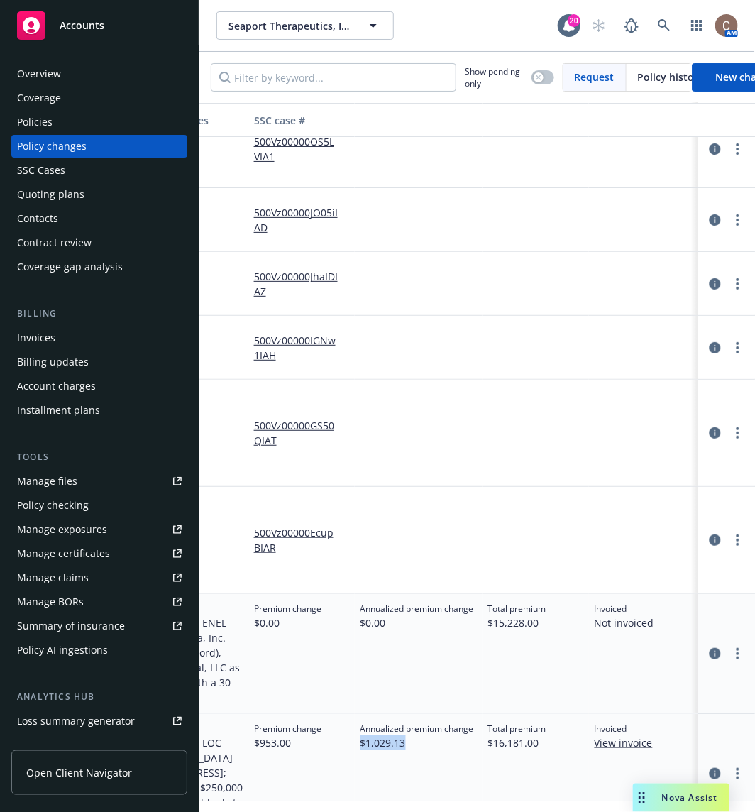
drag, startPoint x: 418, startPoint y: 712, endPoint x: 354, endPoint y: 711, distance: 63.9
click at [355, 714] on div "Annualized premium change $1,029.13" at bounding box center [419, 774] width 128 height 120
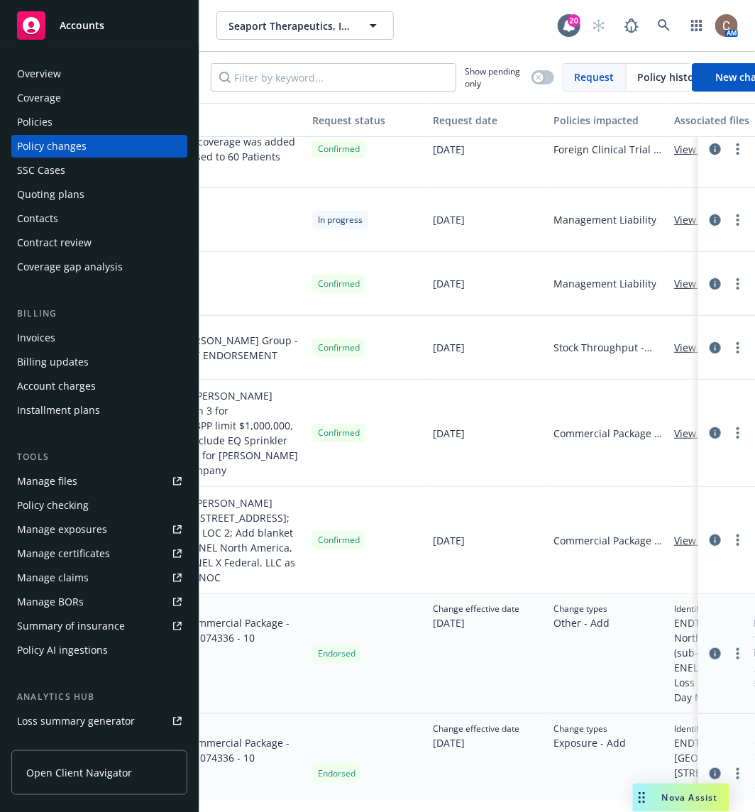
scroll to position [90, 0]
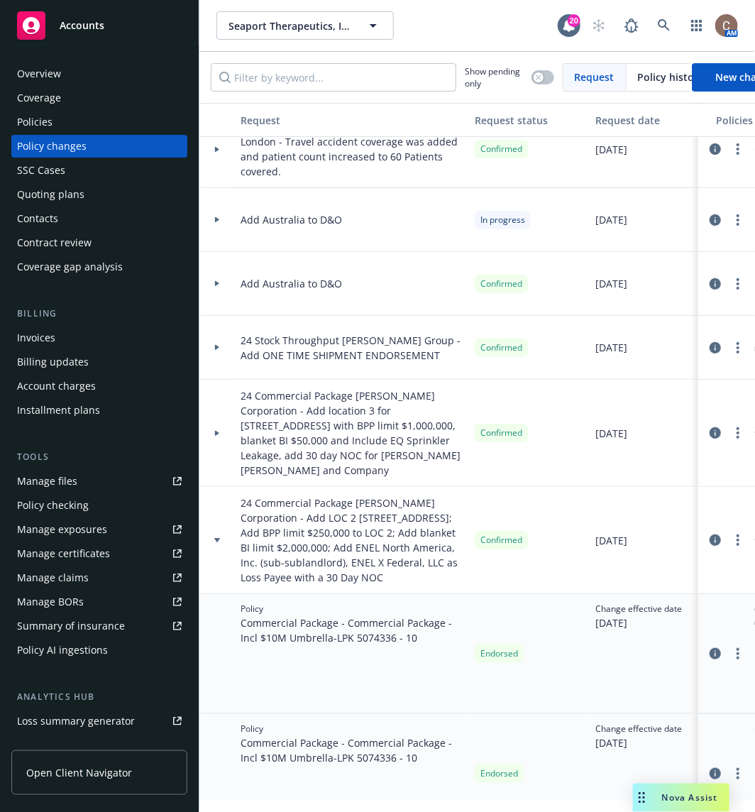
click at [211, 538] on div at bounding box center [217, 540] width 24 height 5
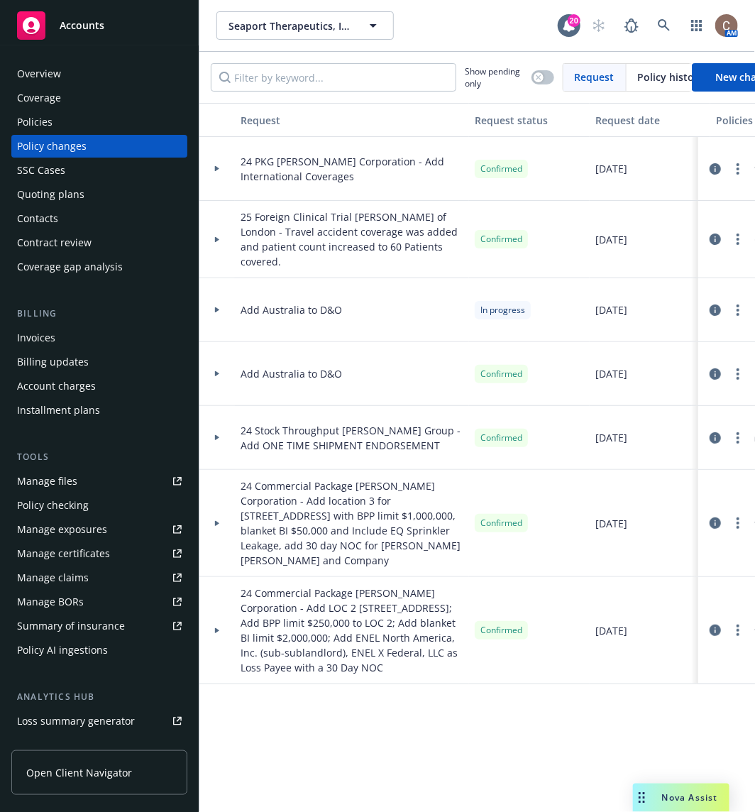
click at [217, 520] on icon at bounding box center [217, 523] width 4 height 6
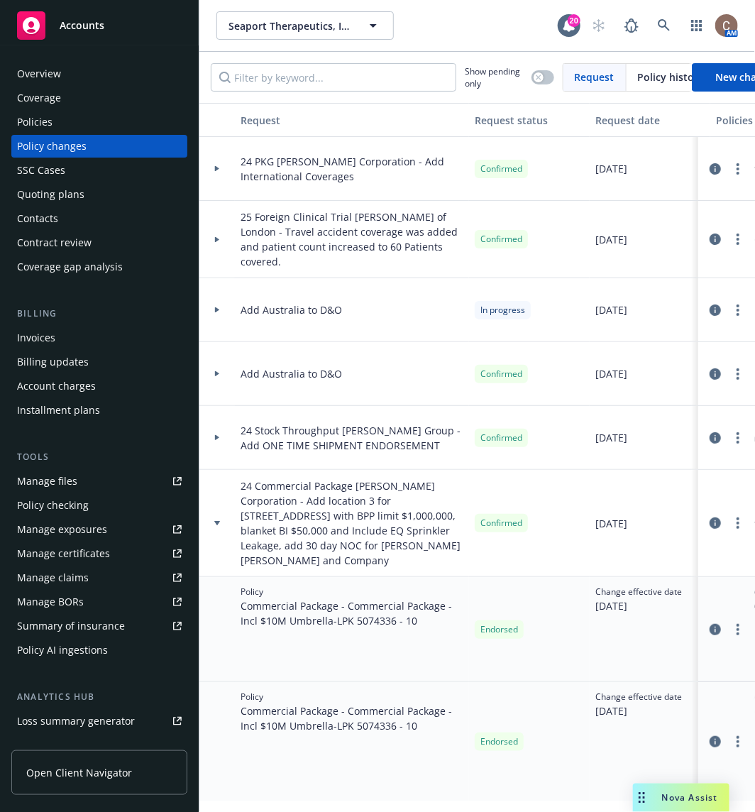
click at [217, 497] on div at bounding box center [216, 523] width 35 height 107
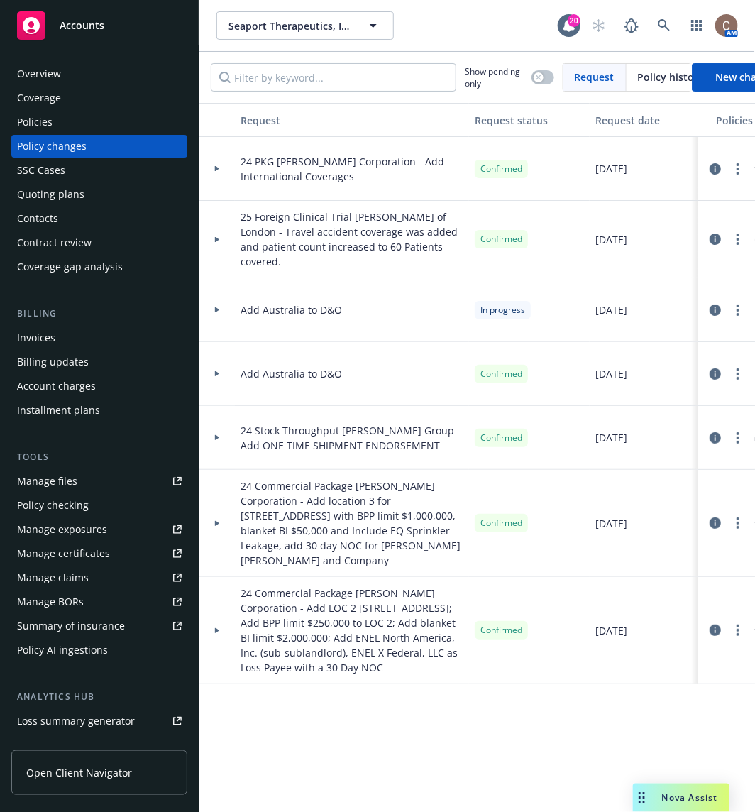
click at [214, 170] on icon at bounding box center [217, 168] width 6 height 5
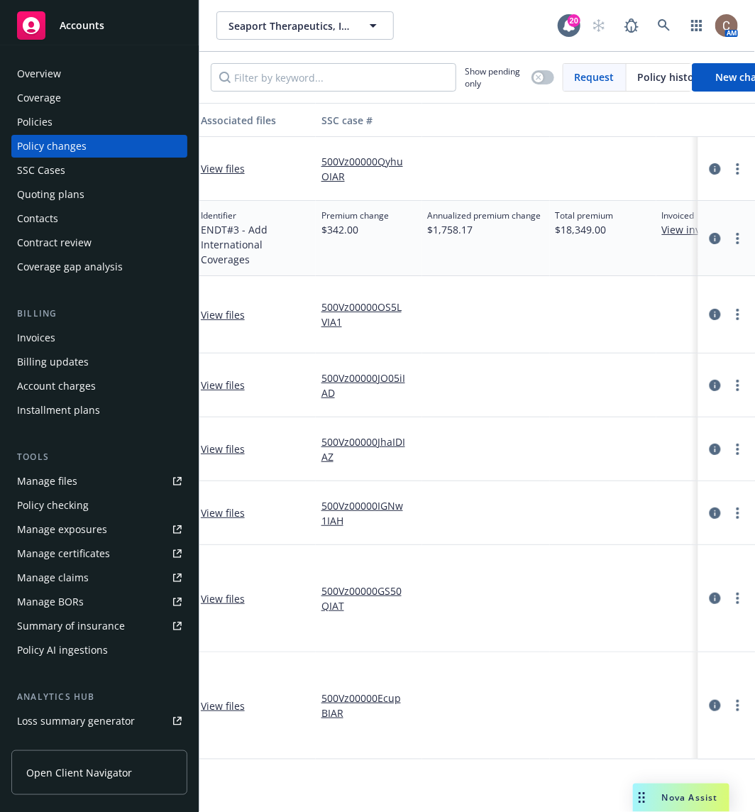
scroll to position [0, 638]
drag, startPoint x: 472, startPoint y: 228, endPoint x: 426, endPoint y: 231, distance: 46.9
click at [426, 231] on span "$1,758.17" at bounding box center [483, 229] width 114 height 15
copy span "$1,758.17"
click at [67, 125] on div "Policies" at bounding box center [99, 122] width 165 height 23
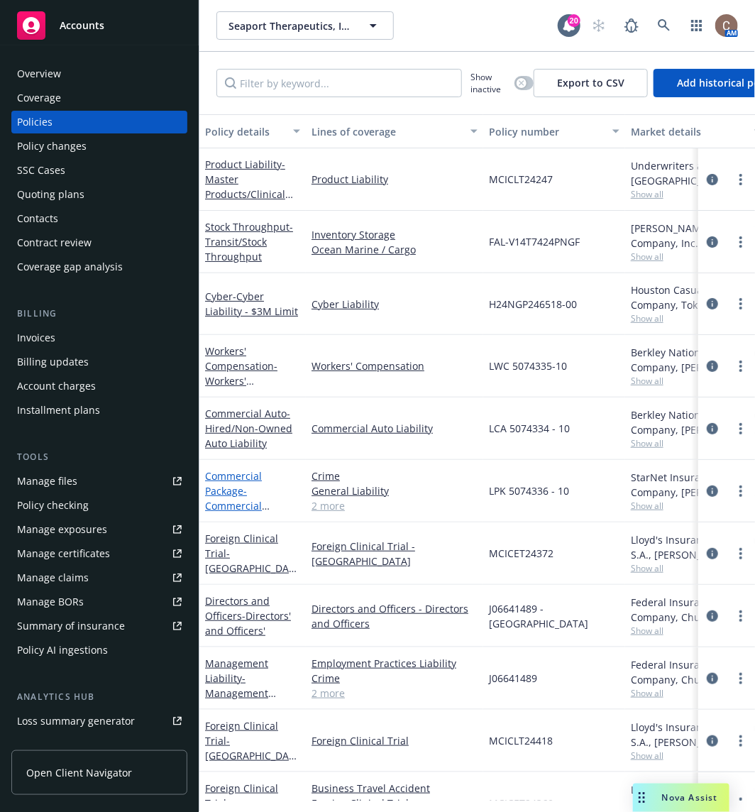
click at [239, 499] on span "- Commercial Package - Incl $10M Umbrella" at bounding box center [252, 513] width 94 height 58
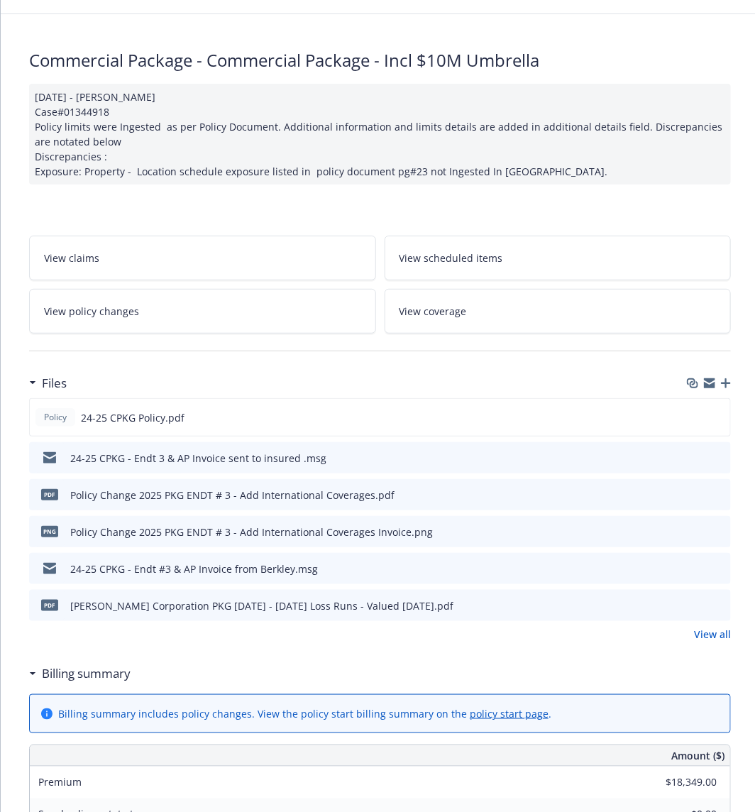
scroll to position [69, 0]
click at [704, 626] on link "View all" at bounding box center [712, 633] width 37 height 15
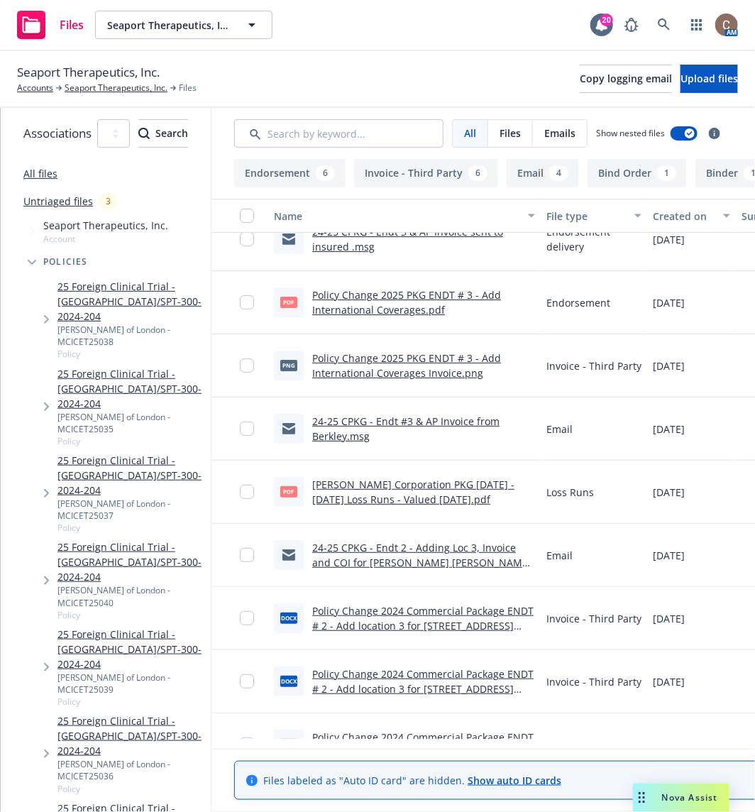
scroll to position [26, 0]
click at [512, 614] on div "Policy Change 2024 Commercial Package ENDT # 2 - Add location 3 for [STREET_ADD…" at bounding box center [423, 617] width 223 height 30
click at [512, 607] on link "Policy Change 2024 Commercial Package ENDT # 2 - Add location 3 for [STREET_ADD…" at bounding box center [422, 647] width 221 height 88
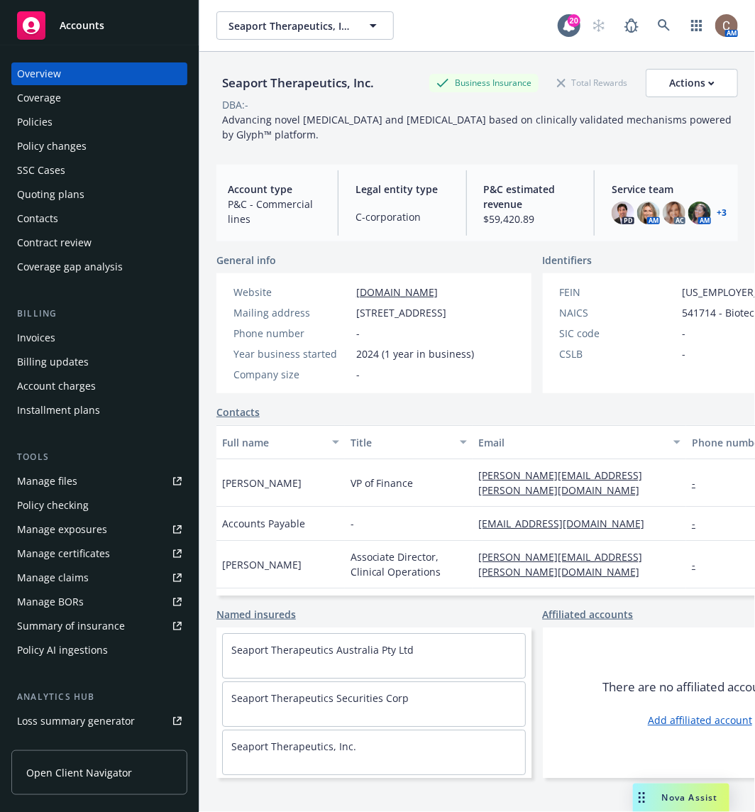
click at [94, 135] on div "Policy changes" at bounding box center [99, 146] width 165 height 23
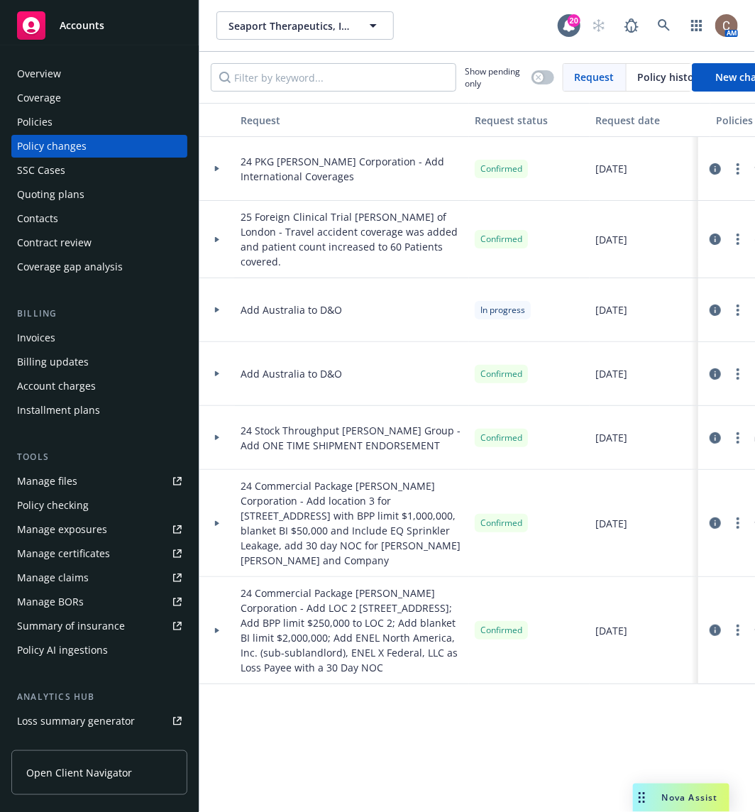
click at [216, 498] on div at bounding box center [216, 523] width 35 height 107
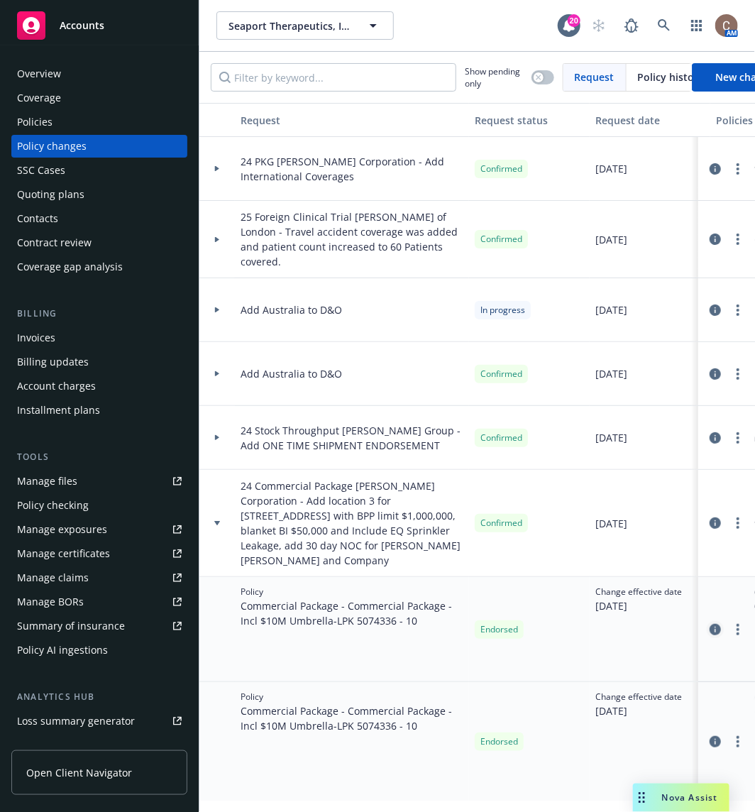
click at [709, 624] on icon "circleInformation" at bounding box center [714, 629] width 11 height 11
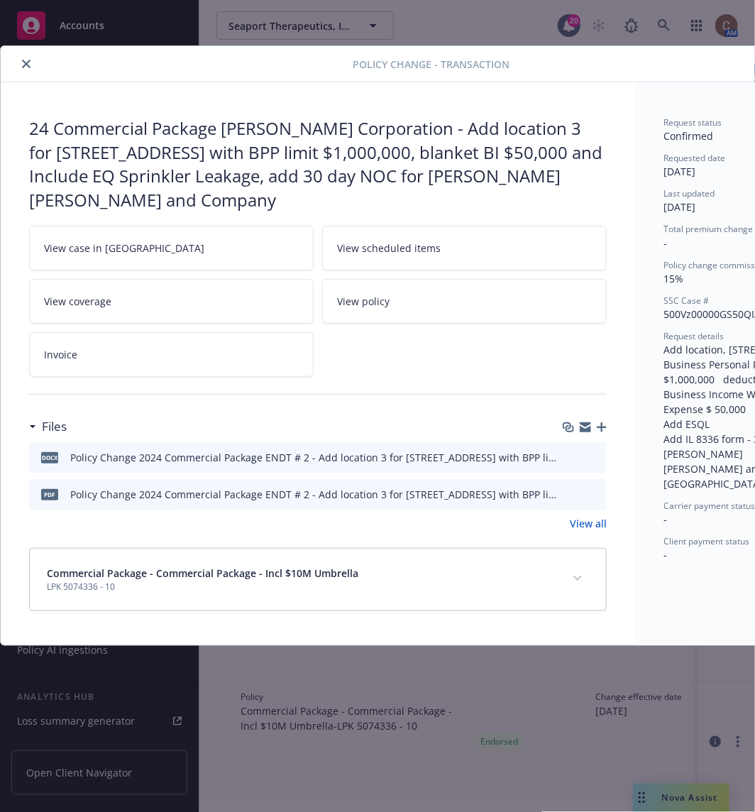
click at [597, 488] on icon "preview file" at bounding box center [593, 493] width 13 height 10
click at [23, 65] on icon "close" at bounding box center [26, 64] width 9 height 9
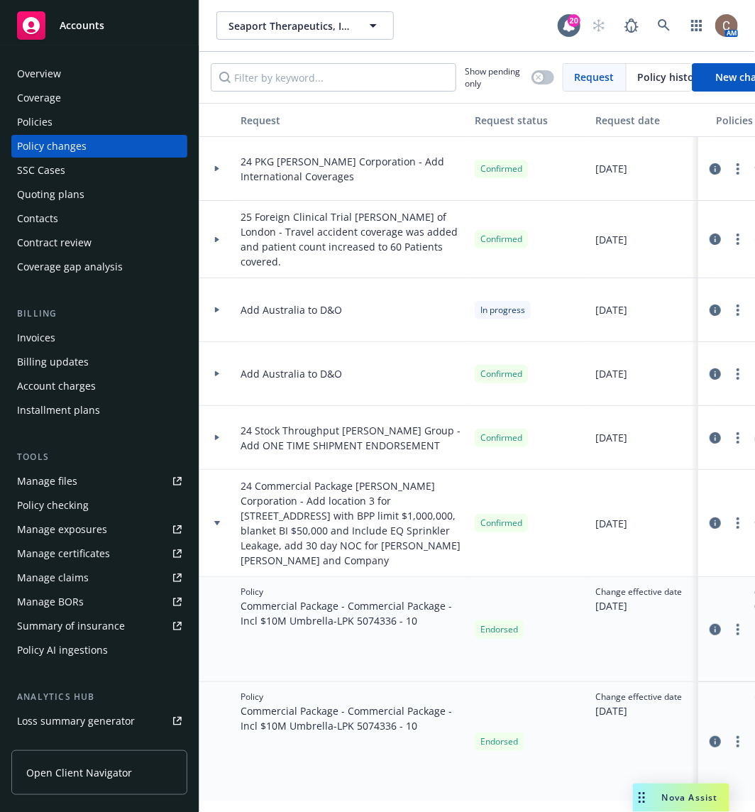
click at [63, 78] on div "Overview" at bounding box center [99, 73] width 165 height 23
